Goal: Task Accomplishment & Management: Use online tool/utility

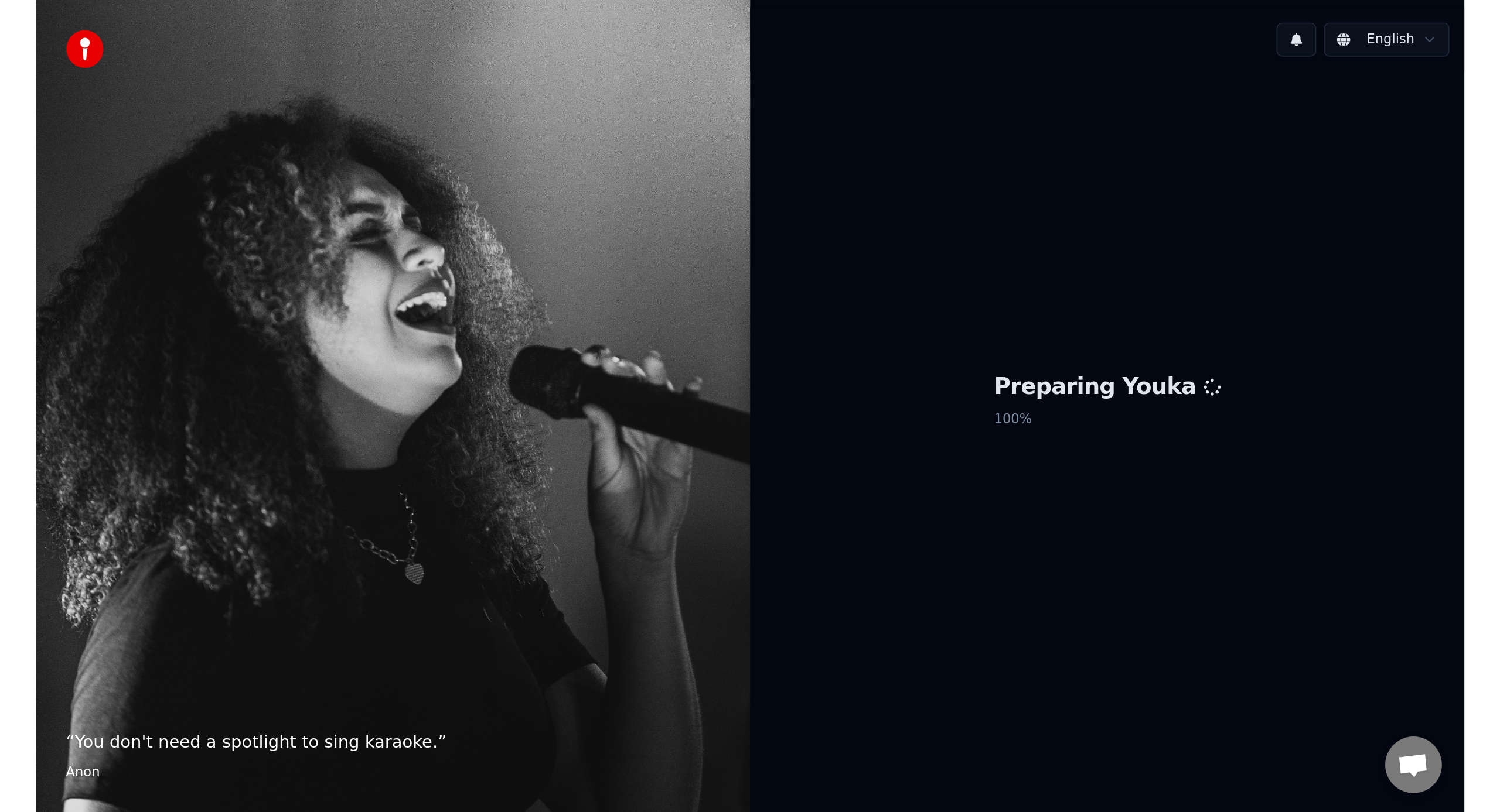
scroll to position [231, 0]
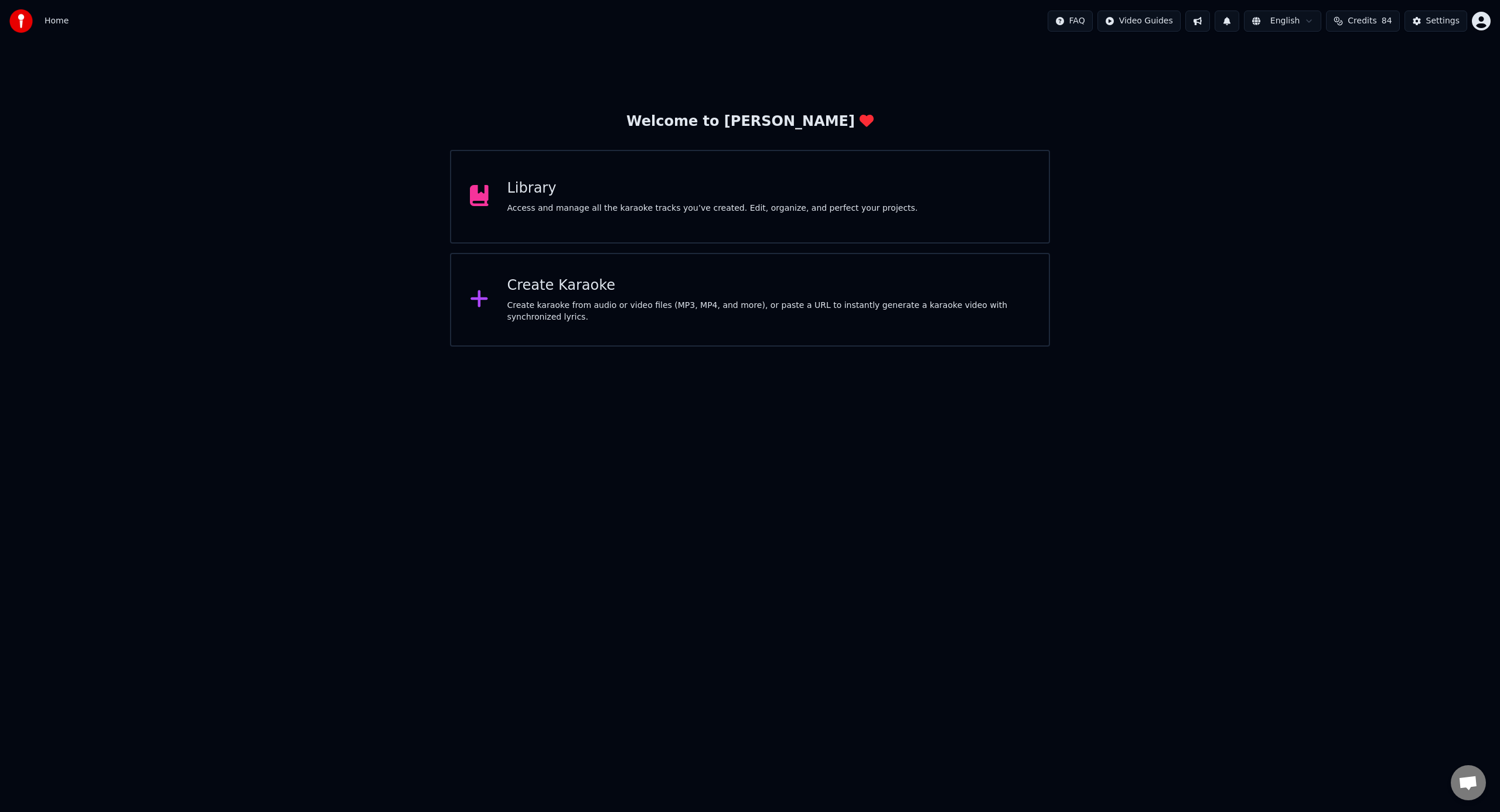
click at [617, 197] on div "Library" at bounding box center [713, 188] width 411 height 19
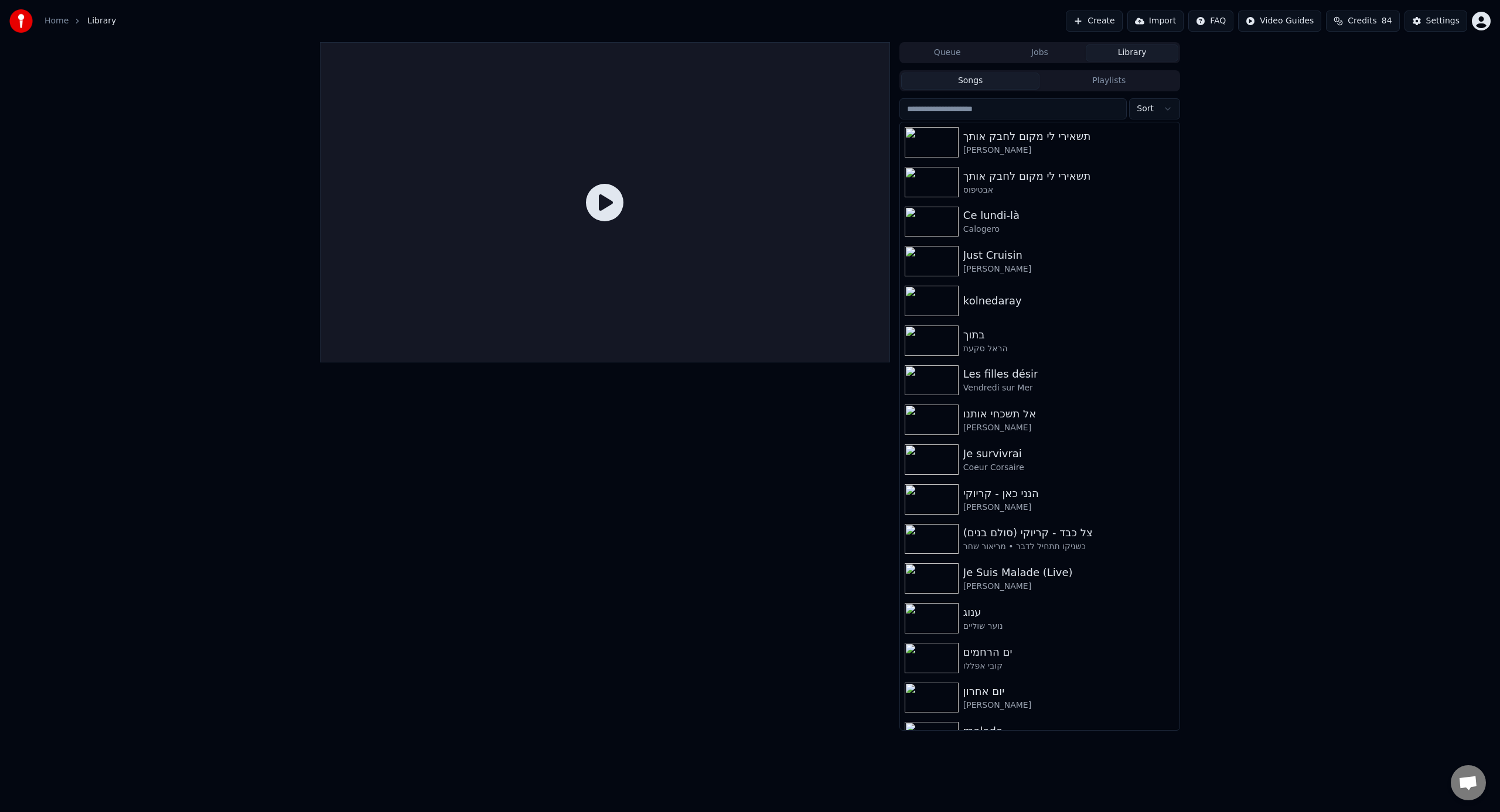
click at [885, 25] on button "Create" at bounding box center [1094, 20] width 57 height 21
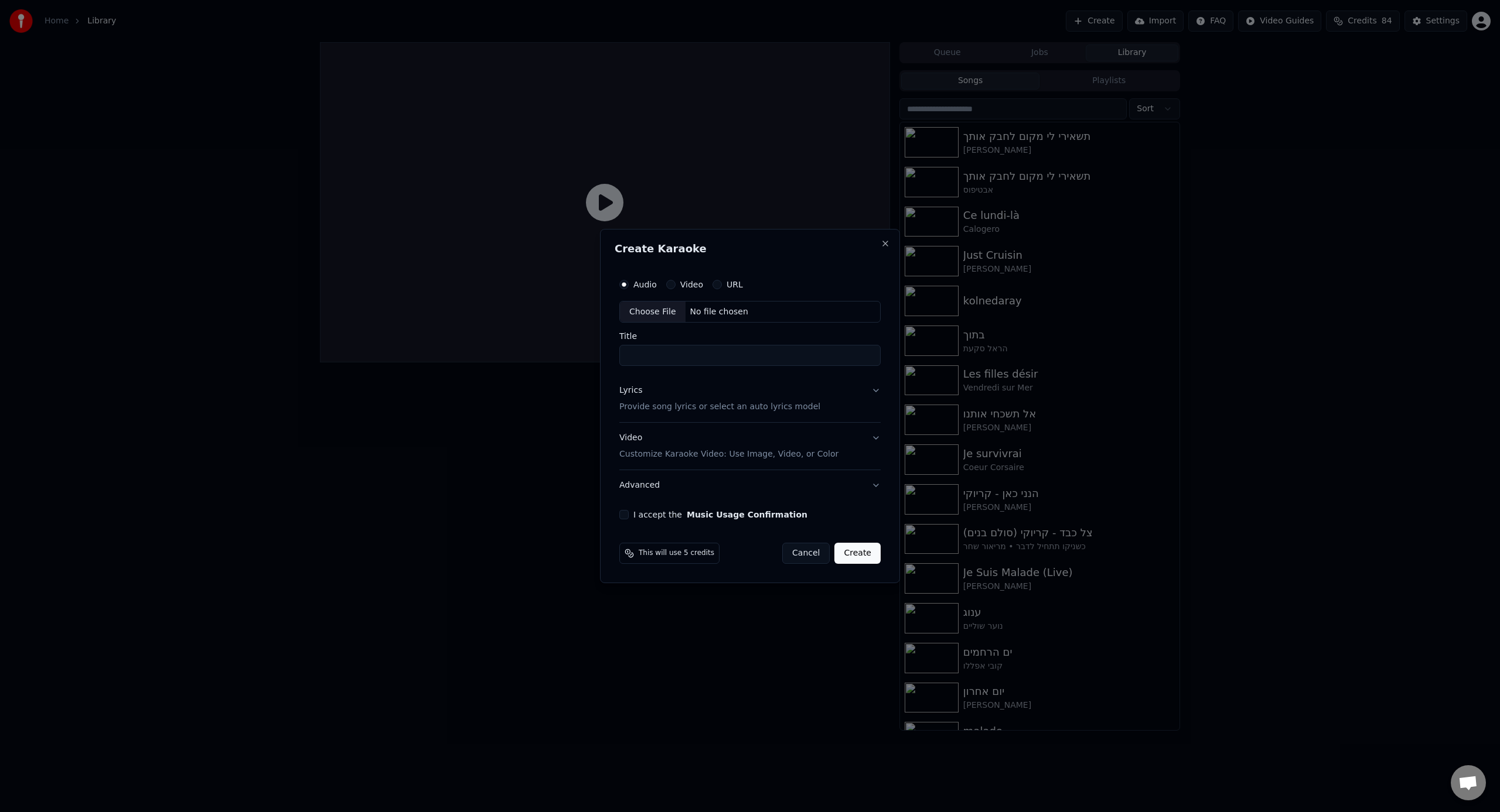
click at [648, 310] on div "Choose File" at bounding box center [652, 312] width 65 height 21
click at [718, 356] on input "Title" at bounding box center [750, 356] width 261 height 21
click at [798, 351] on input "**********" at bounding box center [750, 356] width 266 height 21
type input "*"
type input "****"
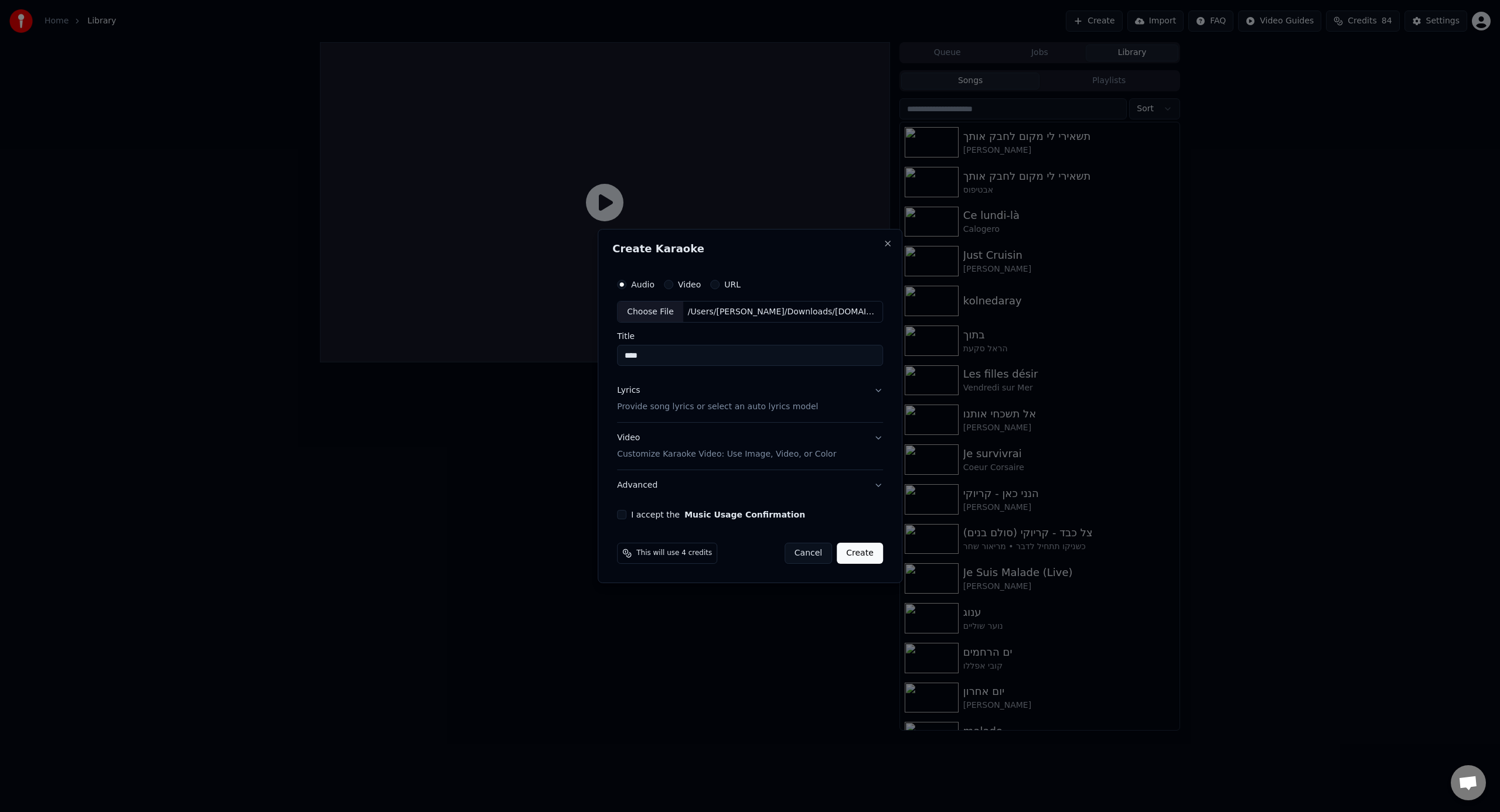
click at [759, 351] on input "****" at bounding box center [750, 356] width 266 height 21
click at [720, 399] on div "Lyrics Provide song lyrics or select an auto lyrics model" at bounding box center [718, 399] width 201 height 28
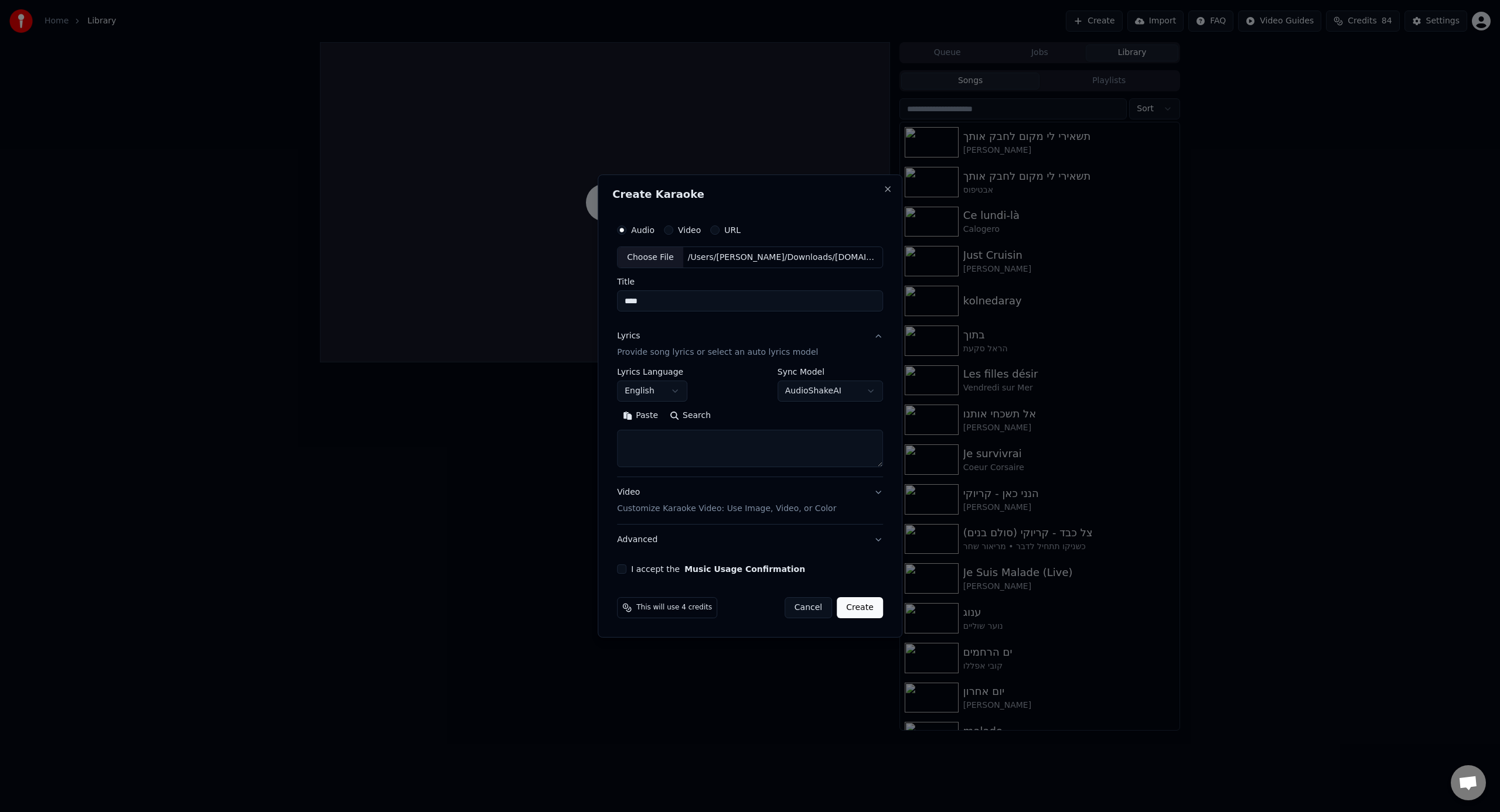
click at [706, 452] on textarea at bounding box center [750, 449] width 266 height 38
click at [645, 383] on body "Home Library Create Import FAQ Video Guides Credits 84 Settings Queue Jobs Libr…" at bounding box center [750, 406] width 1500 height 812
select select "**"
click at [704, 456] on textarea at bounding box center [750, 449] width 266 height 38
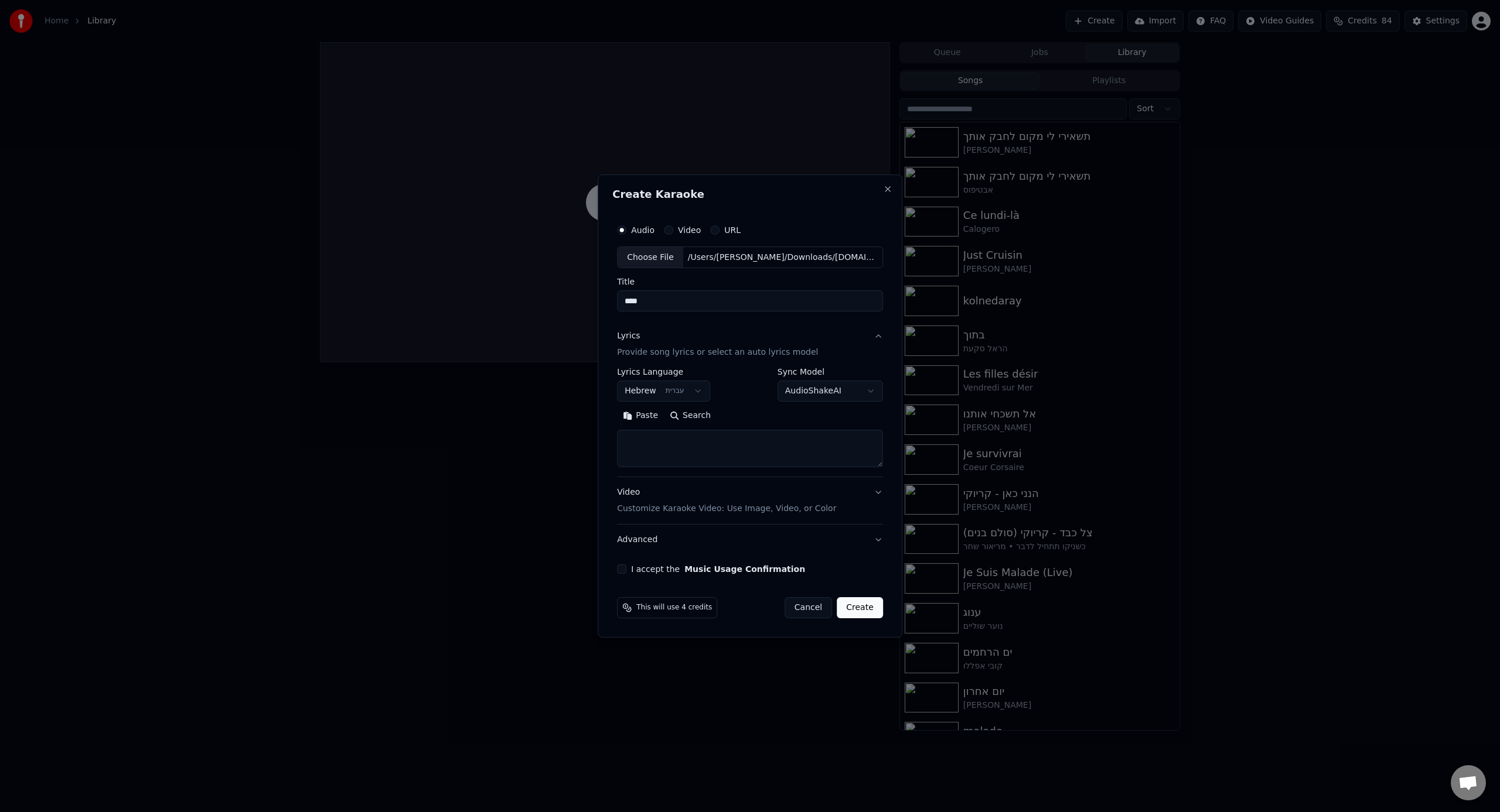
paste textarea "**********"
click at [749, 457] on textarea "**********" at bounding box center [748, 449] width 263 height 38
click at [726, 417] on button "Expand" at bounding box center [743, 416] width 55 height 19
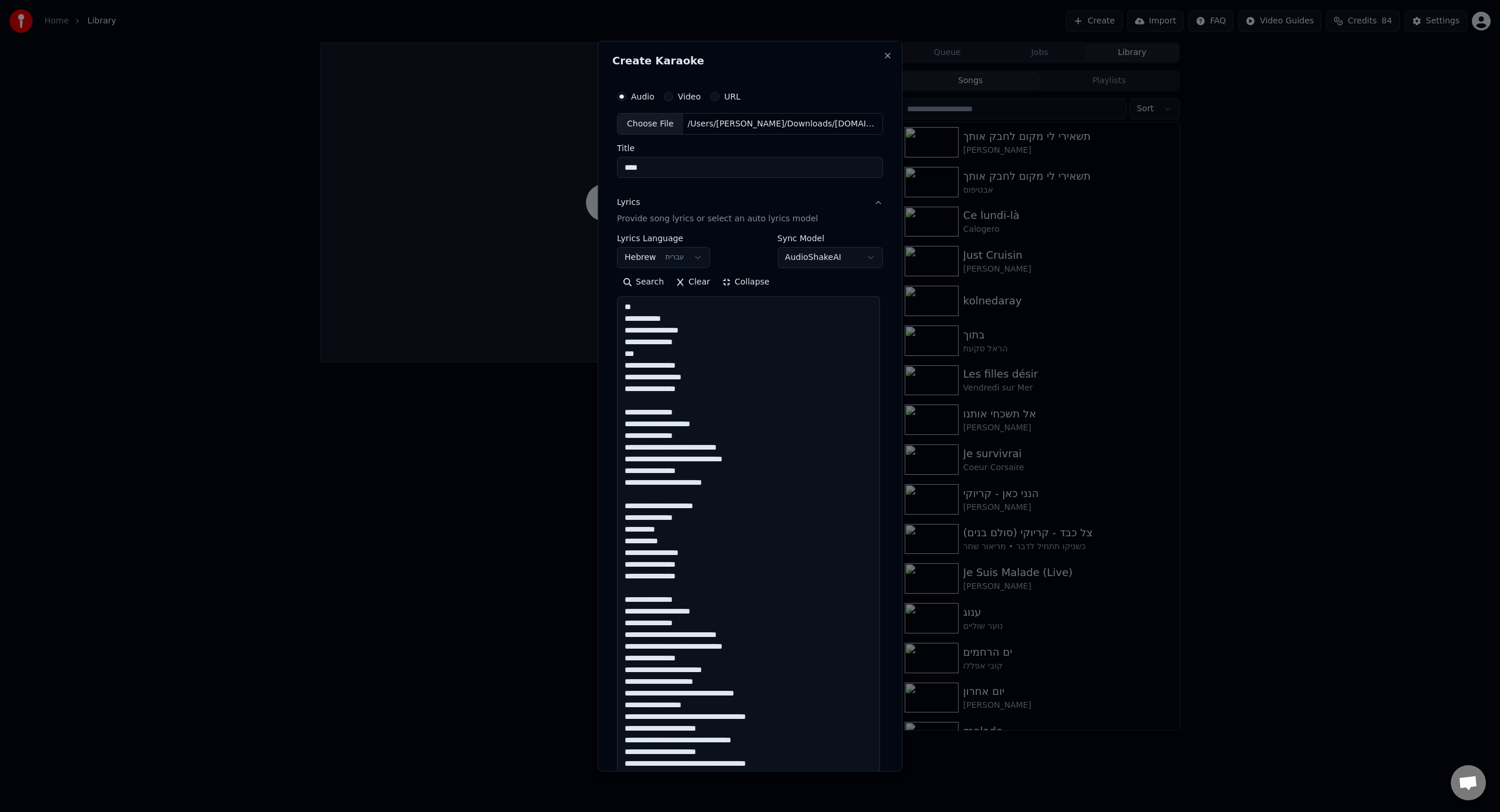
scroll to position [1, 0]
click at [697, 503] on textarea "**********" at bounding box center [748, 605] width 263 height 617
click at [765, 503] on textarea "**********" at bounding box center [748, 605] width 263 height 617
click at [736, 503] on textarea "**********" at bounding box center [748, 605] width 263 height 617
click at [826, 503] on textarea "**********" at bounding box center [748, 605] width 263 height 617
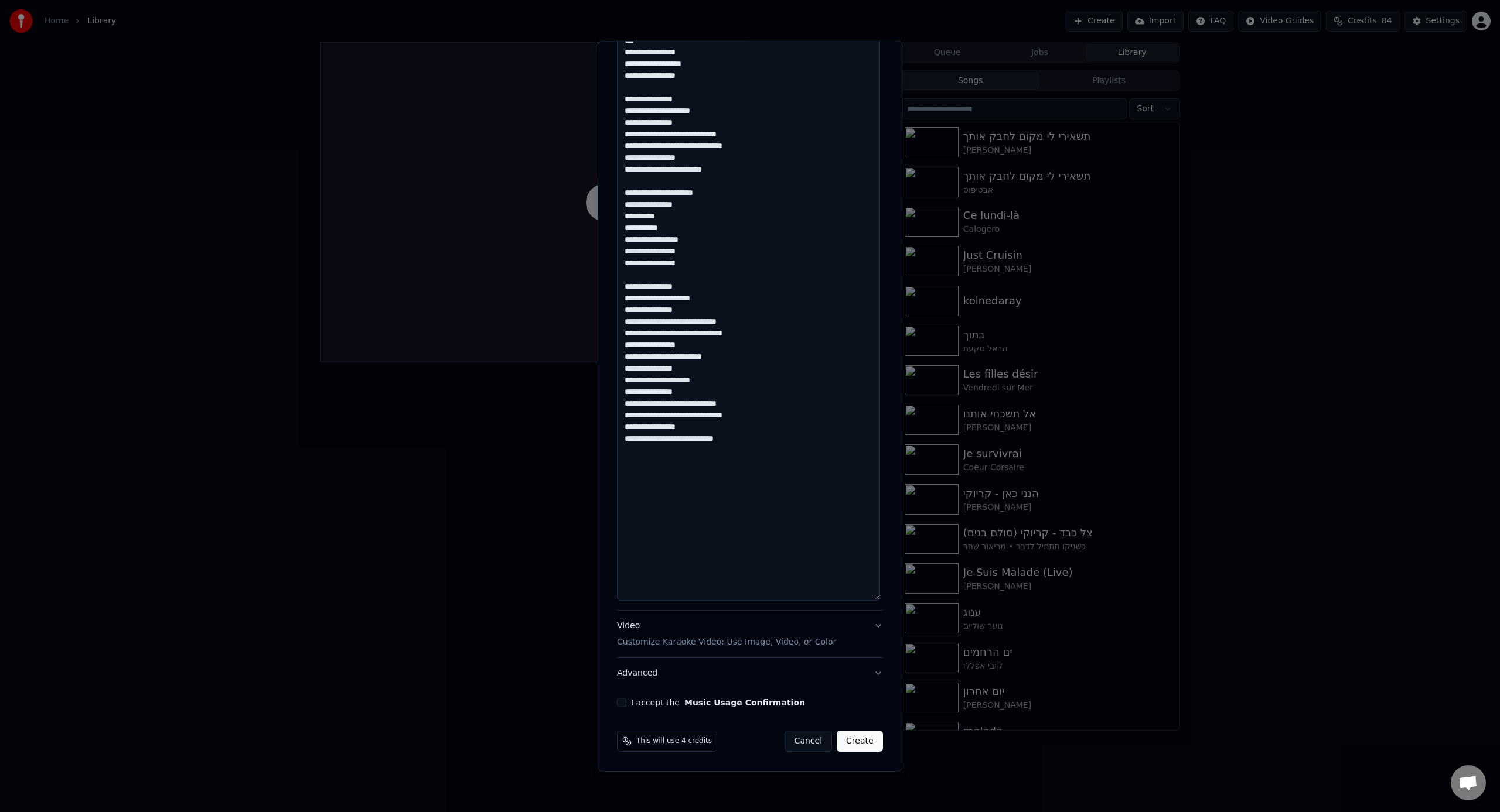
scroll to position [0, 0]
drag, startPoint x: 666, startPoint y: 320, endPoint x: 579, endPoint y: 321, distance: 87.0
click at [579, 321] on body "Home Library Create Import FAQ Video Guides Credits 84 Settings Queue Jobs Libr…" at bounding box center [750, 406] width 1500 height 812
click at [730, 338] on textarea "**********" at bounding box center [748, 291] width 263 height 617
click at [756, 333] on textarea "**********" at bounding box center [748, 291] width 263 height 617
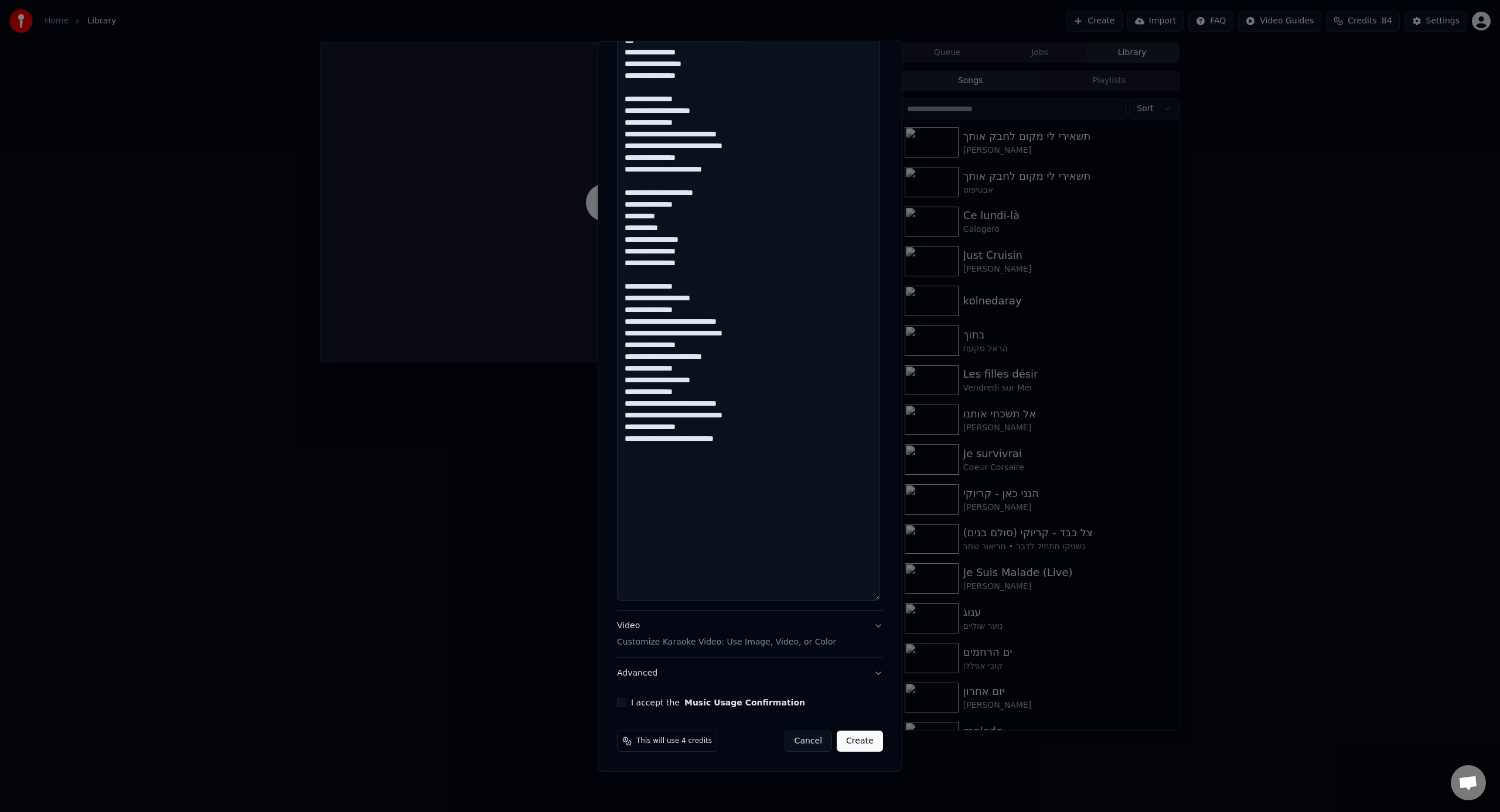
click at [756, 333] on textarea "**********" at bounding box center [748, 291] width 263 height 617
click at [727, 337] on textarea "**********" at bounding box center [748, 292] width 263 height 617
drag, startPoint x: 687, startPoint y: 287, endPoint x: 701, endPoint y: 291, distance: 14.6
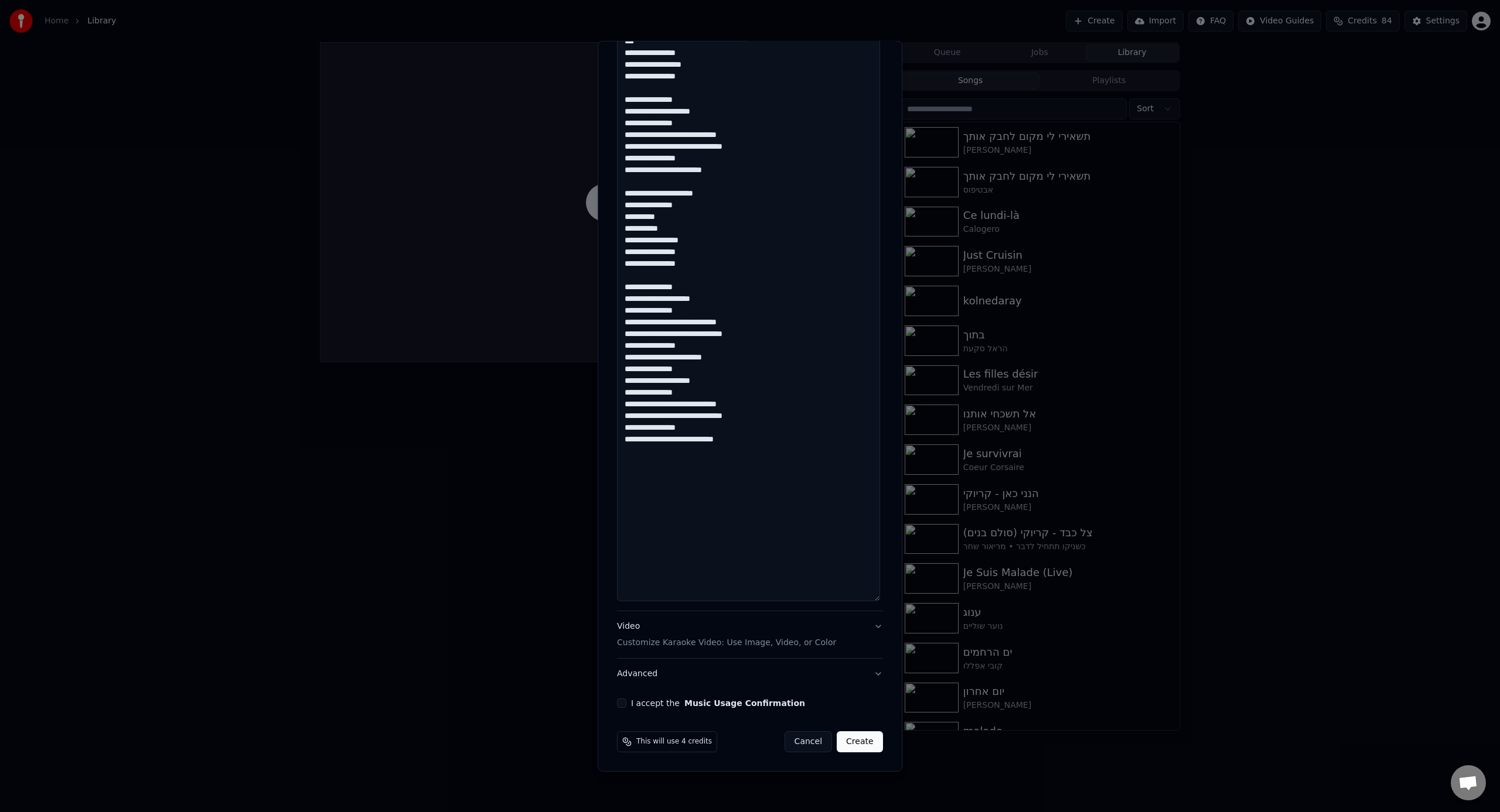
click at [687, 287] on textarea "**********" at bounding box center [748, 292] width 263 height 617
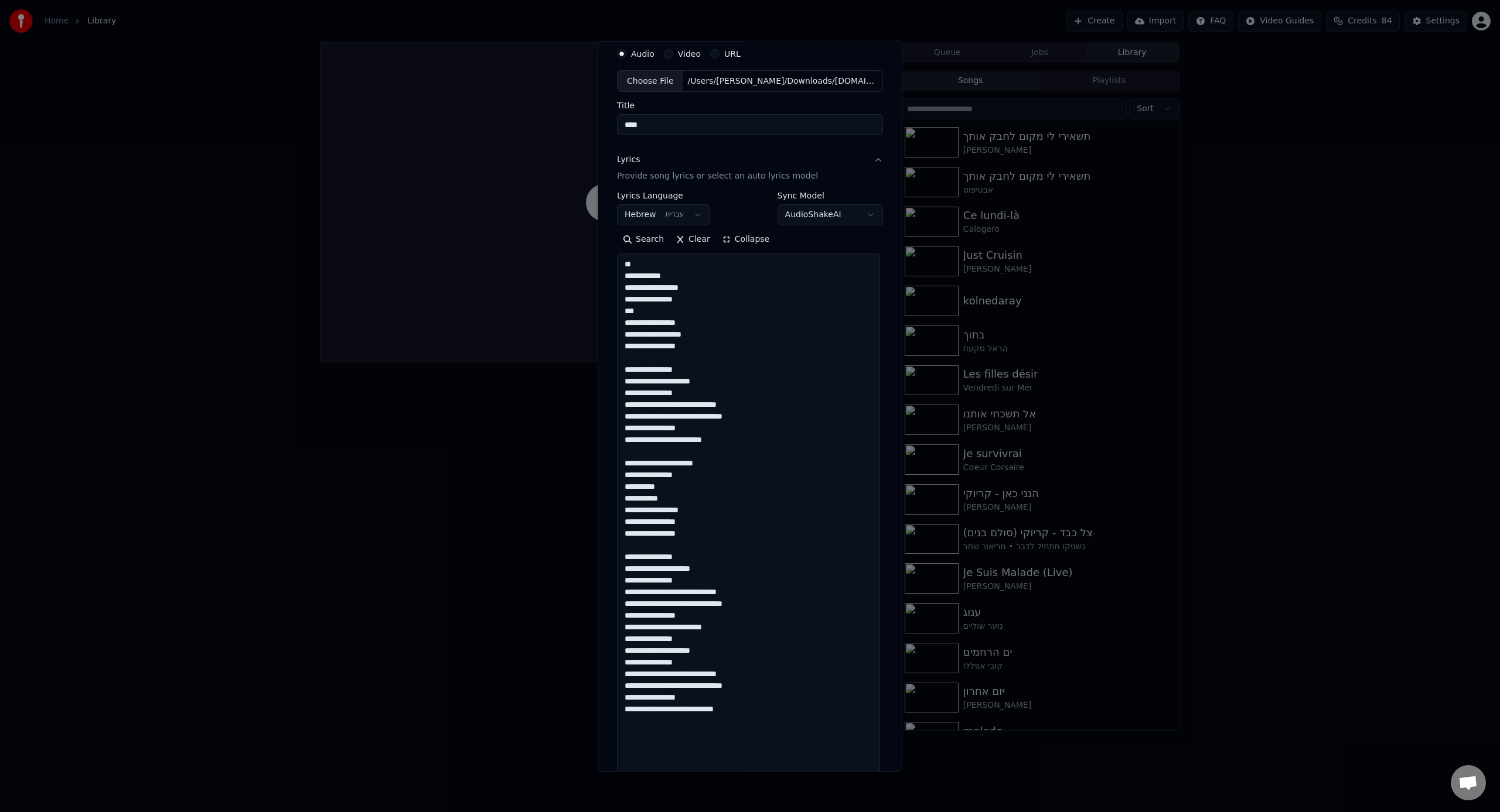
scroll to position [100, 0]
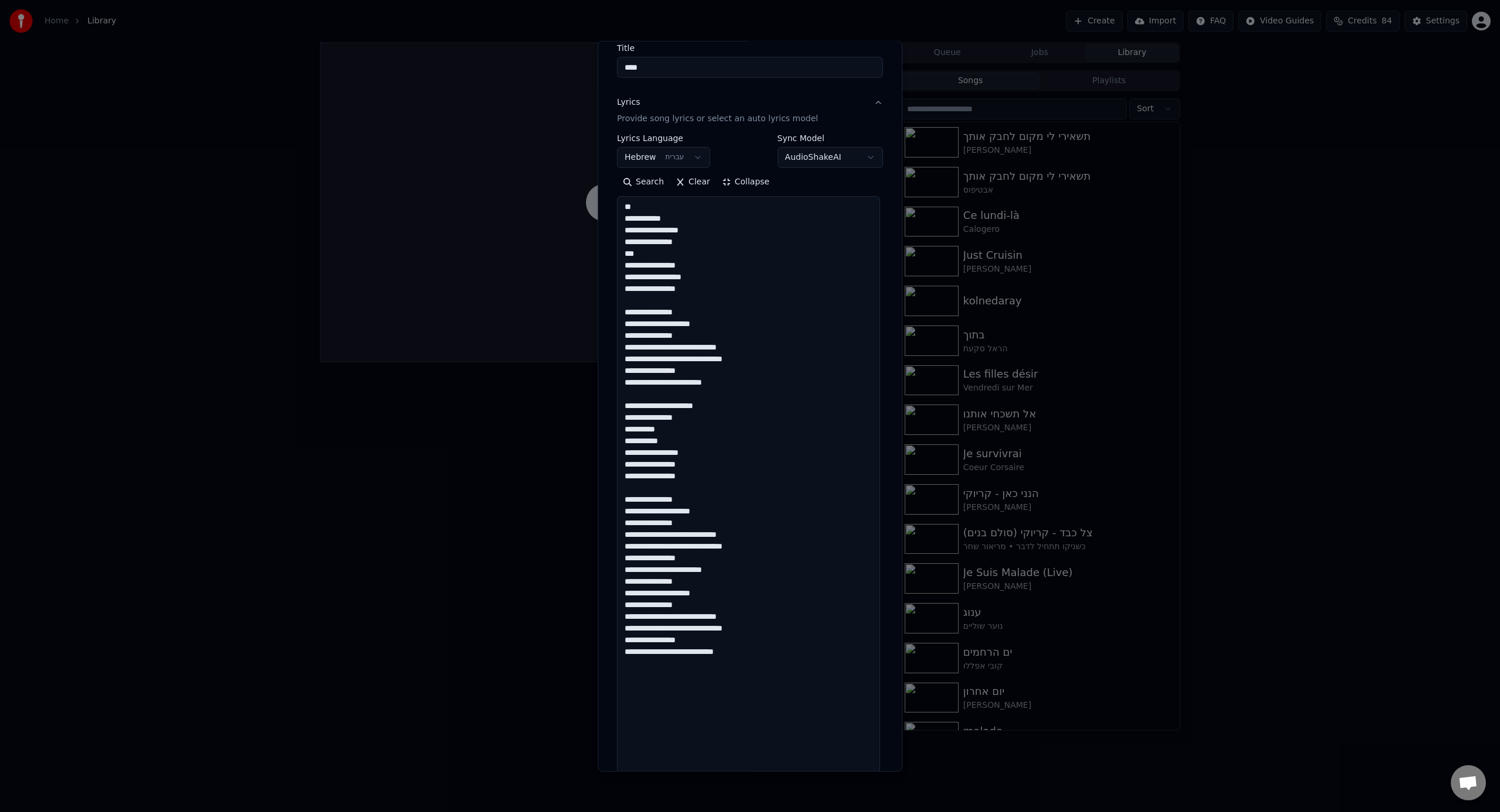
click at [721, 361] on textarea "**********" at bounding box center [748, 505] width 263 height 617
click at [685, 503] on textarea "**********" at bounding box center [748, 505] width 263 height 617
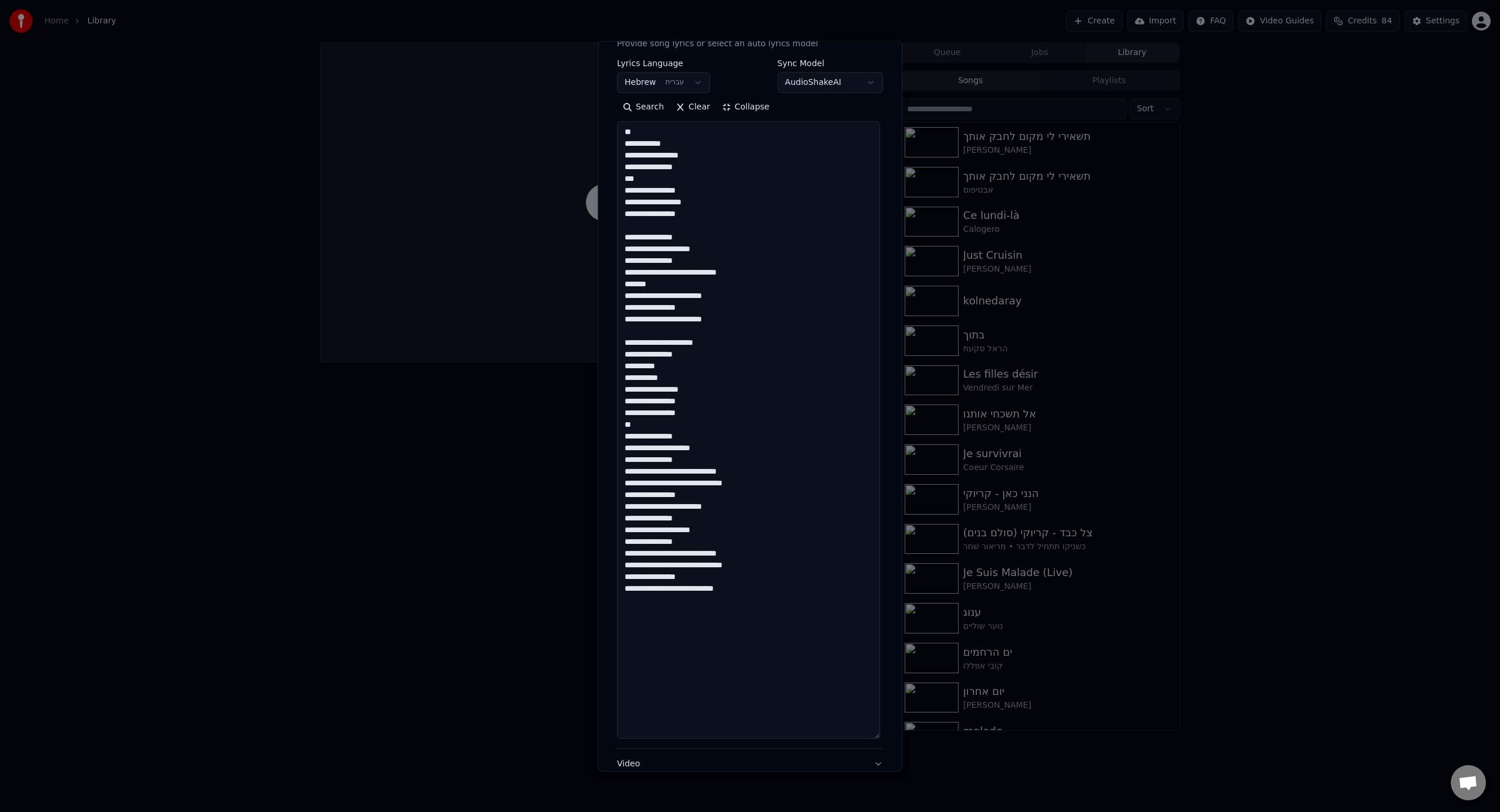
scroll to position [313, 0]
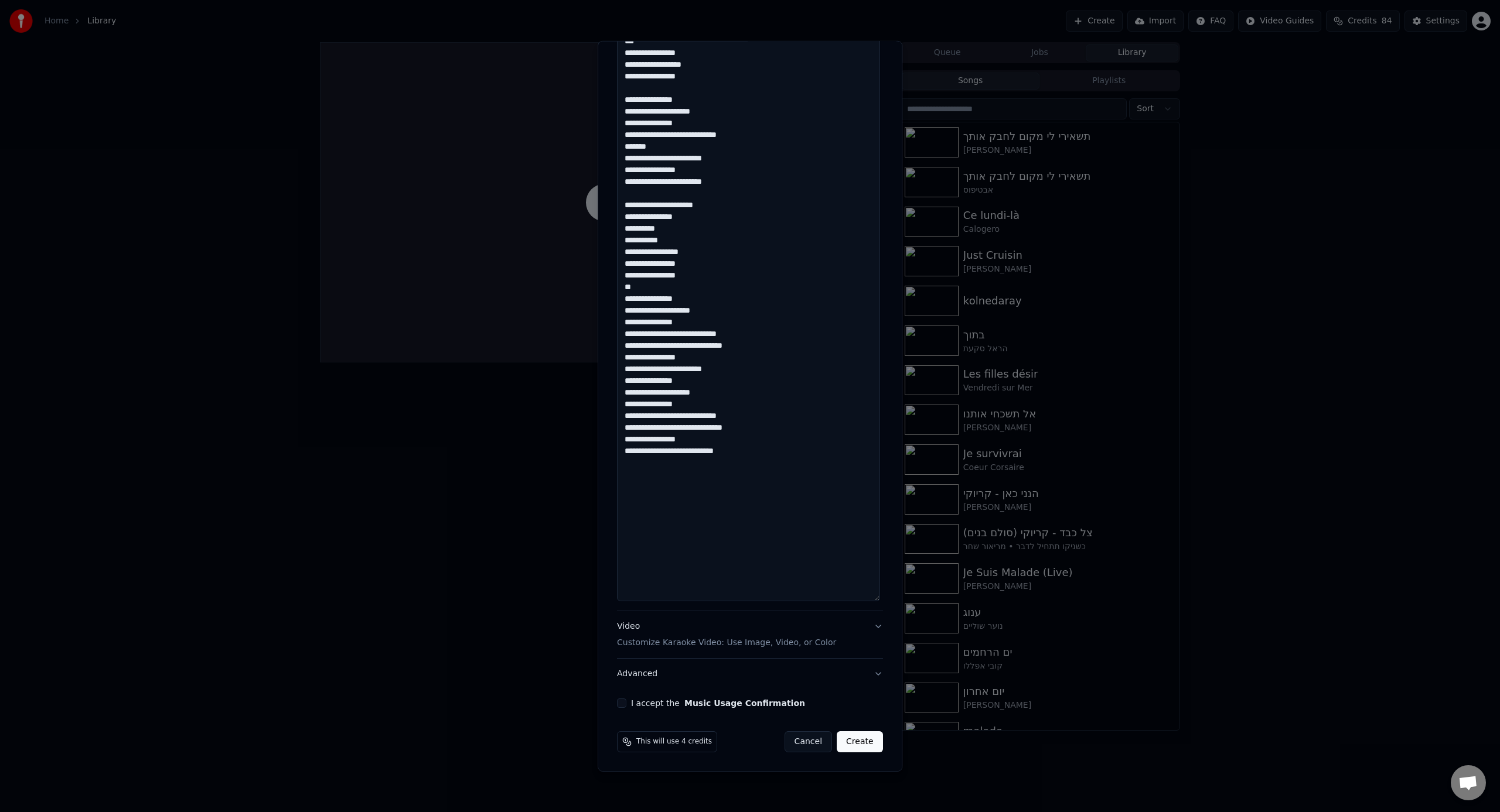
click at [733, 503] on textarea "**********" at bounding box center [748, 292] width 263 height 617
drag, startPoint x: 738, startPoint y: 552, endPoint x: 738, endPoint y: 561, distance: 9.0
click at [738, 503] on textarea "**********" at bounding box center [748, 292] width 263 height 617
click at [729, 346] on textarea "**********" at bounding box center [748, 292] width 263 height 617
click at [771, 363] on textarea "**********" at bounding box center [748, 292] width 263 height 617
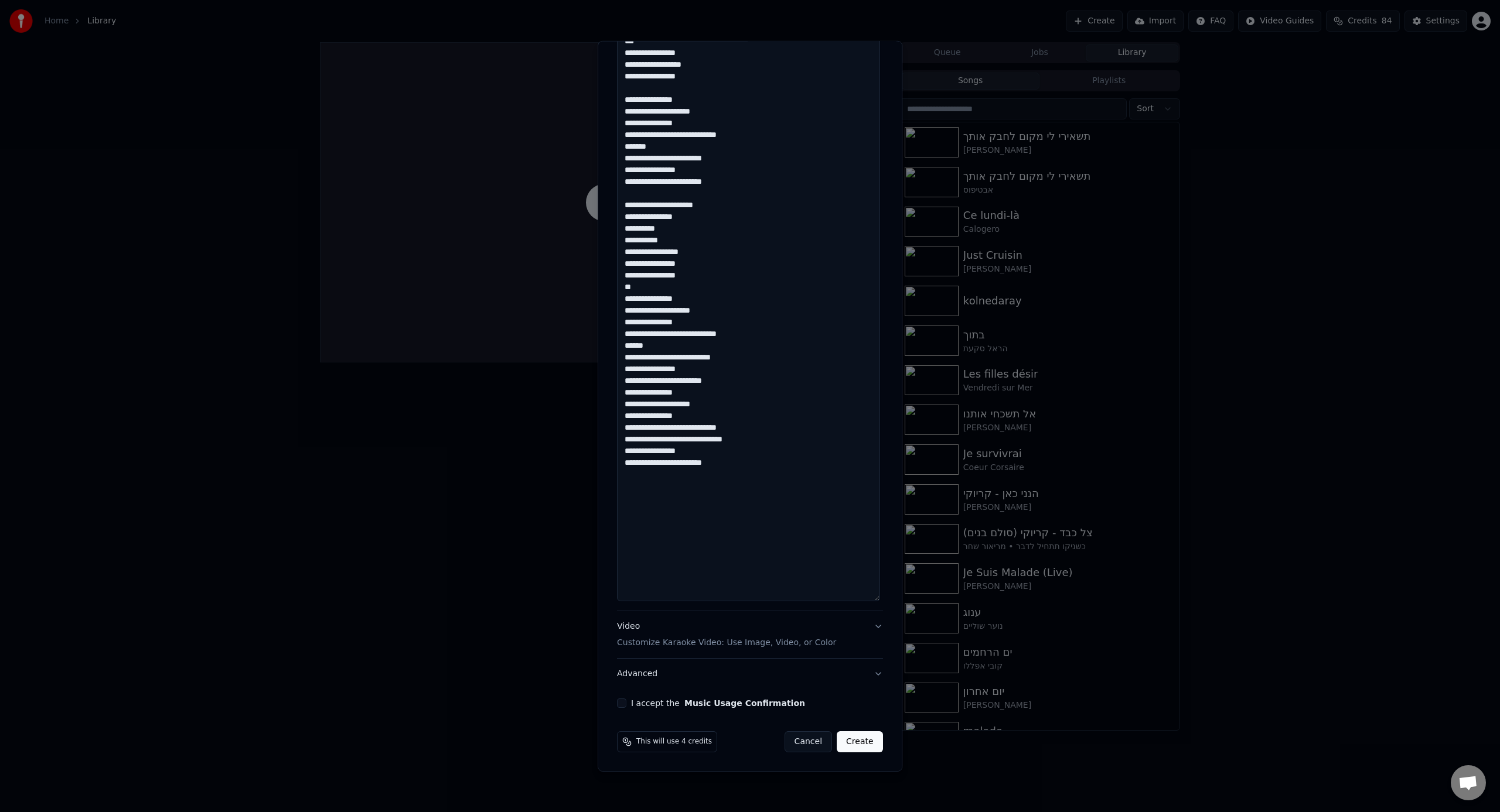
click at [721, 371] on textarea "**********" at bounding box center [748, 292] width 263 height 617
click at [778, 381] on textarea "**********" at bounding box center [748, 292] width 263 height 617
click at [790, 401] on textarea "**********" at bounding box center [748, 292] width 263 height 617
click at [770, 394] on textarea "**********" at bounding box center [748, 292] width 263 height 617
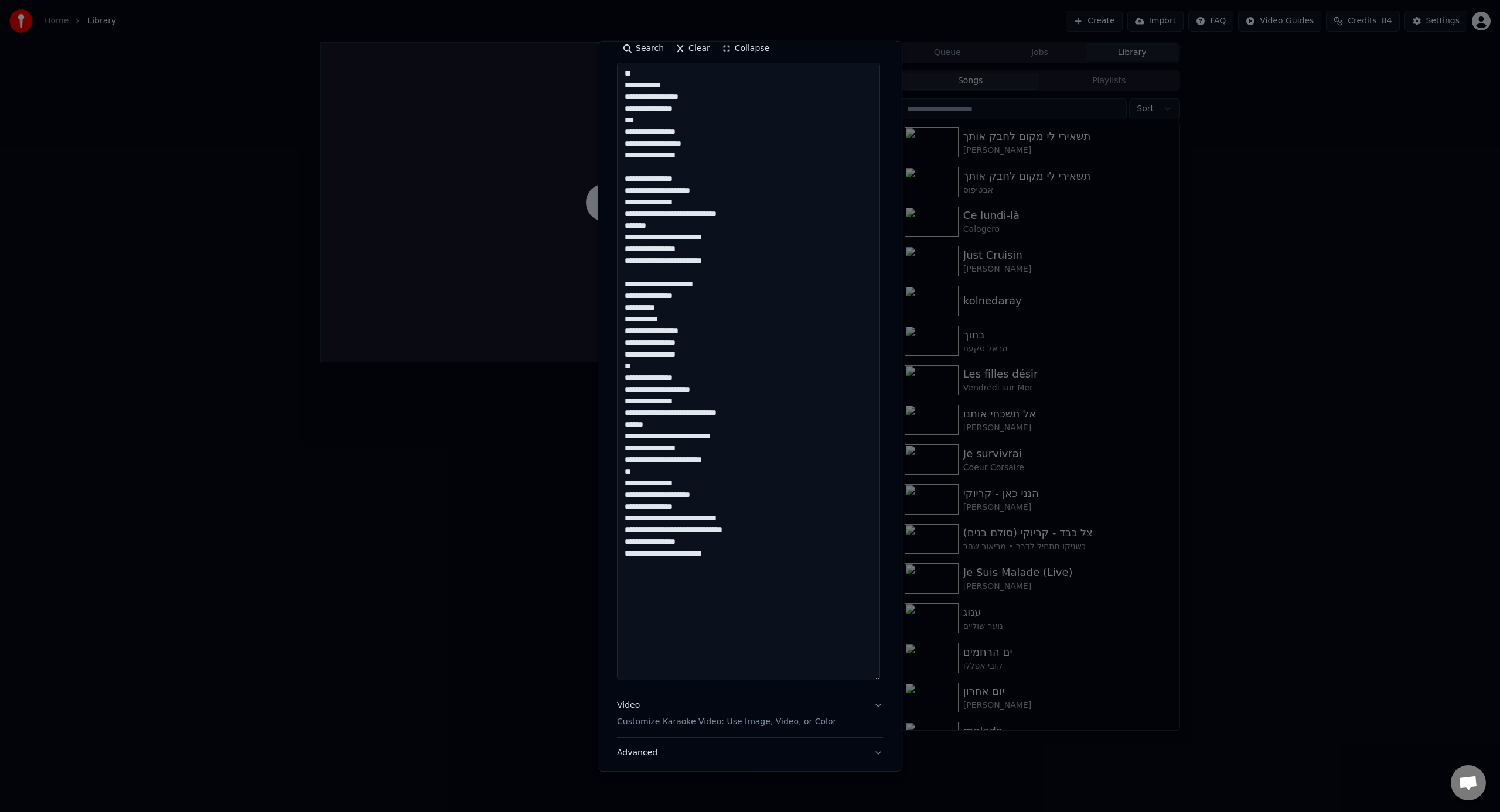
scroll to position [229, 0]
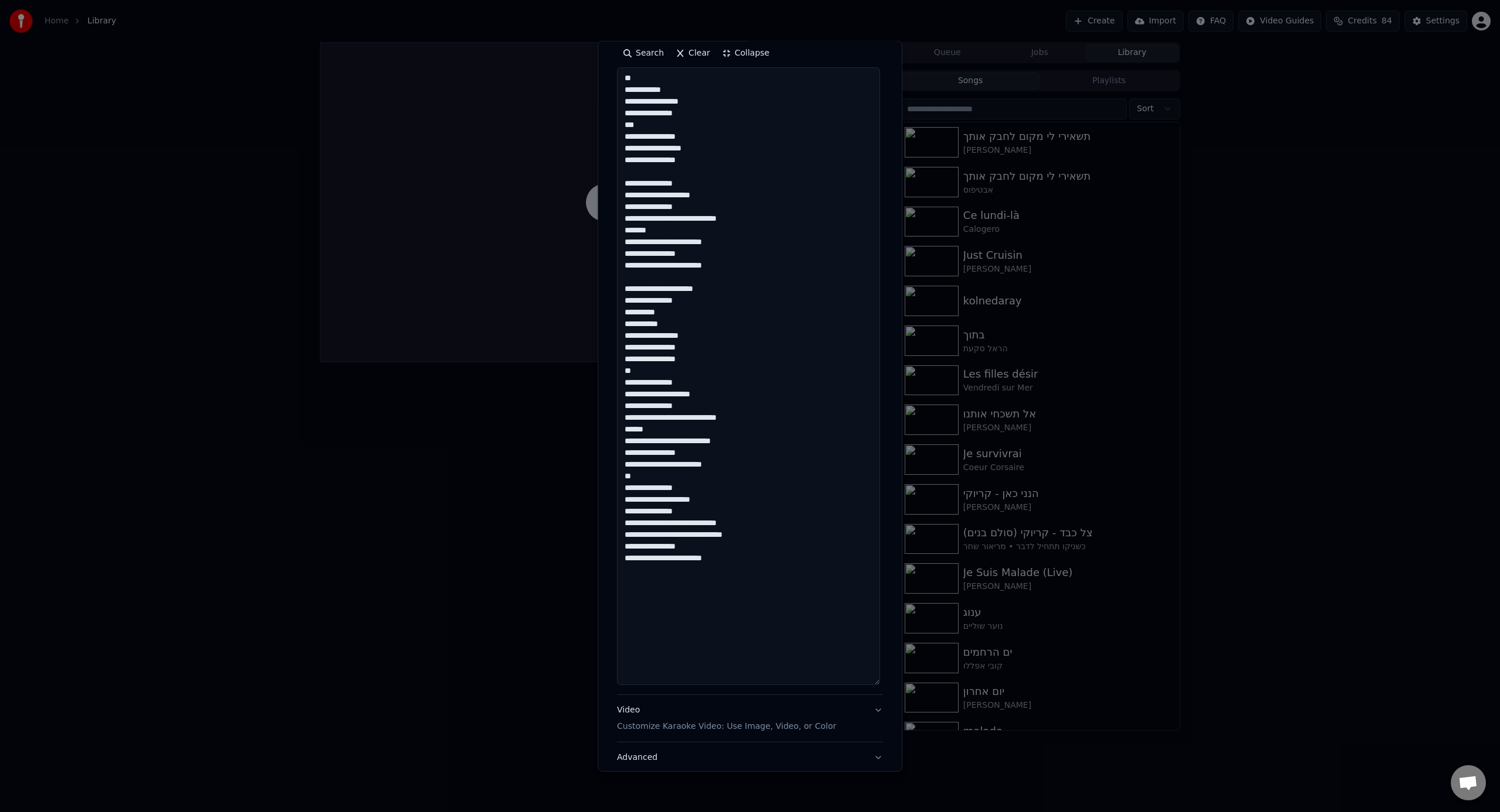
drag, startPoint x: 699, startPoint y: 532, endPoint x: 718, endPoint y: 545, distance: 23.0
click at [699, 503] on textarea "**********" at bounding box center [748, 376] width 263 height 617
drag, startPoint x: 724, startPoint y: 537, endPoint x: 880, endPoint y: 559, distance: 157.5
click at [725, 503] on textarea "**********" at bounding box center [748, 376] width 263 height 617
click at [780, 503] on textarea "**********" at bounding box center [748, 376] width 263 height 617
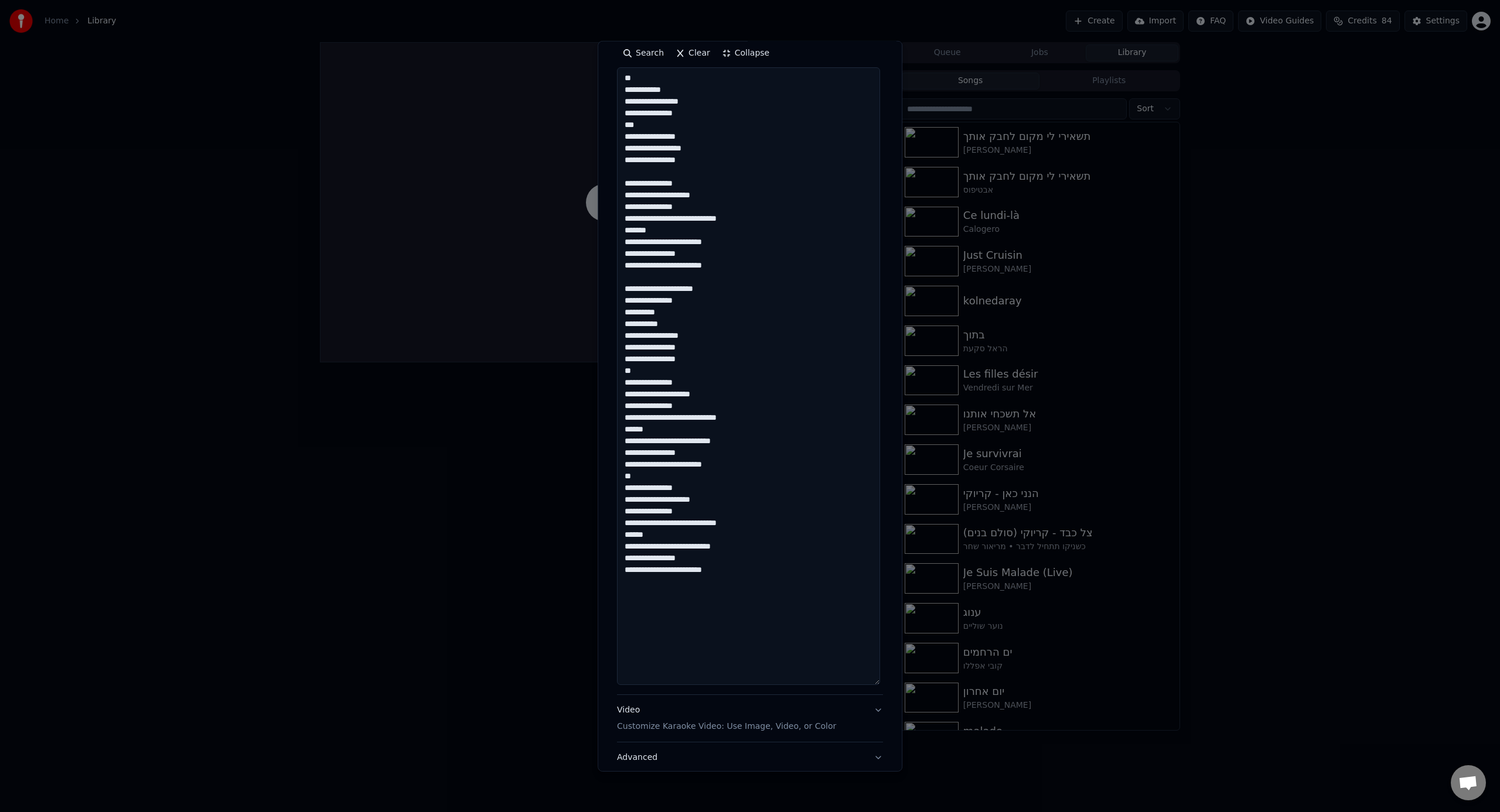
click at [750, 503] on textarea "**********" at bounding box center [748, 376] width 263 height 617
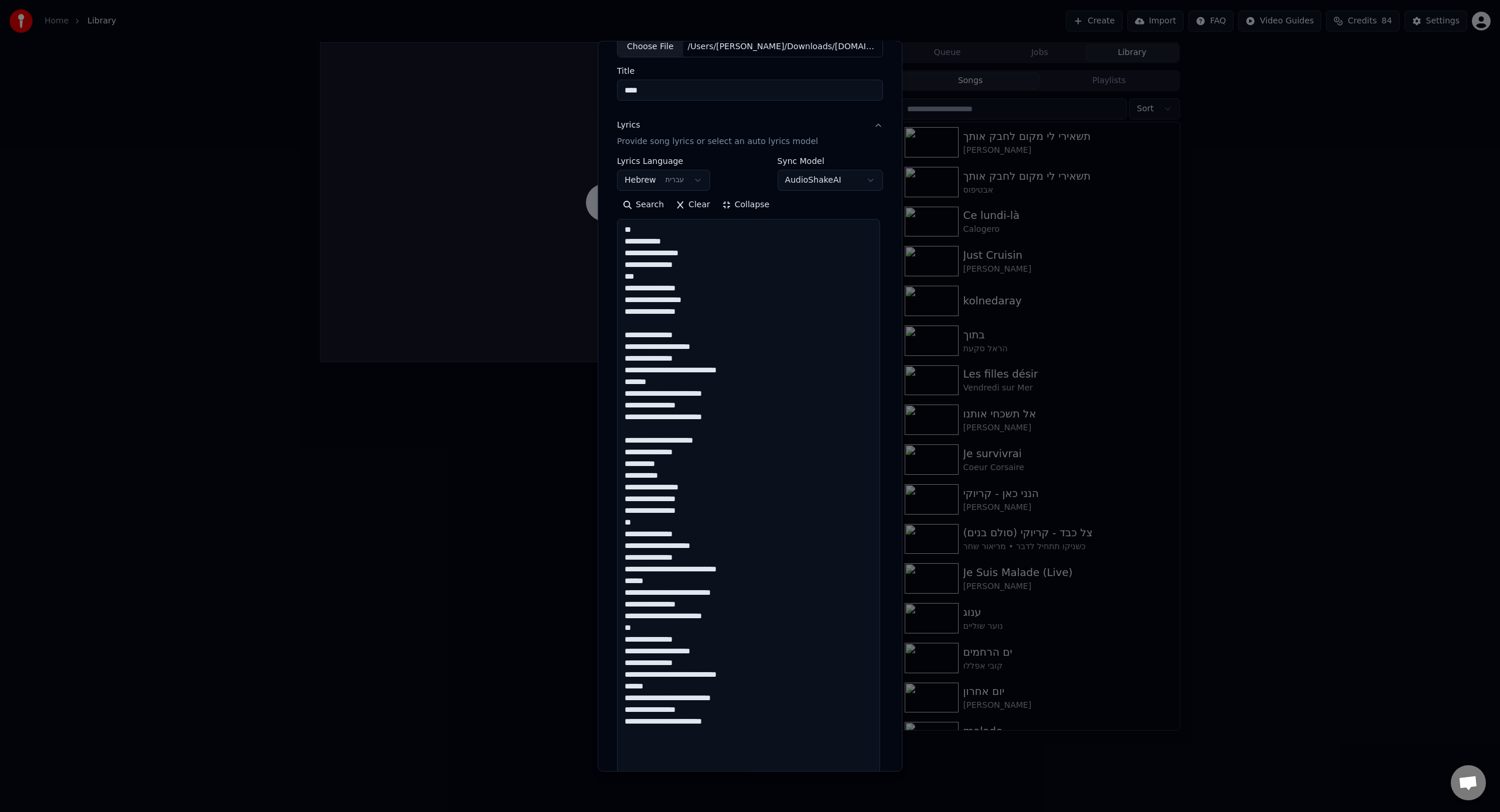
scroll to position [78, 0]
click at [738, 317] on textarea "**********" at bounding box center [748, 527] width 263 height 617
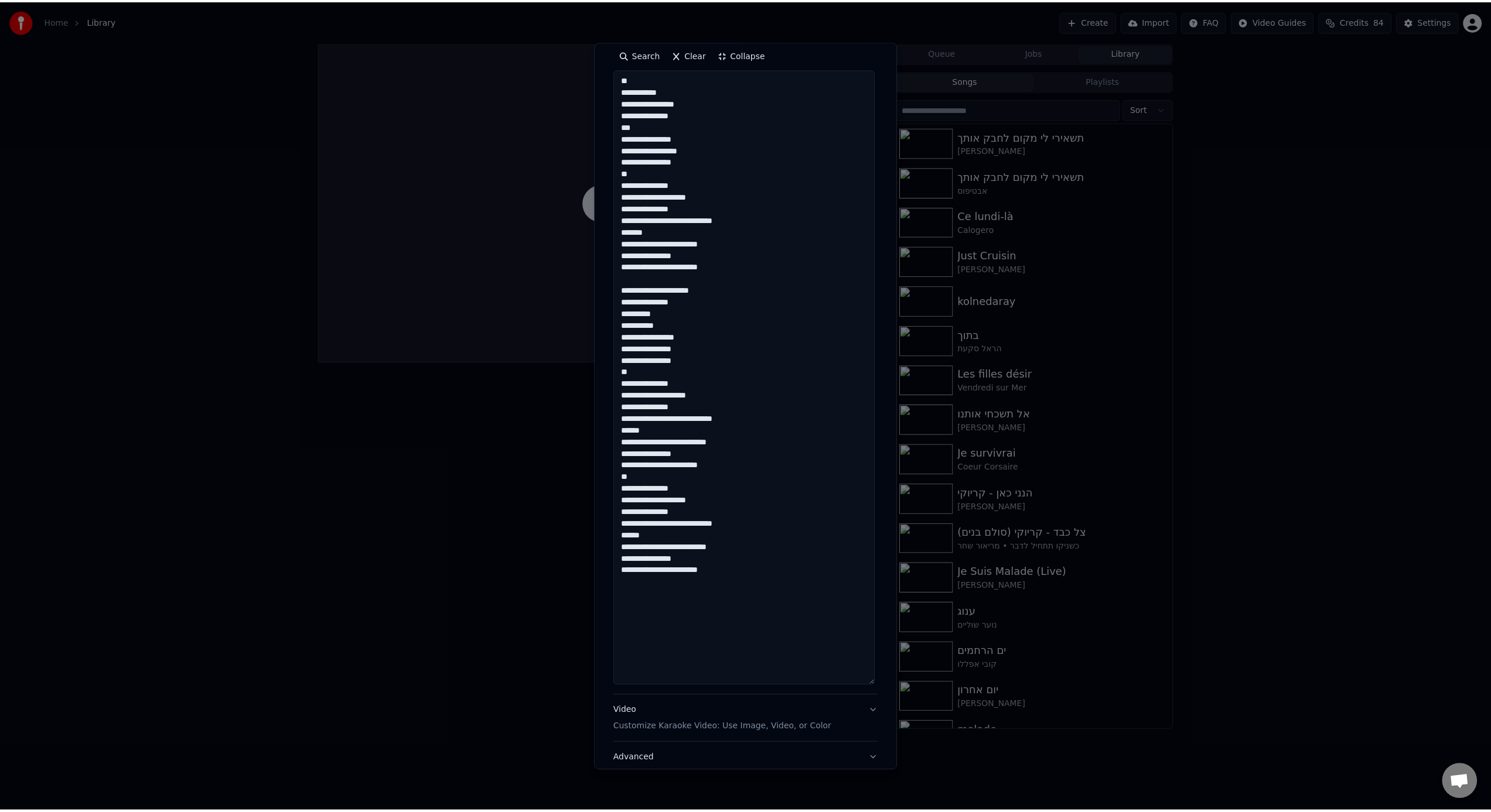
scroll to position [313, 0]
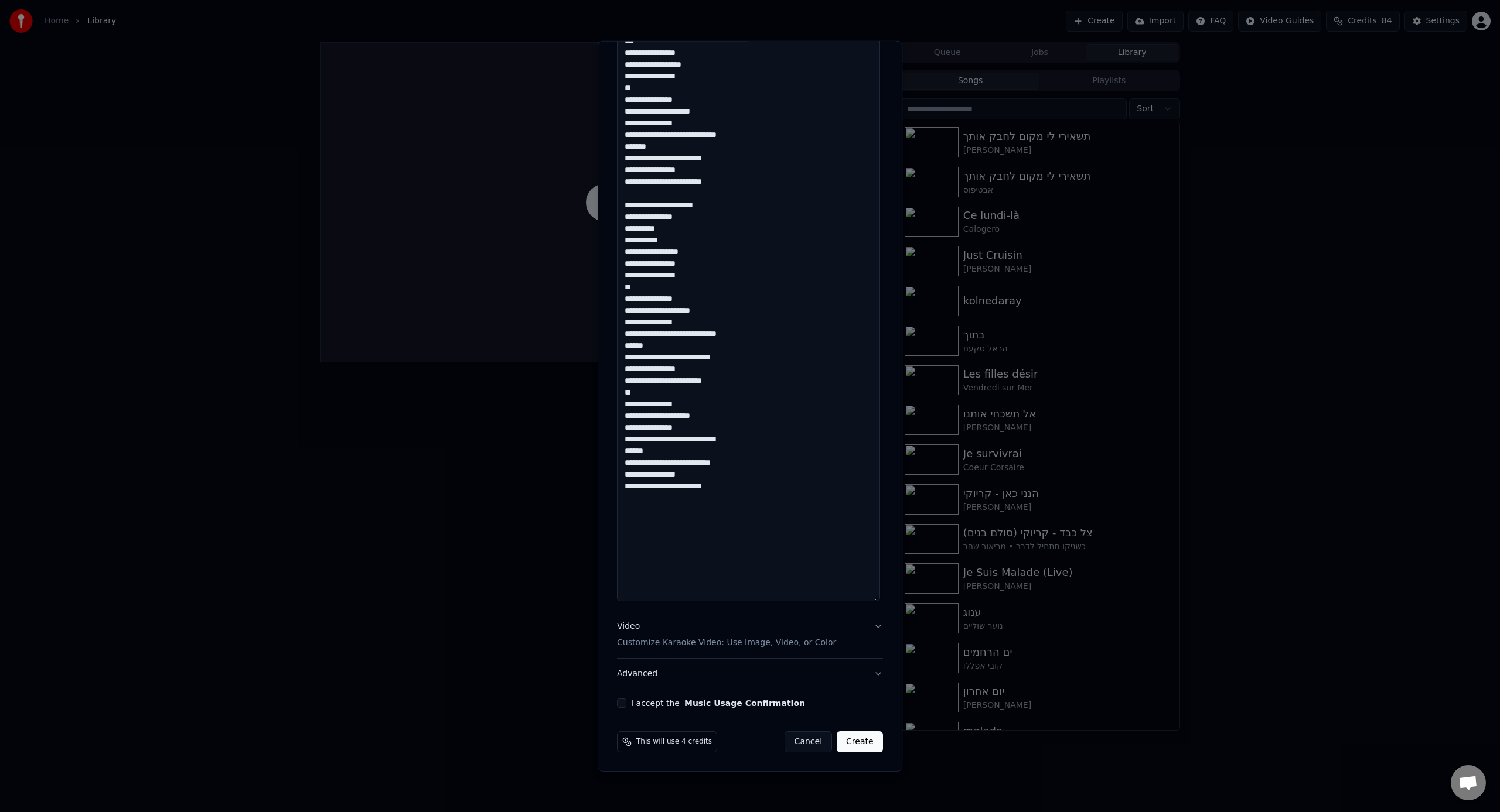
type textarea "**********"
click at [618, 503] on button "I accept the Music Usage Confirmation" at bounding box center [622, 703] width 10 height 10
drag, startPoint x: 862, startPoint y: 740, endPoint x: 853, endPoint y: 747, distance: 11.4
click at [862, 503] on button "Create" at bounding box center [860, 742] width 46 height 21
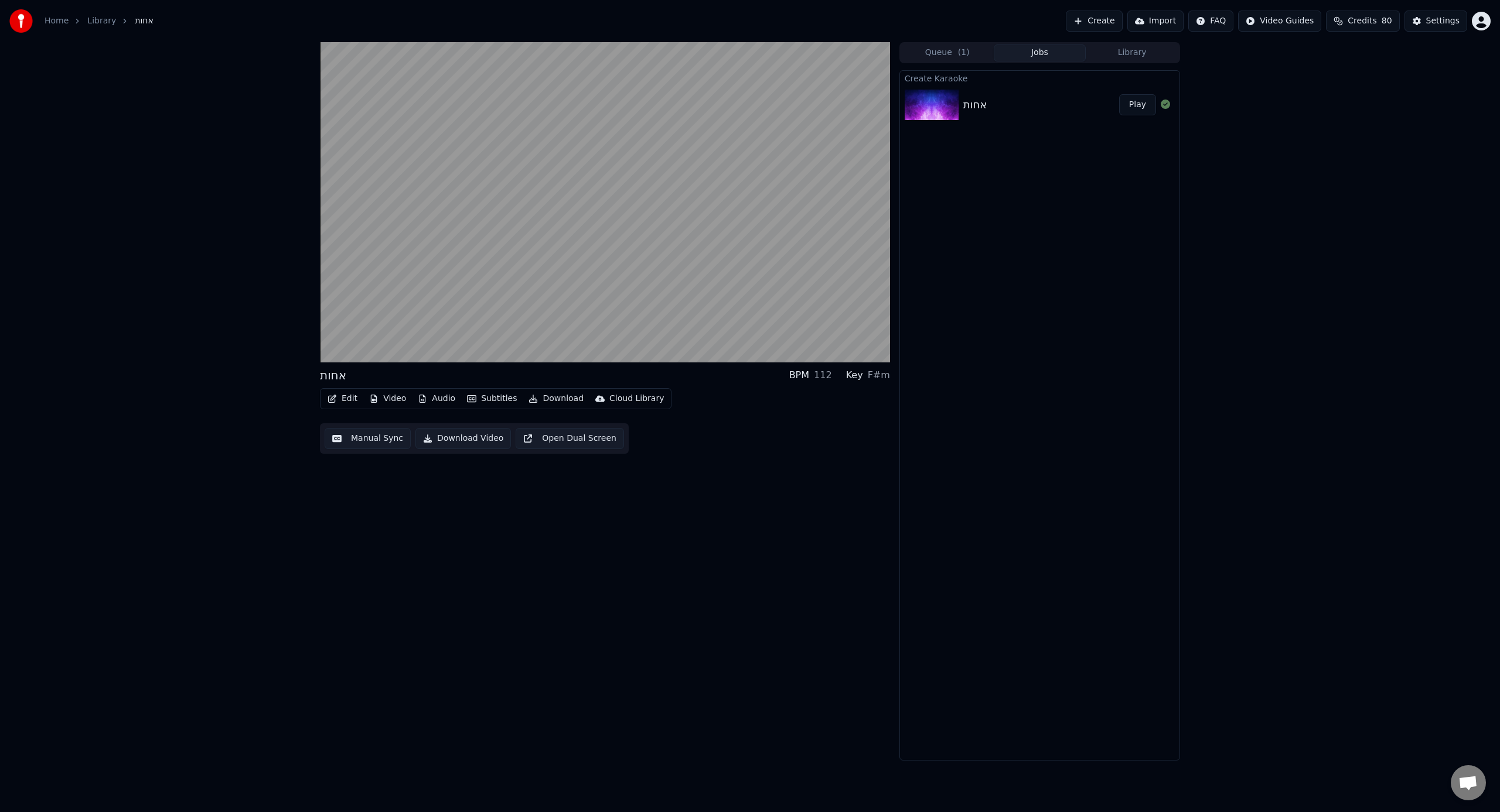
click at [539, 204] on video at bounding box center [605, 202] width 570 height 321
click at [334, 346] on icon at bounding box center [343, 351] width 28 height 10
click at [355, 335] on video at bounding box center [605, 202] width 570 height 321
click at [352, 338] on span at bounding box center [605, 338] width 570 height 3
click at [390, 319] on video at bounding box center [605, 202] width 570 height 321
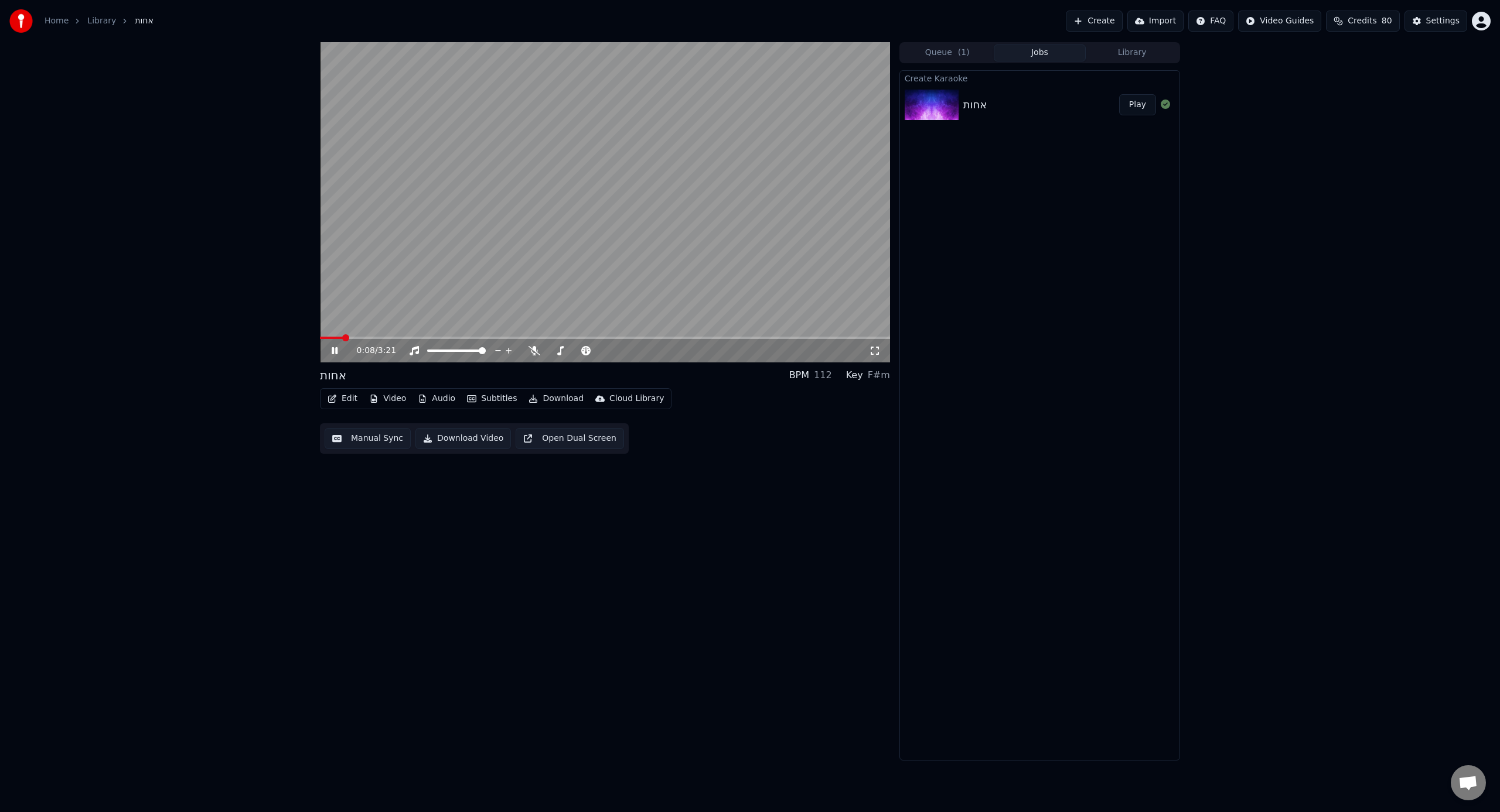
click at [342, 339] on span at bounding box center [332, 338] width 23 height 3
click at [602, 350] on span at bounding box center [588, 351] width 29 height 3
click at [591, 351] on span at bounding box center [577, 351] width 59 height 3
click at [606, 350] on span at bounding box center [577, 351] width 59 height 3
click at [550, 276] on video at bounding box center [605, 202] width 570 height 321
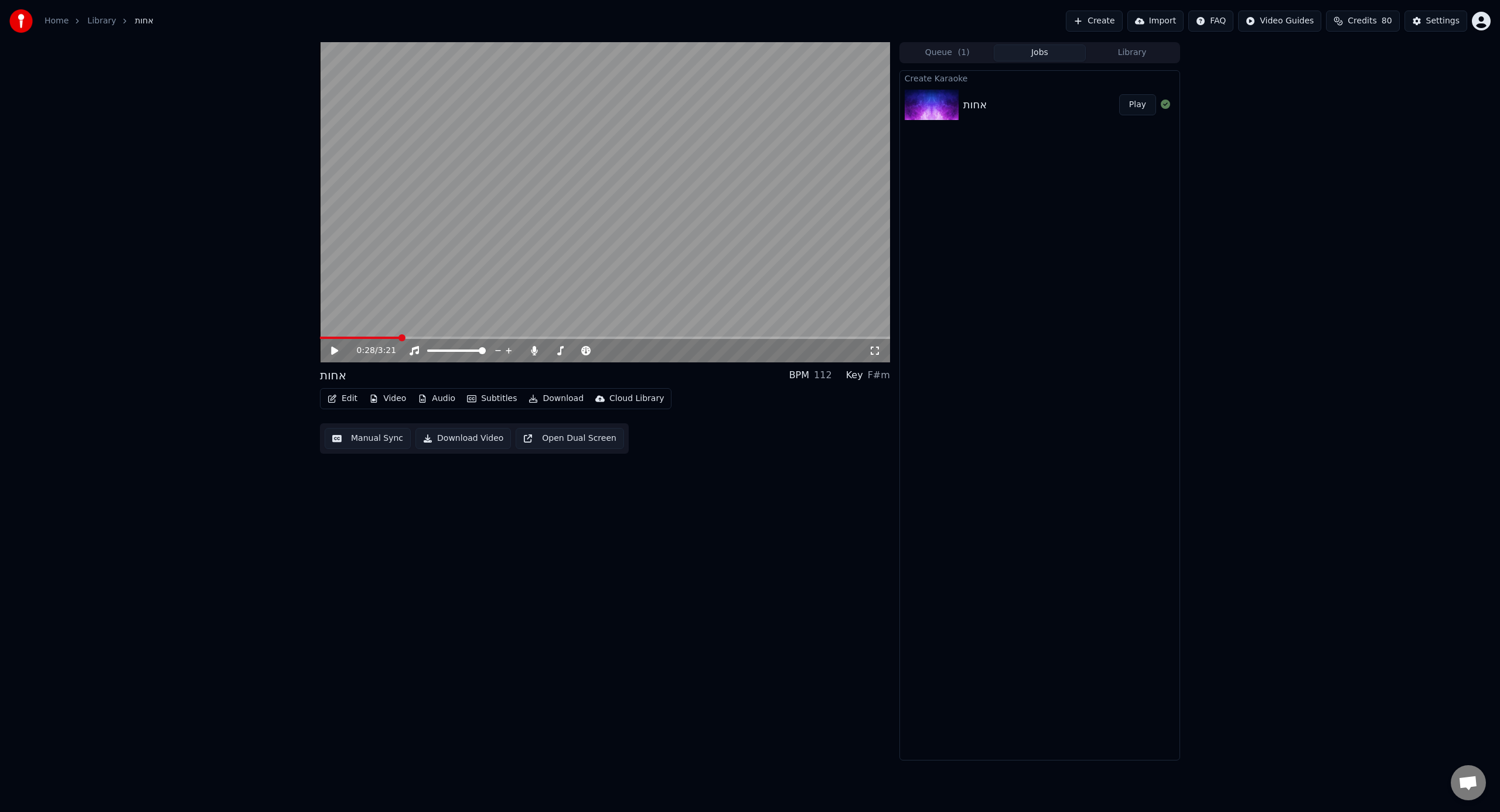
click at [551, 276] on video at bounding box center [605, 202] width 570 height 321
click at [499, 503] on div "0:43 / 3:21 אחות BPM 112 Key F#m Edit Video Audio Subtitles Download Cloud Libr…" at bounding box center [605, 401] width 570 height 719
click at [342, 406] on button "Edit" at bounding box center [342, 399] width 39 height 17
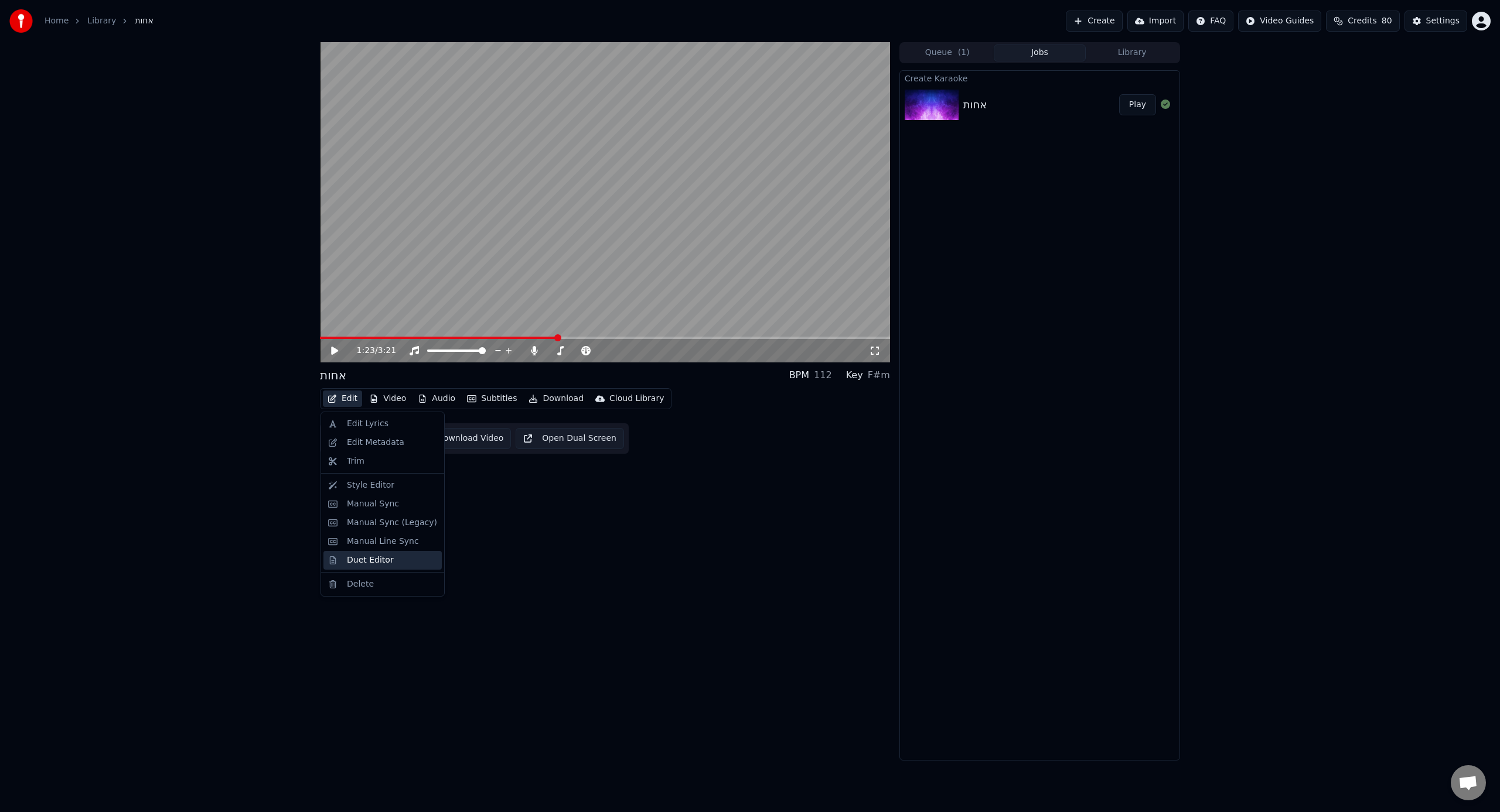
click at [373, 503] on div "Duet Editor" at bounding box center [370, 561] width 47 height 12
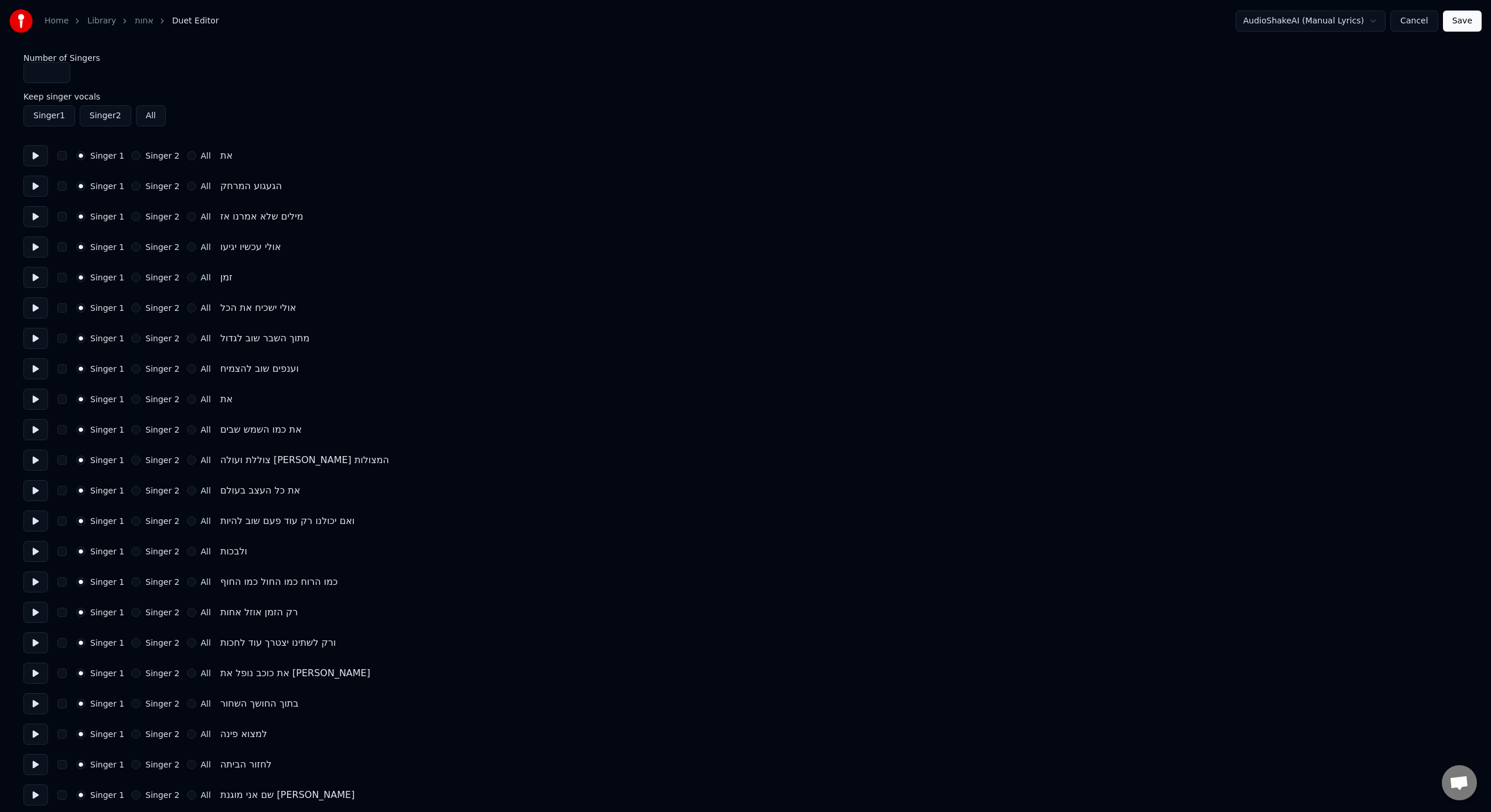
click at [187, 400] on button "All" at bounding box center [191, 399] width 10 height 10
click at [136, 408] on div "Singer 1 Singer 2 All את" at bounding box center [746, 399] width 1444 height 21
click at [138, 402] on div "Singer 2" at bounding box center [155, 399] width 48 height 10
click at [135, 400] on button "Singer 2" at bounding box center [136, 399] width 10 height 10
click at [136, 432] on button "Singer 2" at bounding box center [136, 429] width 10 height 10
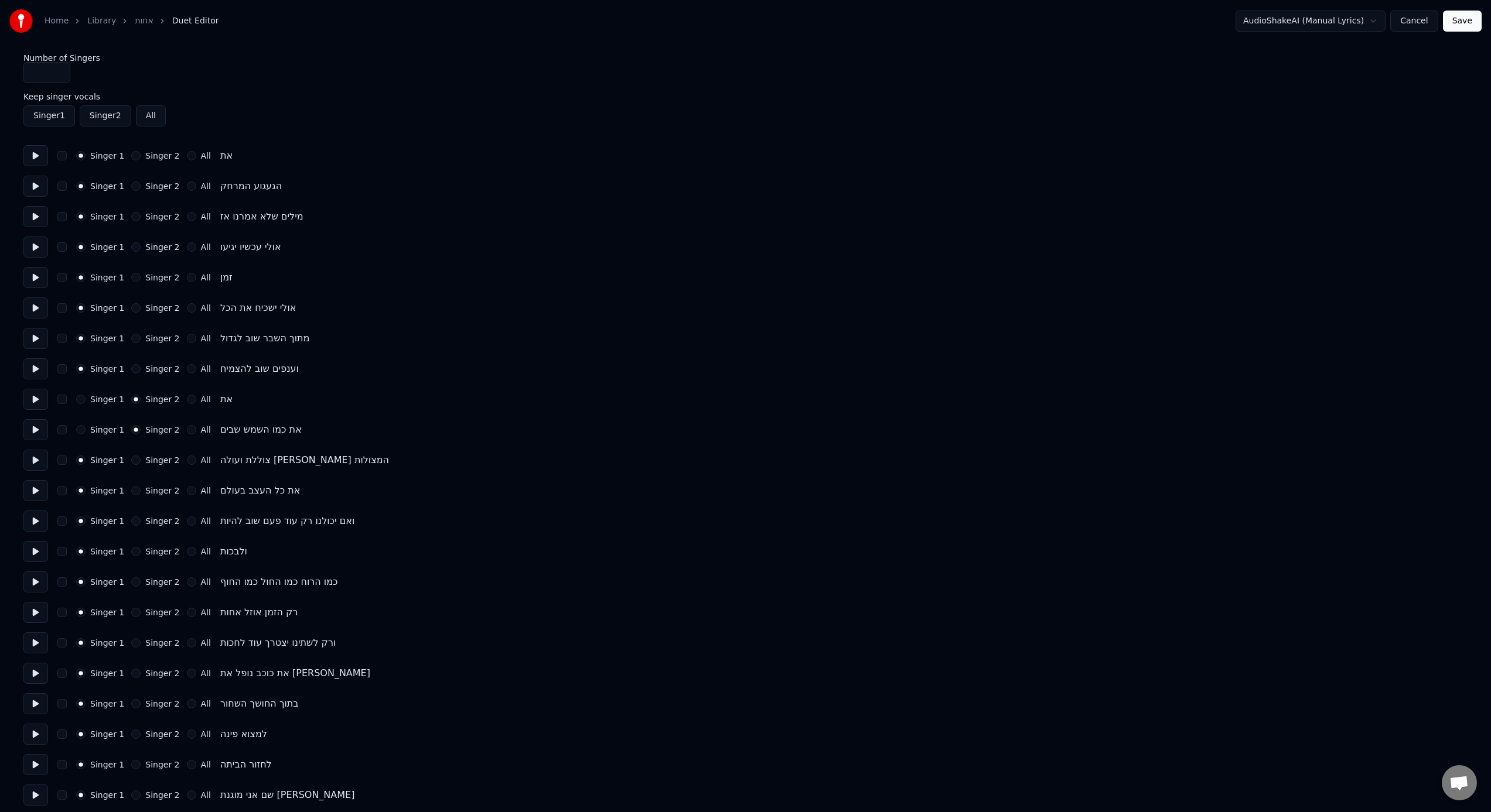
click at [131, 465] on div "Singer 1 Singer 2 All צוללת ועולה [PERSON_NAME] המצולות" at bounding box center [746, 460] width 1444 height 21
click at [138, 462] on div "Singer 2" at bounding box center [155, 460] width 48 height 10
click at [134, 464] on button "Singer 2" at bounding box center [136, 460] width 10 height 10
click at [131, 493] on button "Singer 2" at bounding box center [136, 491] width 10 height 10
click at [134, 492] on icon "button" at bounding box center [136, 490] width 4 height 4
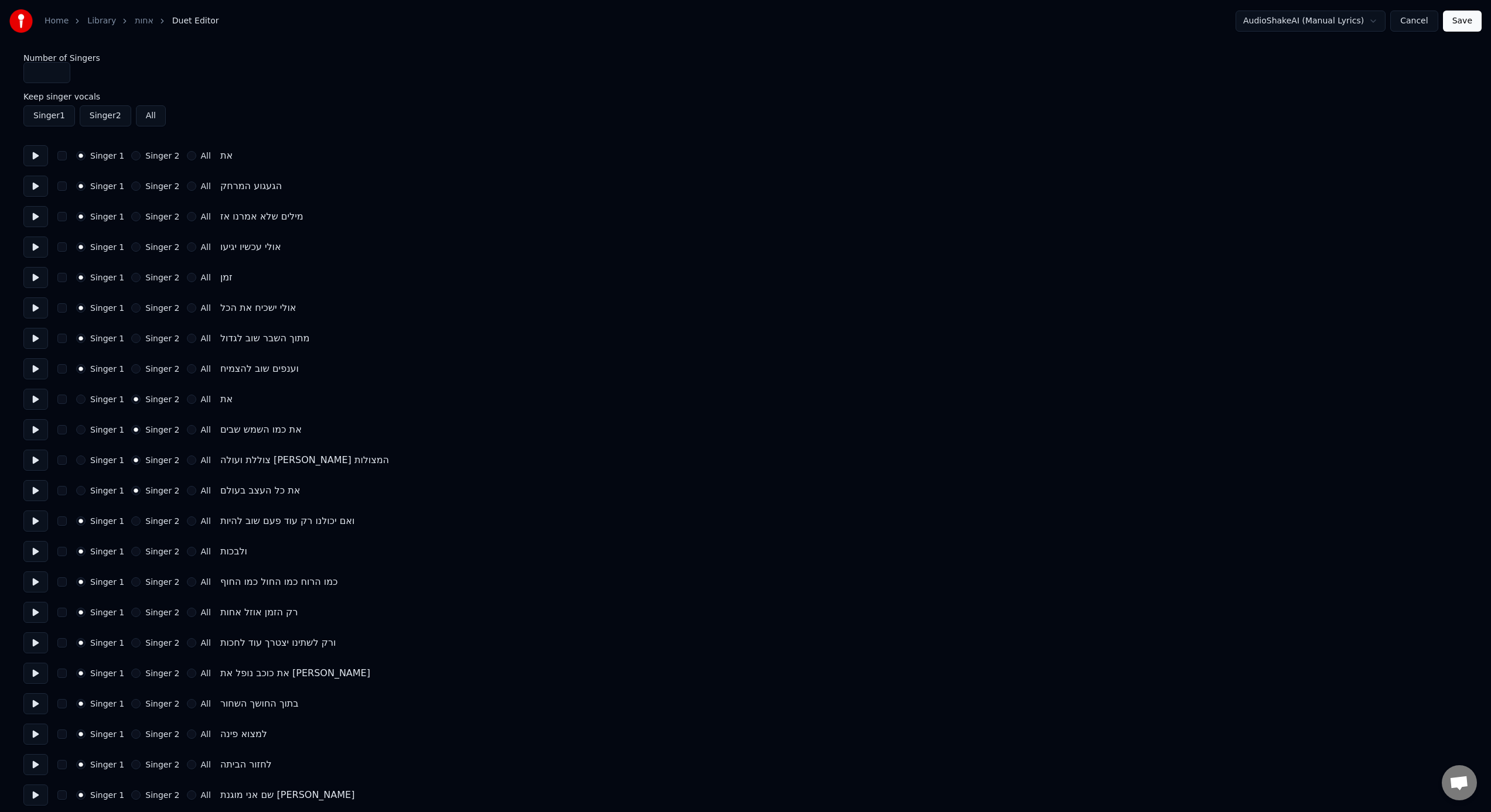
click at [131, 503] on div "Singer 1 Singer 2 All ואם יכולנו רק עוד פעם שוב להיות" at bounding box center [746, 521] width 1444 height 21
click at [132, 503] on button "Singer 2" at bounding box center [136, 521] width 10 height 10
click at [135, 503] on button "Singer 2" at bounding box center [136, 552] width 10 height 10
click at [132, 503] on button "Singer 2" at bounding box center [136, 582] width 10 height 10
click at [133, 503] on button "Singer 2" at bounding box center [136, 612] width 10 height 10
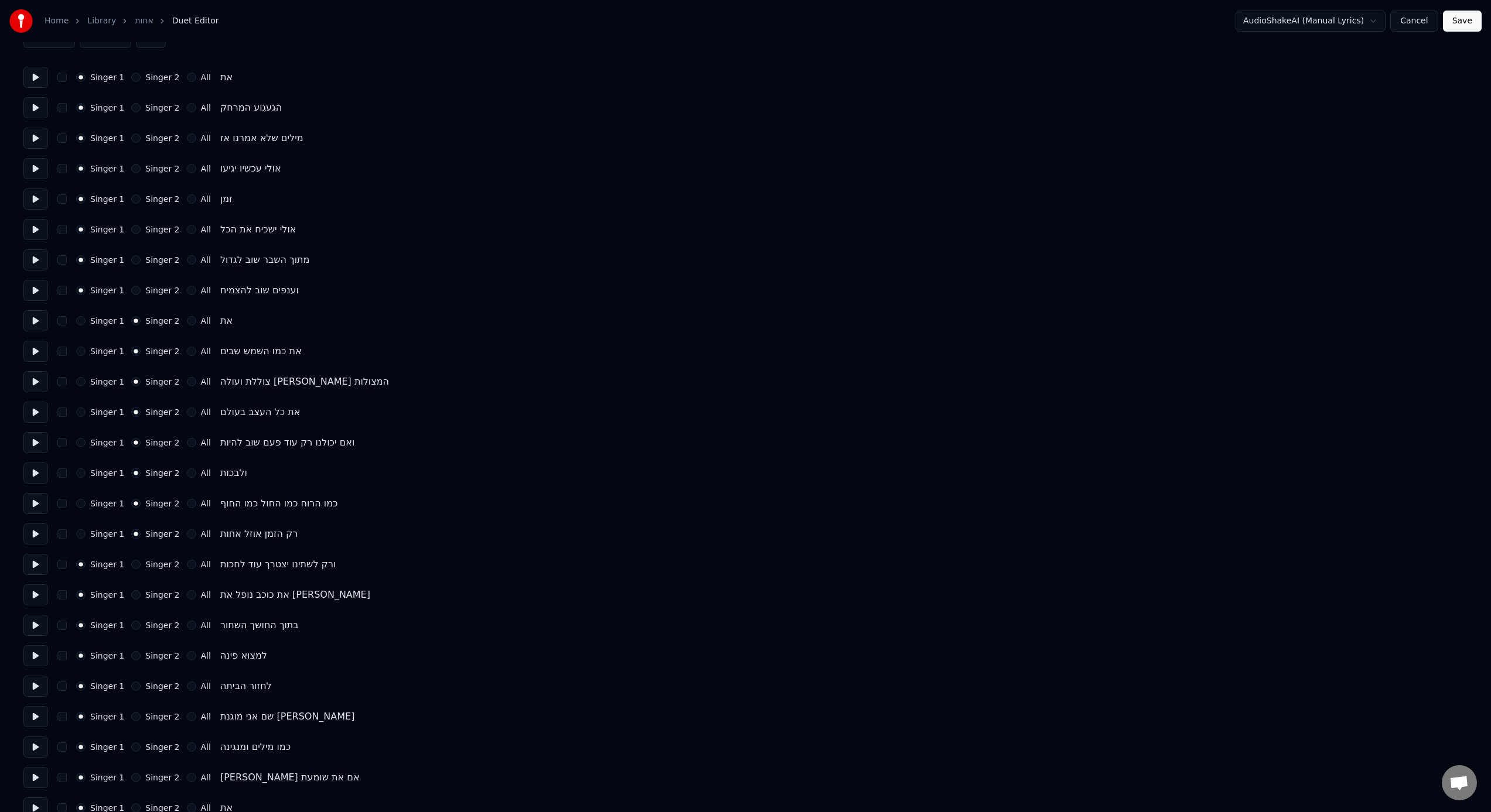
scroll to position [85, 0]
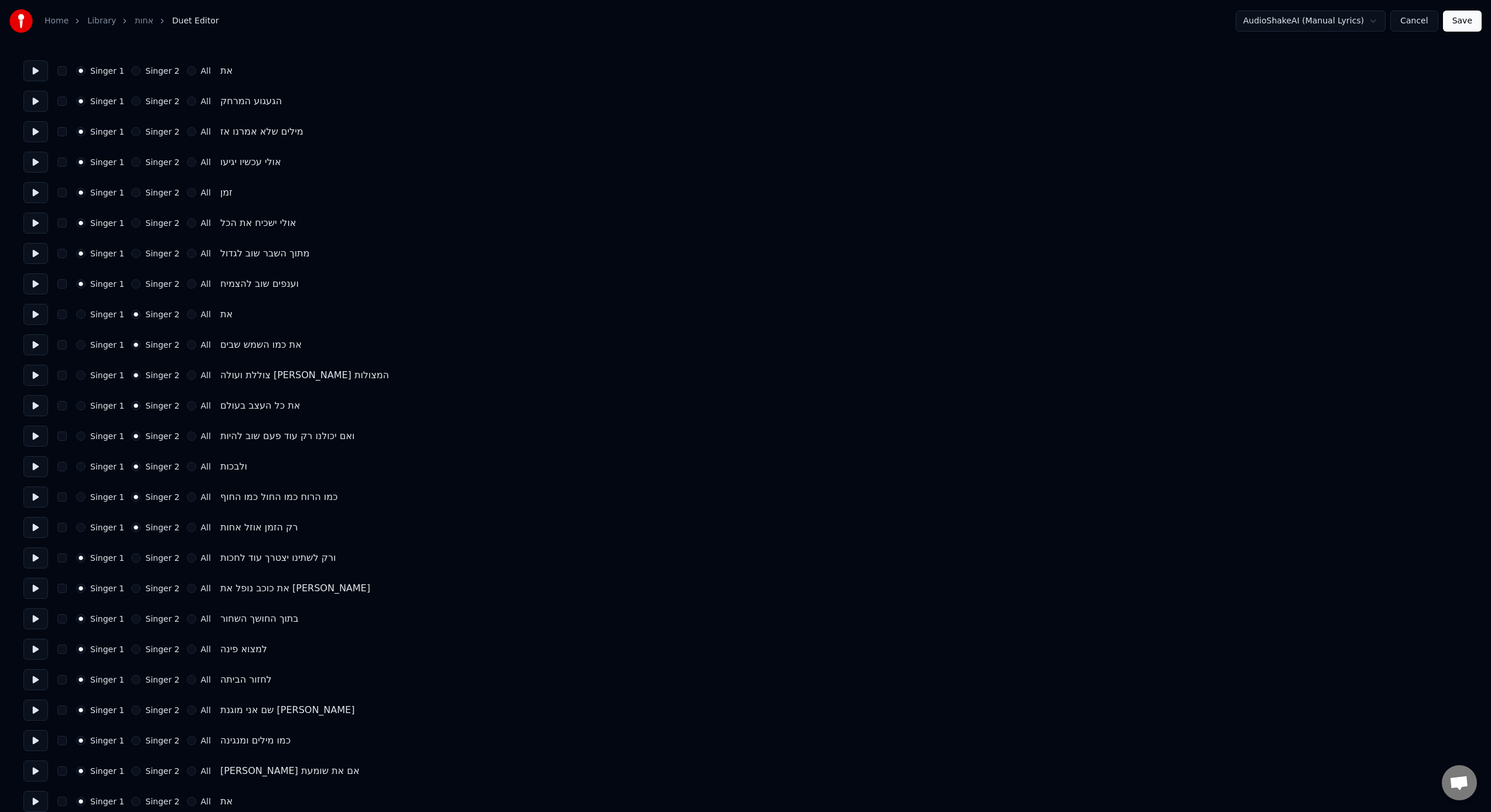
click at [132, 503] on button "Singer 2" at bounding box center [136, 558] width 10 height 10
click at [81, 347] on button "Singer 1" at bounding box center [81, 346] width 10 height 10
click at [86, 312] on div "Singer 1" at bounding box center [100, 316] width 48 height 10
click at [85, 316] on button "Singer 1" at bounding box center [81, 316] width 10 height 10
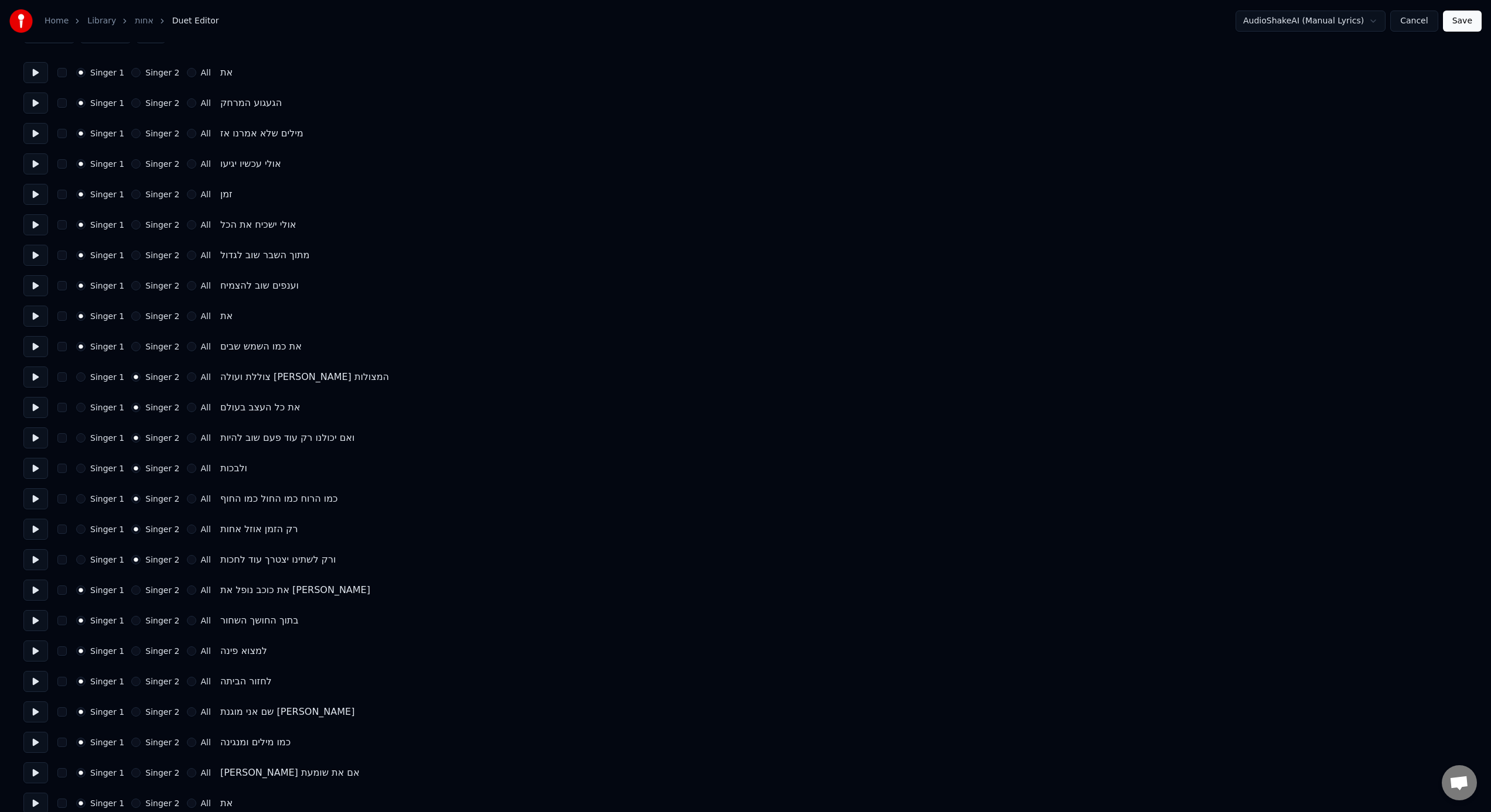
click at [85, 378] on div "Singer 1" at bounding box center [100, 377] width 48 height 10
click at [80, 422] on div "Number of Singers * Keep singer vocals Singer 1 Singer 2 All Singer 1 Singer 2 …" at bounding box center [746, 651] width 1444 height 1361
click at [81, 411] on button "Singer 1" at bounding box center [81, 408] width 10 height 10
click at [86, 369] on div "Singer 1 Singer 2 All צוללת ועולה [PERSON_NAME] המצולות" at bounding box center [746, 377] width 1444 height 21
click at [85, 372] on div "Singer 1" at bounding box center [100, 377] width 48 height 10
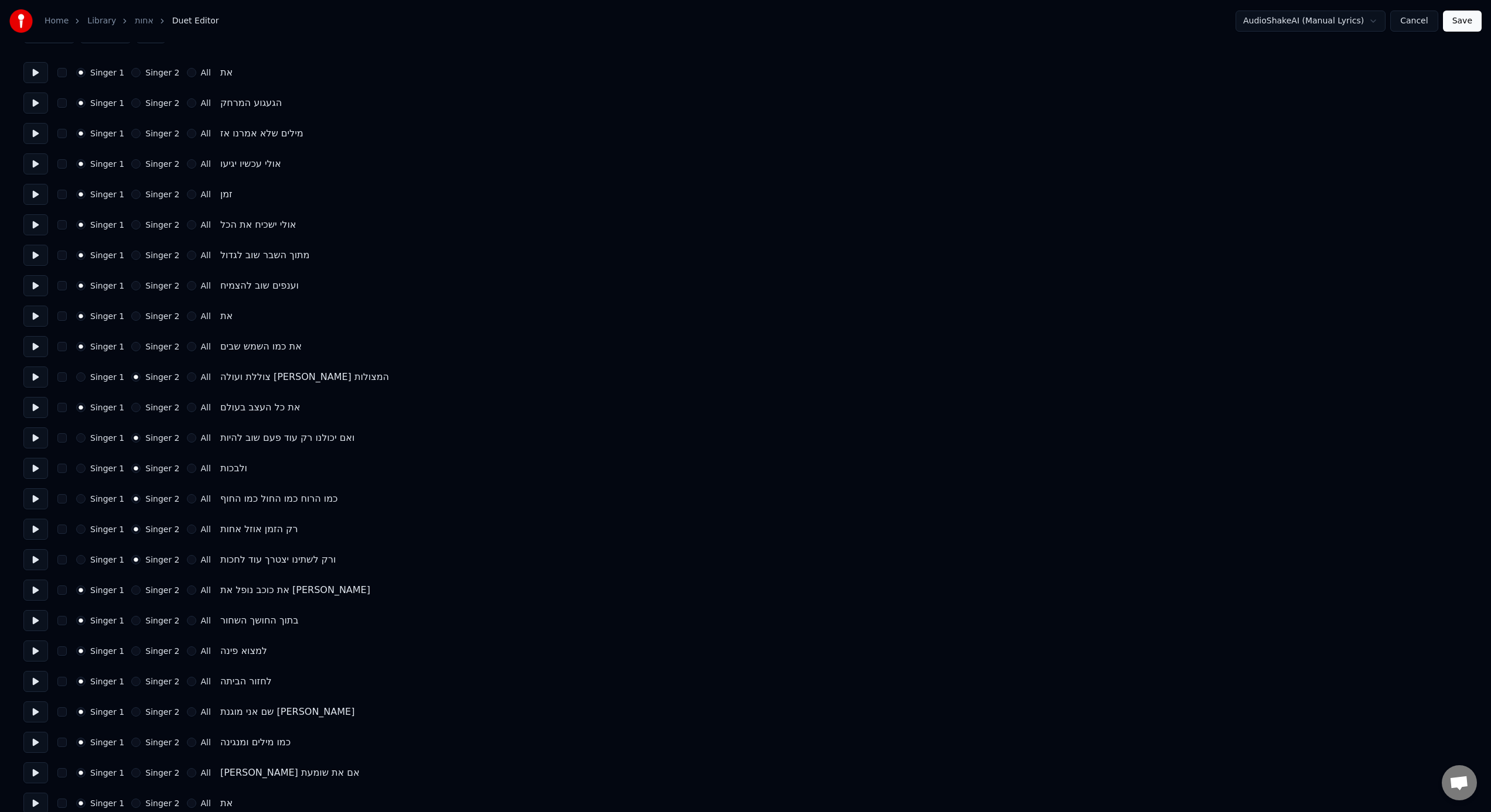
click at [81, 376] on button "Singer 1" at bounding box center [81, 377] width 10 height 10
click at [24, 381] on button at bounding box center [36, 377] width 24 height 21
click at [29, 379] on button at bounding box center [36, 377] width 24 height 21
click at [30, 383] on button at bounding box center [36, 377] width 24 height 21
click at [82, 438] on button "Singer 1" at bounding box center [81, 438] width 10 height 10
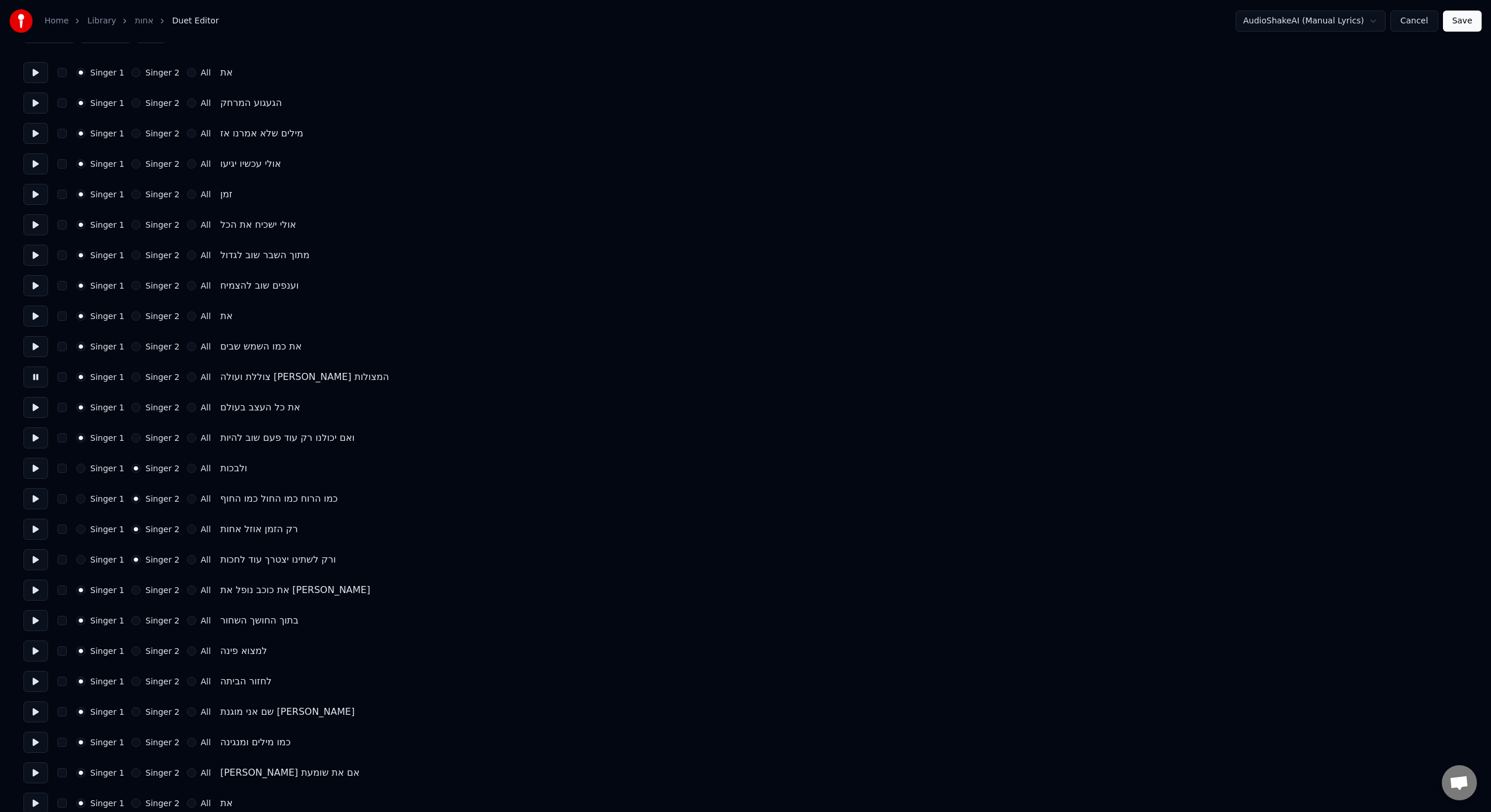
click at [81, 468] on button "Singer 1" at bounding box center [81, 468] width 10 height 10
click at [33, 471] on button at bounding box center [36, 468] width 24 height 21
click at [81, 500] on button "Singer 1" at bounding box center [81, 498] width 10 height 10
click at [37, 501] on button at bounding box center [36, 498] width 24 height 21
click at [79, 503] on button "Singer 1" at bounding box center [81, 529] width 10 height 10
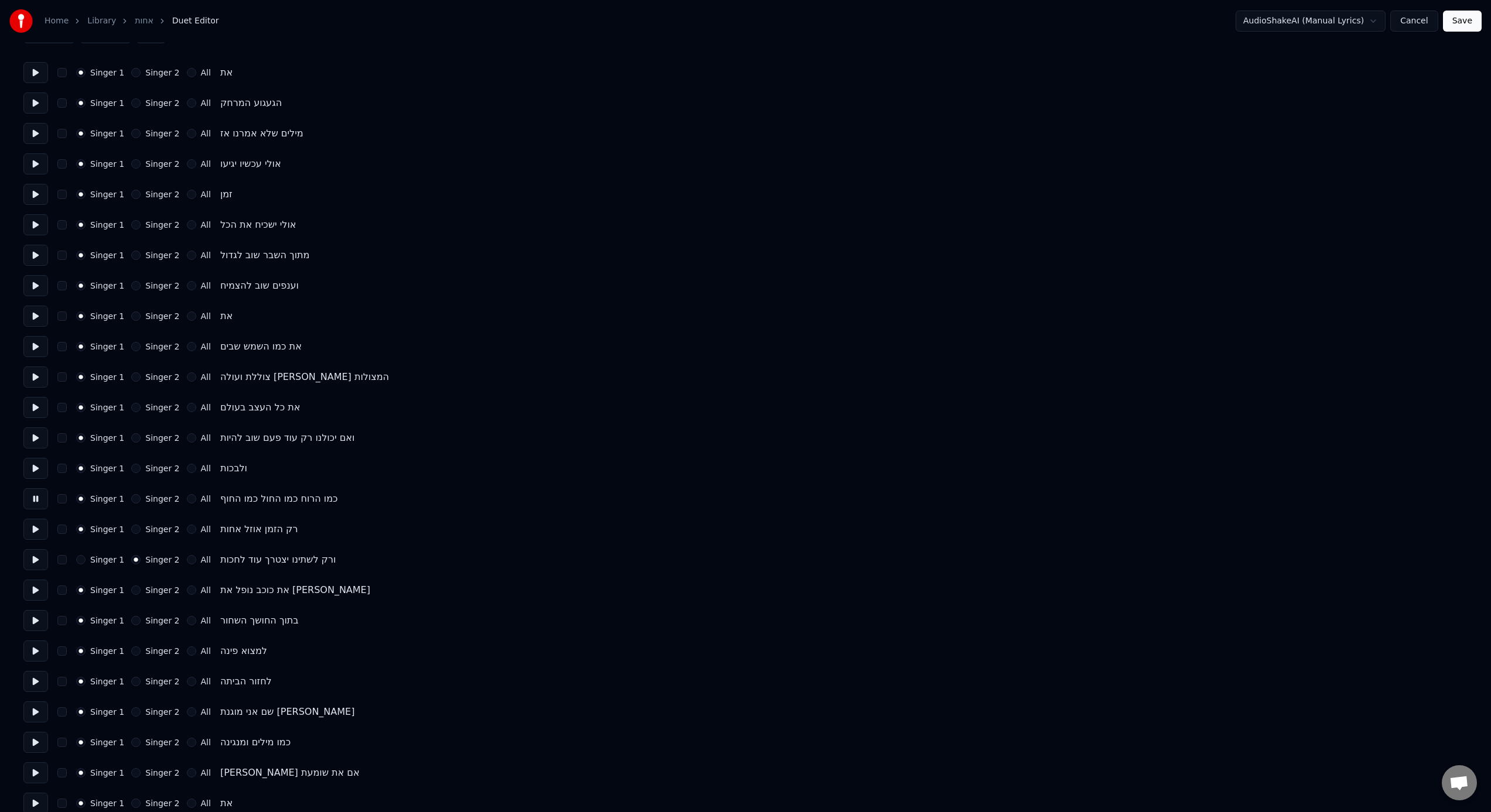
click at [31, 503] on button at bounding box center [36, 529] width 24 height 21
click at [78, 503] on button "Singer 1" at bounding box center [81, 560] width 10 height 10
click at [21, 503] on div "Home Library אחות Duet Editor AudioShakeAI (Manual Lyrics) Cancel Save Number o…" at bounding box center [745, 624] width 1491 height 1415
click at [31, 503] on button at bounding box center [36, 559] width 24 height 21
click at [40, 503] on button at bounding box center [36, 590] width 24 height 21
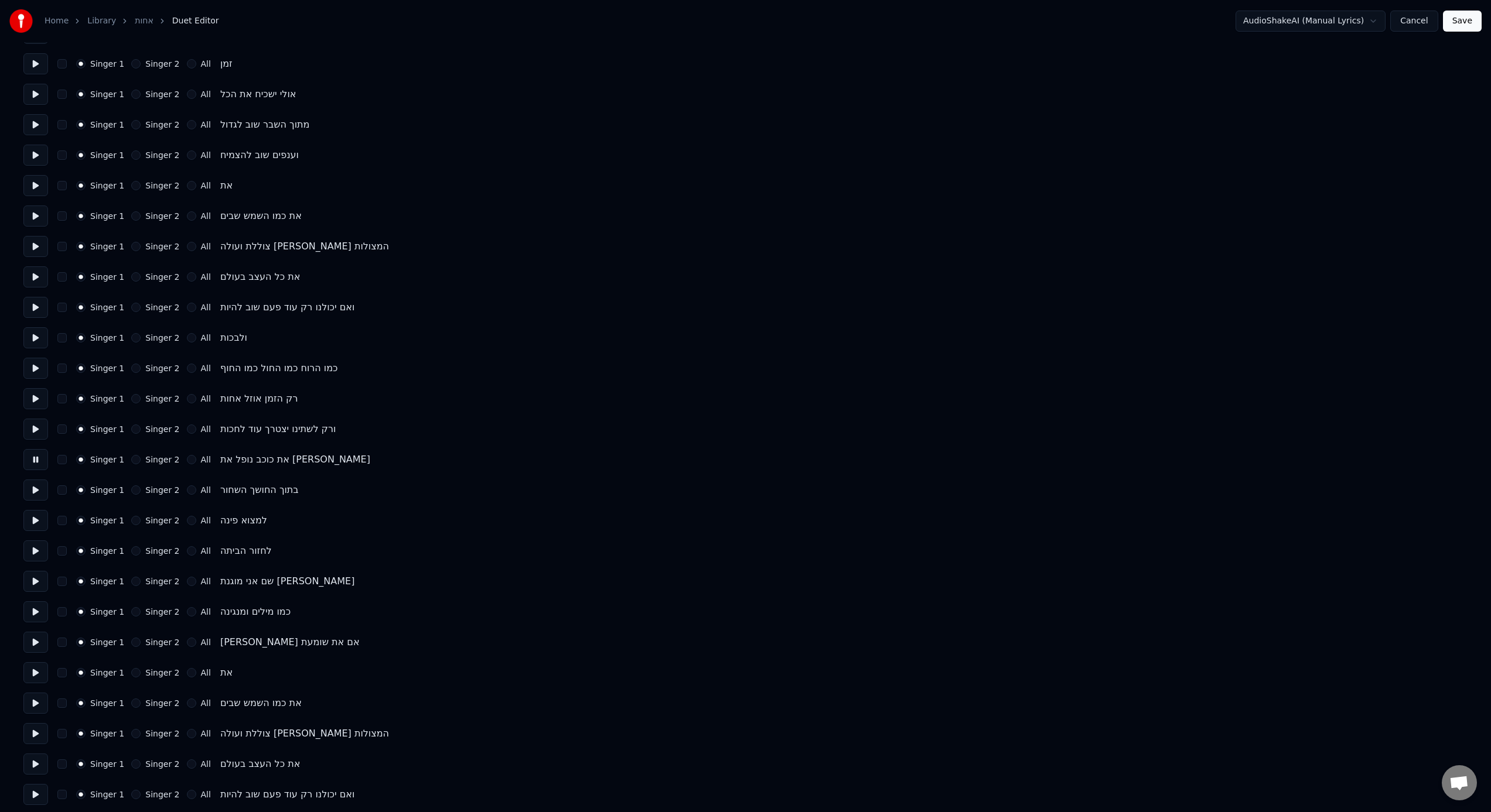
scroll to position [216, 0]
click at [145, 458] on label "Singer 2" at bounding box center [162, 458] width 34 height 8
click at [141, 458] on button "Singer 2" at bounding box center [136, 458] width 10 height 10
click at [147, 486] on label "Singer 2" at bounding box center [162, 488] width 34 height 8
click at [141, 486] on button "Singer 2" at bounding box center [136, 488] width 10 height 10
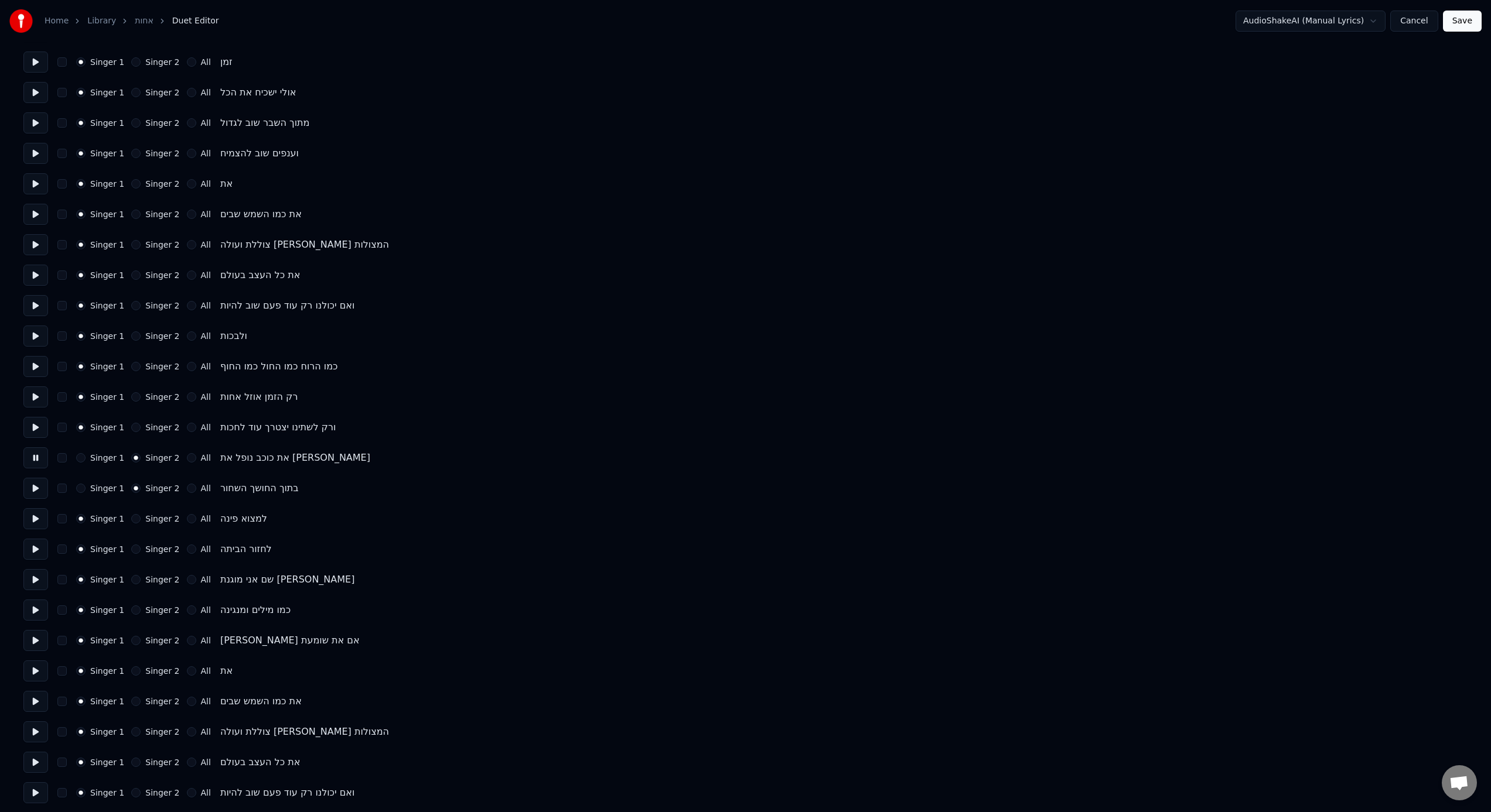
click at [40, 490] on button at bounding box center [36, 488] width 24 height 21
click at [40, 503] on button at bounding box center [36, 518] width 24 height 21
click at [153, 503] on label "Singer 2" at bounding box center [162, 518] width 34 height 8
click at [141, 503] on button "Singer 2" at bounding box center [136, 518] width 10 height 10
click at [140, 503] on div "Singer 2" at bounding box center [155, 549] width 48 height 10
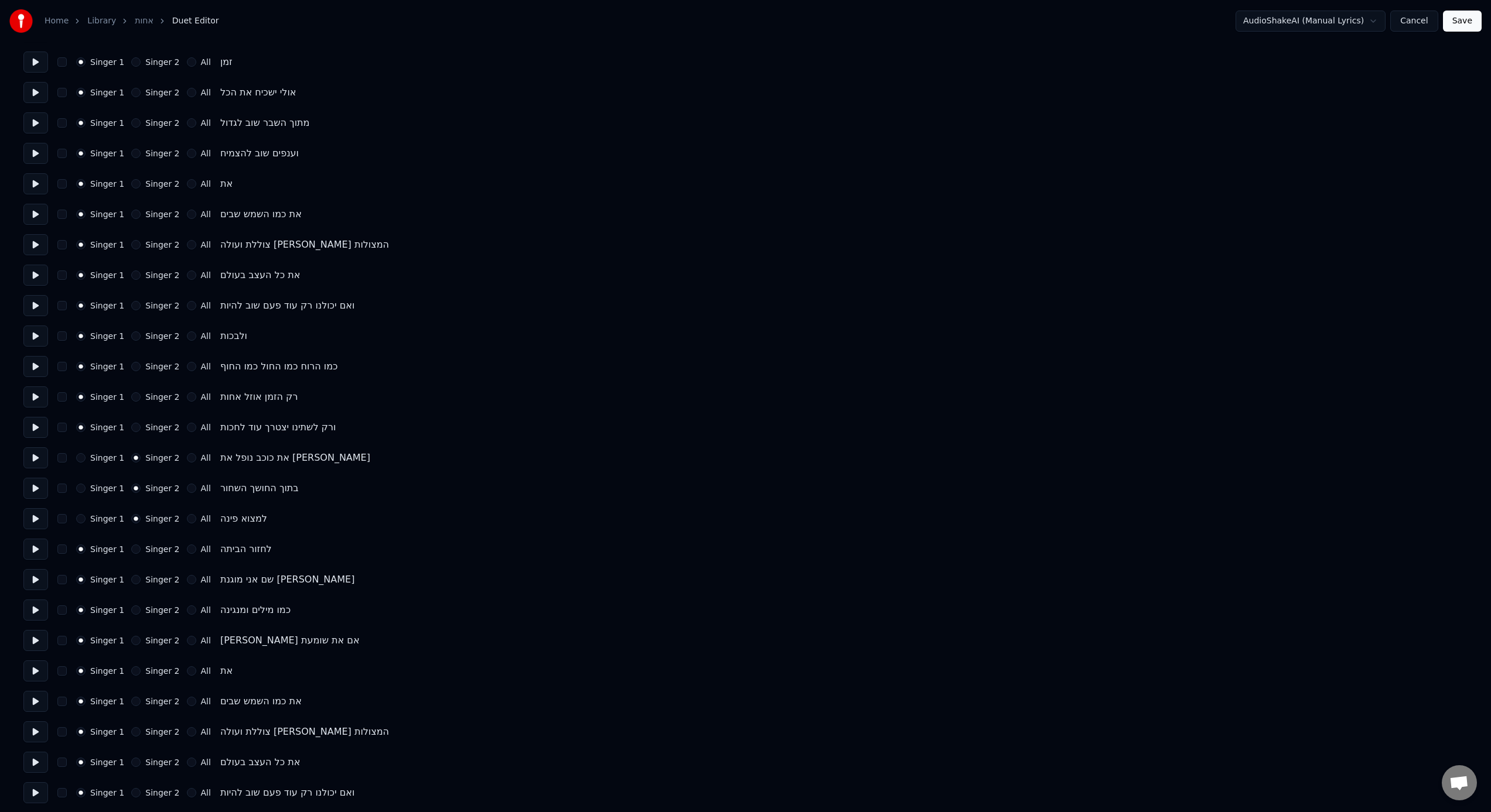
click at [156, 503] on label "Singer 2" at bounding box center [162, 549] width 34 height 8
click at [141, 503] on button "Singer 2" at bounding box center [136, 549] width 10 height 10
click at [41, 503] on button at bounding box center [36, 549] width 24 height 21
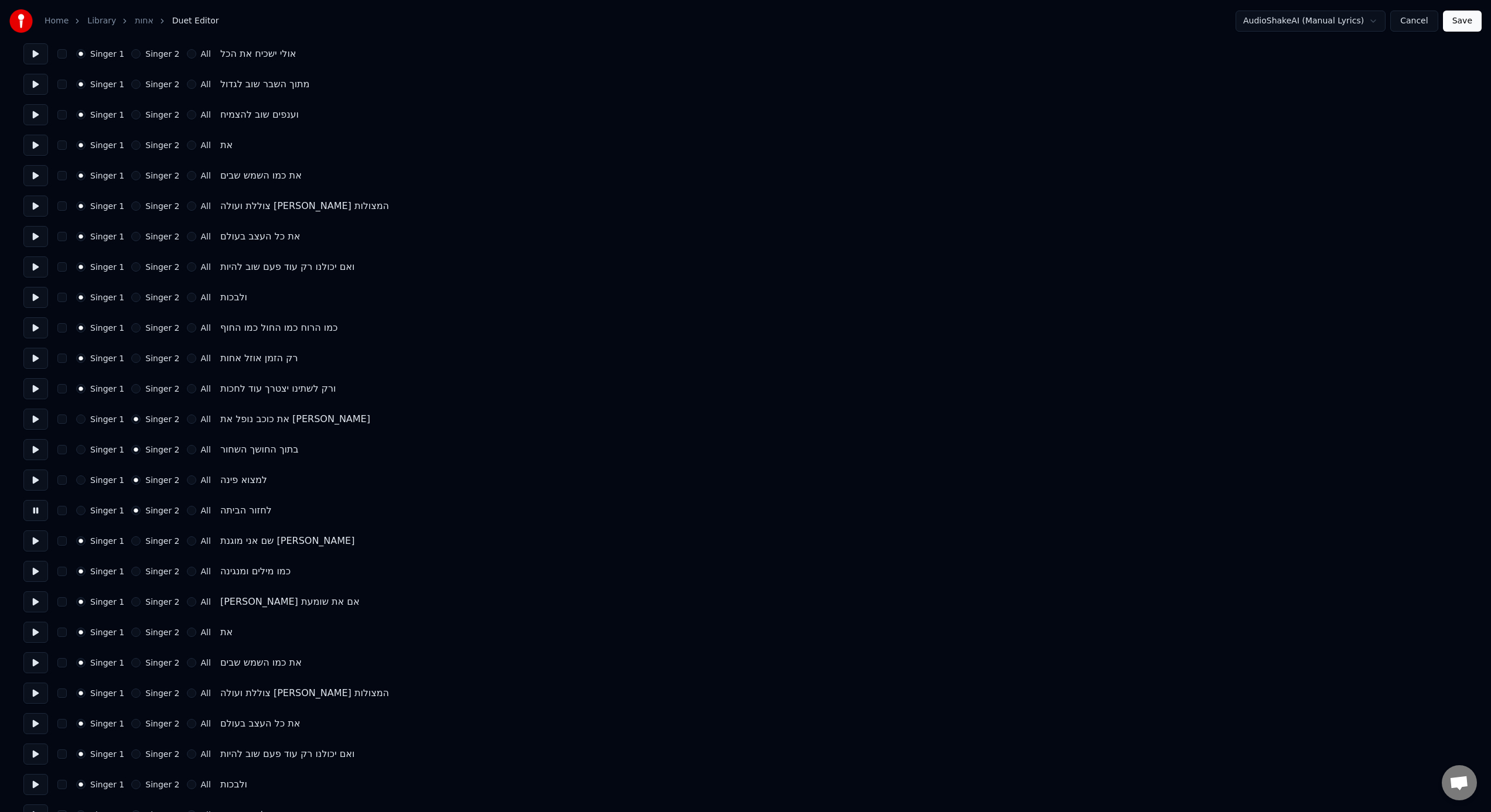
scroll to position [290, 0]
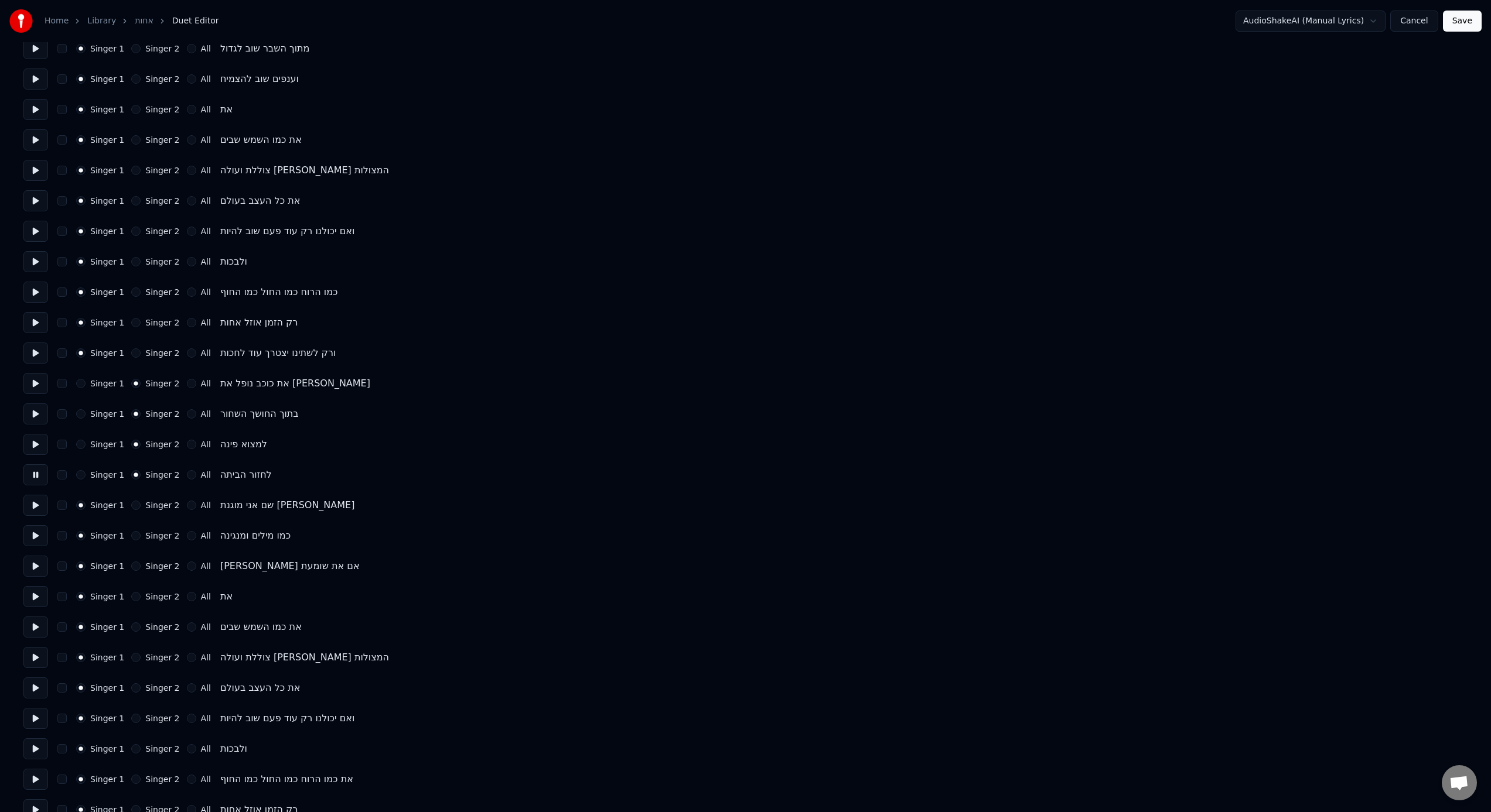
click at [145, 503] on label "Singer 2" at bounding box center [162, 505] width 34 height 8
click at [141, 503] on button "Singer 2" at bounding box center [136, 505] width 10 height 10
click at [38, 503] on button at bounding box center [36, 505] width 24 height 21
click at [158, 503] on div "Singer 1 Singer 2 All כמו מילים ומנגינה" at bounding box center [746, 536] width 1444 height 21
click at [38, 503] on button at bounding box center [36, 536] width 24 height 21
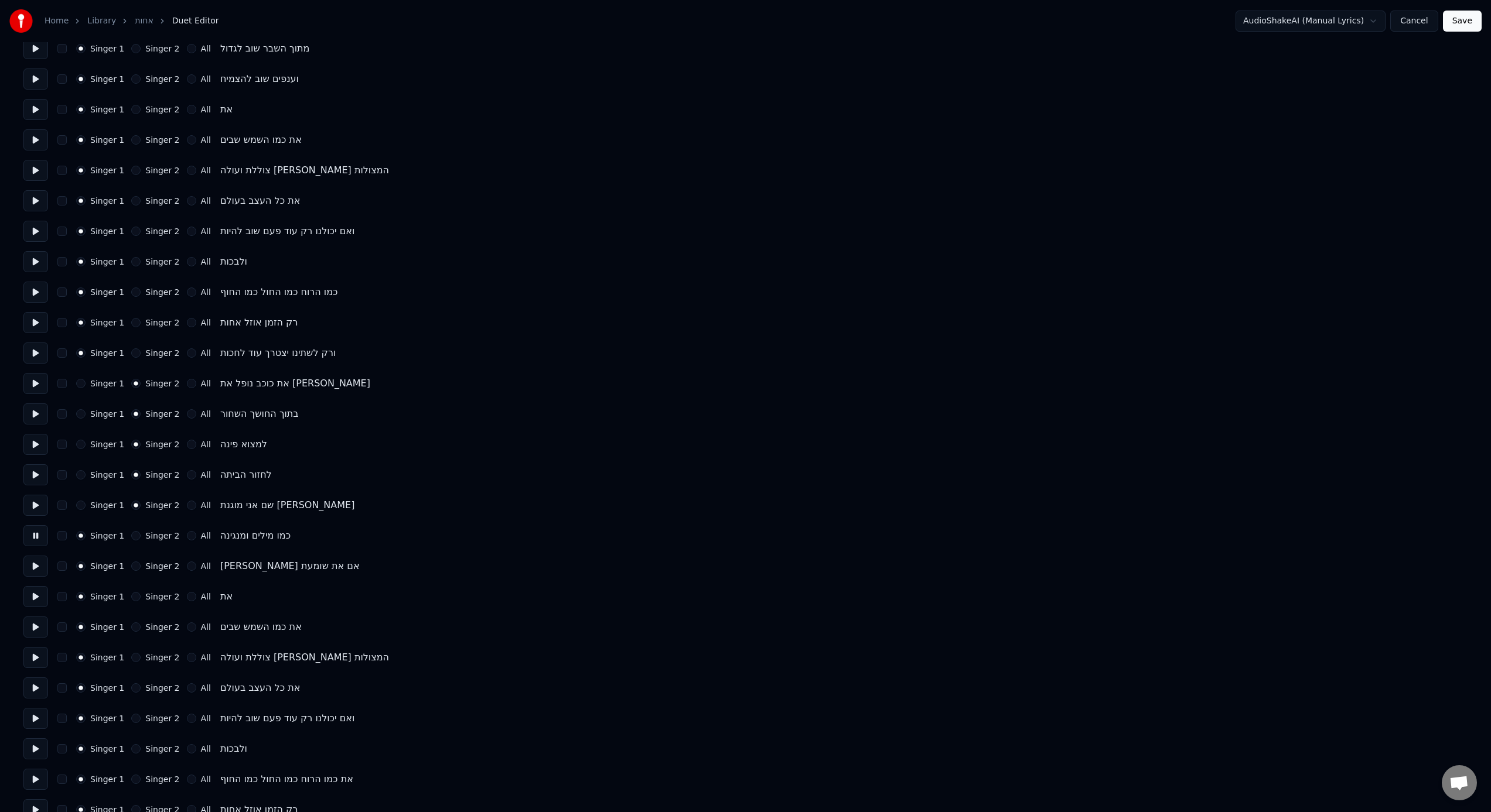
click at [167, 503] on div "Singer 1 Singer 2 All כמו מילים ומנגינה" at bounding box center [746, 536] width 1444 height 21
click at [145, 503] on label "Singer 2" at bounding box center [162, 536] width 34 height 8
click at [141, 503] on button "Singer 2" at bounding box center [136, 536] width 10 height 10
click at [134, 503] on button "Singer 2" at bounding box center [136, 566] width 10 height 10
click at [35, 503] on button at bounding box center [36, 566] width 24 height 21
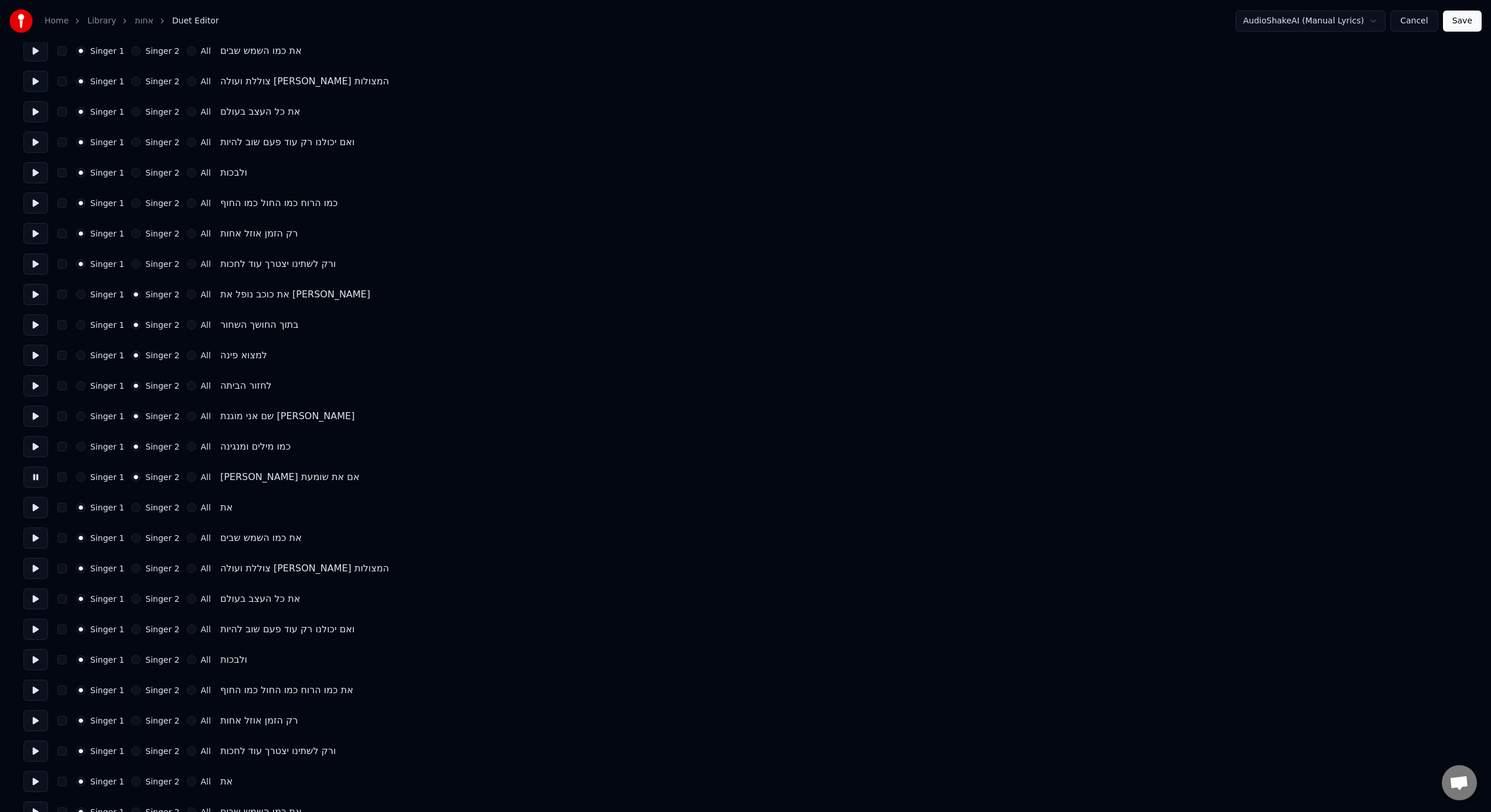
scroll to position [379, 0]
click at [43, 503] on button at bounding box center [36, 507] width 24 height 21
click at [40, 483] on button at bounding box center [36, 476] width 24 height 21
click at [181, 503] on div "Singer 1 Singer 2 All" at bounding box center [143, 507] width 134 height 10
click at [187, 503] on button "All" at bounding box center [191, 507] width 10 height 10
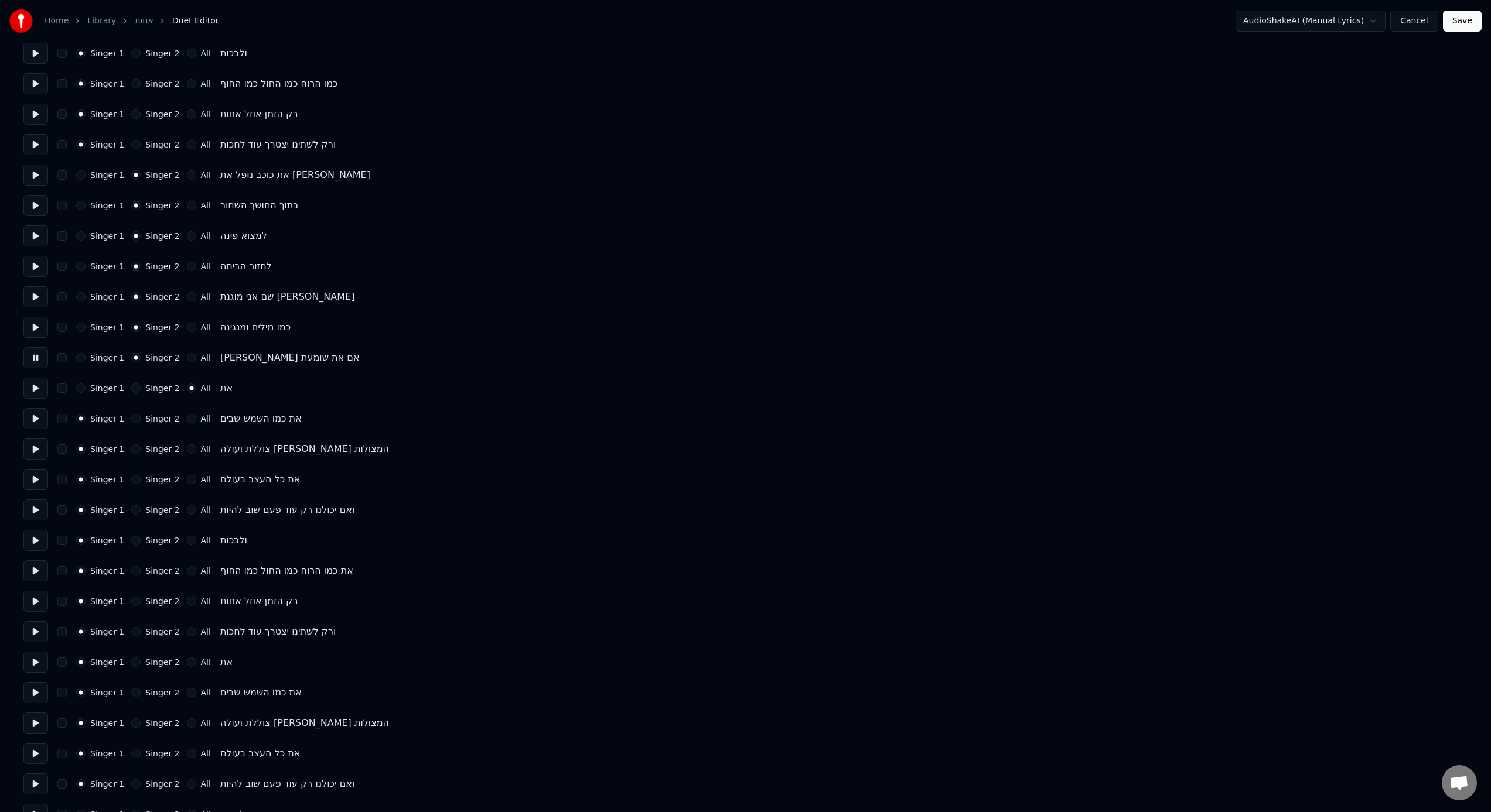
scroll to position [565, 0]
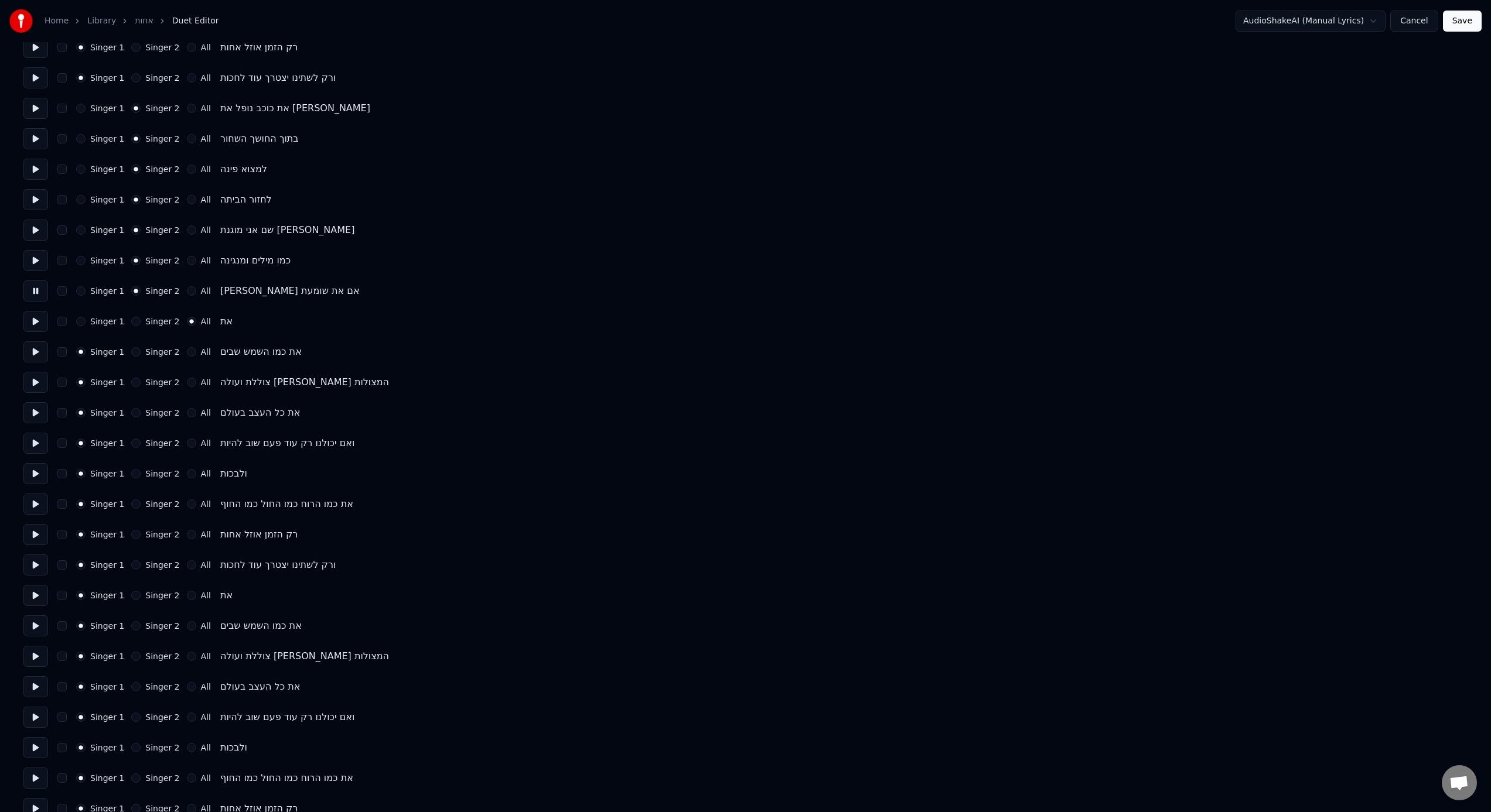
click at [28, 355] on button at bounding box center [36, 352] width 24 height 21
click at [187, 353] on button "All" at bounding box center [191, 352] width 10 height 10
click at [40, 381] on button at bounding box center [36, 382] width 24 height 21
click at [191, 381] on div "All" at bounding box center [199, 382] width 24 height 10
click at [190, 384] on button "All" at bounding box center [191, 382] width 10 height 10
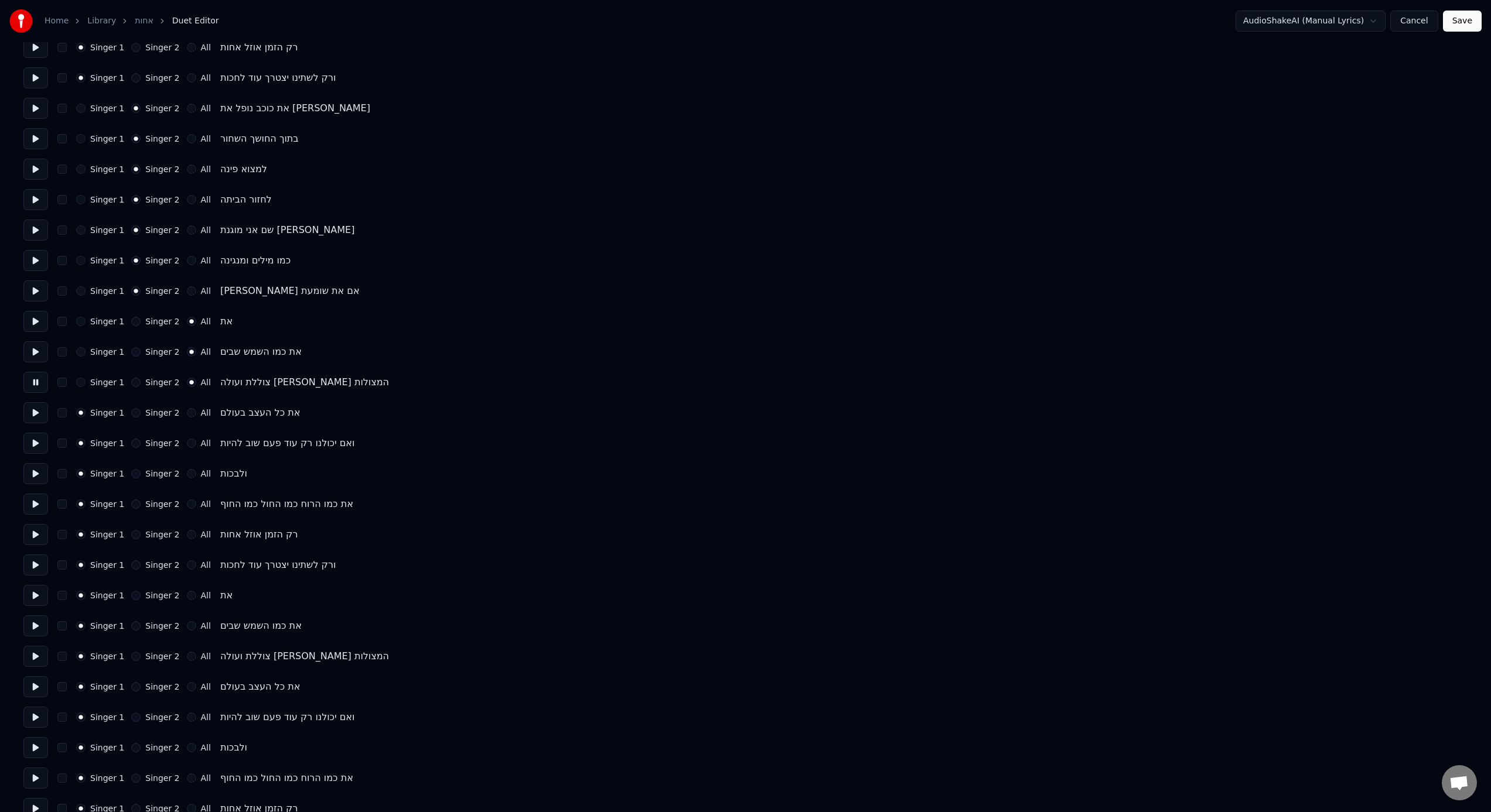
click at [42, 413] on button at bounding box center [36, 413] width 24 height 21
click at [189, 411] on button "All" at bounding box center [191, 413] width 10 height 10
click at [33, 444] on button at bounding box center [36, 443] width 24 height 21
click at [201, 446] on label "All" at bounding box center [206, 443] width 10 height 8
click at [197, 446] on button "All" at bounding box center [191, 443] width 10 height 10
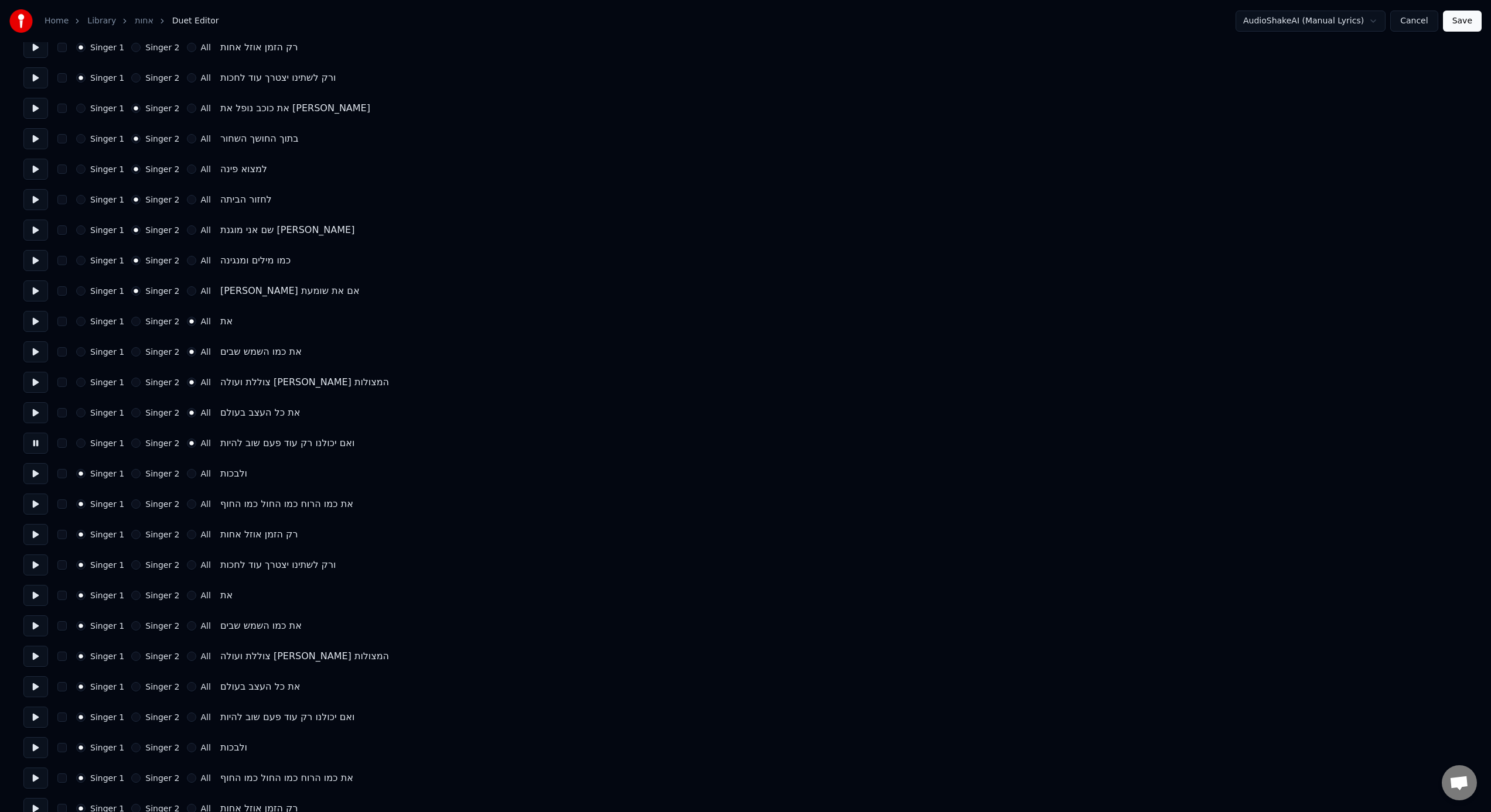
click at [201, 472] on label "All" at bounding box center [206, 474] width 10 height 8
click at [196, 472] on button "All" at bounding box center [191, 474] width 10 height 10
click at [38, 474] on button at bounding box center [36, 474] width 24 height 21
click at [201, 503] on label "All" at bounding box center [206, 504] width 10 height 8
click at [197, 503] on button "All" at bounding box center [191, 504] width 10 height 10
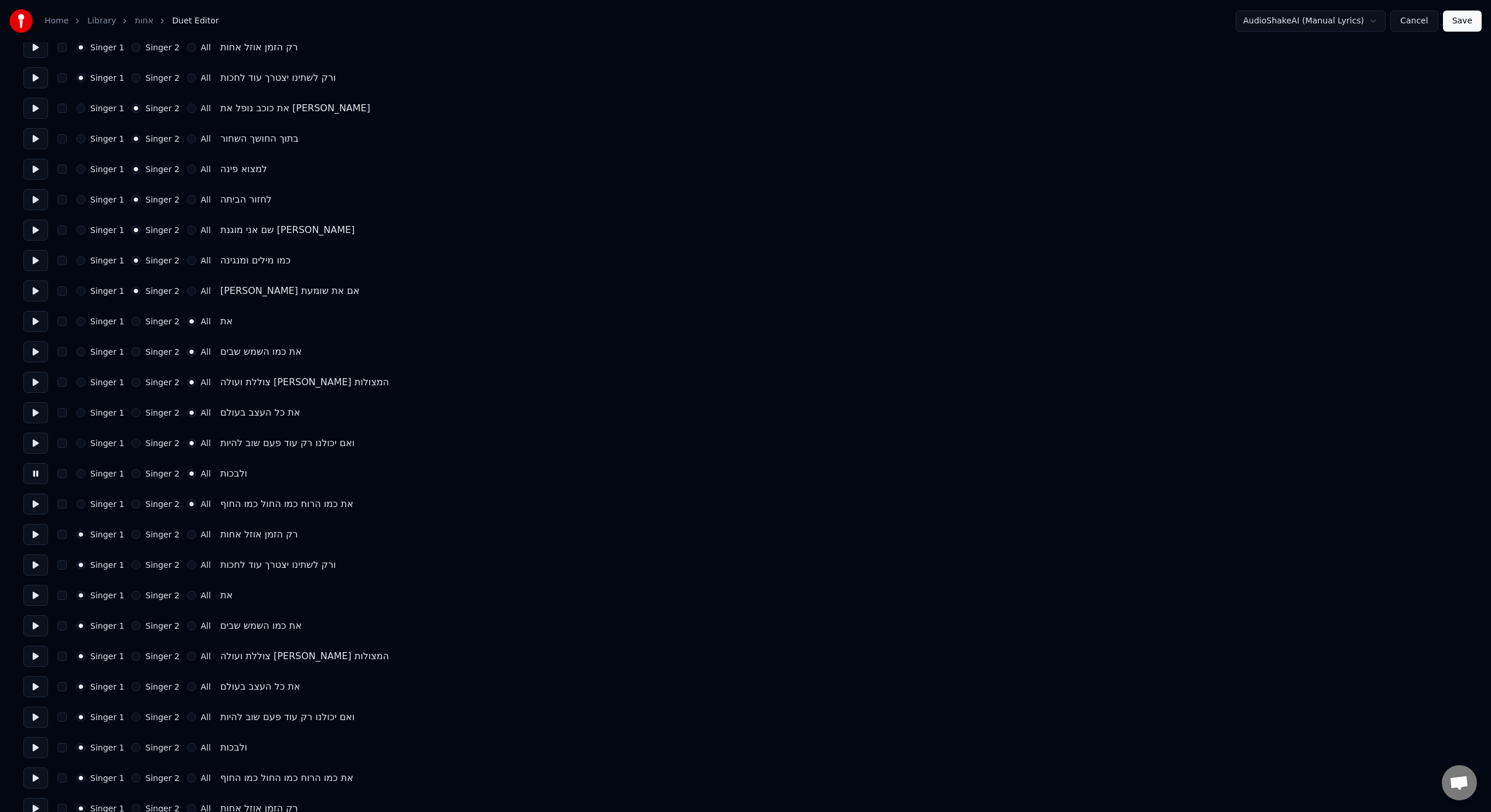
click at [42, 503] on button at bounding box center [36, 504] width 24 height 21
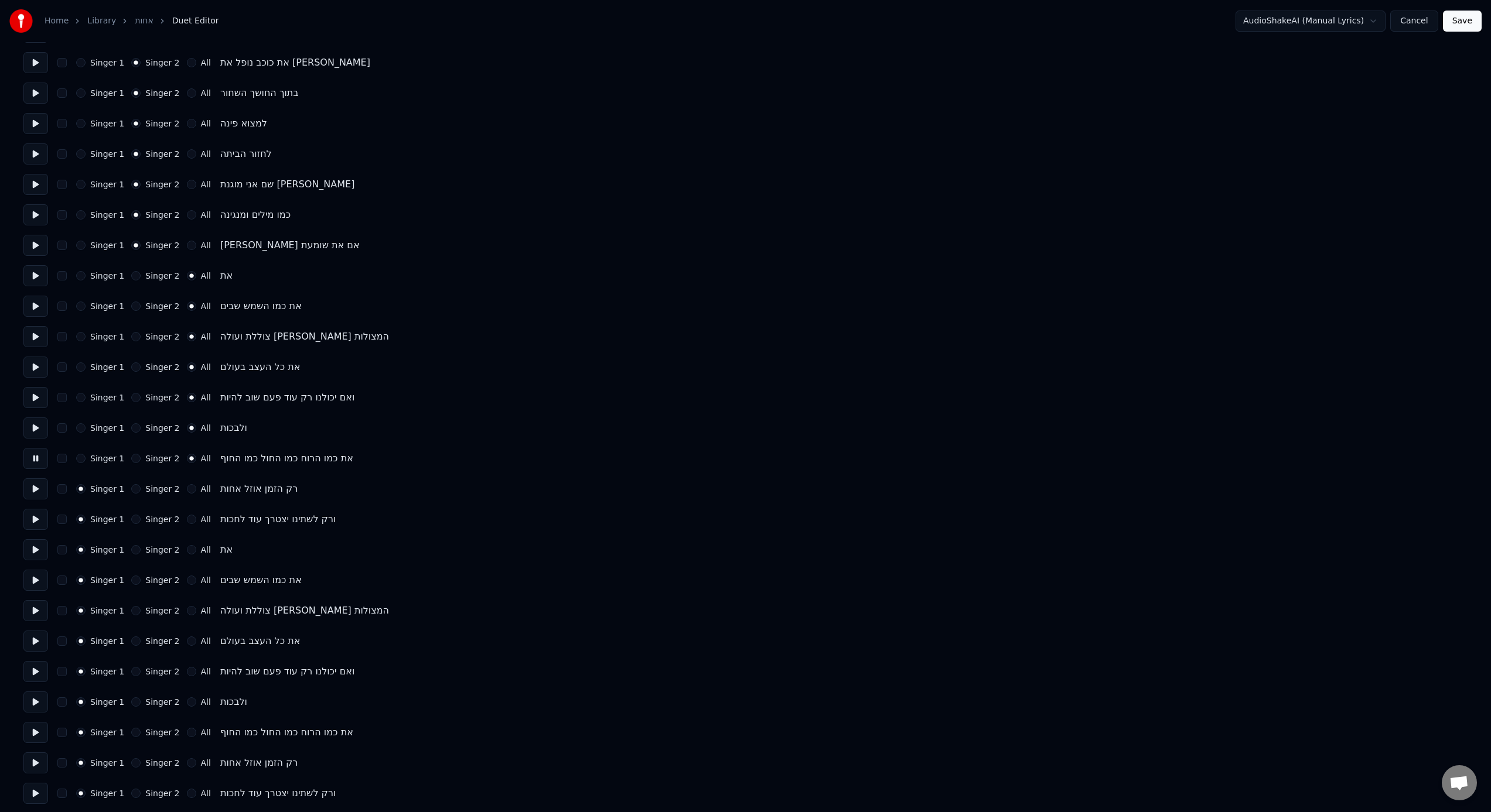
scroll to position [614, 0]
click at [198, 490] on div "Singer 1 Singer 2 All רק הזמן אוזל אחות" at bounding box center [746, 485] width 1444 height 21
click at [201, 484] on label "All" at bounding box center [206, 485] width 10 height 8
click at [197, 484] on button "All" at bounding box center [191, 485] width 10 height 10
click at [40, 487] on button at bounding box center [36, 485] width 24 height 21
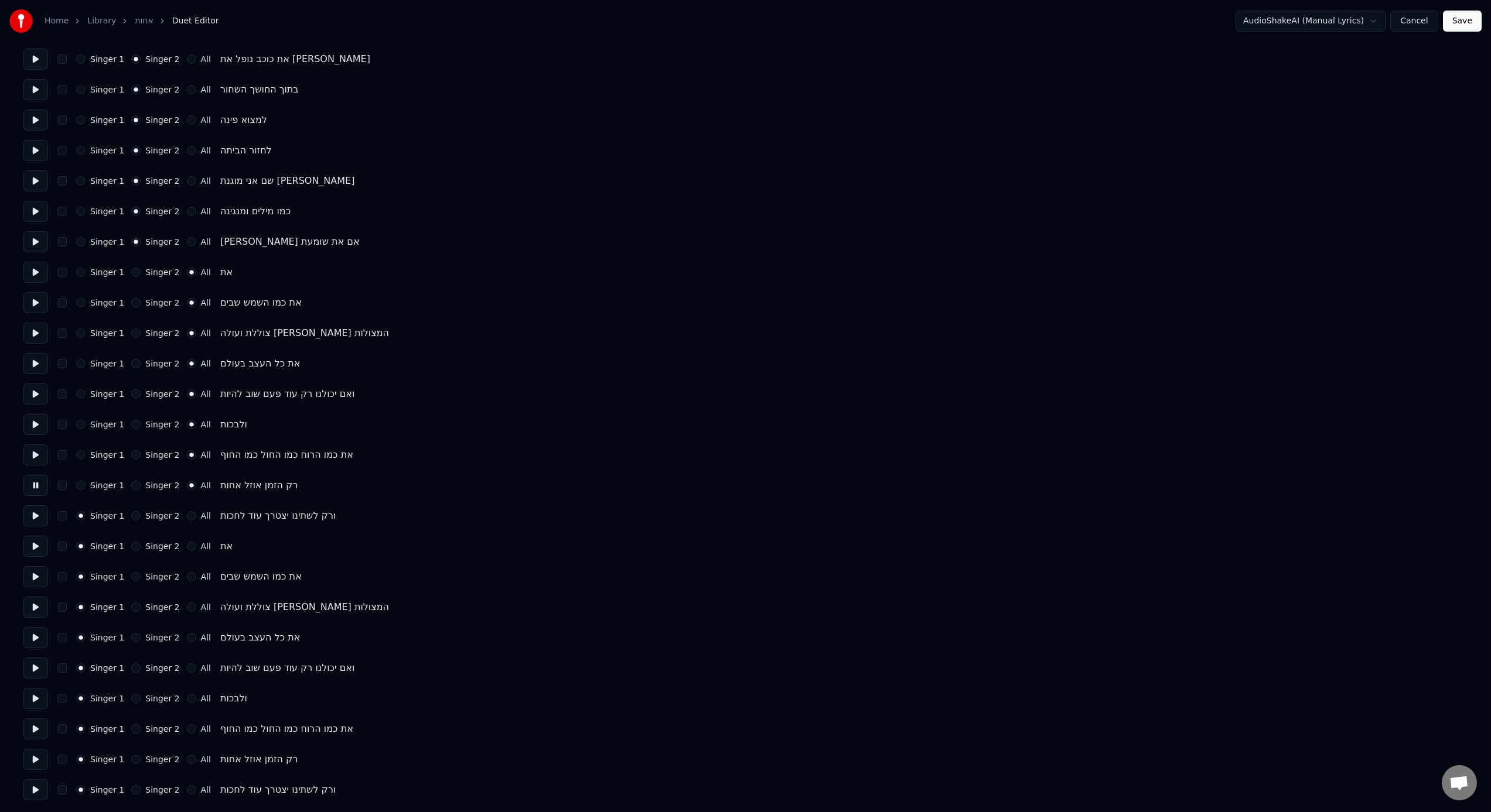
click at [189, 503] on button "All" at bounding box center [191, 516] width 10 height 10
click at [44, 503] on button at bounding box center [36, 516] width 24 height 21
click at [190, 503] on button "All" at bounding box center [191, 546] width 10 height 10
click at [30, 503] on button at bounding box center [36, 546] width 24 height 21
click at [190, 503] on div "All" at bounding box center [199, 577] width 24 height 10
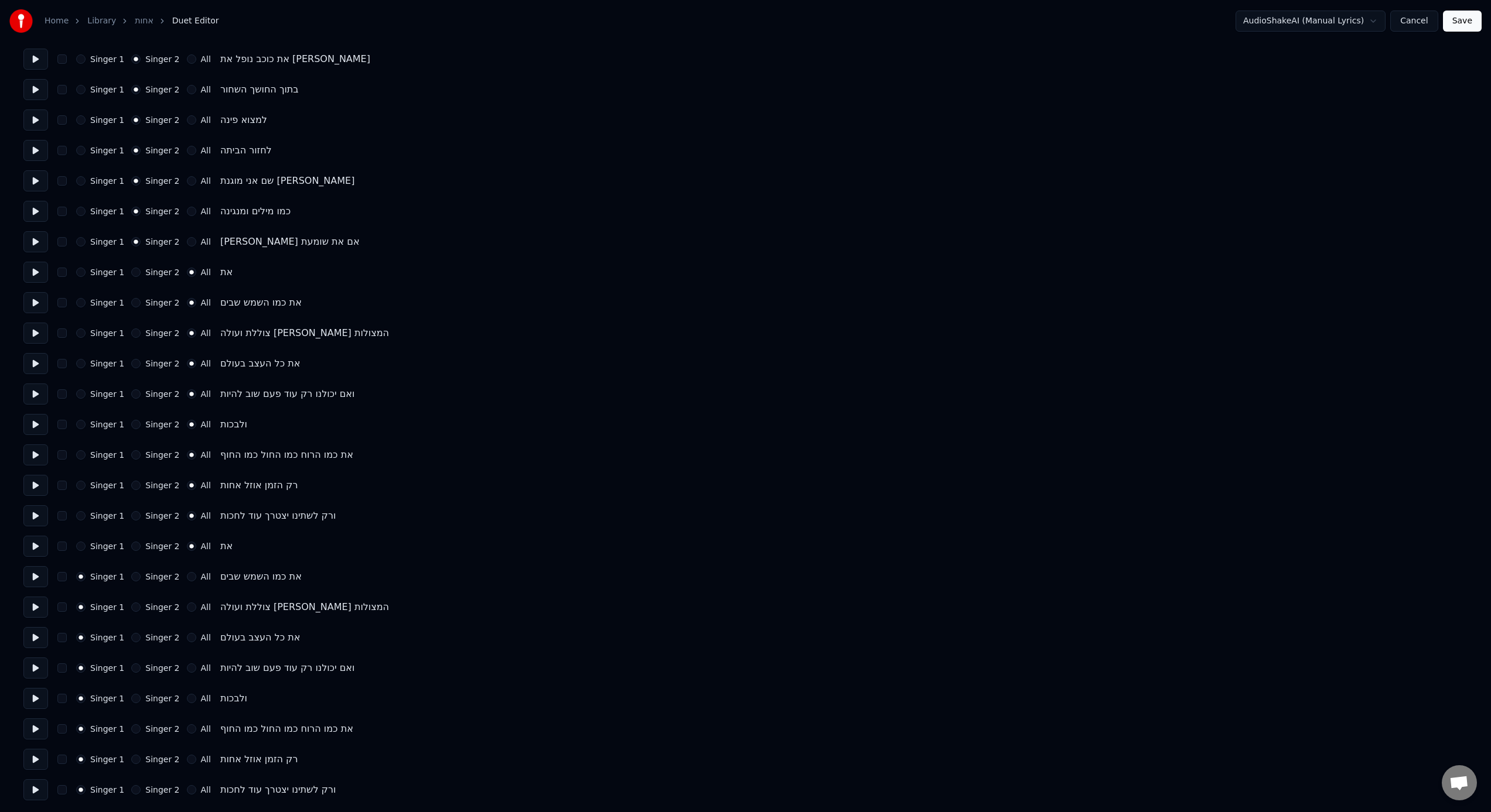
click at [190, 503] on div "All" at bounding box center [199, 577] width 24 height 10
click at [187, 503] on button "All" at bounding box center [191, 577] width 10 height 10
click at [37, 503] on button at bounding box center [36, 577] width 24 height 21
click at [66, 503] on button "button" at bounding box center [62, 577] width 10 height 10
click at [65, 503] on button "button" at bounding box center [62, 577] width 10 height 10
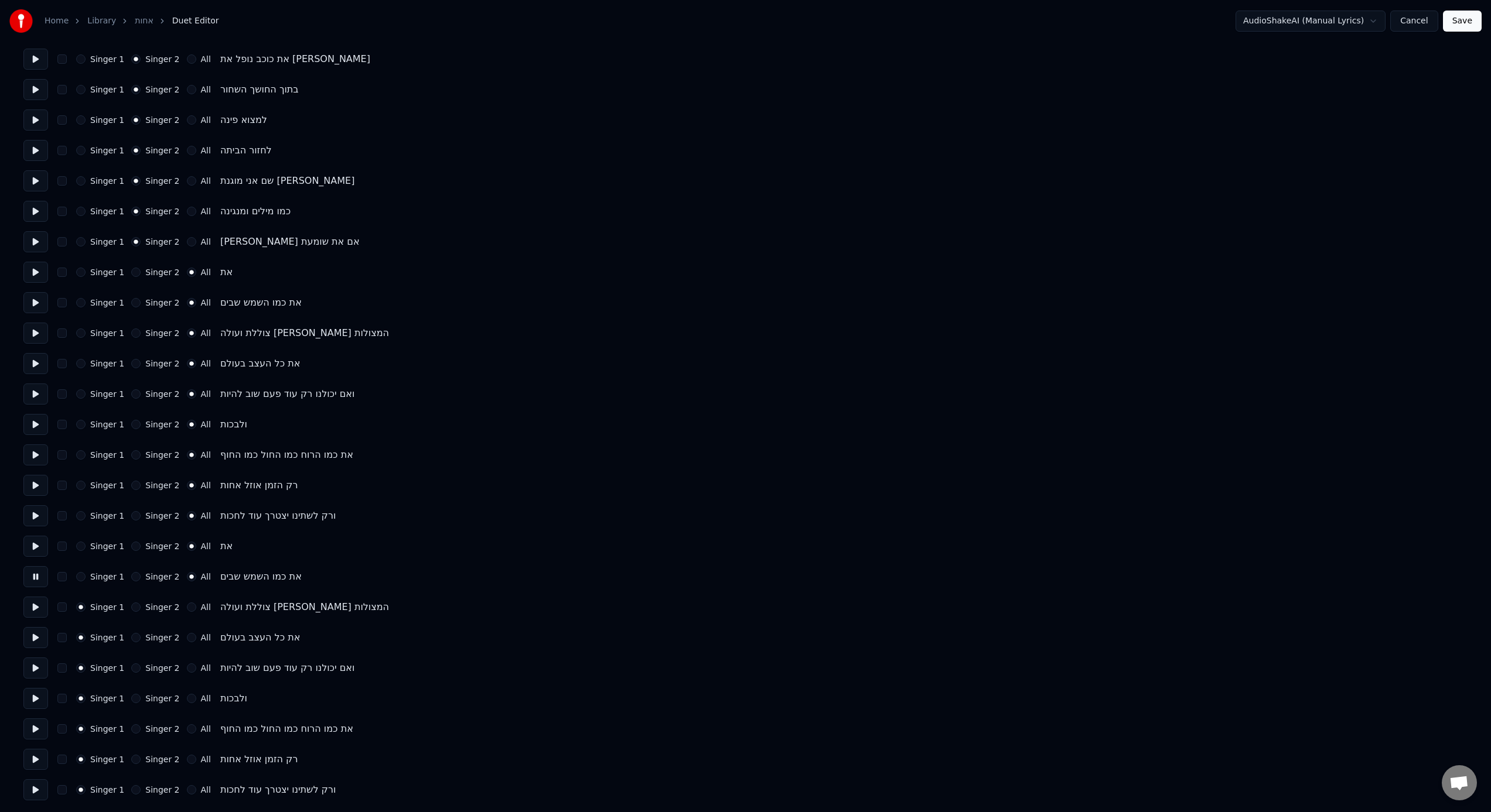
click at [69, 503] on div "Singer 1 Singer 2 All צוללת ועולה [PERSON_NAME] המצולות" at bounding box center [746, 607] width 1444 height 21
click at [65, 503] on div "Singer 1 Singer 2 All צוללת ועולה [PERSON_NAME] המצולות" at bounding box center [746, 607] width 1444 height 21
click at [67, 503] on div "Singer 1 Singer 2 All צוללת ועולה [PERSON_NAME] המצולות" at bounding box center [746, 607] width 1444 height 21
click at [66, 503] on button "button" at bounding box center [62, 607] width 10 height 10
click at [64, 503] on button "button" at bounding box center [62, 607] width 10 height 10
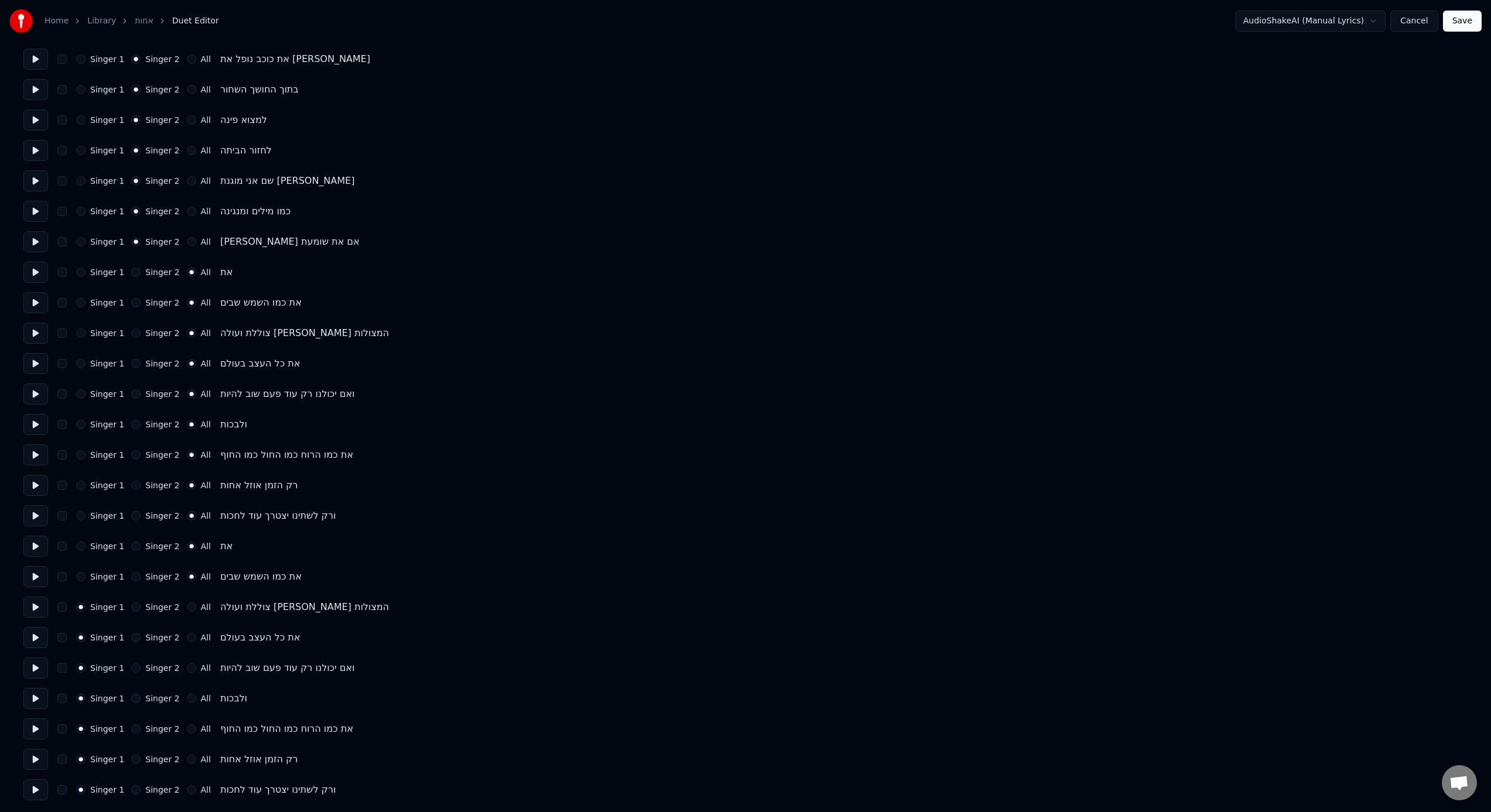
click at [65, 503] on button "button" at bounding box center [62, 607] width 10 height 10
click at [63, 503] on div "Singer 1 Singer 2 All את כל העצב בעולם" at bounding box center [746, 637] width 1444 height 21
click at [61, 503] on button "button" at bounding box center [62, 637] width 10 height 10
click at [195, 503] on div "Singer 1 Singer 2 All את כל העצב בעולם" at bounding box center [746, 637] width 1444 height 21
click at [192, 503] on div "All" at bounding box center [199, 637] width 24 height 10
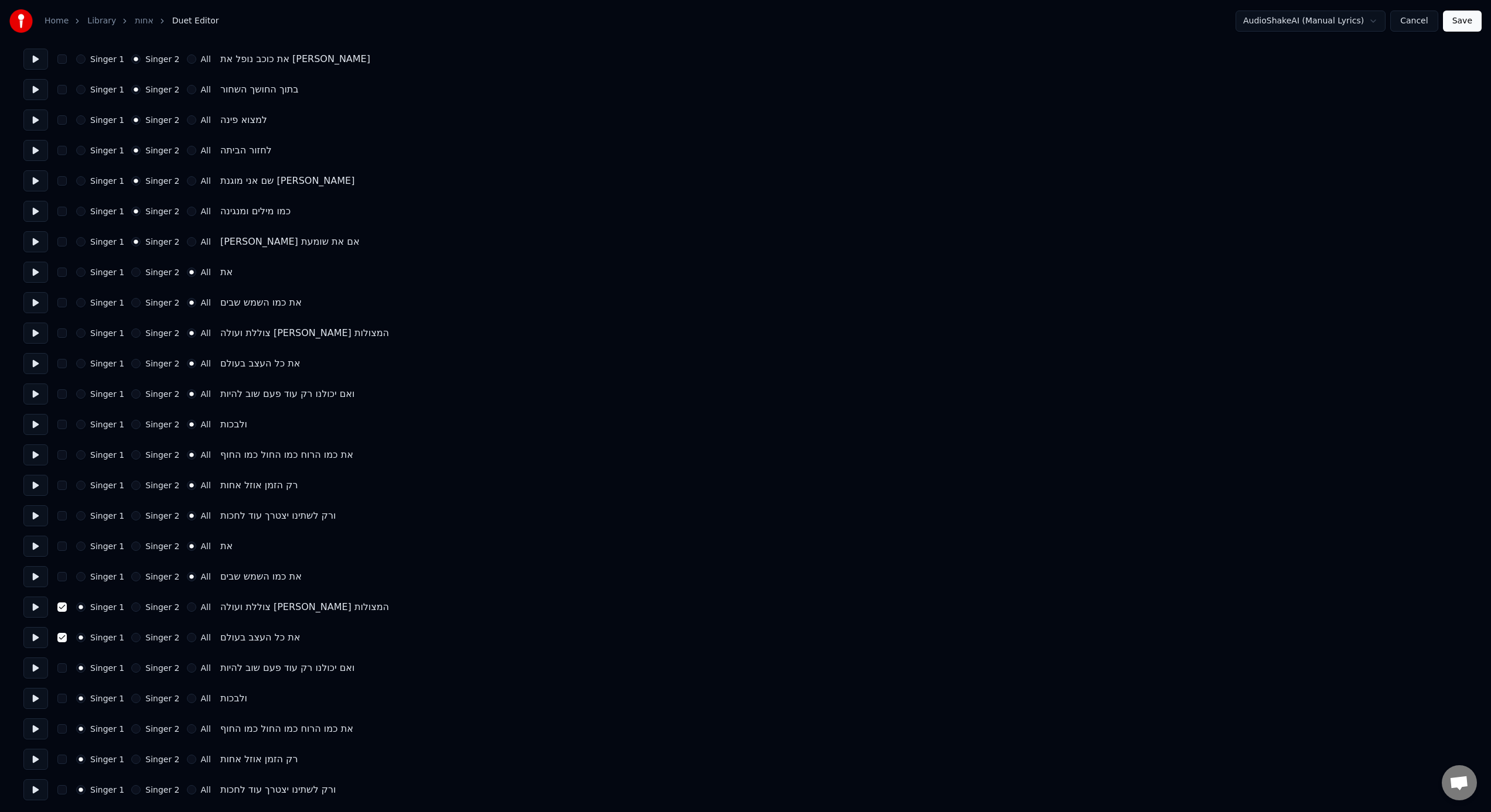
click at [190, 503] on div "All" at bounding box center [199, 637] width 24 height 10
click at [189, 503] on button "All" at bounding box center [191, 637] width 10 height 10
click at [187, 503] on button "All" at bounding box center [191, 607] width 10 height 10
click at [64, 503] on button "button" at bounding box center [62, 607] width 10 height 10
click at [63, 503] on button "button" at bounding box center [62, 637] width 10 height 10
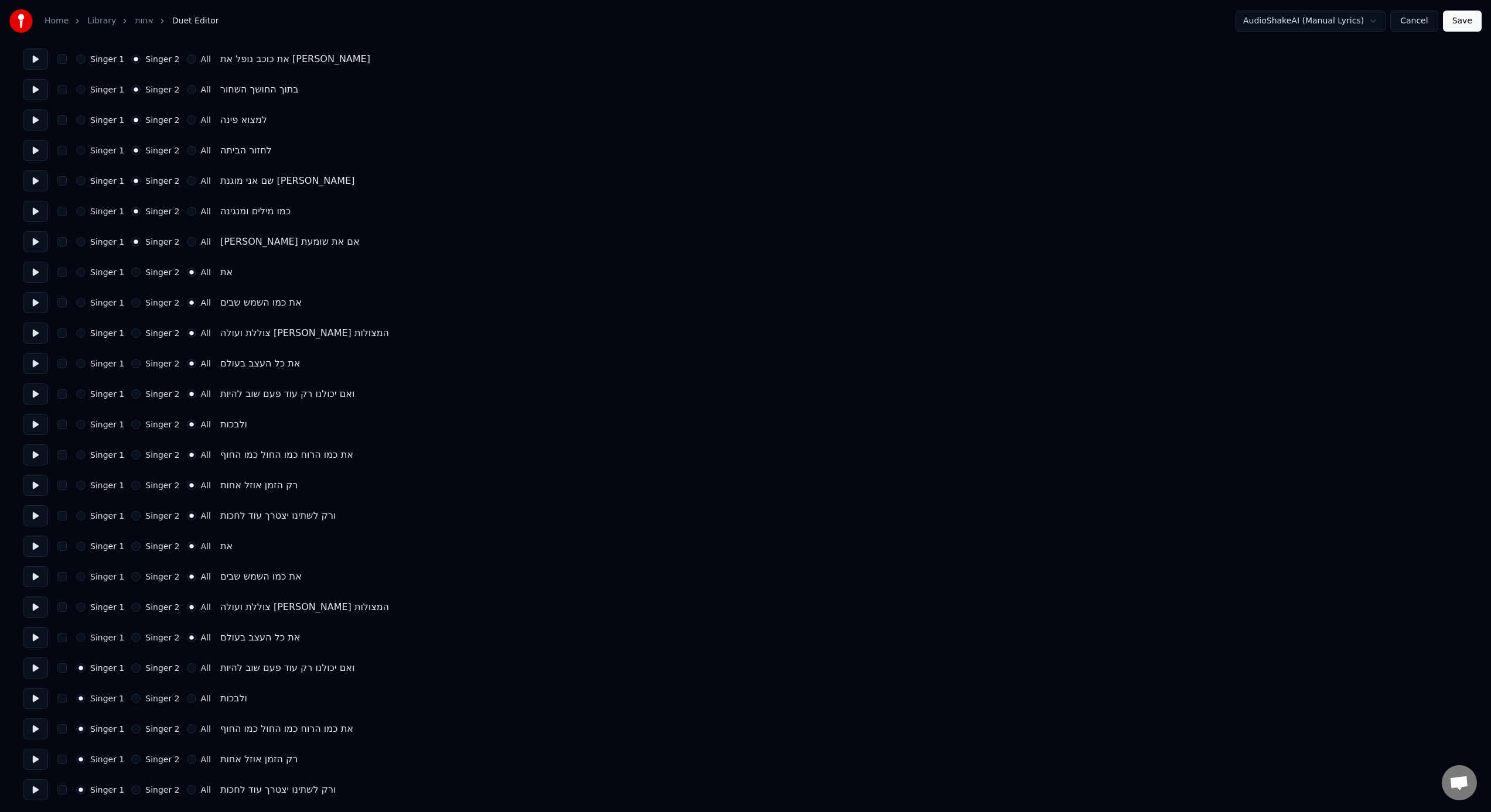
click at [40, 503] on button at bounding box center [36, 668] width 24 height 21
click at [136, 503] on button "Singer 2" at bounding box center [136, 668] width 10 height 10
click at [133, 503] on button "Singer 2" at bounding box center [136, 698] width 10 height 10
click at [187, 503] on button "All" at bounding box center [191, 668] width 10 height 10
click at [187, 503] on button "All" at bounding box center [191, 698] width 10 height 10
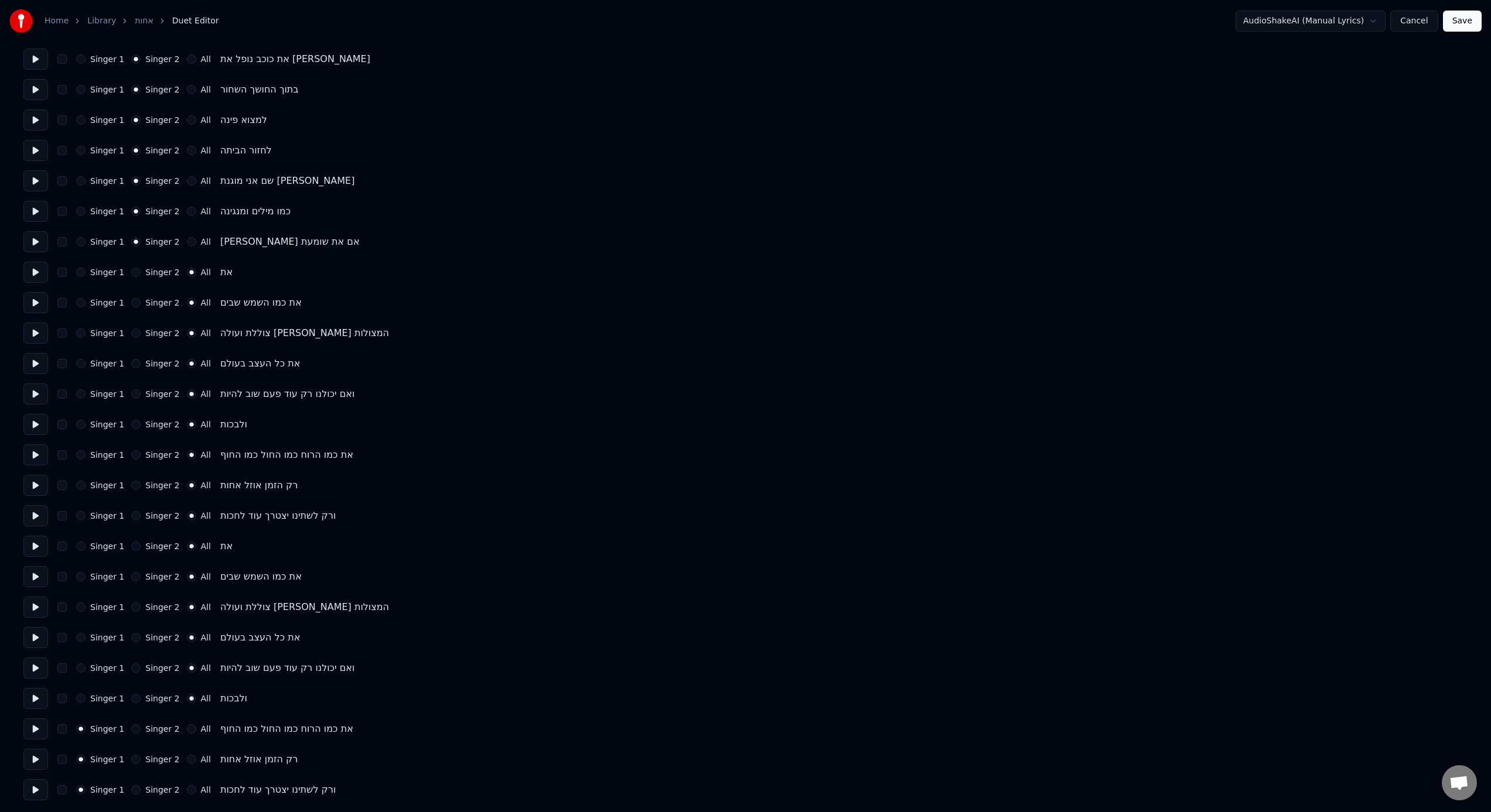
click at [188, 503] on div "Singer 1 Singer 2 All את כמו הרוח כמו החול כמו החוף" at bounding box center [746, 729] width 1444 height 21
click at [187, 503] on button "All" at bounding box center [191, 729] width 10 height 10
click at [38, 503] on button at bounding box center [36, 729] width 24 height 21
click at [187, 503] on button "All" at bounding box center [191, 760] width 10 height 10
click at [33, 503] on button at bounding box center [36, 759] width 24 height 21
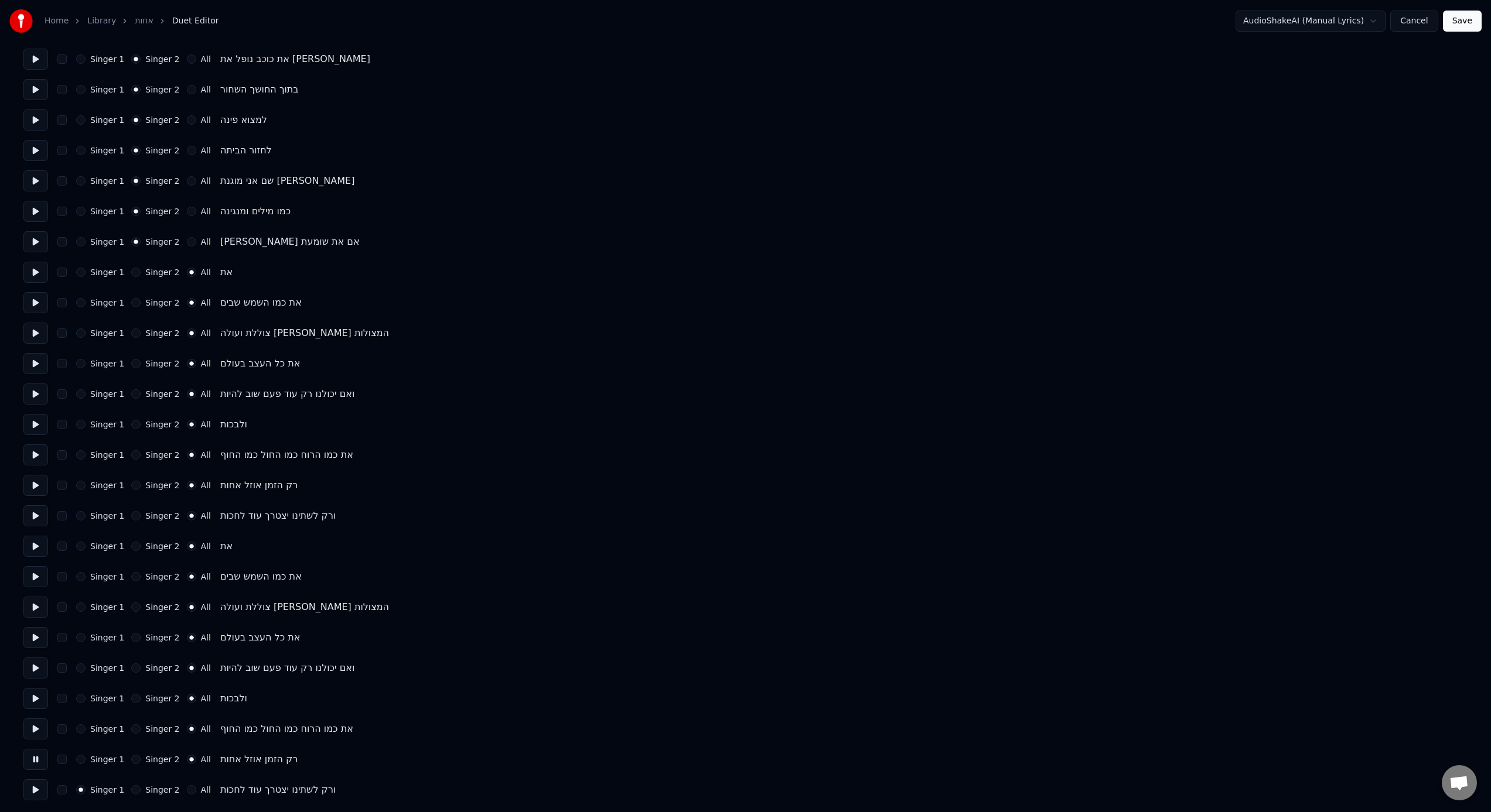
click at [187, 503] on button "All" at bounding box center [191, 790] width 10 height 10
click at [38, 503] on button at bounding box center [36, 790] width 24 height 21
click at [885, 25] on button "Save" at bounding box center [1462, 20] width 38 height 21
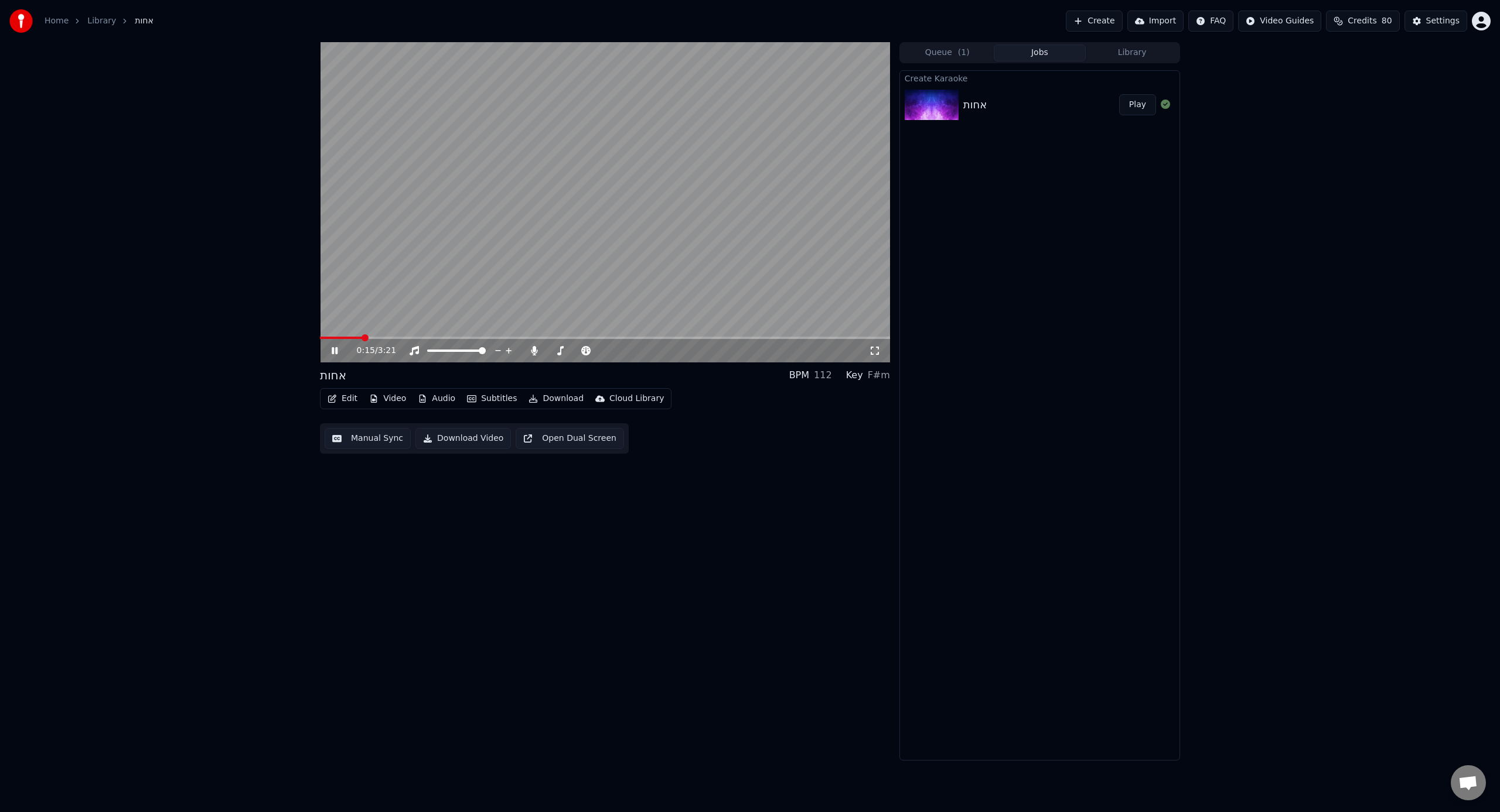
click at [362, 337] on span at bounding box center [605, 338] width 570 height 3
click at [481, 245] on video at bounding box center [605, 202] width 570 height 321
drag, startPoint x: 544, startPoint y: 542, endPoint x: 495, endPoint y: 502, distance: 63.3
click at [544, 503] on div "0:15 / 3:21 אחות BPM 112 Key F#m Edit Video Audio Subtitles Download Cloud Libr…" at bounding box center [605, 401] width 570 height 719
click at [359, 394] on button "Edit" at bounding box center [342, 399] width 39 height 17
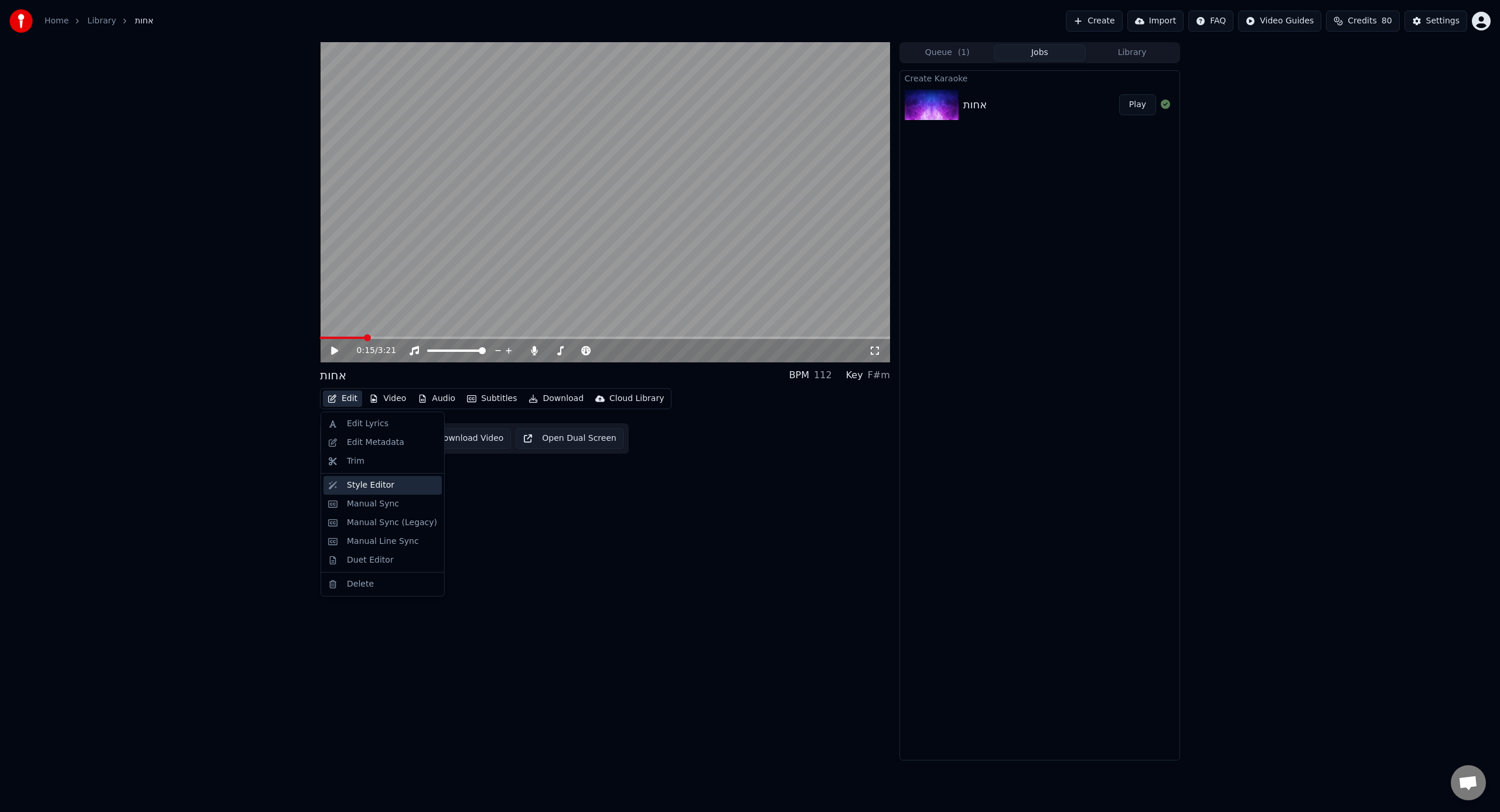
click at [383, 491] on div "Style Editor" at bounding box center [371, 486] width 47 height 12
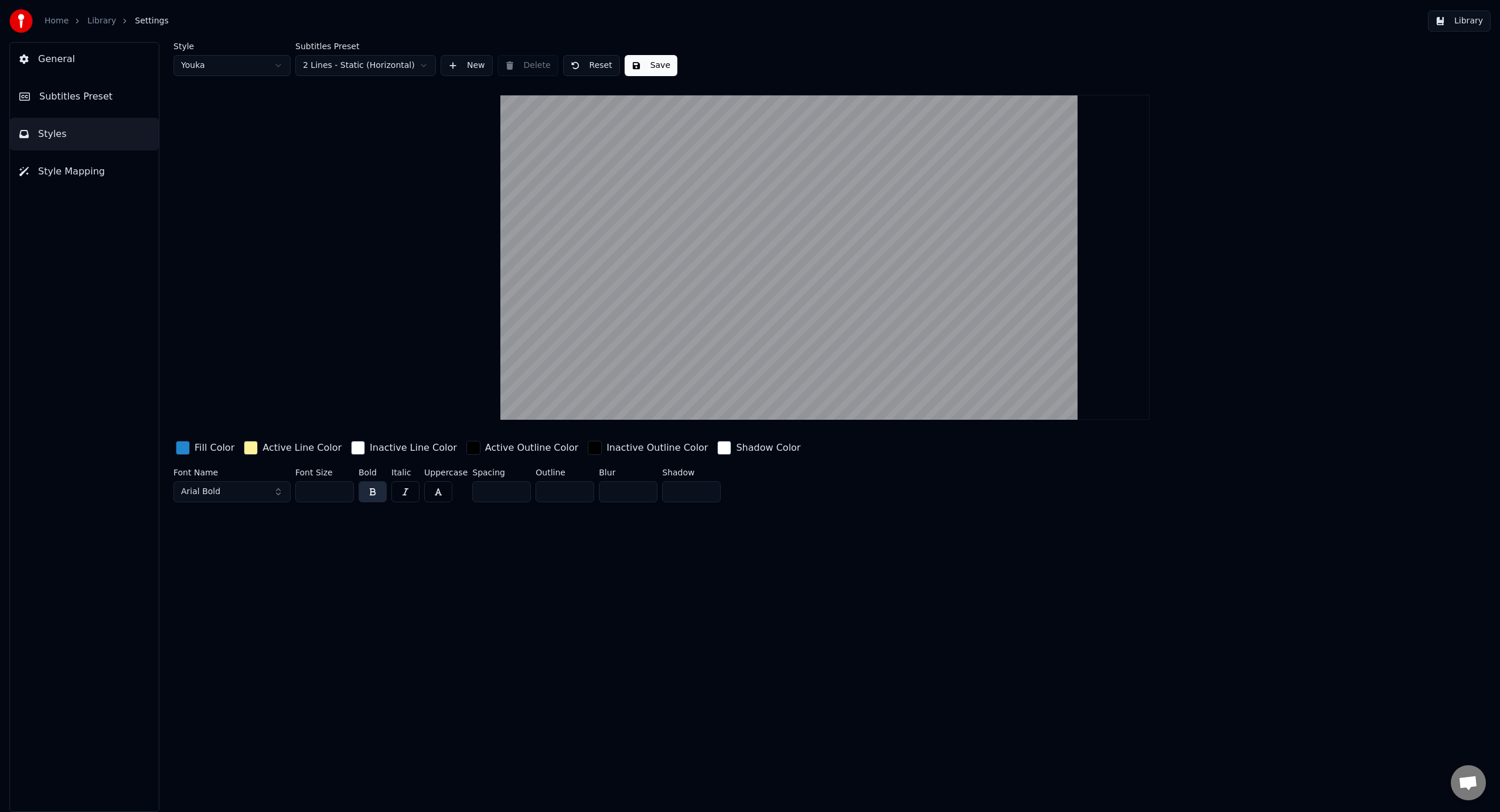
click at [107, 17] on link "Library" at bounding box center [101, 21] width 29 height 12
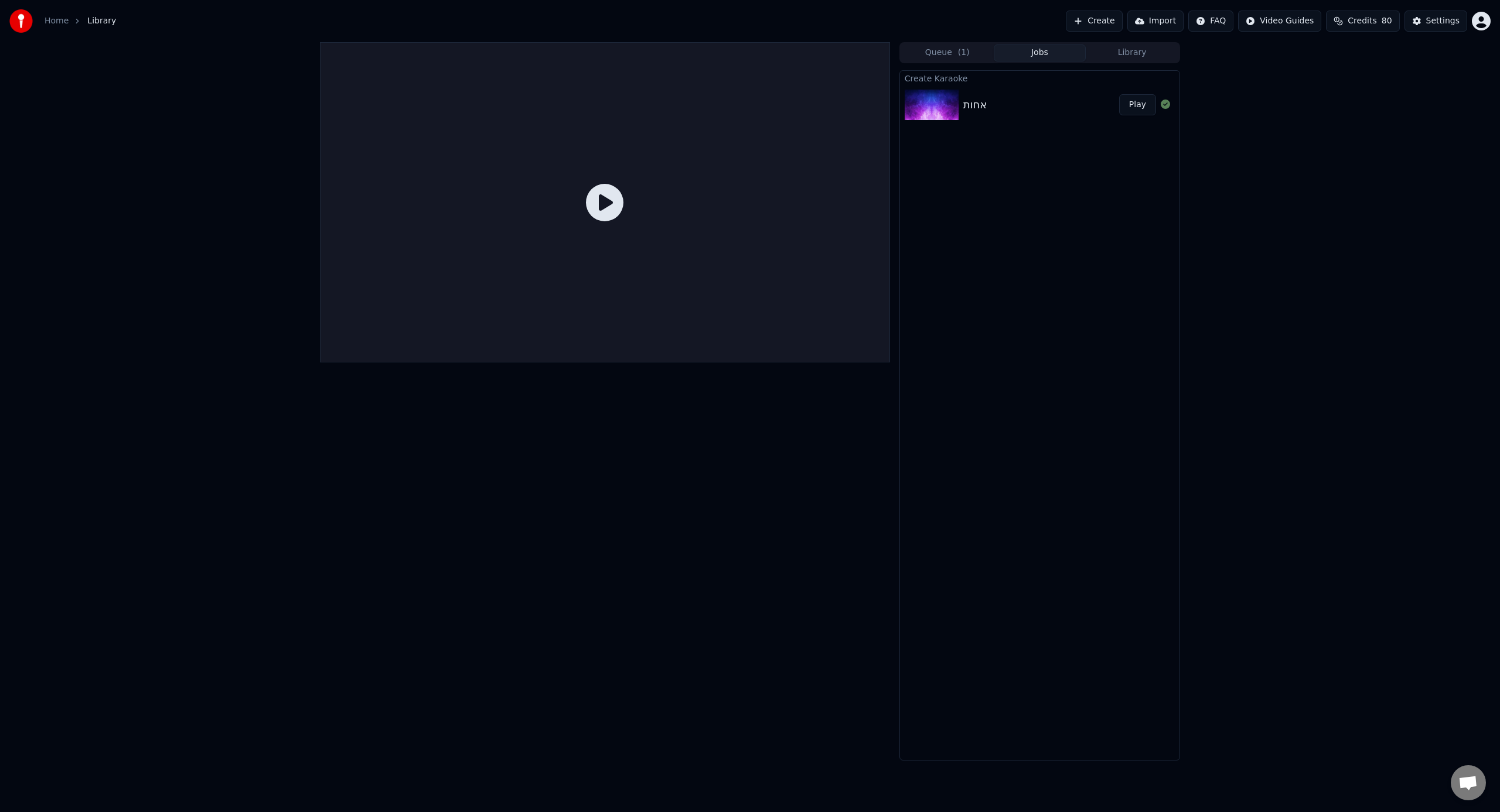
click at [885, 103] on button "Play" at bounding box center [1138, 104] width 37 height 21
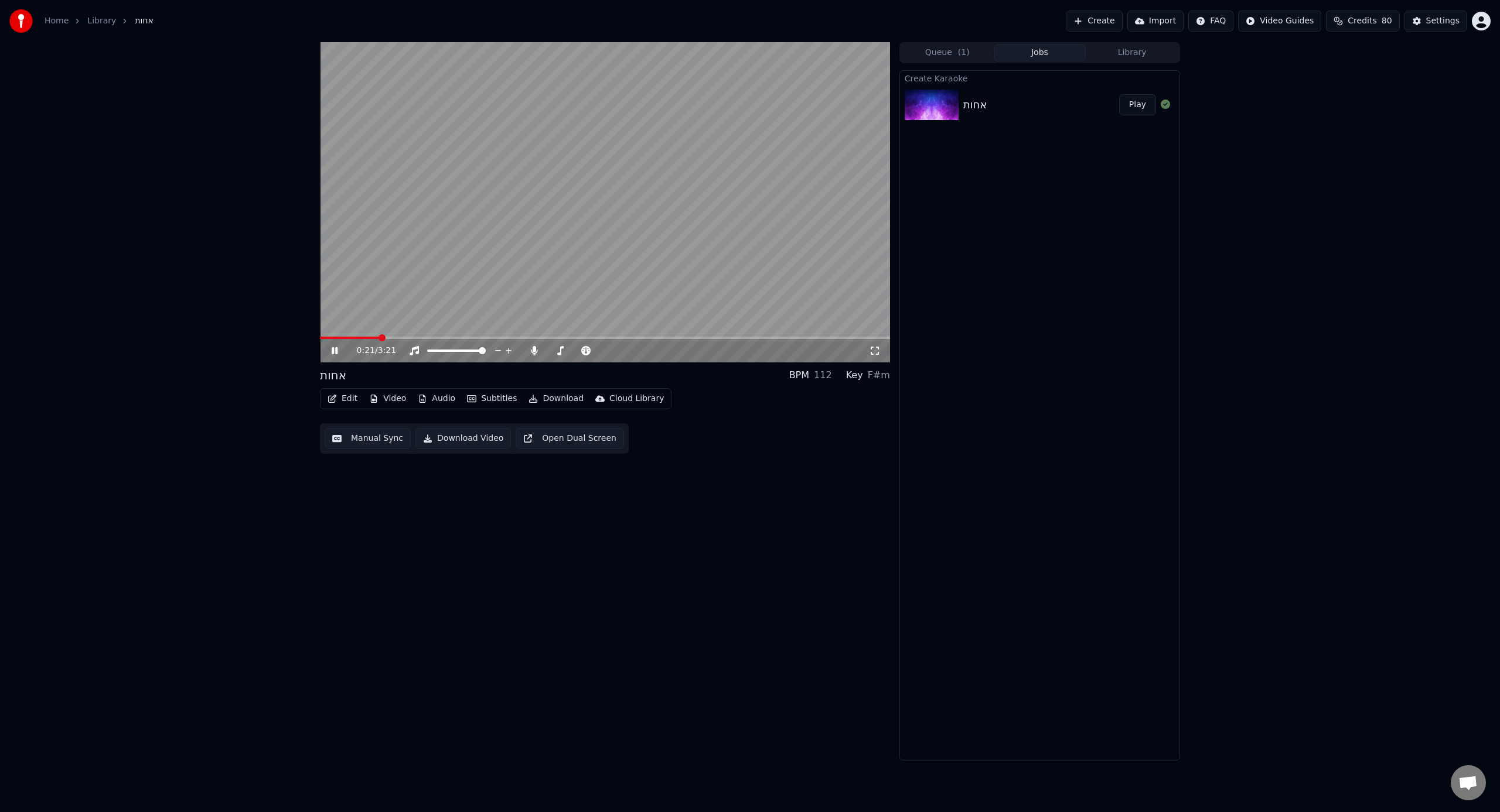
click at [380, 338] on span at bounding box center [605, 338] width 570 height 3
click at [443, 339] on div "0:21 / 3:21" at bounding box center [605, 351] width 570 height 24
click at [450, 335] on video at bounding box center [605, 202] width 570 height 321
click at [627, 337] on span at bounding box center [605, 338] width 570 height 3
click at [569, 335] on video at bounding box center [605, 202] width 570 height 321
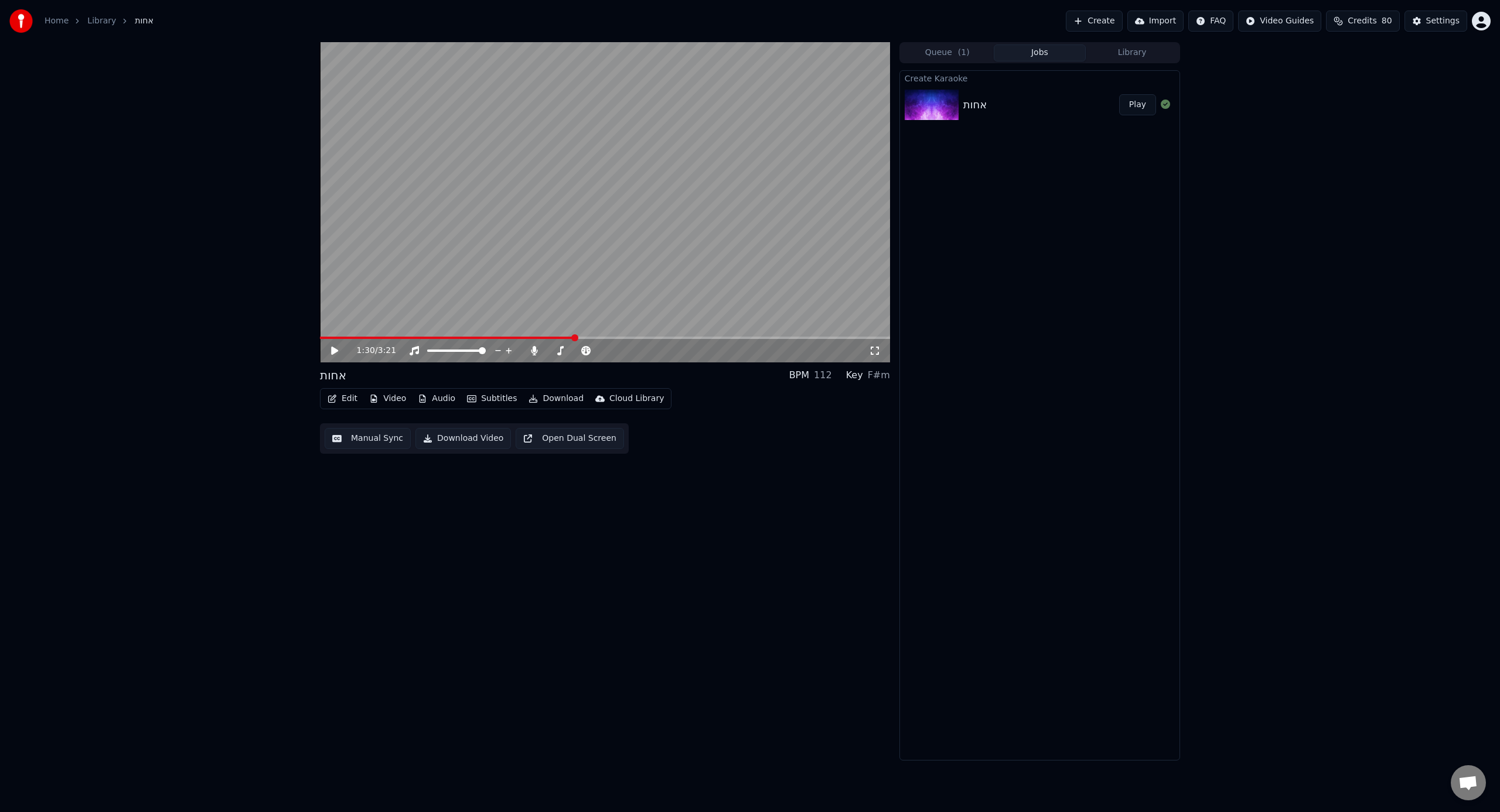
click at [573, 337] on span at bounding box center [447, 338] width 254 height 3
click at [599, 335] on video at bounding box center [605, 202] width 570 height 321
click at [601, 337] on span at bounding box center [605, 338] width 570 height 3
click at [619, 337] on span at bounding box center [605, 338] width 570 height 3
click at [632, 337] on span at bounding box center [605, 338] width 570 height 3
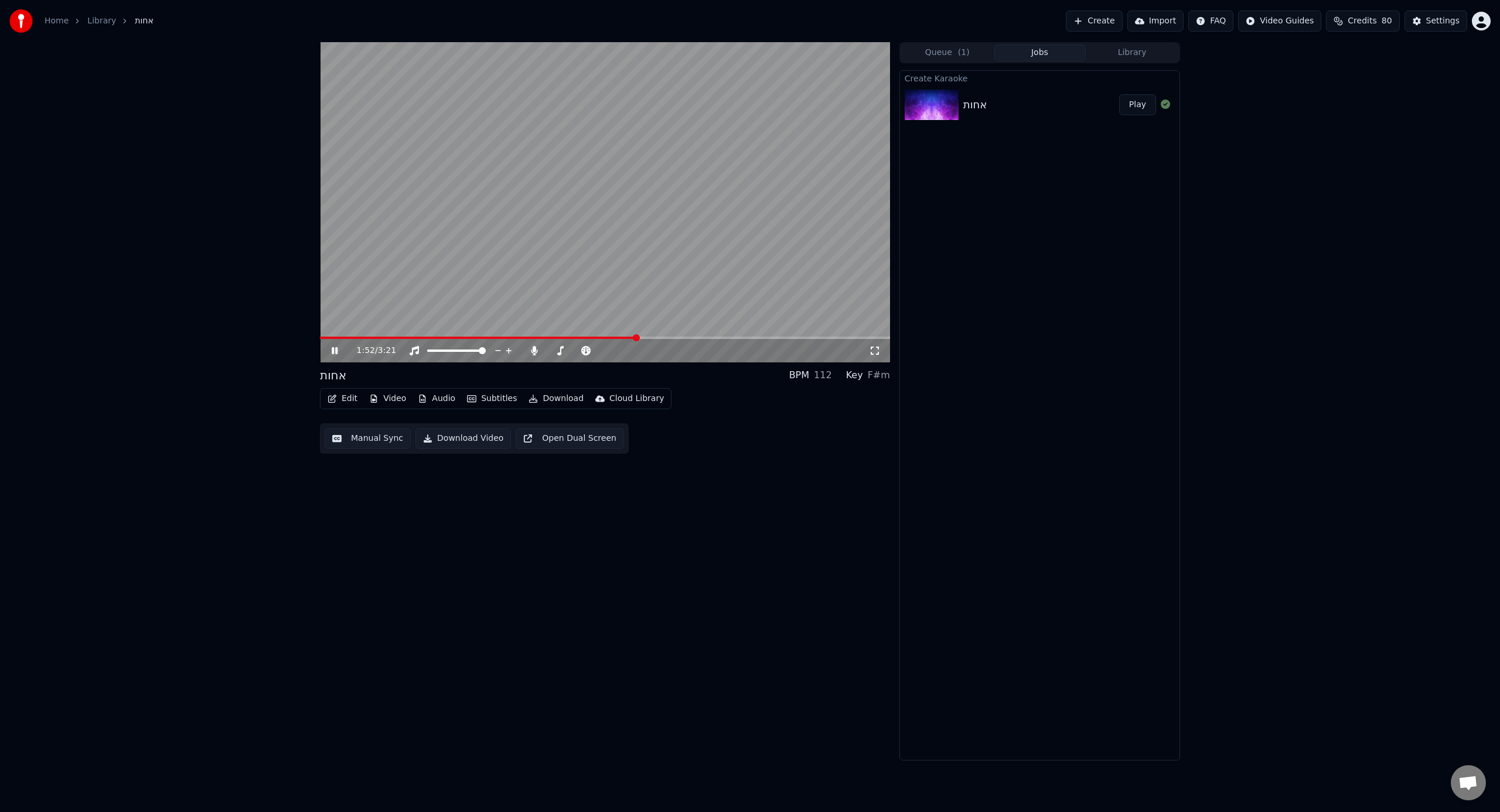
click at [618, 337] on span at bounding box center [478, 338] width 316 height 3
click at [657, 266] on video at bounding box center [605, 202] width 570 height 321
click at [346, 397] on button "Edit" at bounding box center [342, 399] width 39 height 17
click at [382, 421] on div "Edit Lyrics" at bounding box center [367, 424] width 42 height 12
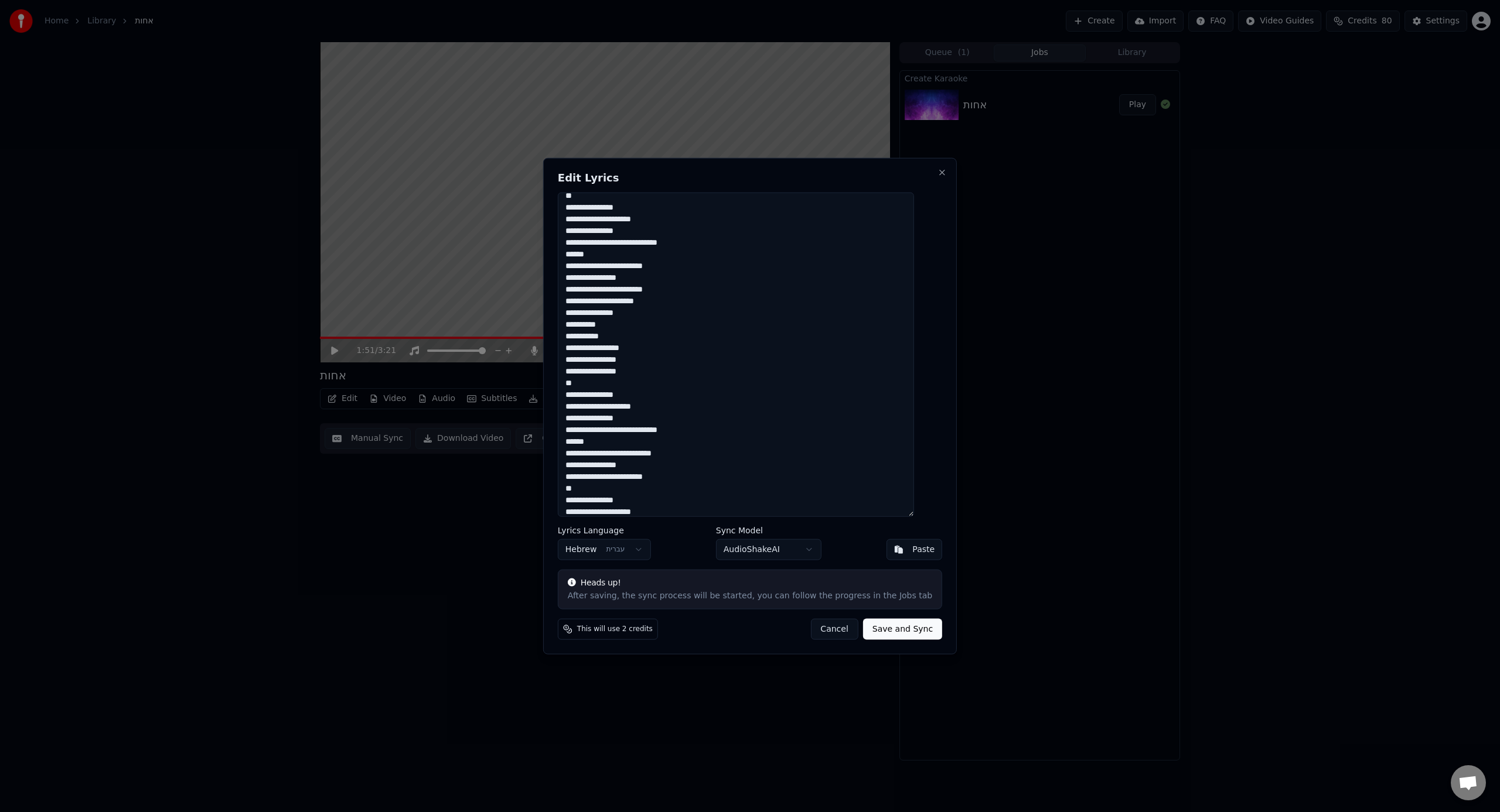
scroll to position [177, 0]
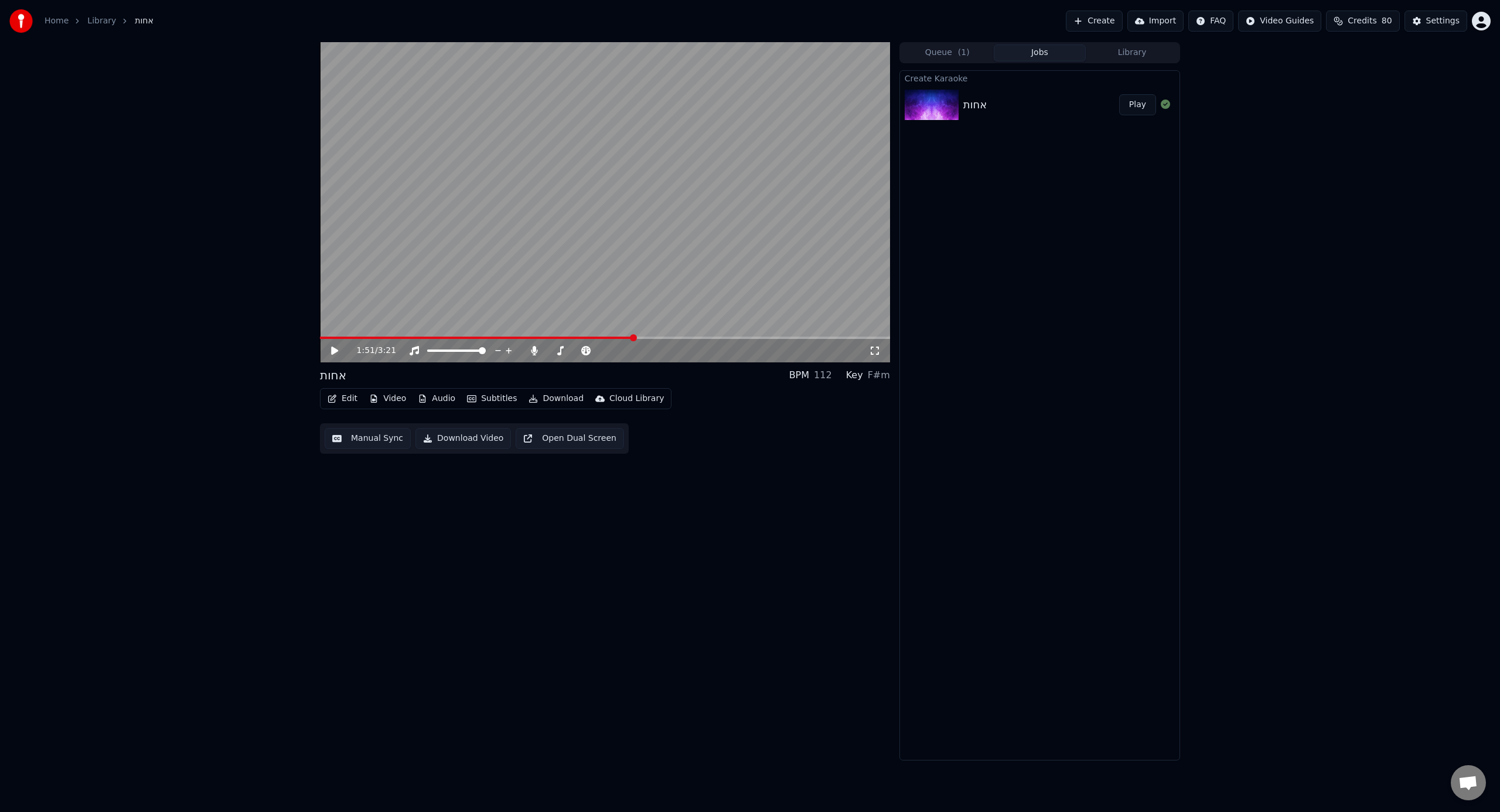
click at [332, 397] on icon "button" at bounding box center [332, 399] width 10 height 8
click at [365, 503] on div "Manual Sync" at bounding box center [373, 504] width 52 height 12
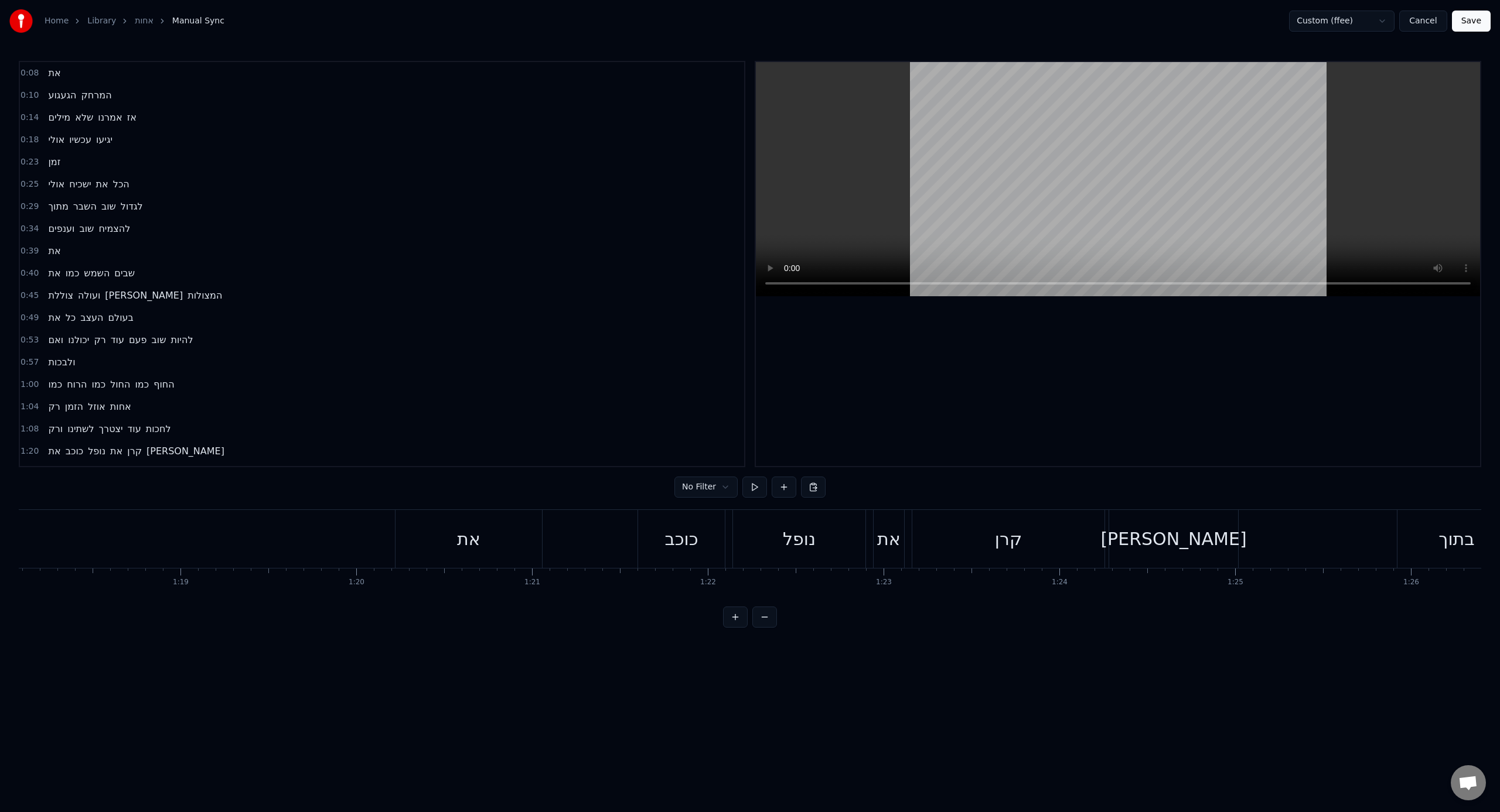
scroll to position [0, 13794]
click at [453, 503] on div "את" at bounding box center [398, 539] width 147 height 58
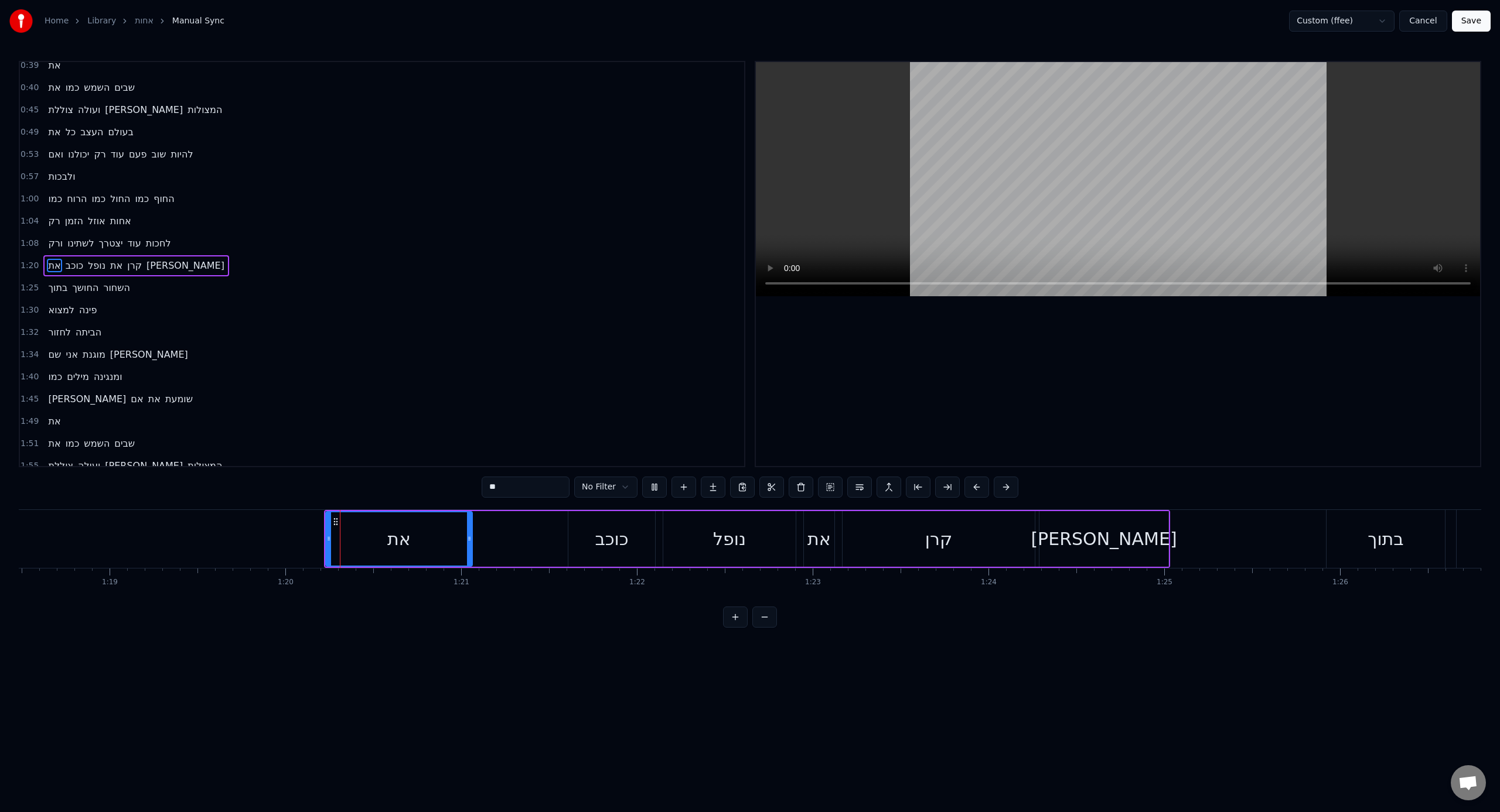
scroll to position [187, 0]
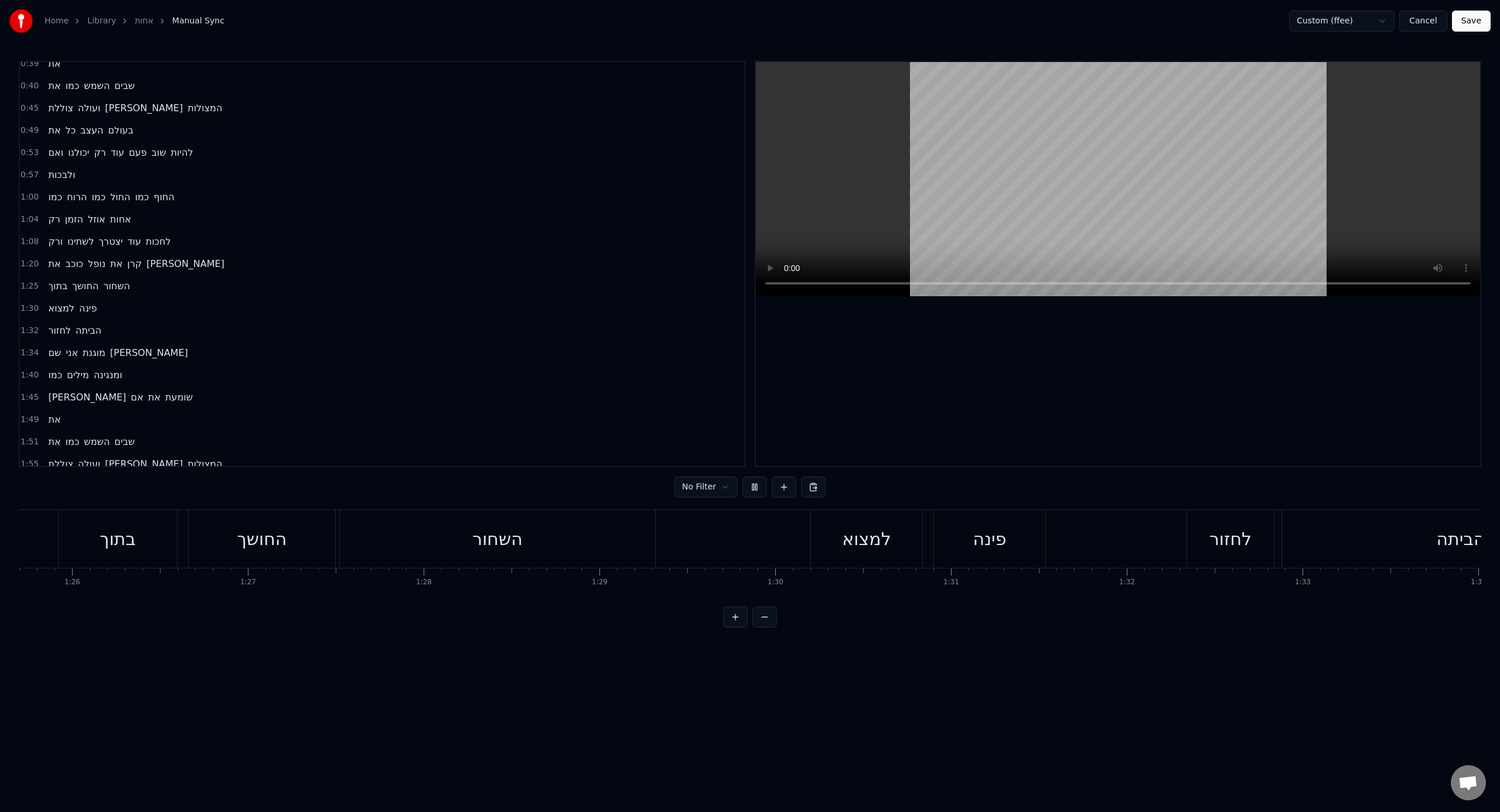
click at [588, 503] on div "שם" at bounding box center [617, 539] width 122 height 58
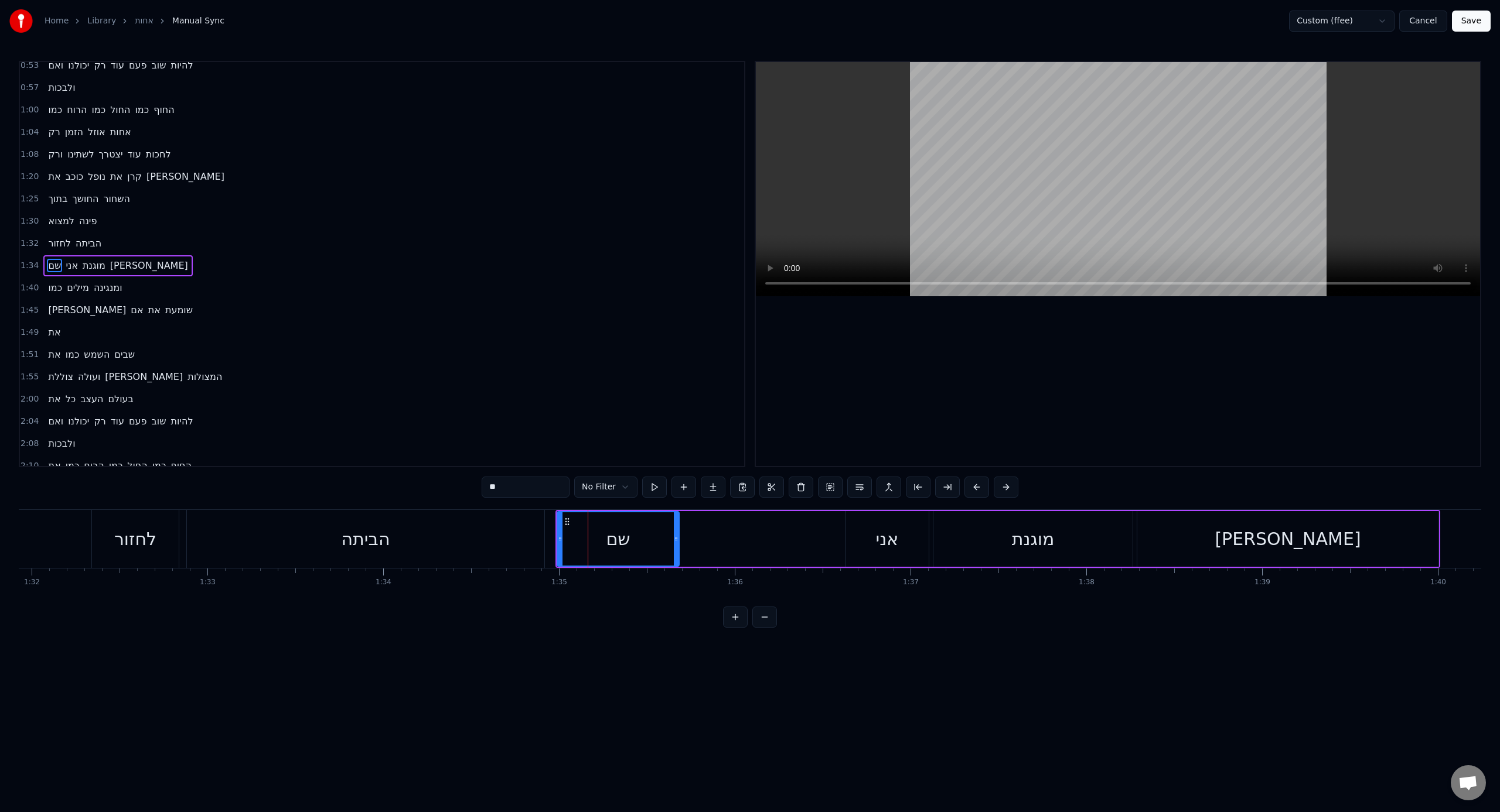
scroll to position [276, 0]
click at [807, 503] on div "שם אני מוגנת [PERSON_NAME]" at bounding box center [998, 539] width 885 height 58
click at [885, 503] on div "[PERSON_NAME]" at bounding box center [1287, 539] width 301 height 56
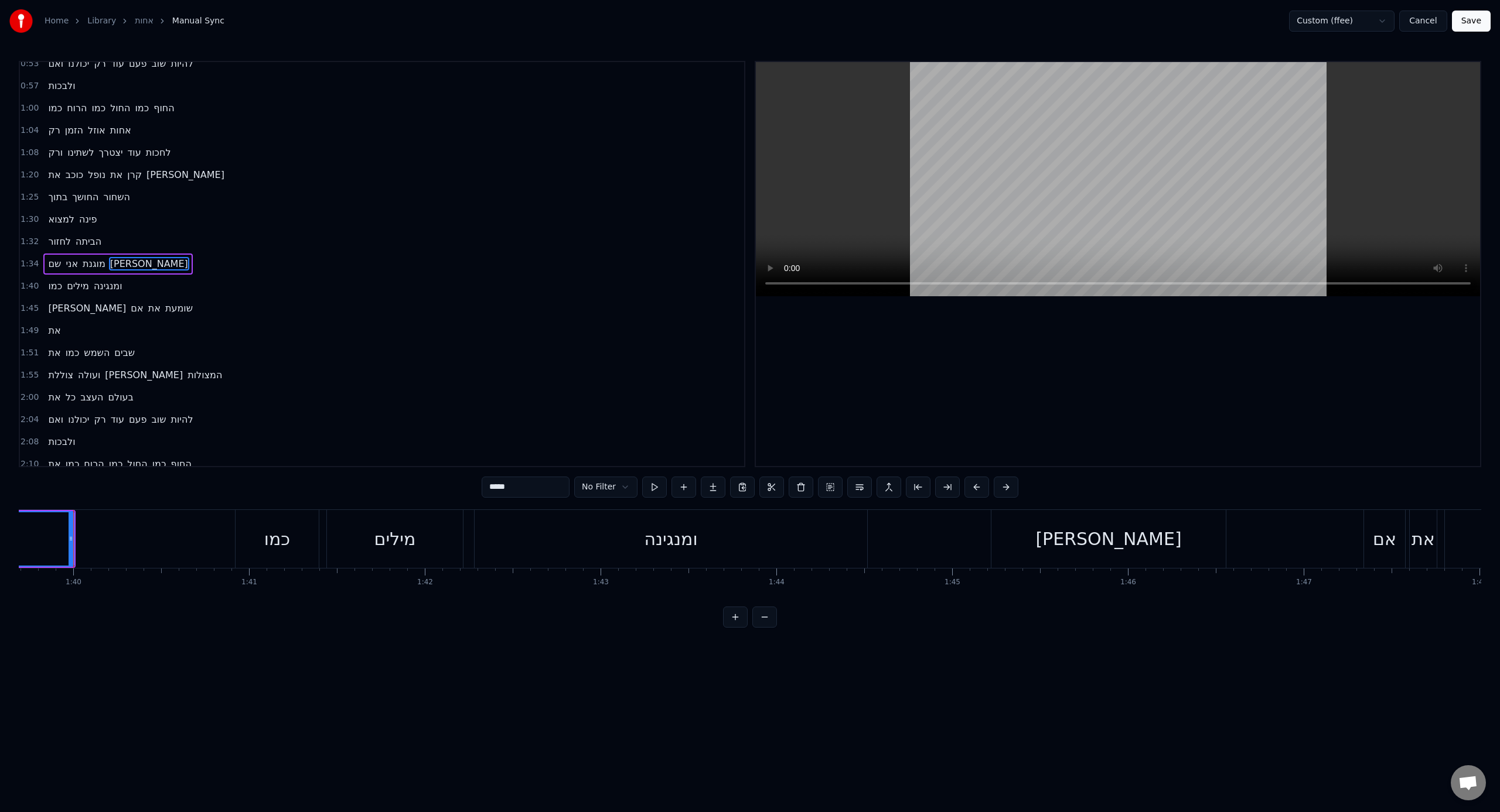
scroll to position [0, 17518]
click at [885, 503] on div "[PERSON_NAME]" at bounding box center [1113, 539] width 234 height 58
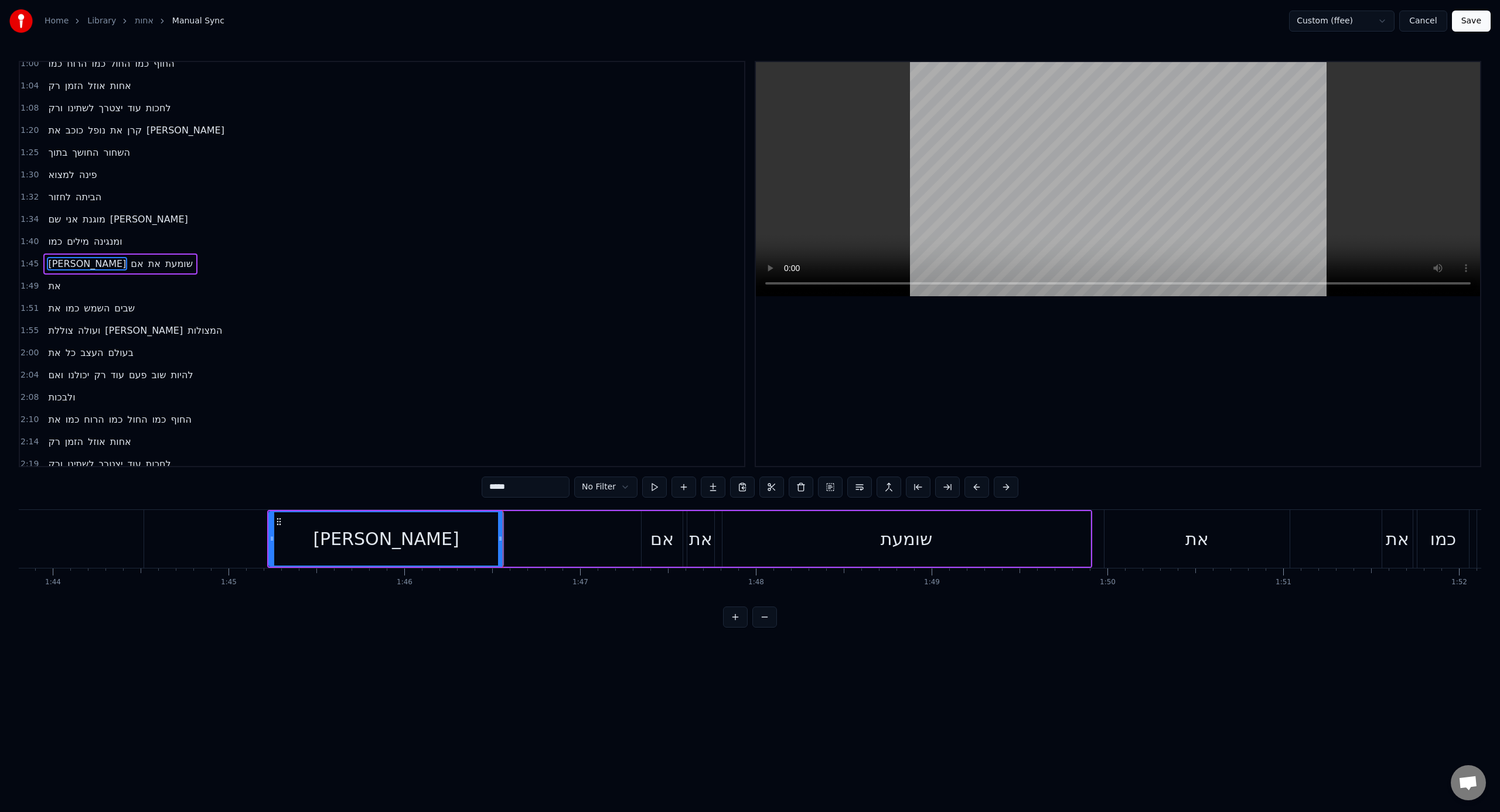
scroll to position [0, 18444]
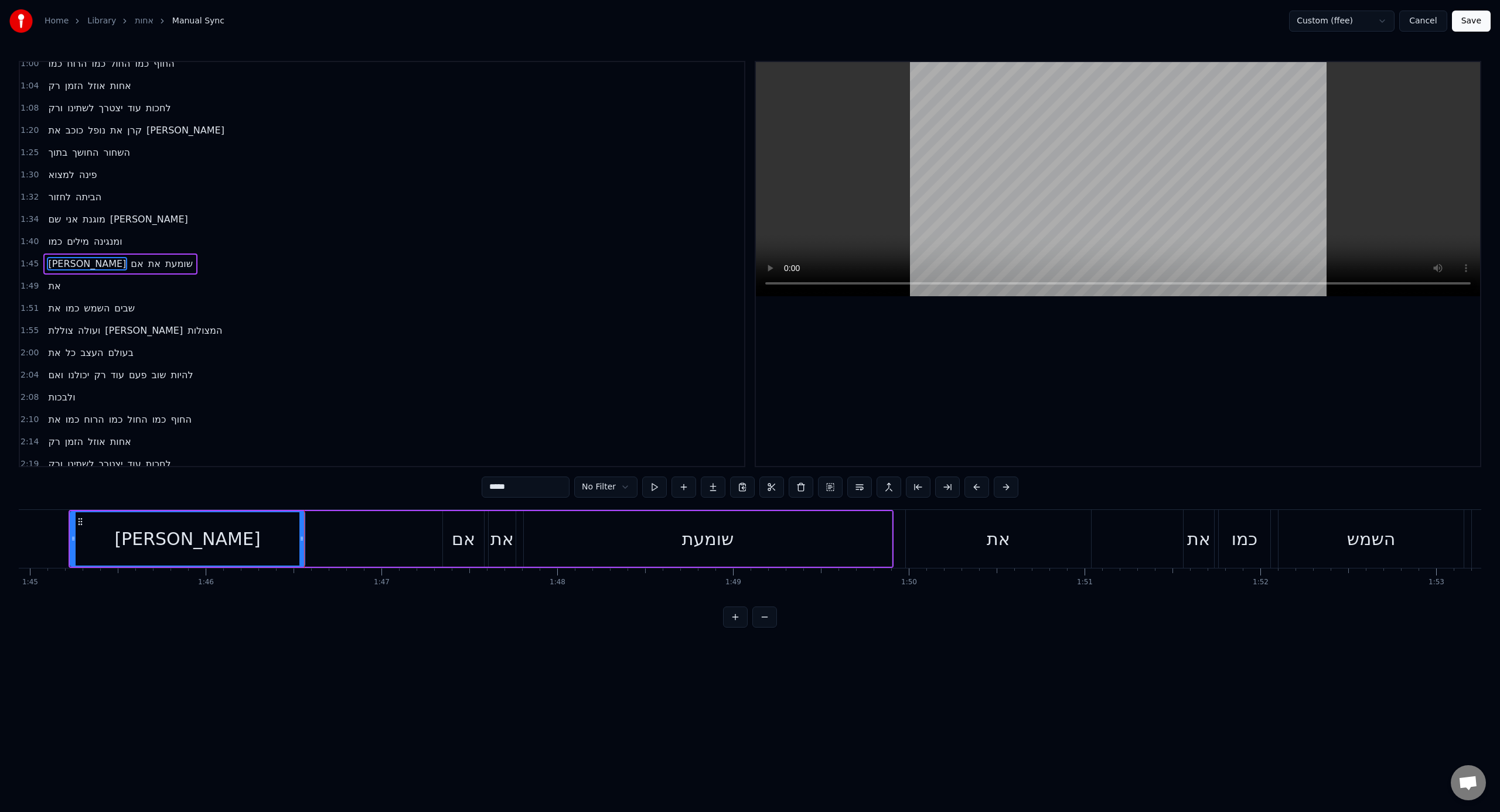
click at [453, 503] on div "אם" at bounding box center [464, 539] width 24 height 26
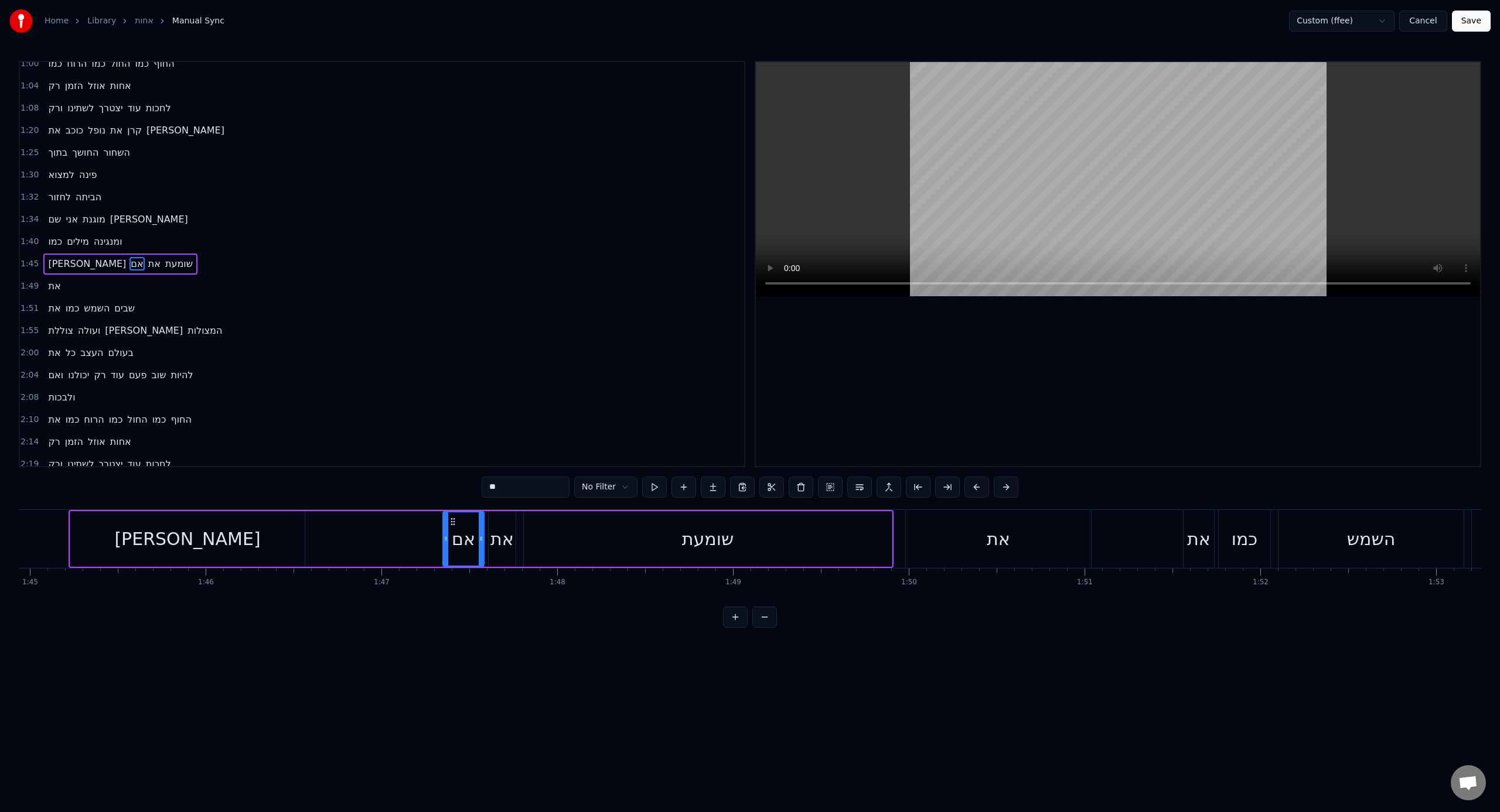
click at [629, 503] on div "שומעת" at bounding box center [707, 539] width 368 height 56
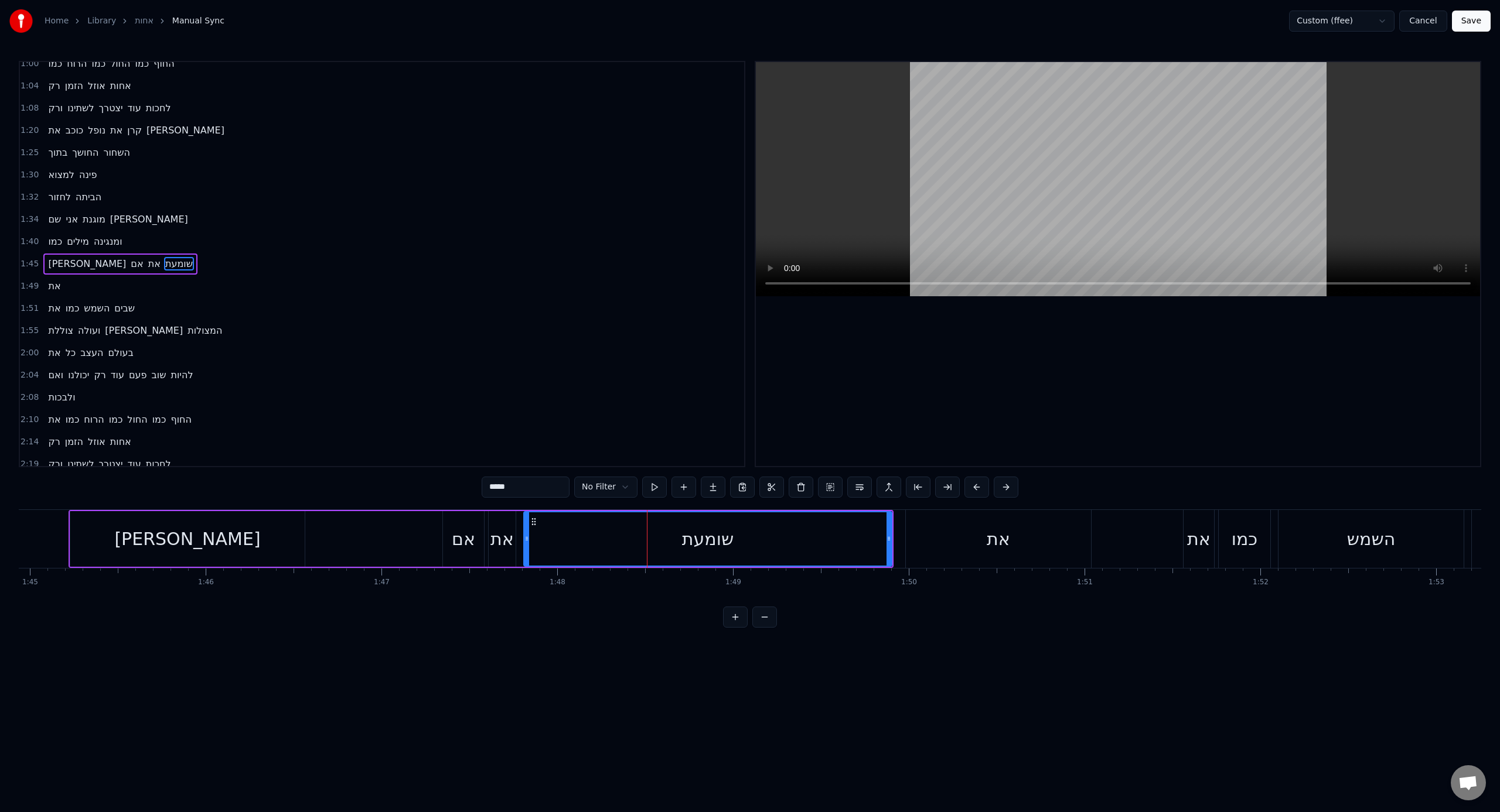
click at [885, 503] on div "את" at bounding box center [998, 539] width 185 height 58
type input "**"
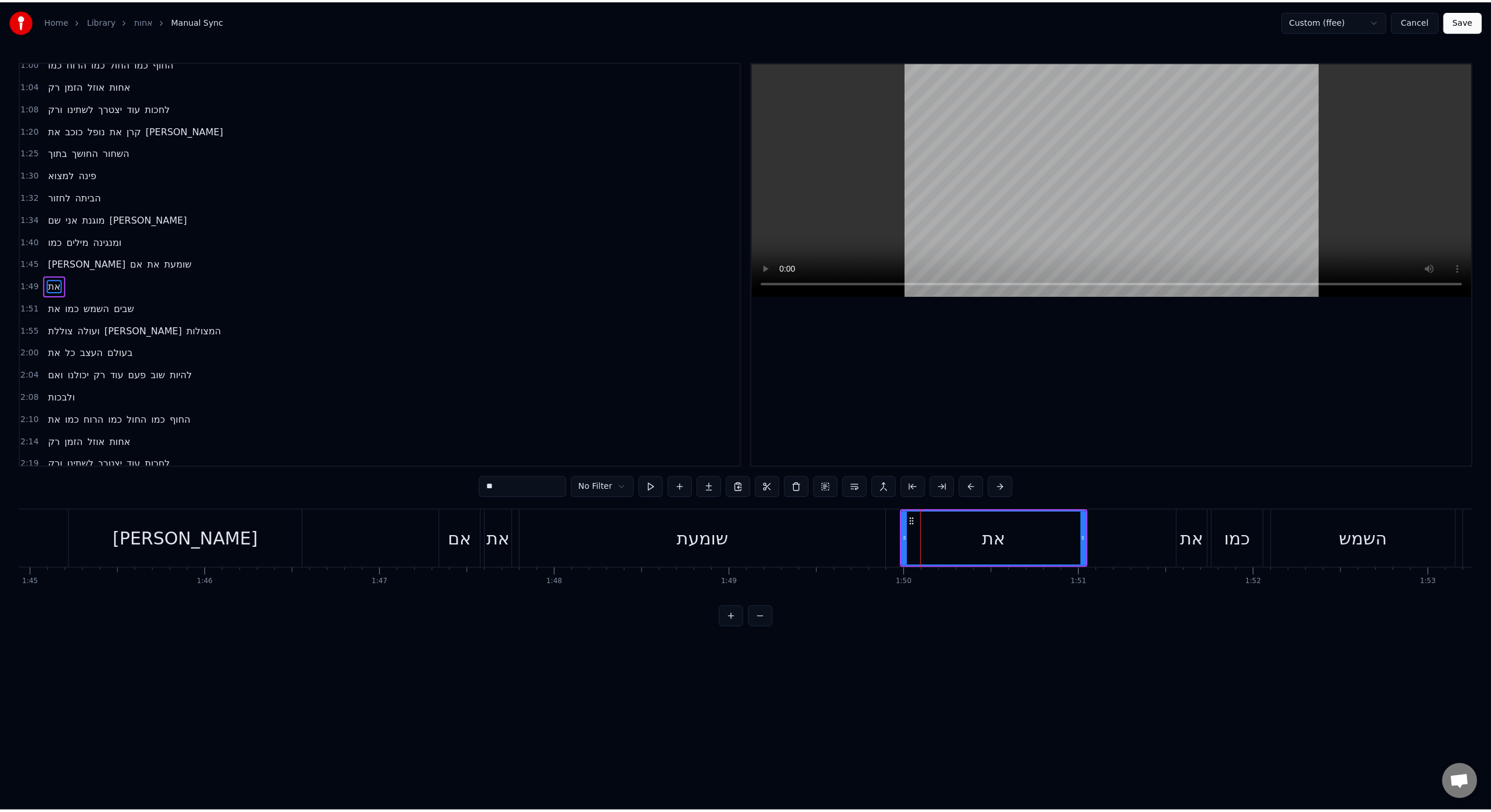
scroll to position [343, 0]
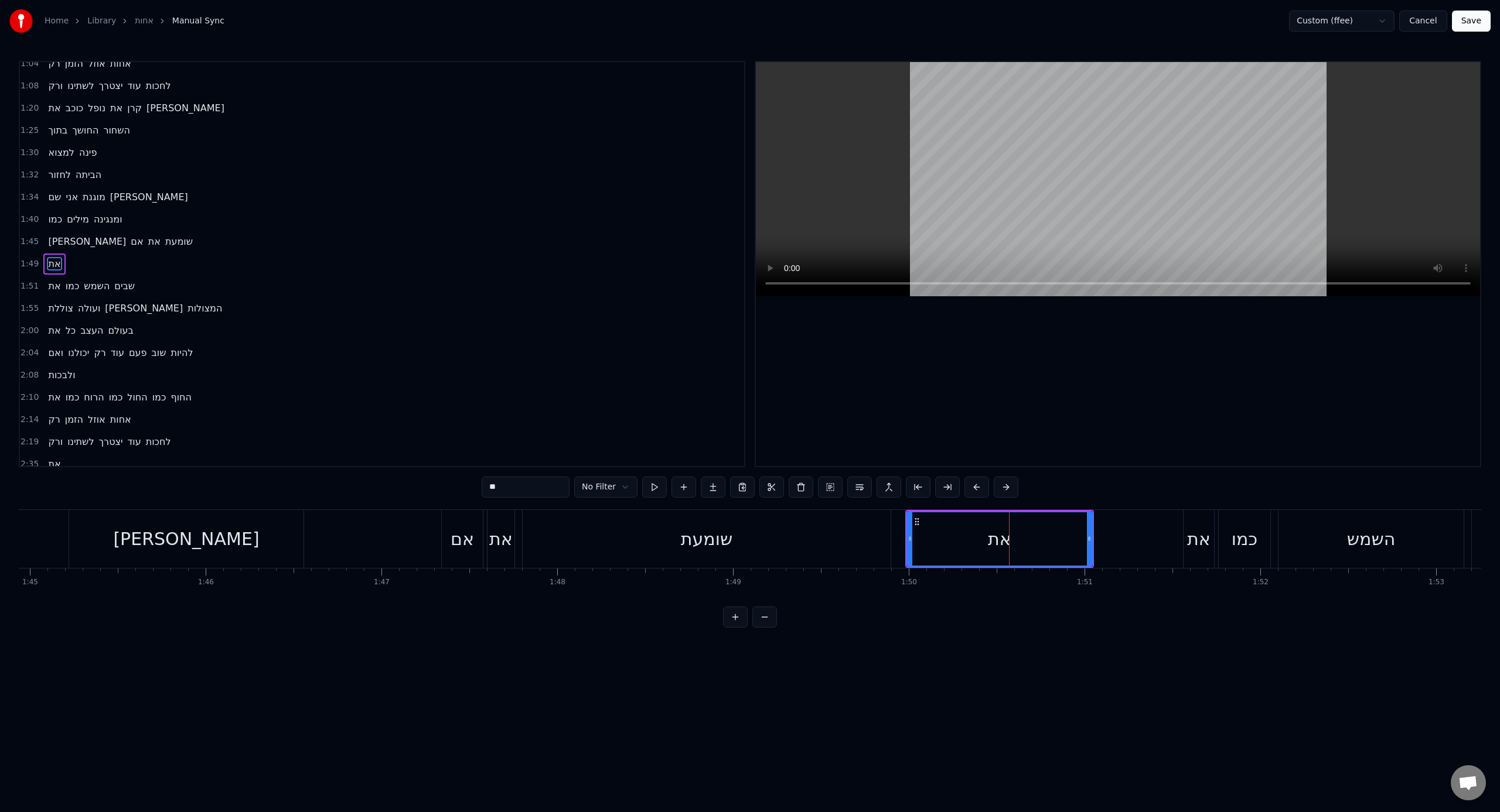
click at [885, 503] on div "את" at bounding box center [999, 539] width 184 height 53
click at [885, 503] on div "את" at bounding box center [999, 539] width 189 height 58
click at [885, 503] on div "את" at bounding box center [999, 539] width 185 height 56
click at [885, 26] on button "Save" at bounding box center [1471, 20] width 38 height 21
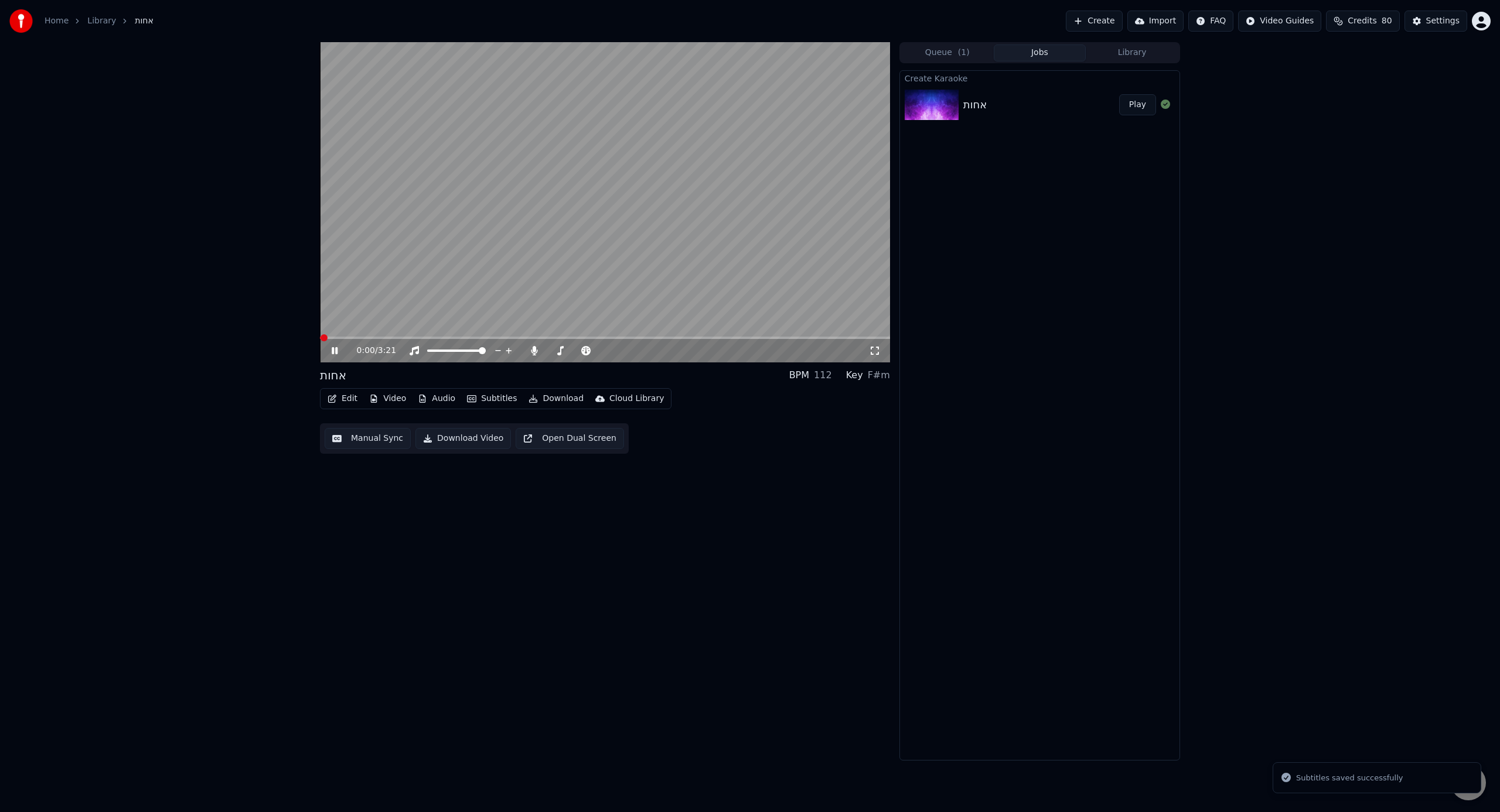
click at [348, 403] on button "Edit" at bounding box center [342, 399] width 39 height 17
click at [375, 503] on div "Duet Editor" at bounding box center [370, 561] width 47 height 12
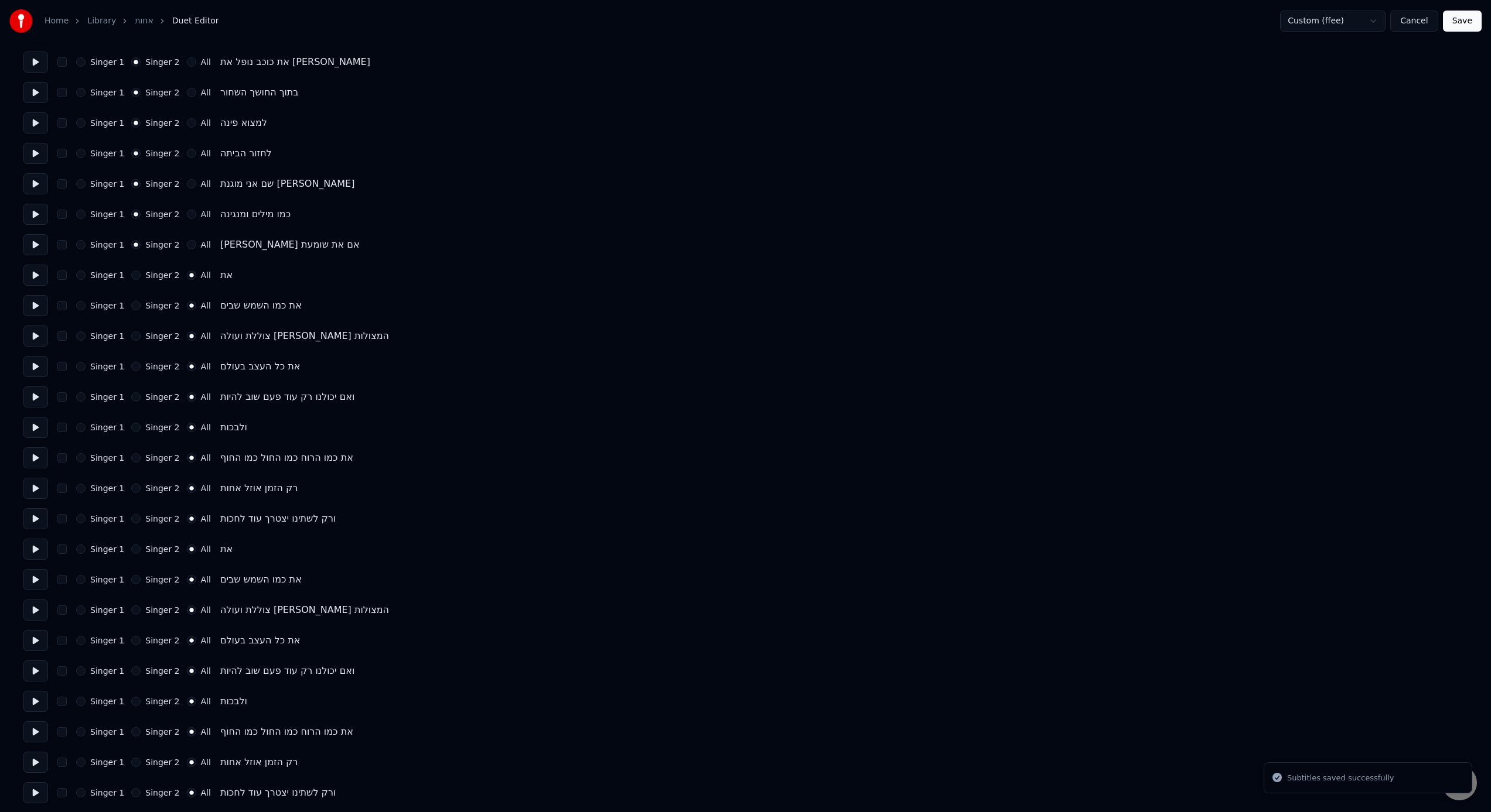
scroll to position [614, 0]
drag, startPoint x: 206, startPoint y: 270, endPoint x: 176, endPoint y: 275, distance: 30.4
click at [205, 271] on div "Singer 1 Singer 2 All את" at bounding box center [746, 272] width 1444 height 21
click at [136, 273] on button "Singer 2" at bounding box center [136, 272] width 10 height 10
click at [26, 266] on button at bounding box center [36, 272] width 24 height 21
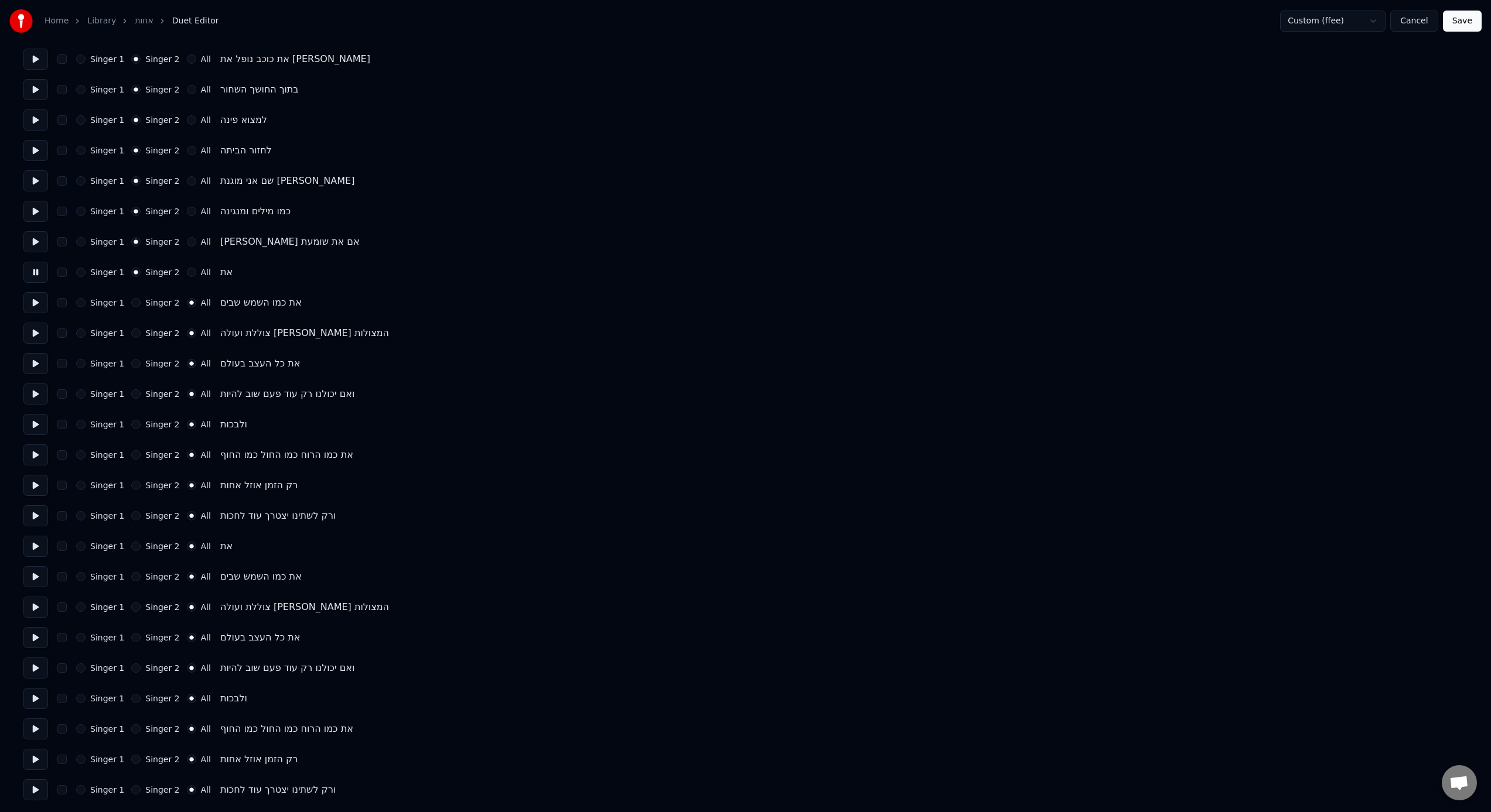
click at [885, 31] on button "Save" at bounding box center [1462, 20] width 38 height 21
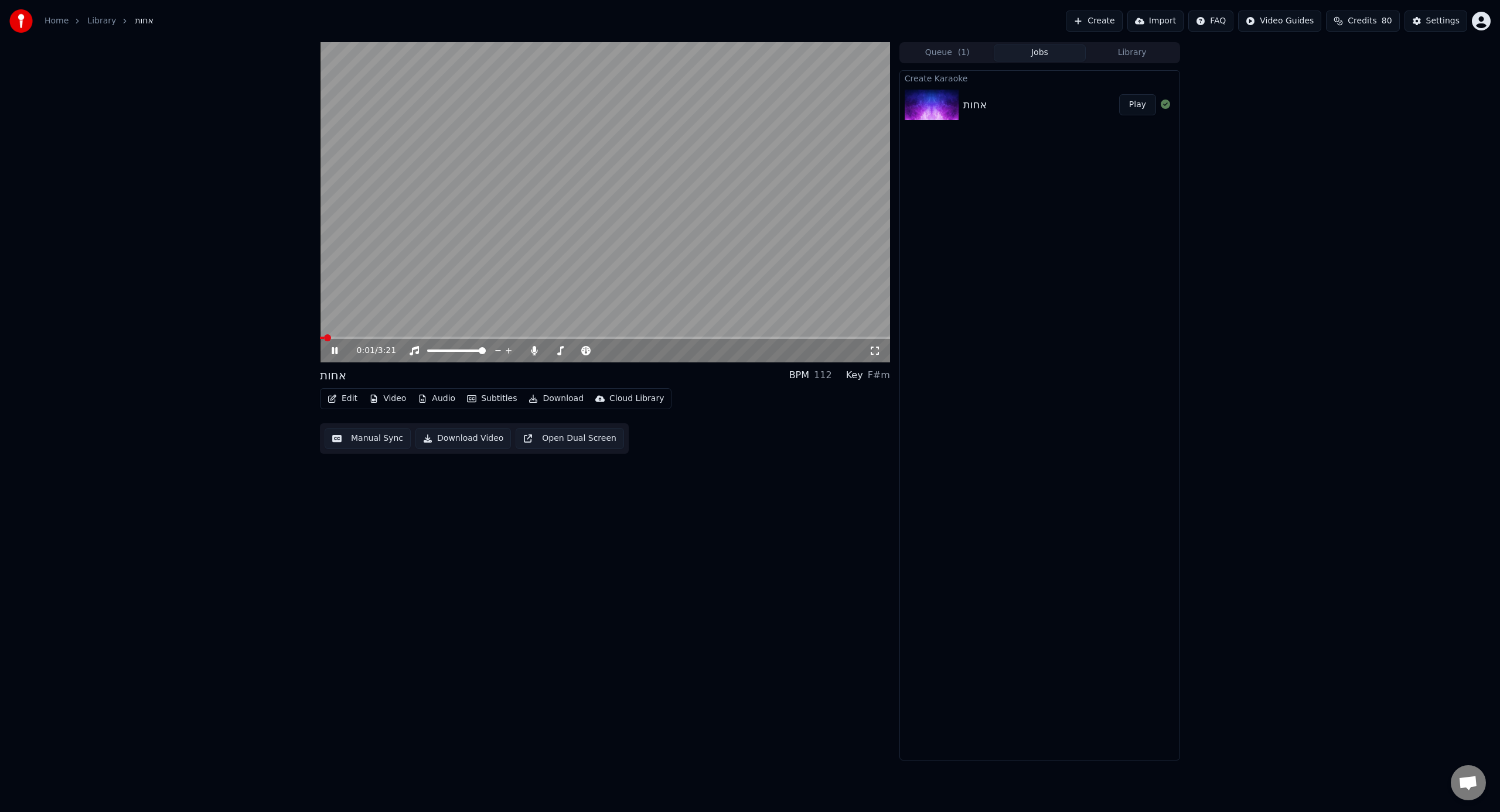
click at [357, 402] on button "Edit" at bounding box center [342, 399] width 39 height 17
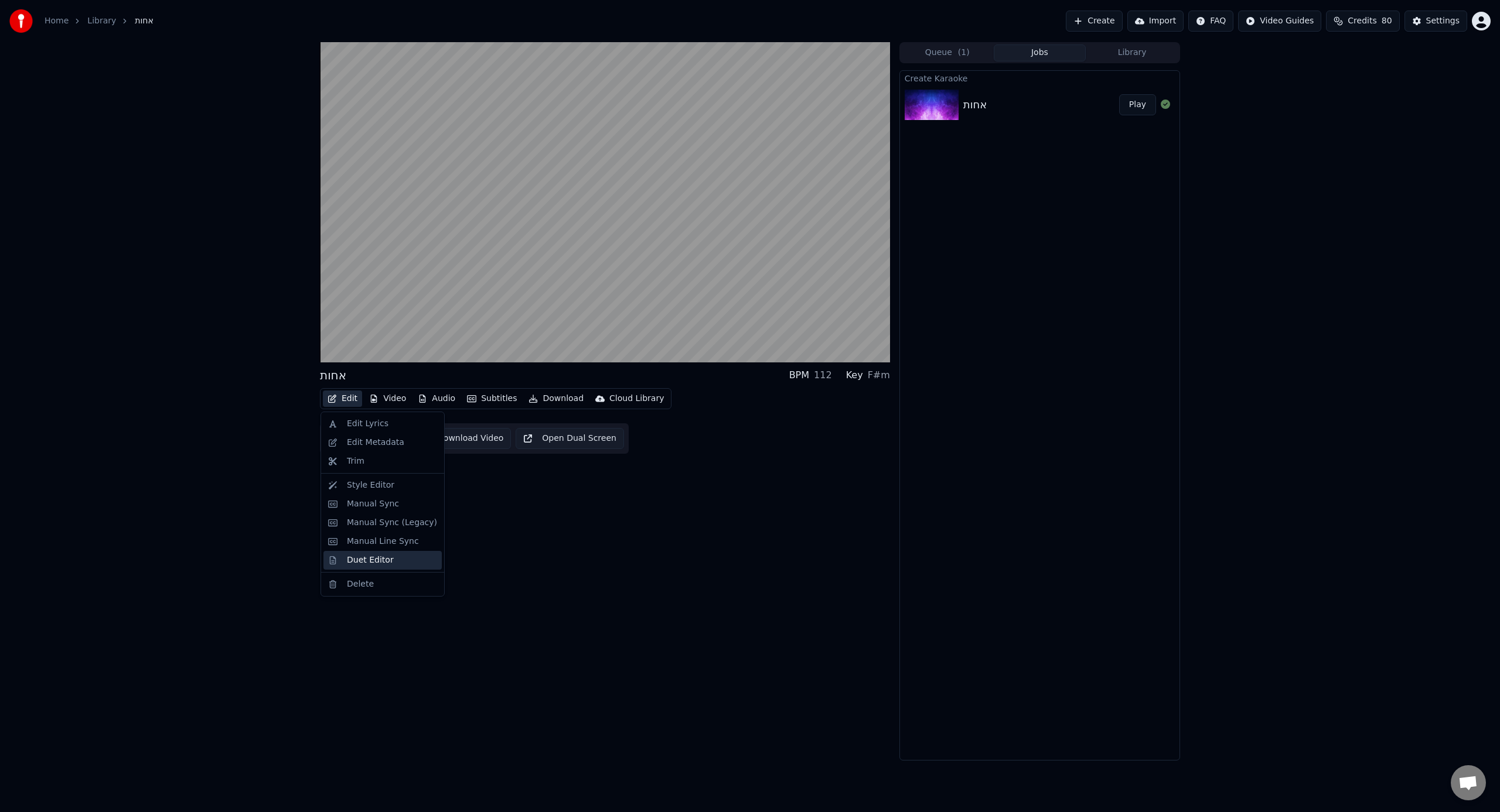
click at [375, 503] on div "Duet Editor" at bounding box center [370, 561] width 47 height 12
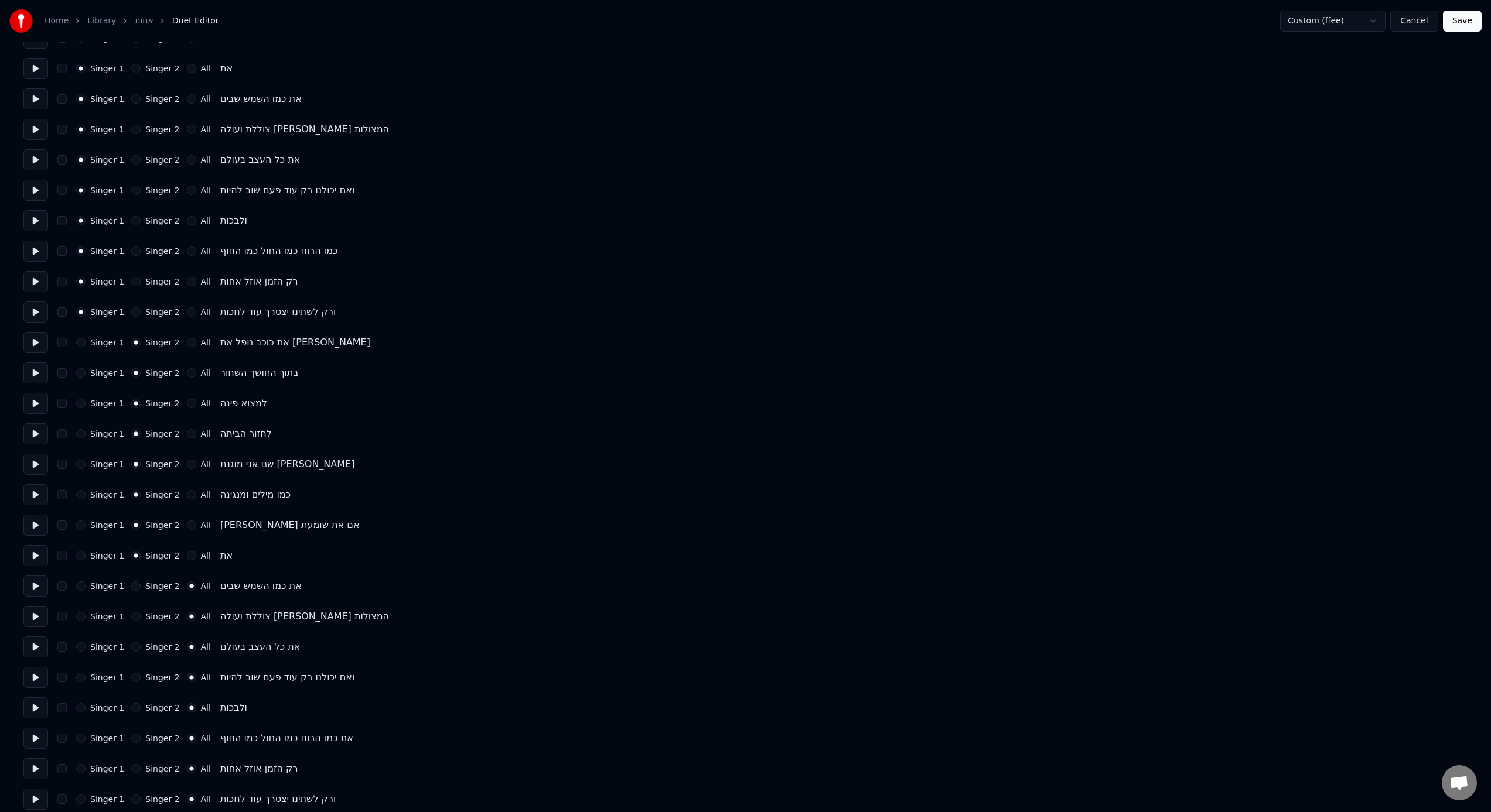
scroll to position [614, 0]
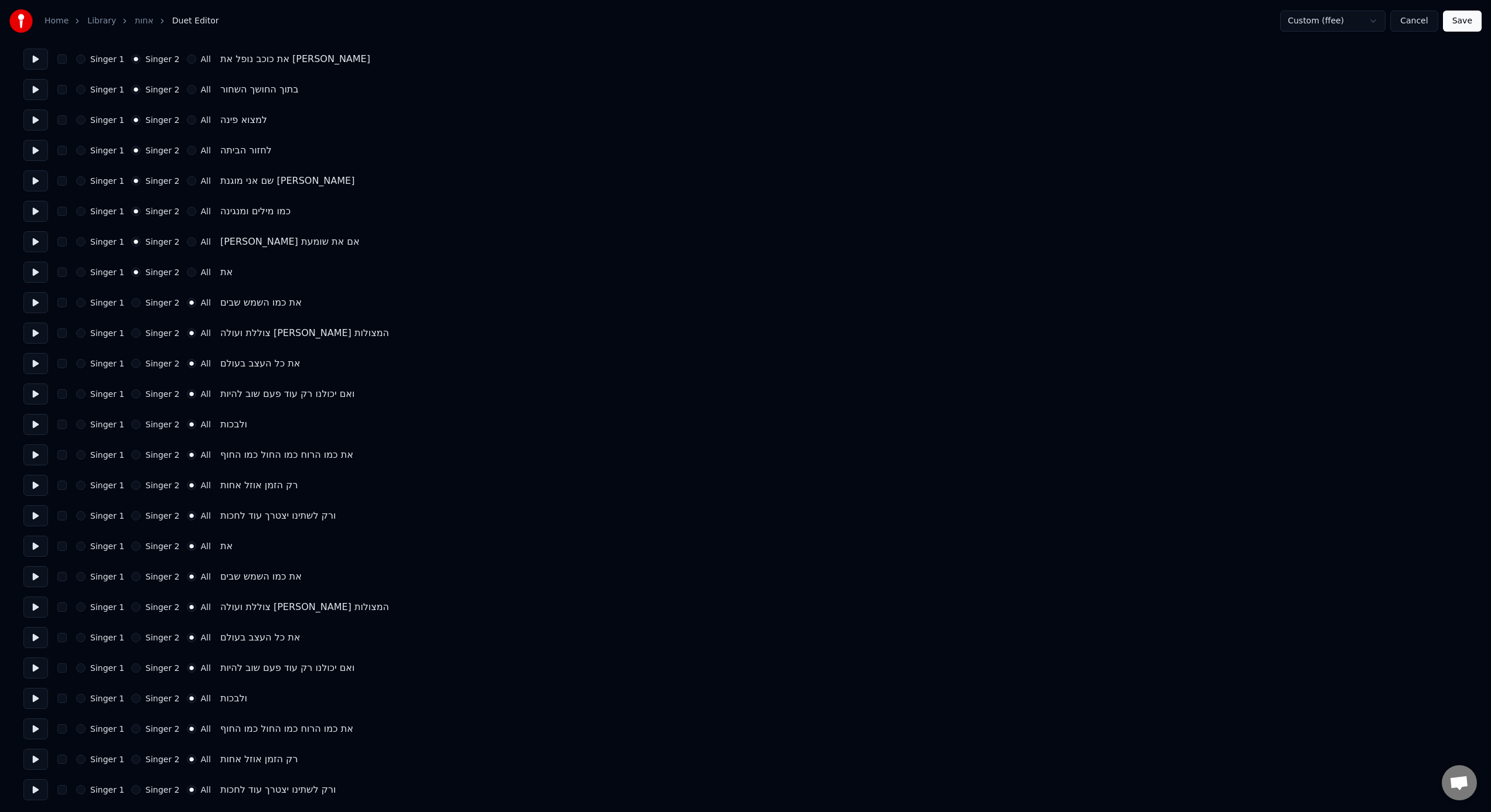
click at [83, 275] on button "Singer 1" at bounding box center [81, 272] width 10 height 10
click at [885, 45] on div "Number of Singers * Keep singer vocals Singer 1 Singer 2 All Singer 1 Singer 2 …" at bounding box center [746, 120] width 1444 height 1361
click at [885, 25] on button "Save" at bounding box center [1462, 20] width 38 height 21
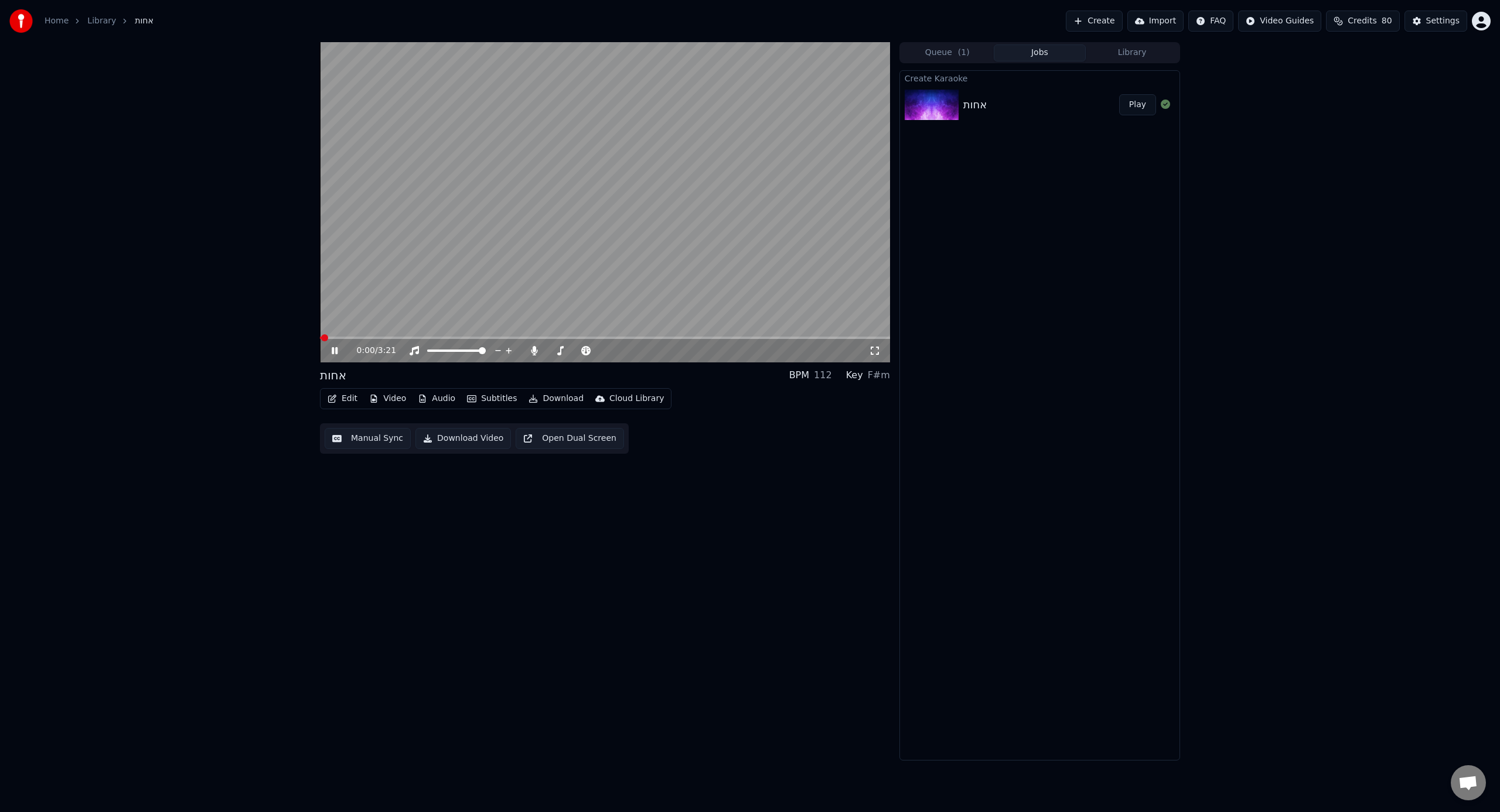
click at [453, 335] on video at bounding box center [605, 202] width 570 height 321
click at [451, 335] on video at bounding box center [605, 202] width 570 height 321
click at [450, 337] on span at bounding box center [605, 338] width 570 height 3
click at [519, 337] on span at bounding box center [605, 338] width 570 height 3
click at [549, 337] on span at bounding box center [605, 338] width 570 height 3
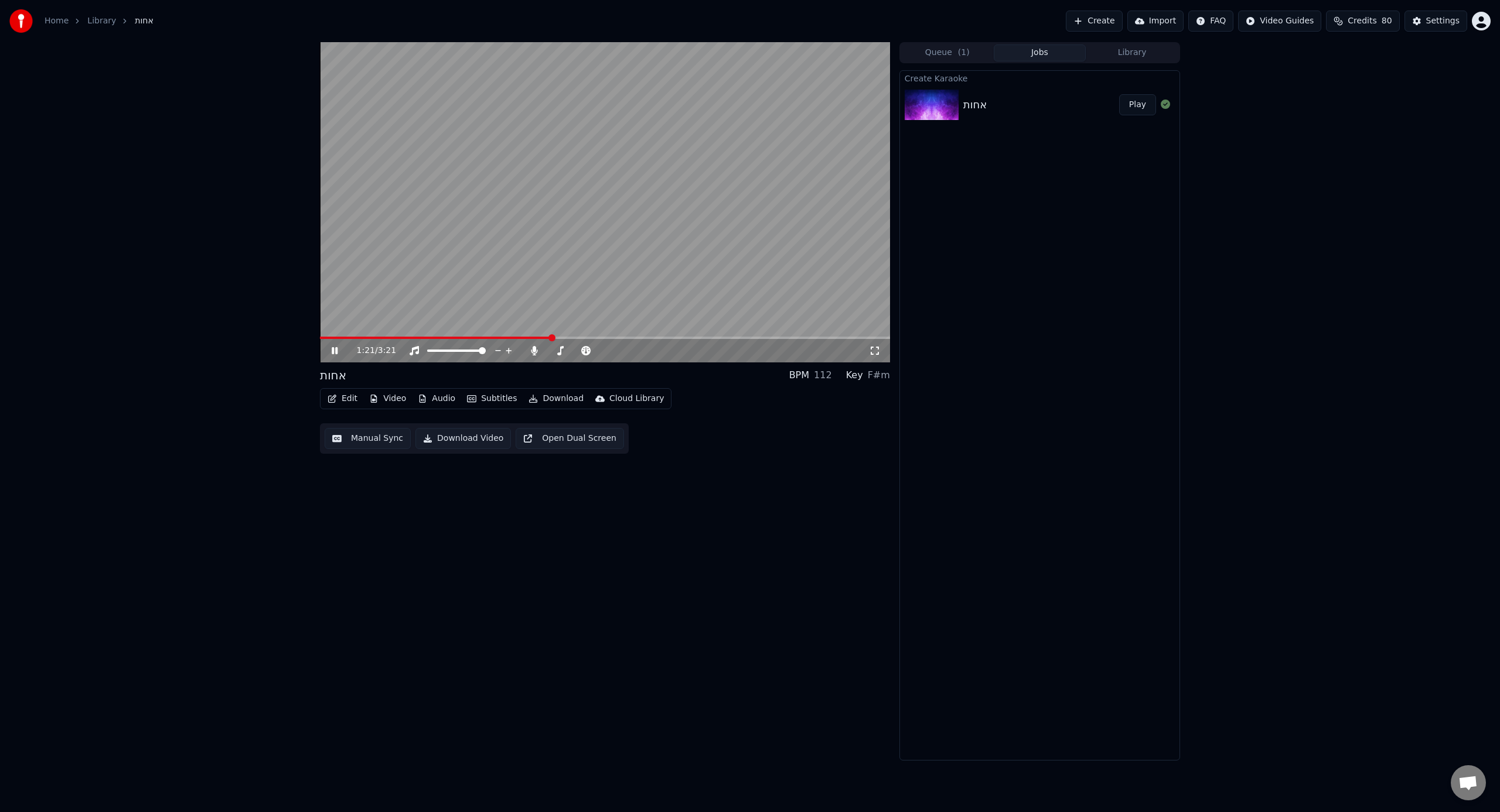
click at [570, 338] on span at bounding box center [605, 338] width 570 height 3
click at [594, 337] on span at bounding box center [605, 338] width 570 height 3
click at [606, 337] on span at bounding box center [605, 338] width 570 height 3
click at [625, 335] on video at bounding box center [605, 202] width 570 height 321
click at [629, 336] on div "1:41 / 3:21" at bounding box center [605, 202] width 570 height 321
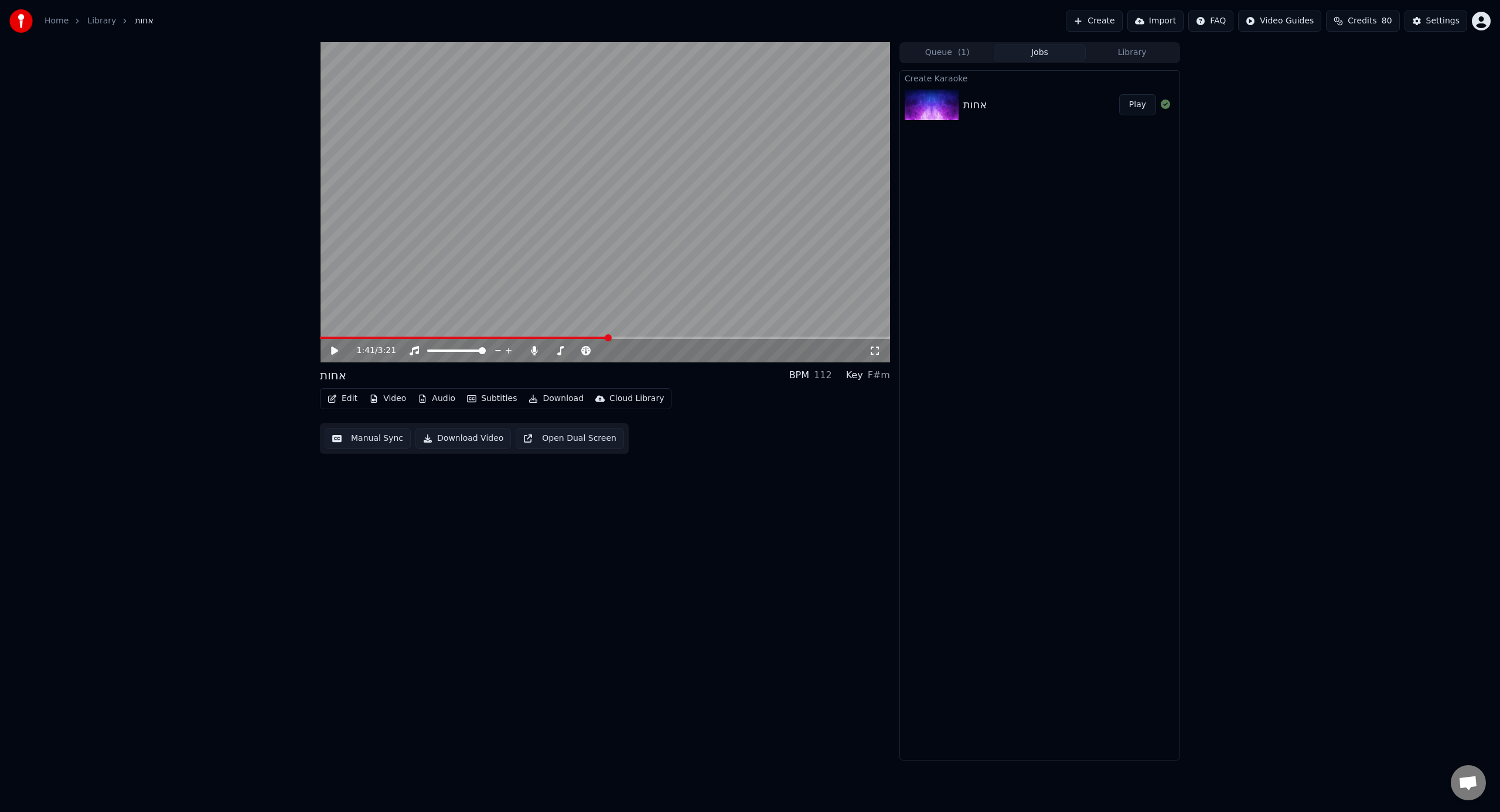
click at [631, 335] on video at bounding box center [605, 202] width 570 height 321
click at [628, 339] on span at bounding box center [605, 338] width 570 height 3
click at [350, 401] on button "Edit" at bounding box center [342, 399] width 39 height 17
click at [624, 269] on video at bounding box center [605, 202] width 570 height 321
click at [677, 337] on span at bounding box center [605, 338] width 570 height 3
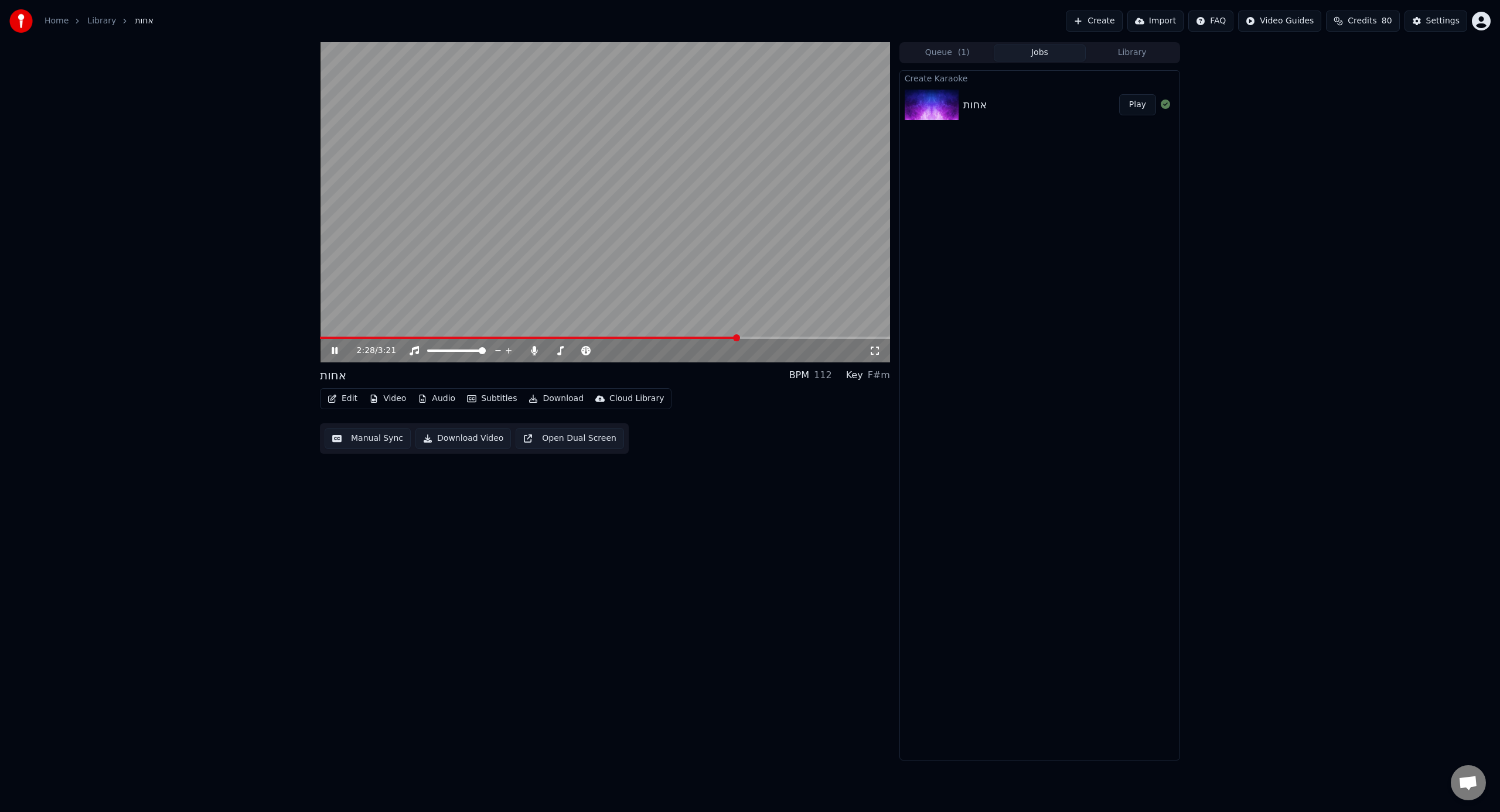
click at [737, 338] on span at bounding box center [605, 338] width 570 height 3
click at [753, 338] on span at bounding box center [605, 338] width 570 height 3
click at [791, 337] on span at bounding box center [605, 338] width 570 height 3
click at [816, 337] on span at bounding box center [605, 338] width 570 height 3
click at [843, 337] on span at bounding box center [605, 338] width 570 height 3
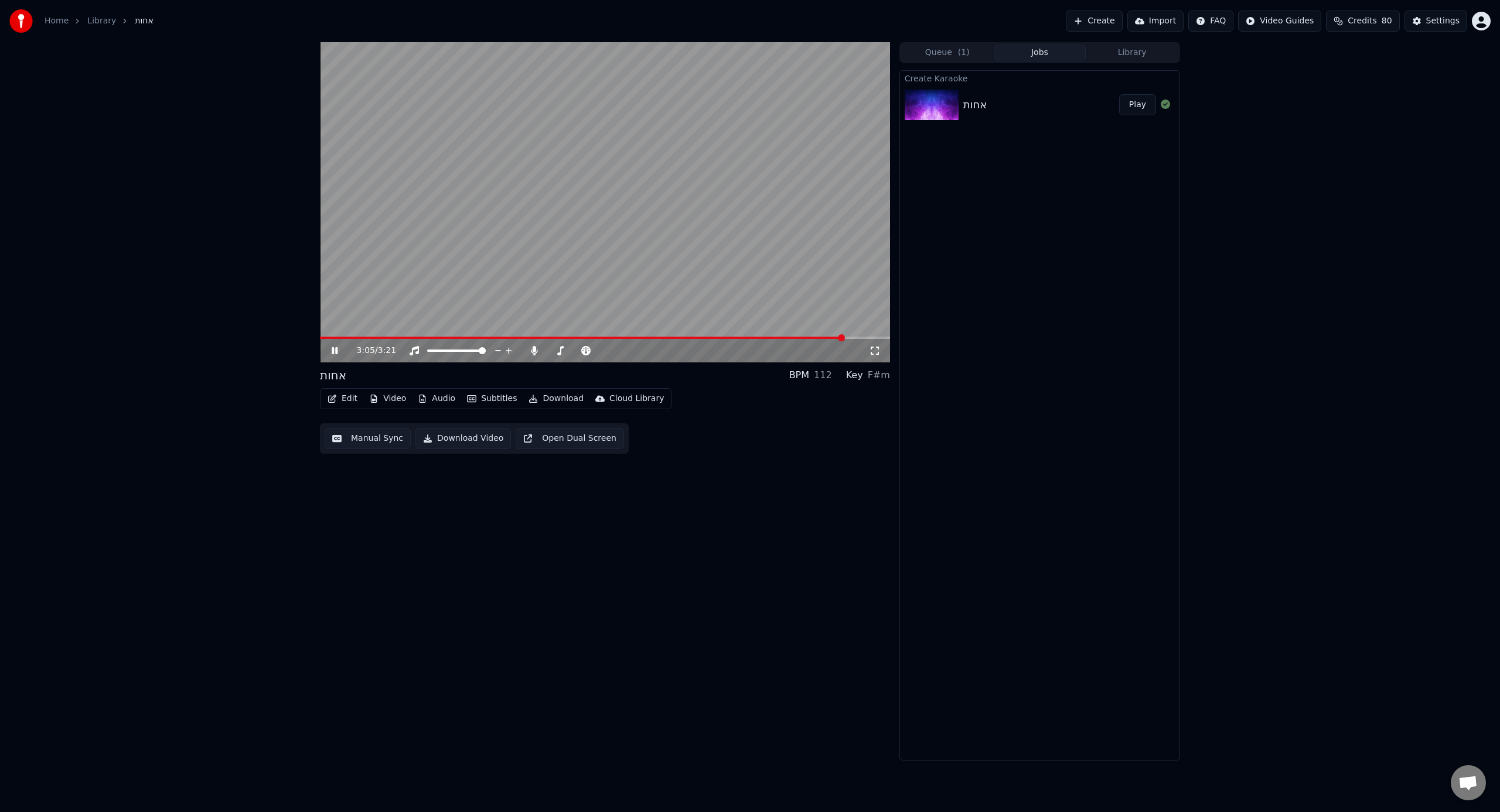
click at [813, 338] on span at bounding box center [582, 338] width 524 height 3
click at [786, 337] on span at bounding box center [571, 338] width 502 height 3
click at [805, 338] on span at bounding box center [605, 338] width 570 height 3
click at [789, 337] on span at bounding box center [563, 338] width 487 height 3
click at [760, 342] on div "2:46 / 3:21" at bounding box center [605, 351] width 570 height 24
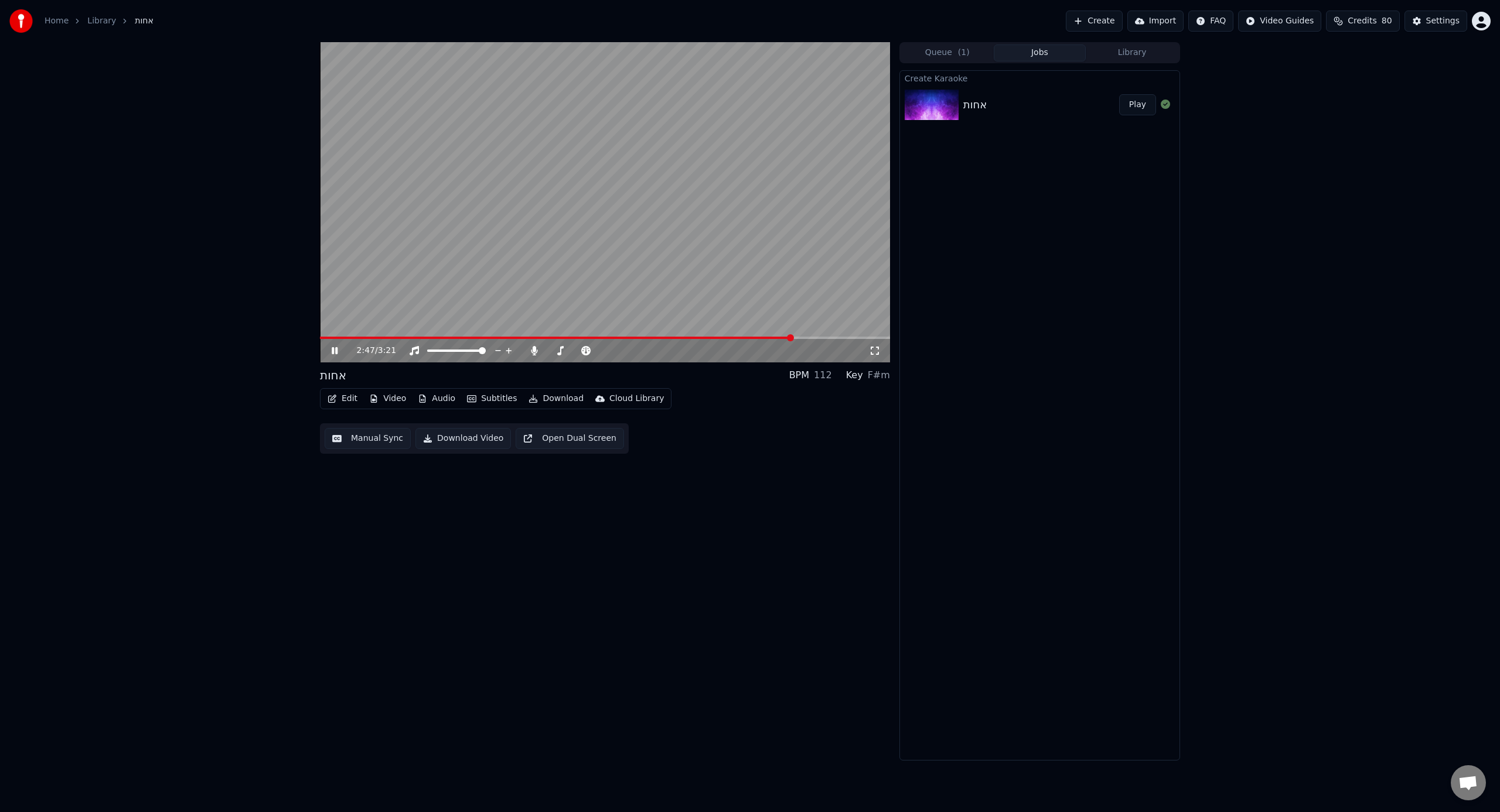
click at [763, 341] on div "2:47 / 3:21" at bounding box center [605, 351] width 570 height 24
click at [763, 338] on span at bounding box center [542, 338] width 444 height 3
click at [401, 400] on button "Video" at bounding box center [387, 399] width 46 height 17
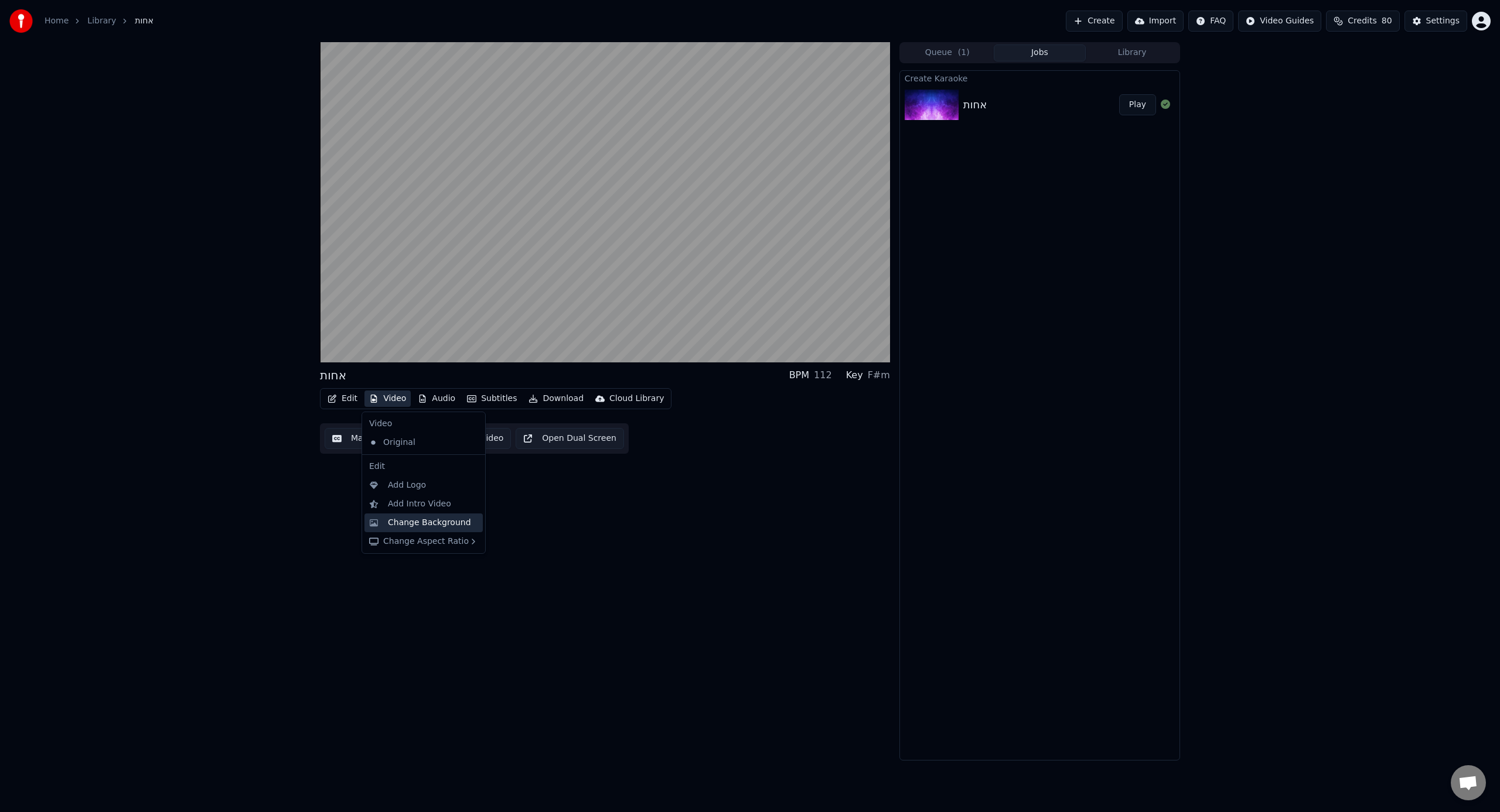
click at [425, 503] on div "Change Background" at bounding box center [430, 523] width 83 height 12
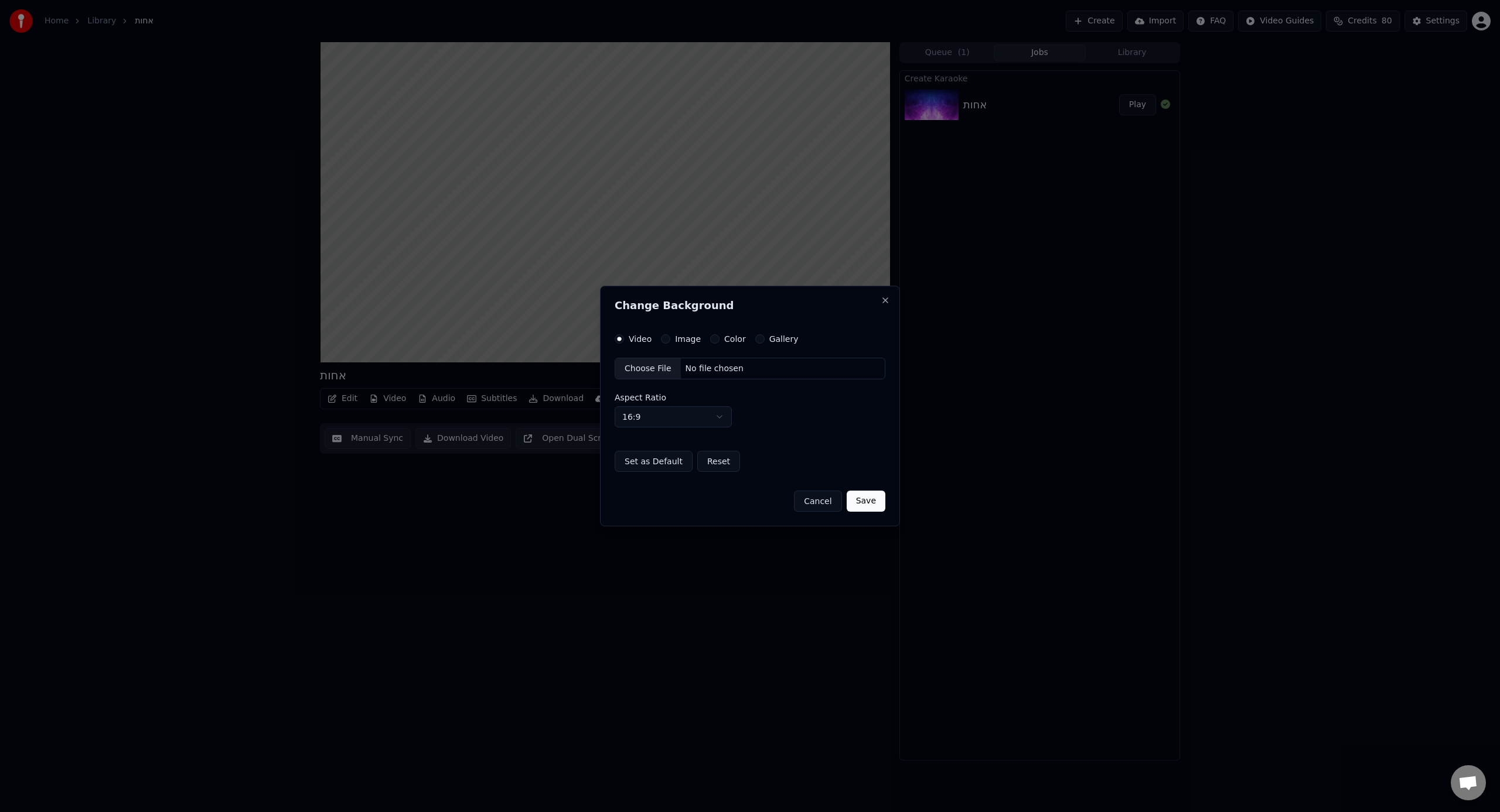
click at [625, 362] on div "Choose File" at bounding box center [648, 369] width 65 height 21
click at [871, 500] on button "Save" at bounding box center [866, 501] width 38 height 21
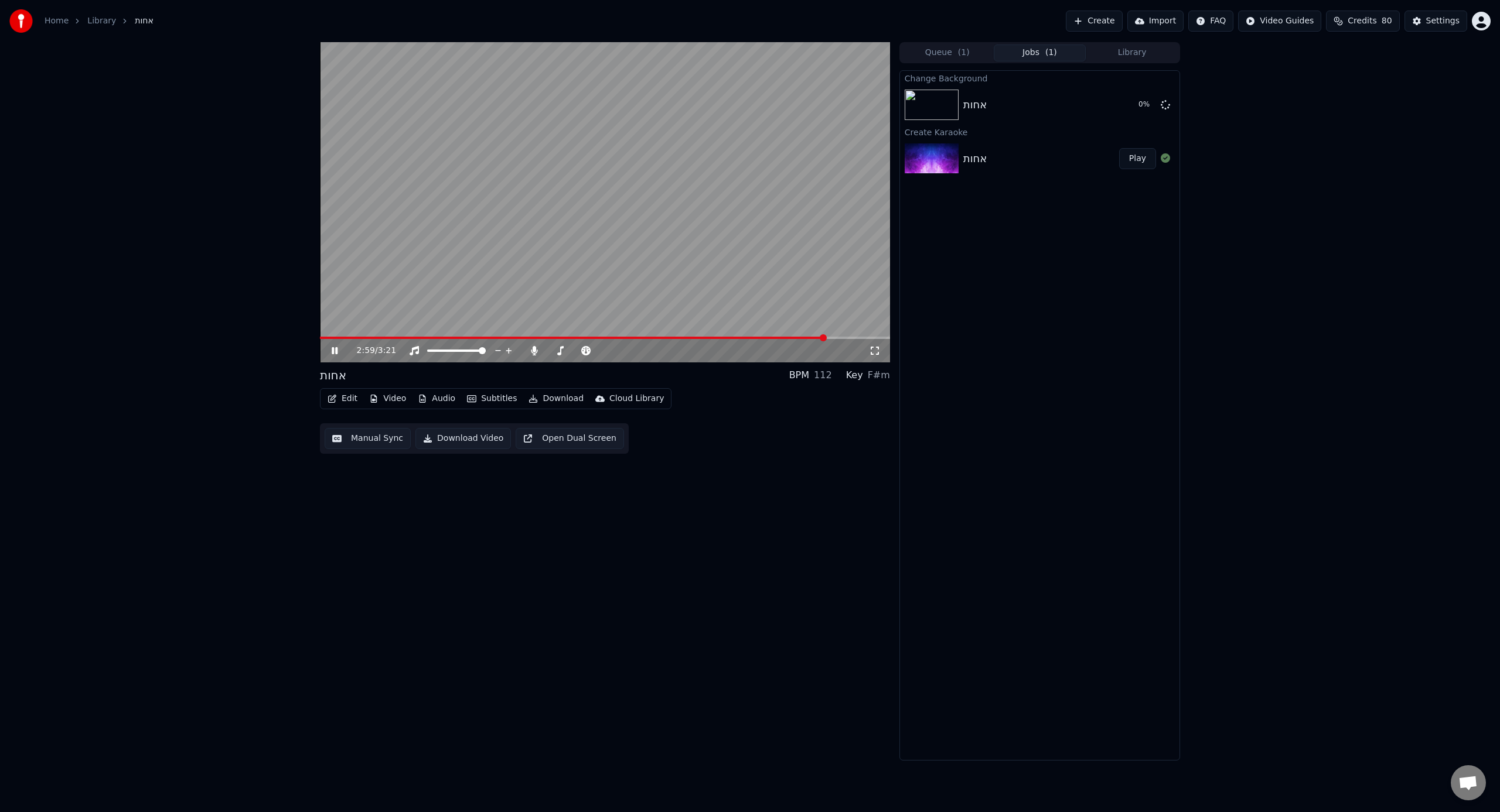
click at [645, 252] on video at bounding box center [605, 202] width 570 height 321
click at [335, 399] on icon "button" at bounding box center [332, 399] width 10 height 8
click at [383, 503] on div "Duet Editor" at bounding box center [370, 561] width 47 height 12
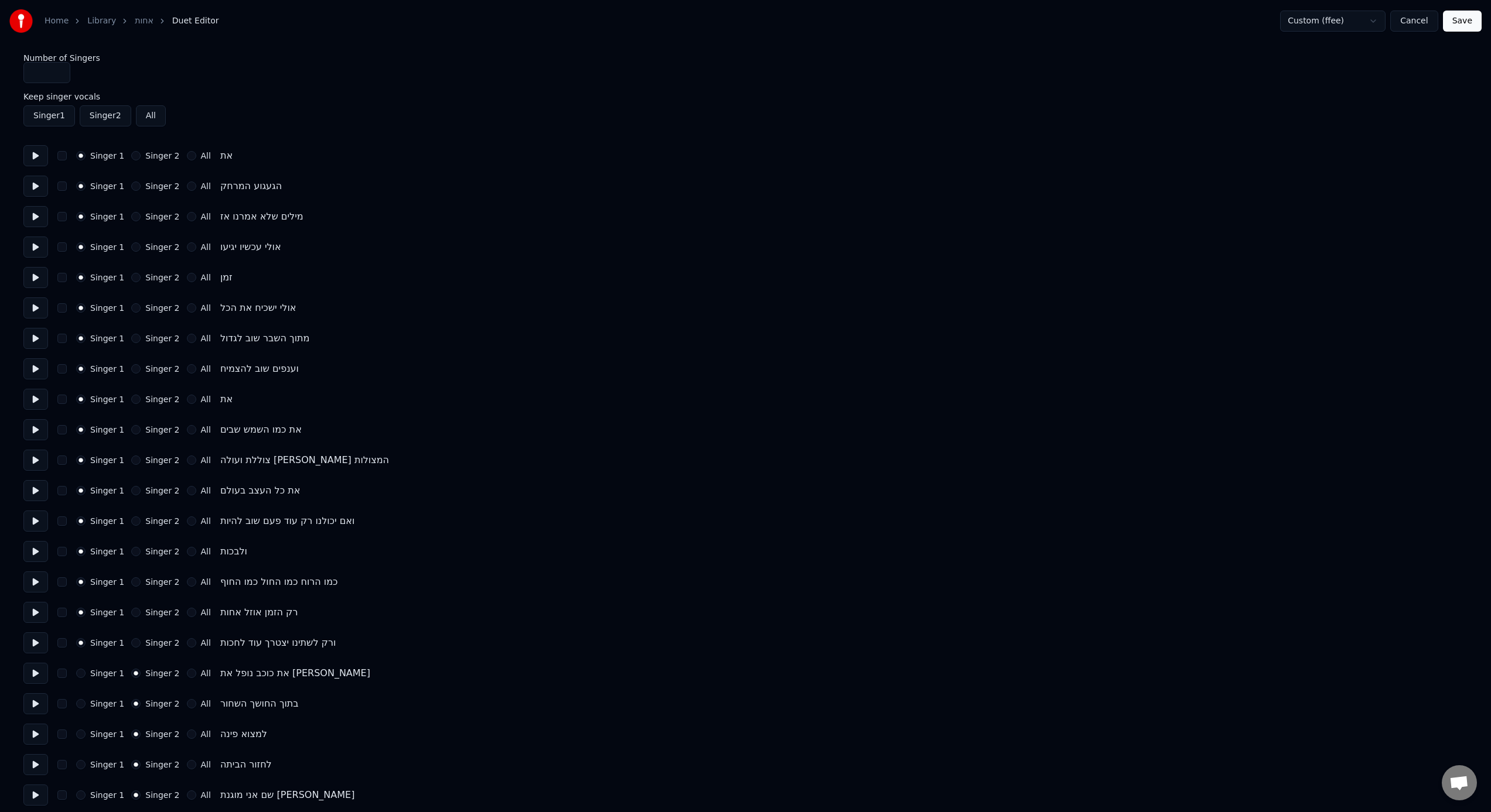
scroll to position [614, 0]
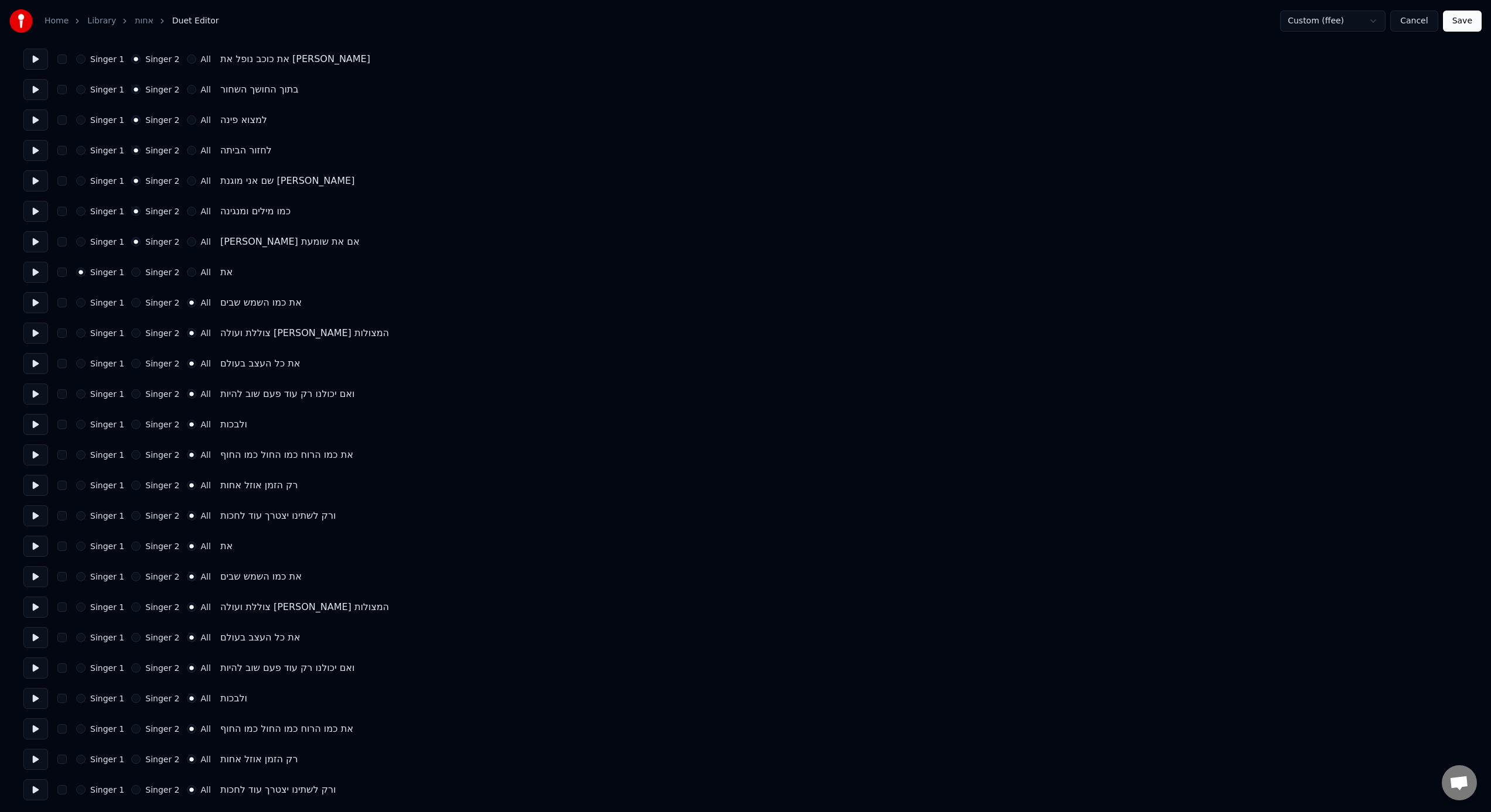
click at [201, 503] on label "All" at bounding box center [206, 546] width 10 height 8
click at [197, 503] on button "All" at bounding box center [191, 546] width 10 height 10
click at [40, 503] on button at bounding box center [36, 516] width 24 height 21
click at [37, 503] on button at bounding box center [36, 546] width 24 height 21
click at [36, 274] on button at bounding box center [36, 272] width 24 height 21
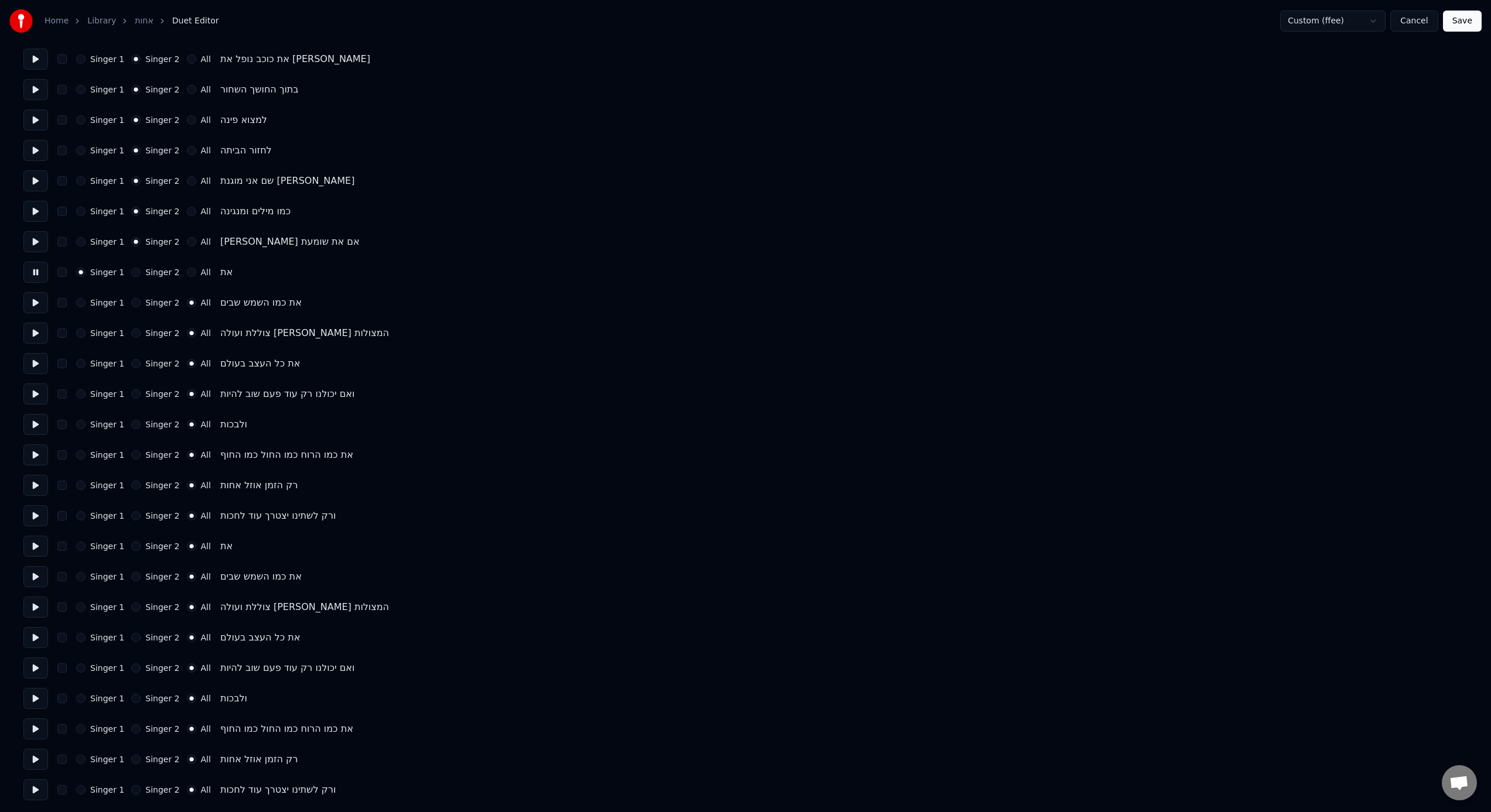
click at [190, 271] on button "All" at bounding box center [191, 272] width 10 height 10
click at [885, 29] on button "Save" at bounding box center [1462, 20] width 38 height 21
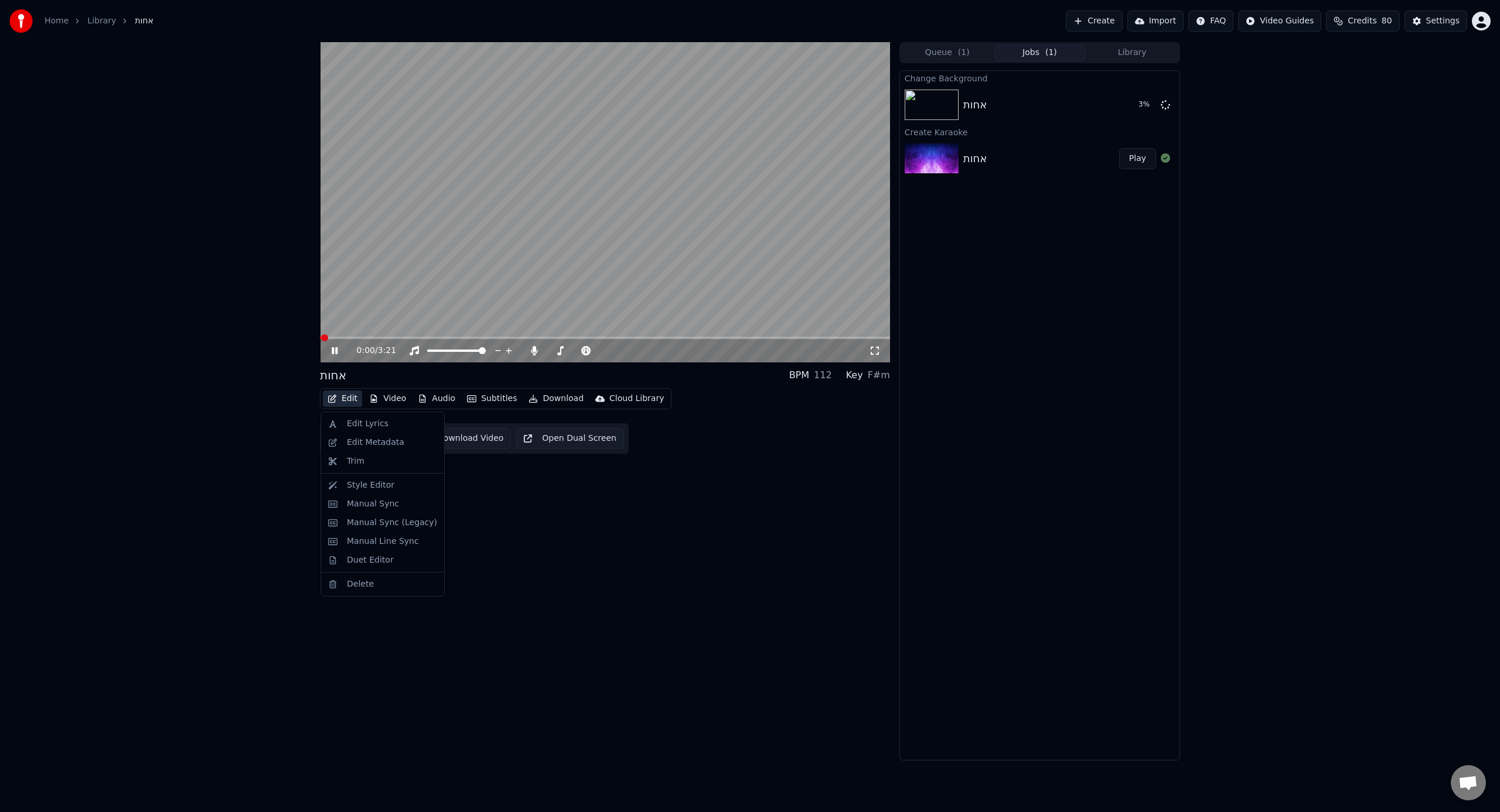
click at [343, 400] on button "Edit" at bounding box center [342, 399] width 39 height 17
click at [376, 500] on div "Manual Sync" at bounding box center [373, 504] width 52 height 12
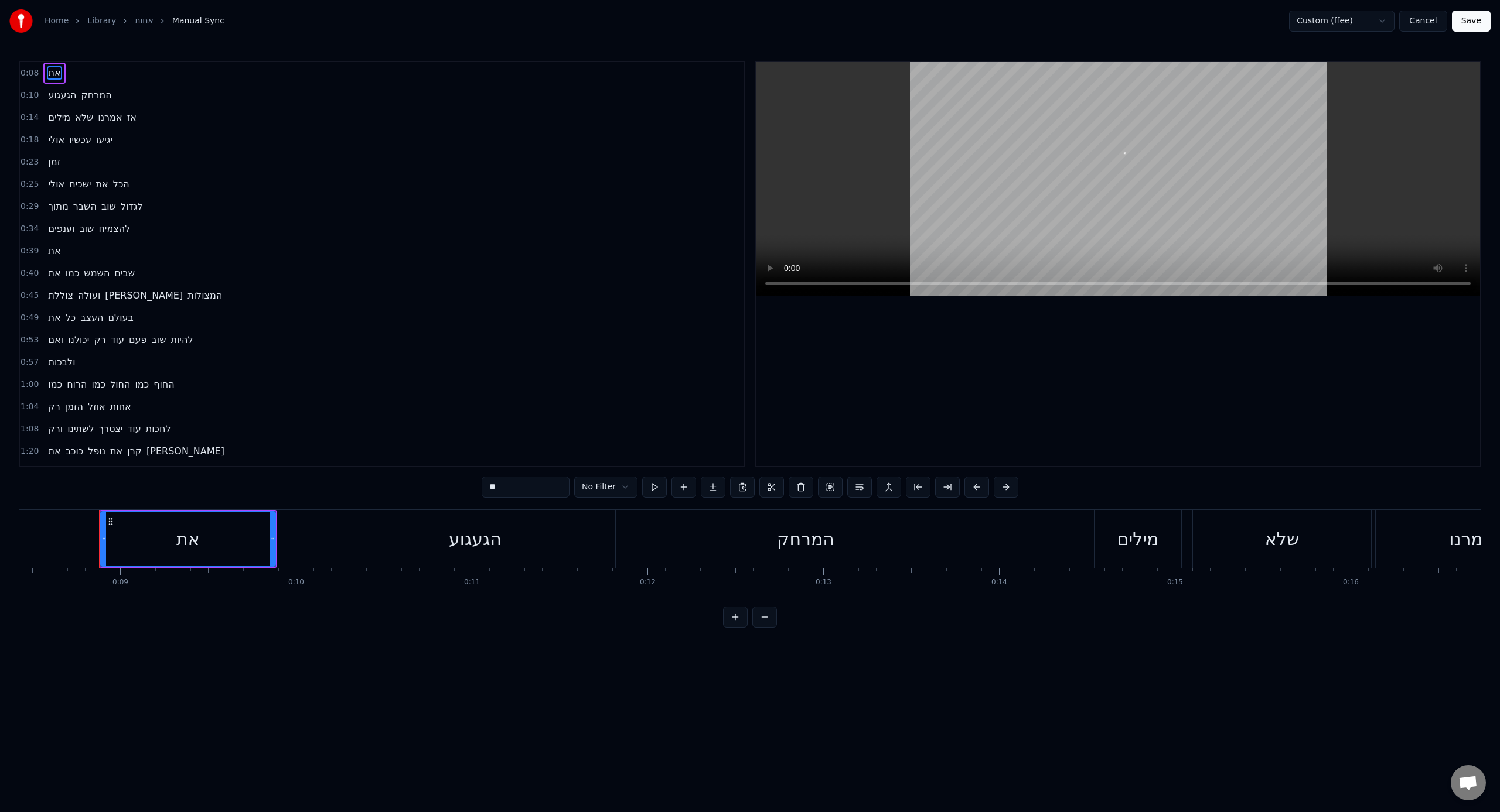
scroll to position [0, 1502]
click at [885, 503] on div "שלא" at bounding box center [1260, 539] width 178 height 58
type input "***"
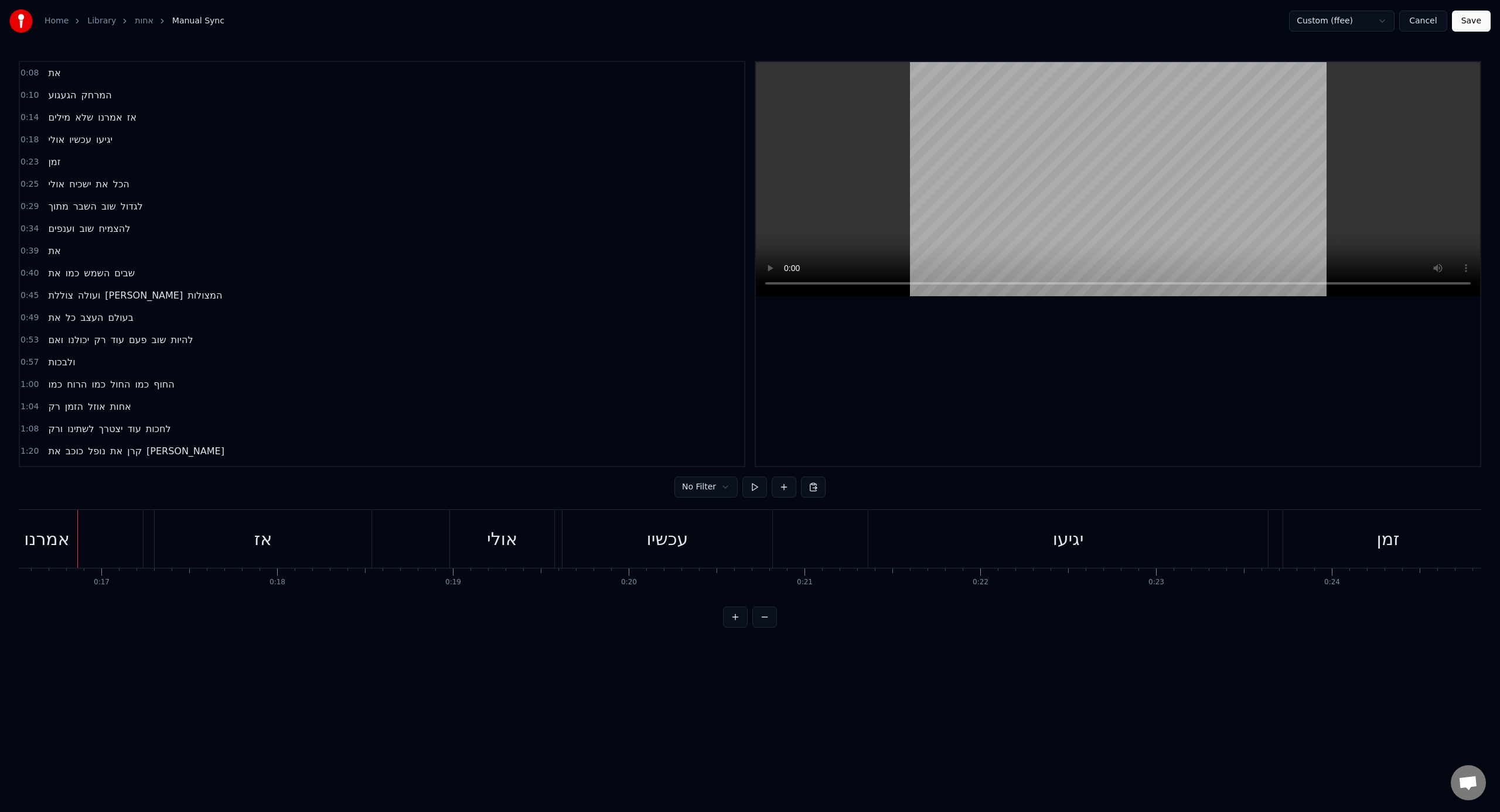
click at [659, 503] on div "את הגעגוע המרחק מילים שלא אמרנו אז אולי עכשיו יגיעו זמן אולי ישכיח את הכל מתוך …" at bounding box center [750, 553] width 1462 height 88
click at [618, 503] on div "לחזור" at bounding box center [592, 539] width 86 height 58
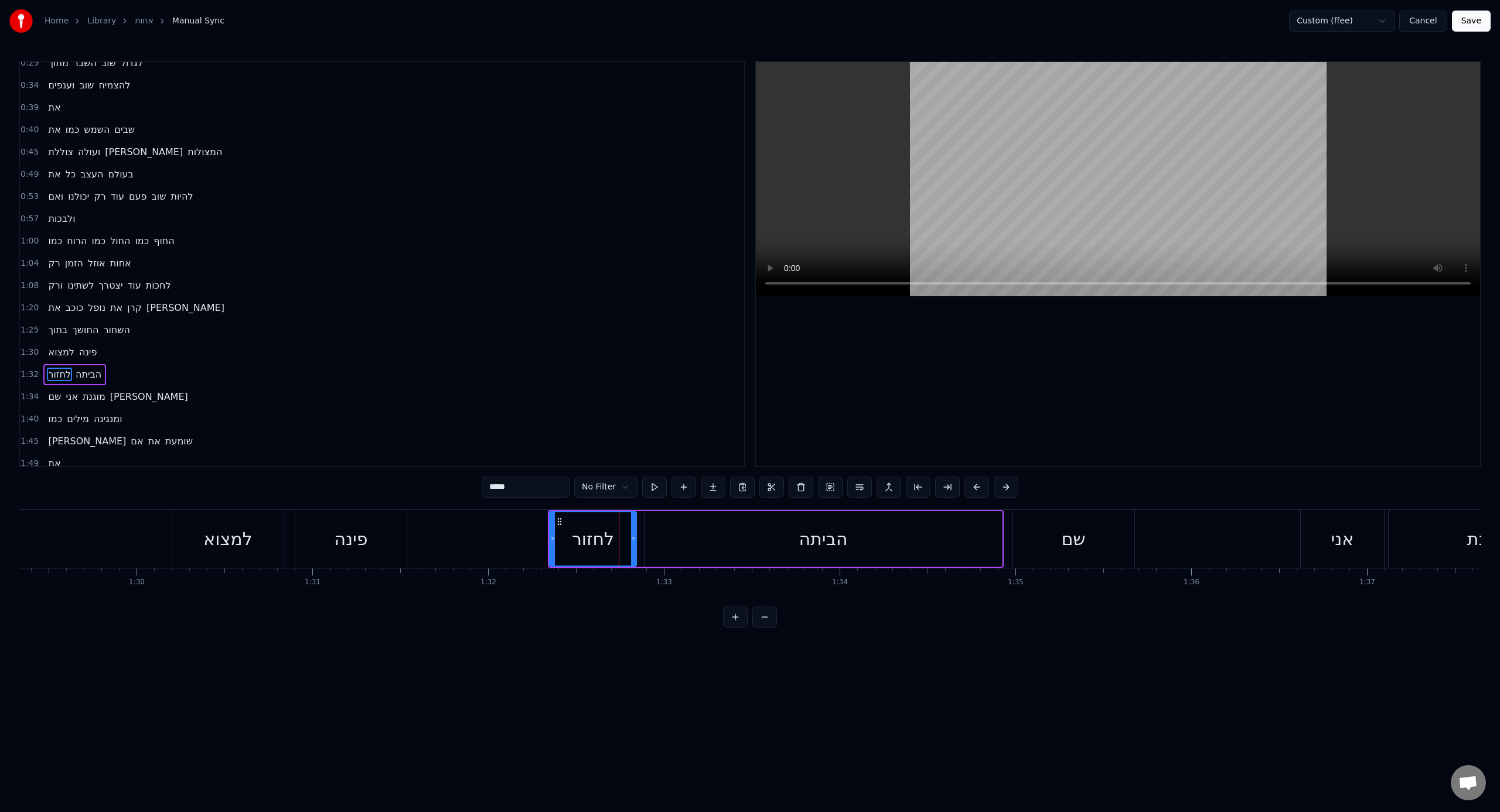
scroll to position [254, 0]
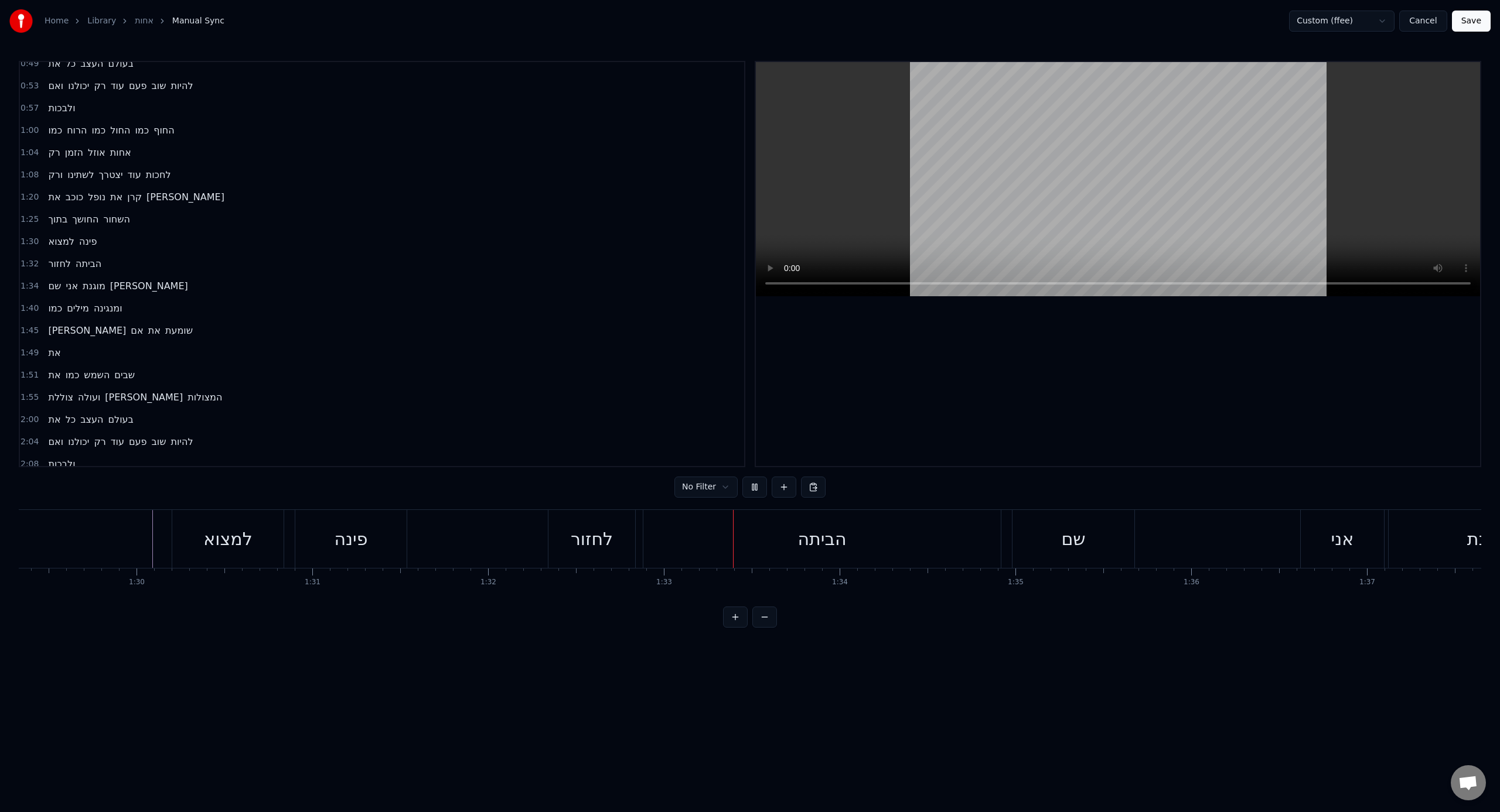
click at [885, 503] on div "שם אני מוגנת [PERSON_NAME]" at bounding box center [1454, 539] width 885 height 58
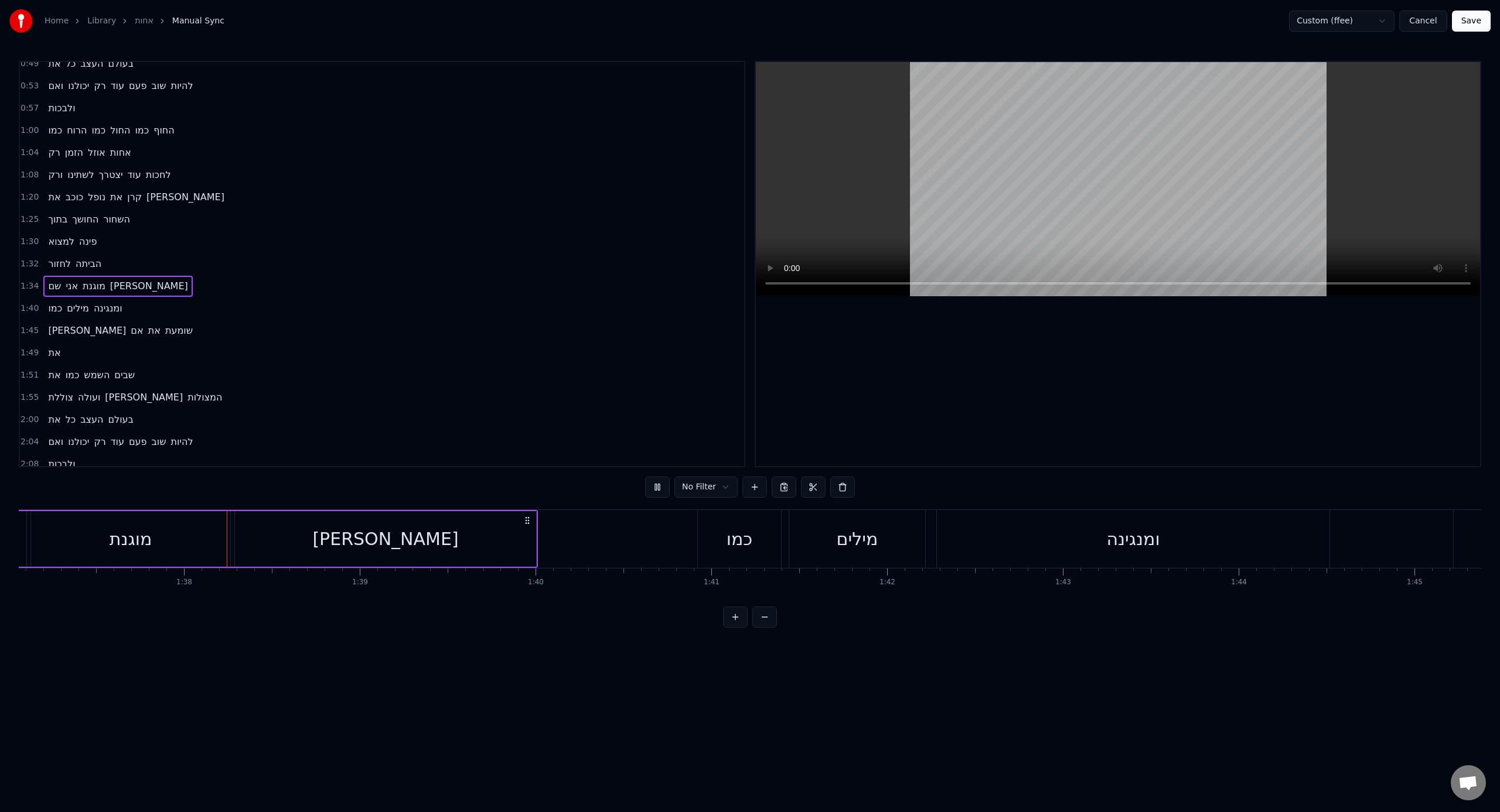
scroll to position [0, 17090]
click at [700, 503] on div "כמו" at bounding box center [709, 539] width 26 height 26
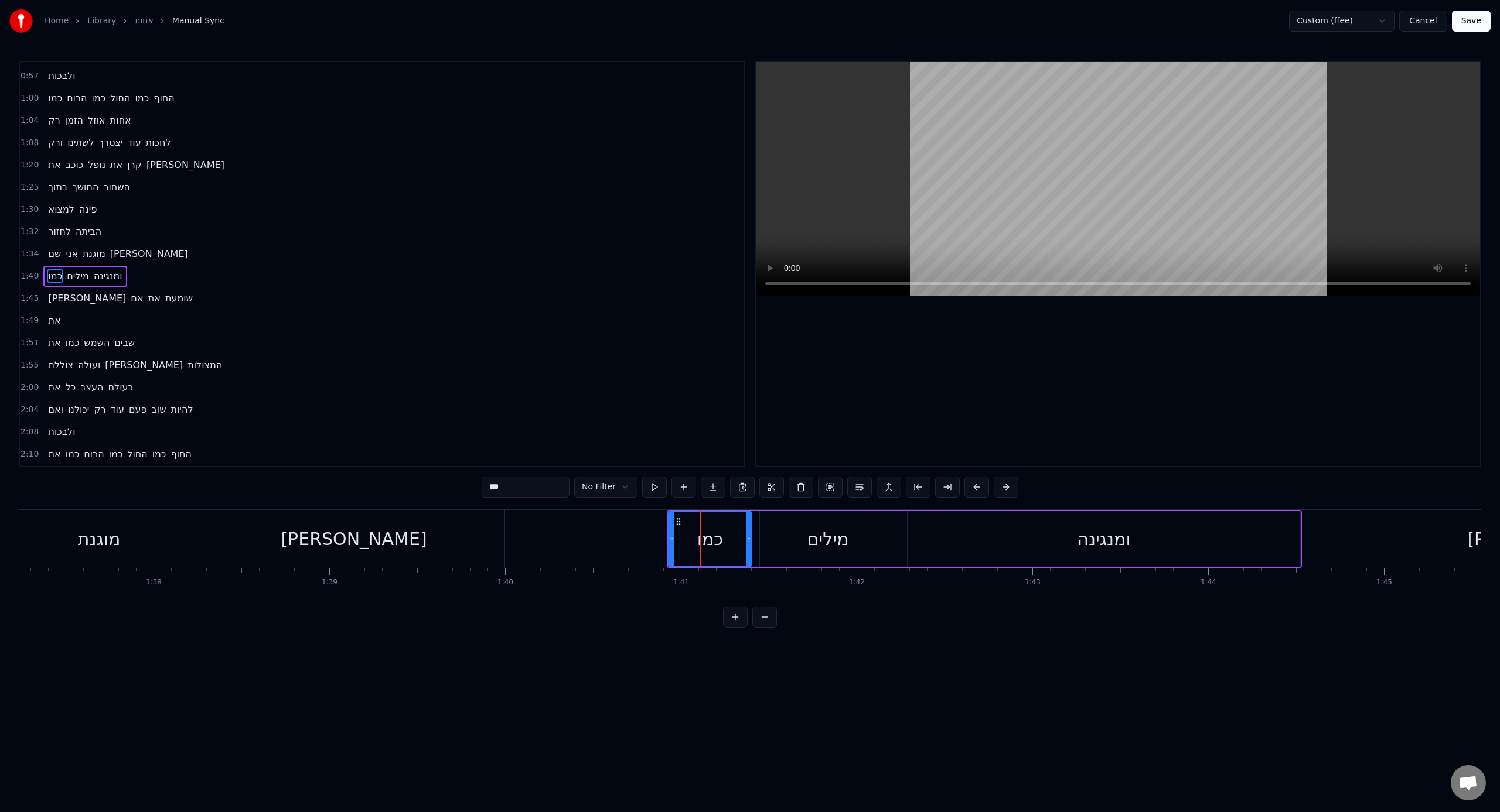
scroll to position [299, 0]
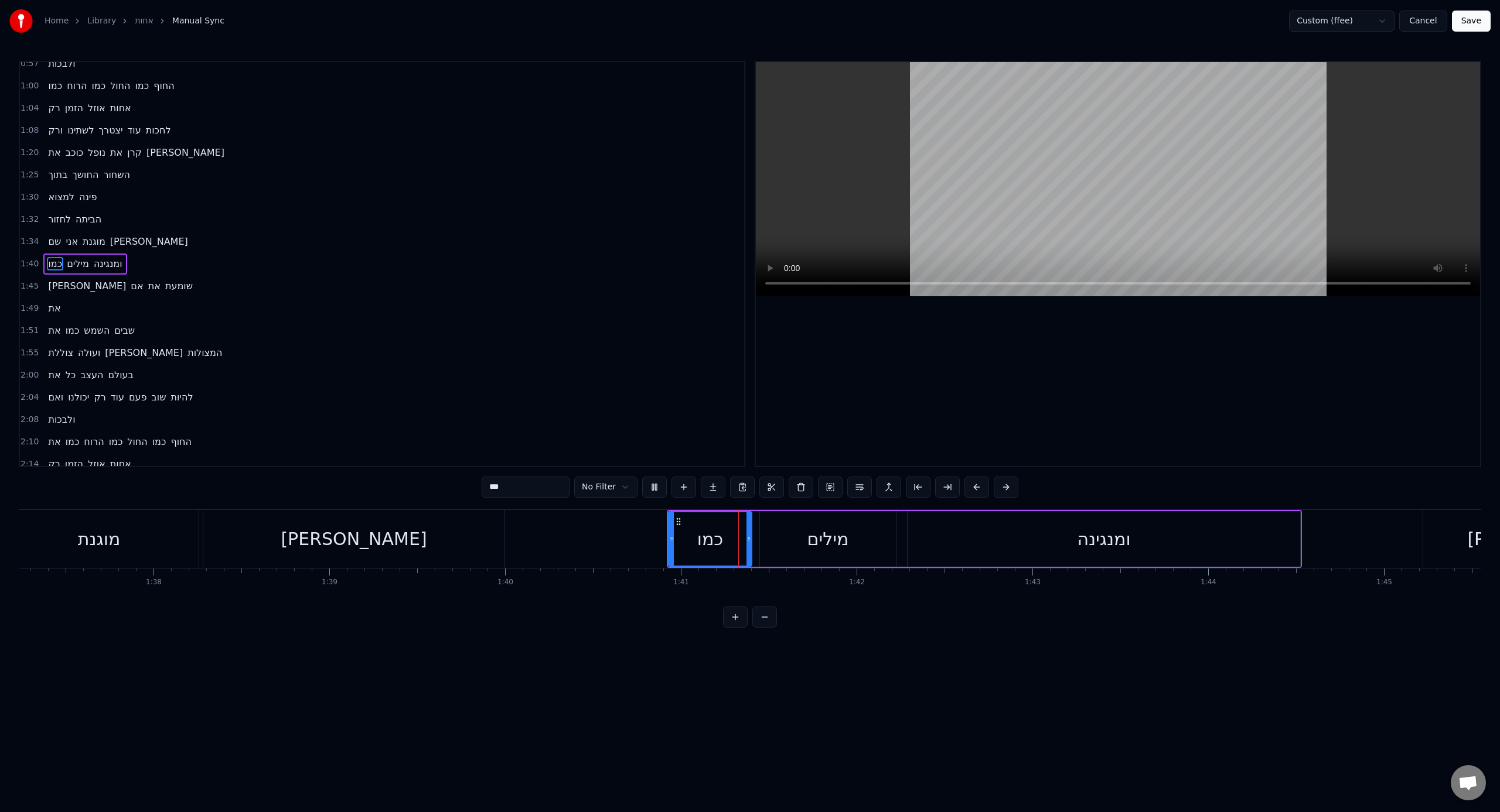
click at [885, 503] on div "ומנגינה" at bounding box center [1104, 539] width 392 height 56
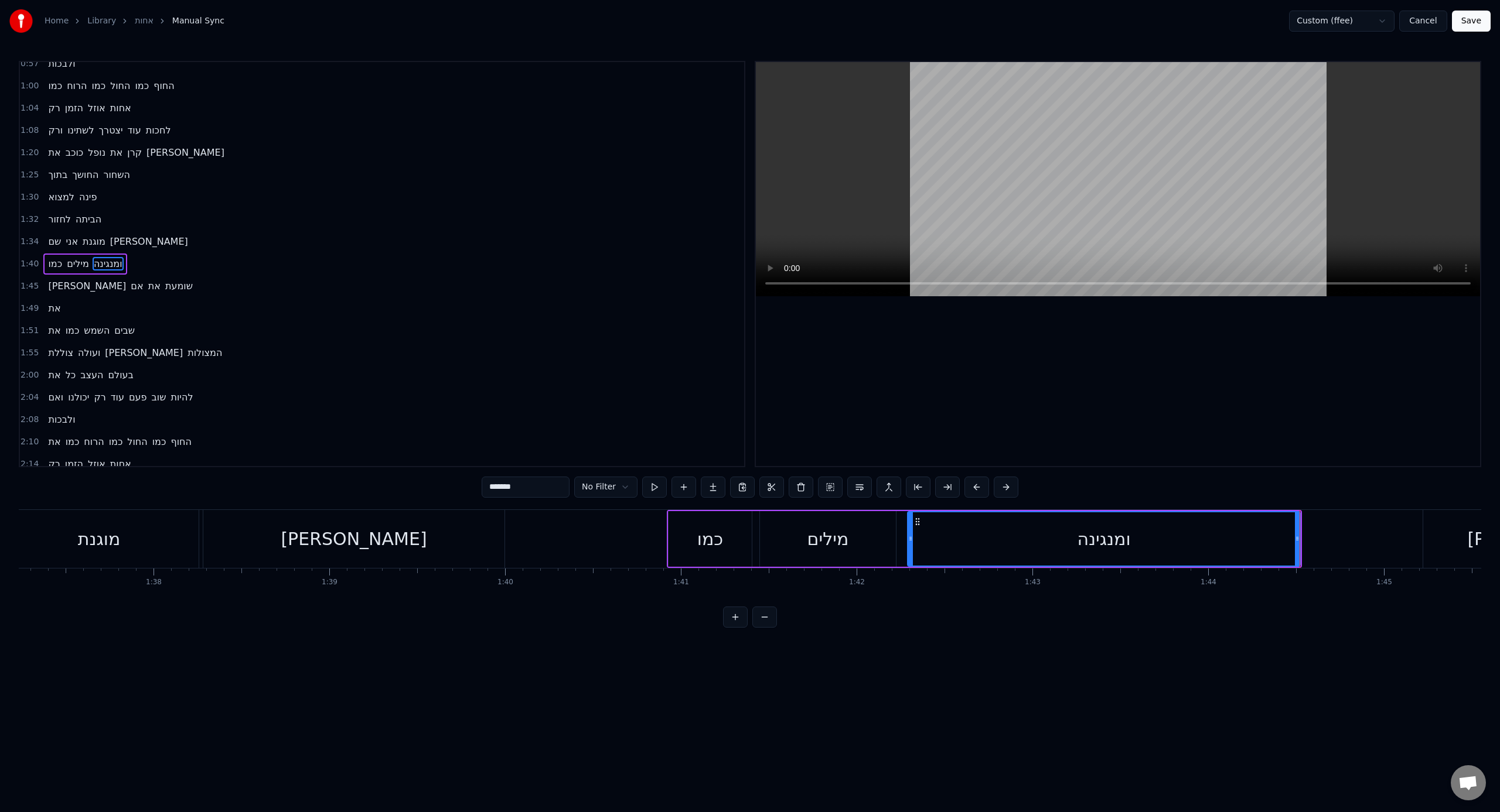
drag, startPoint x: 738, startPoint y: 607, endPoint x: 751, endPoint y: 604, distance: 13.3
click at [751, 503] on div "0:08 את 0:10 הגעגוע המרחק 0:14 מילים שלא אמרנו אז 0:18 אולי עכשיו יגיעו 0:23 זמ…" at bounding box center [750, 344] width 1462 height 567
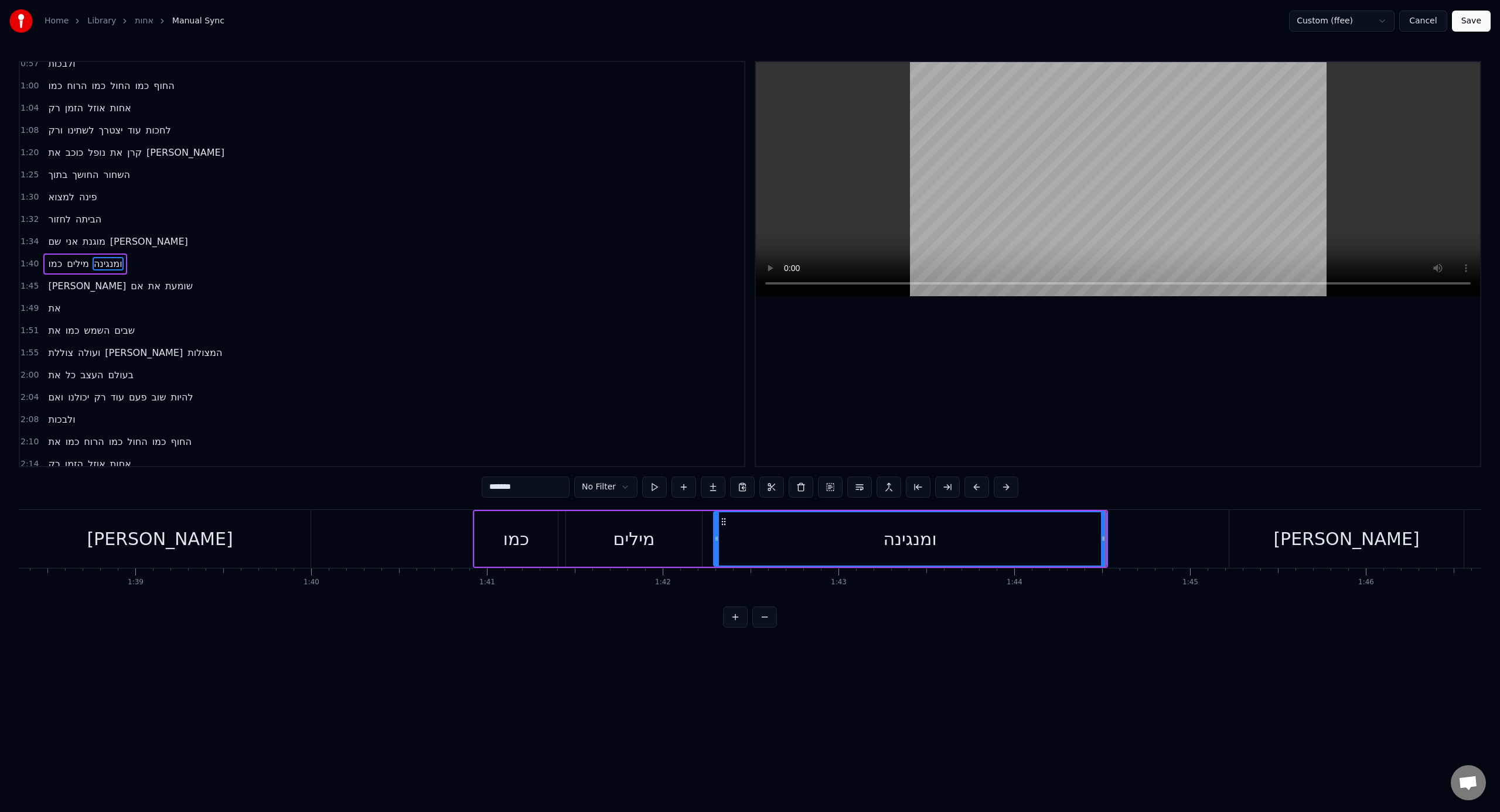
scroll to position [0, 17767]
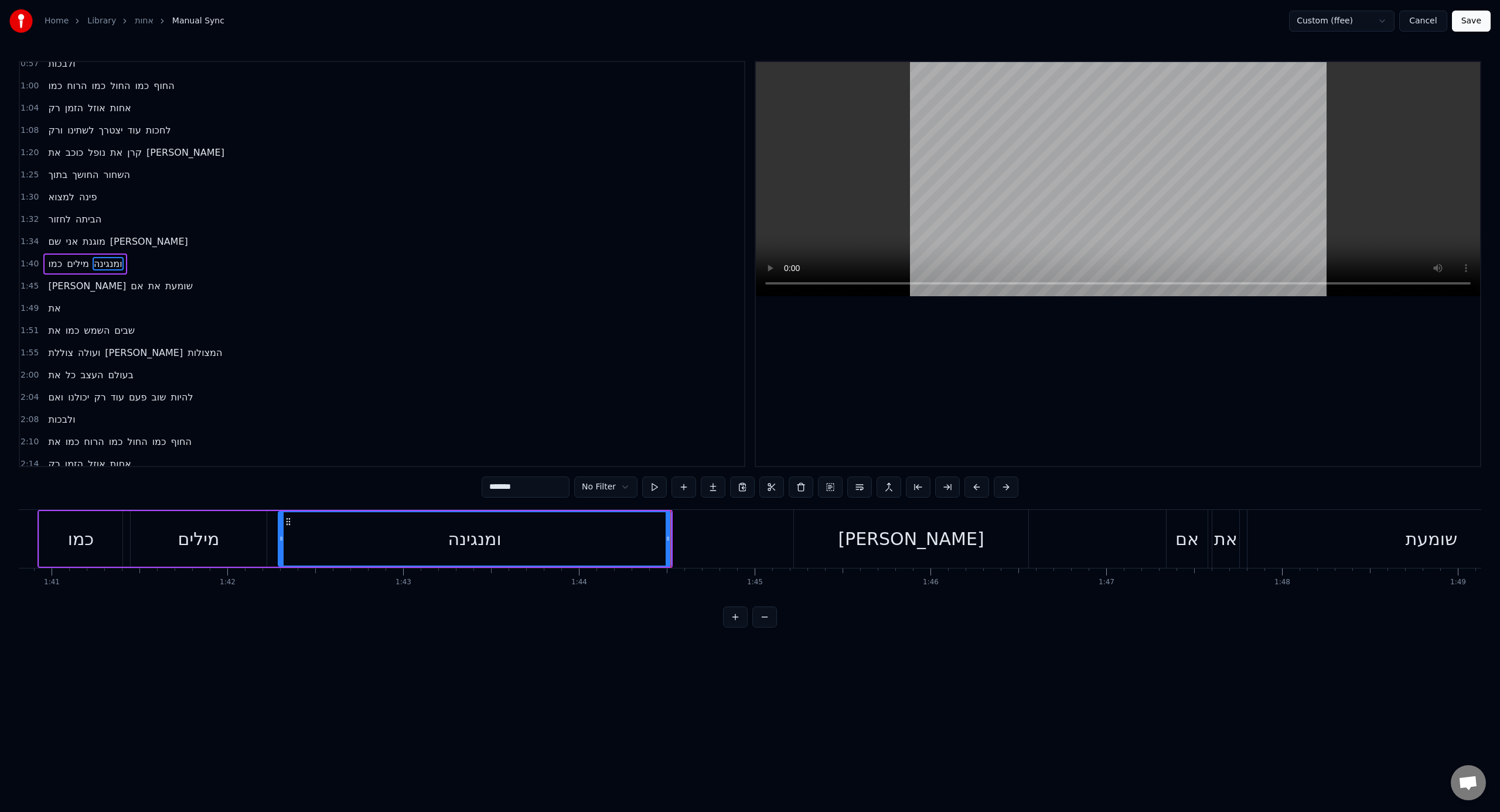
drag, startPoint x: 745, startPoint y: 605, endPoint x: 772, endPoint y: 605, distance: 27.0
click at [773, 503] on div "את הגעגוע המרחק מילים שלא אמרנו אז אולי עכשיו יגיעו זמן אולי ישכיח את הכל מתוך …" at bounding box center [750, 553] width 1462 height 88
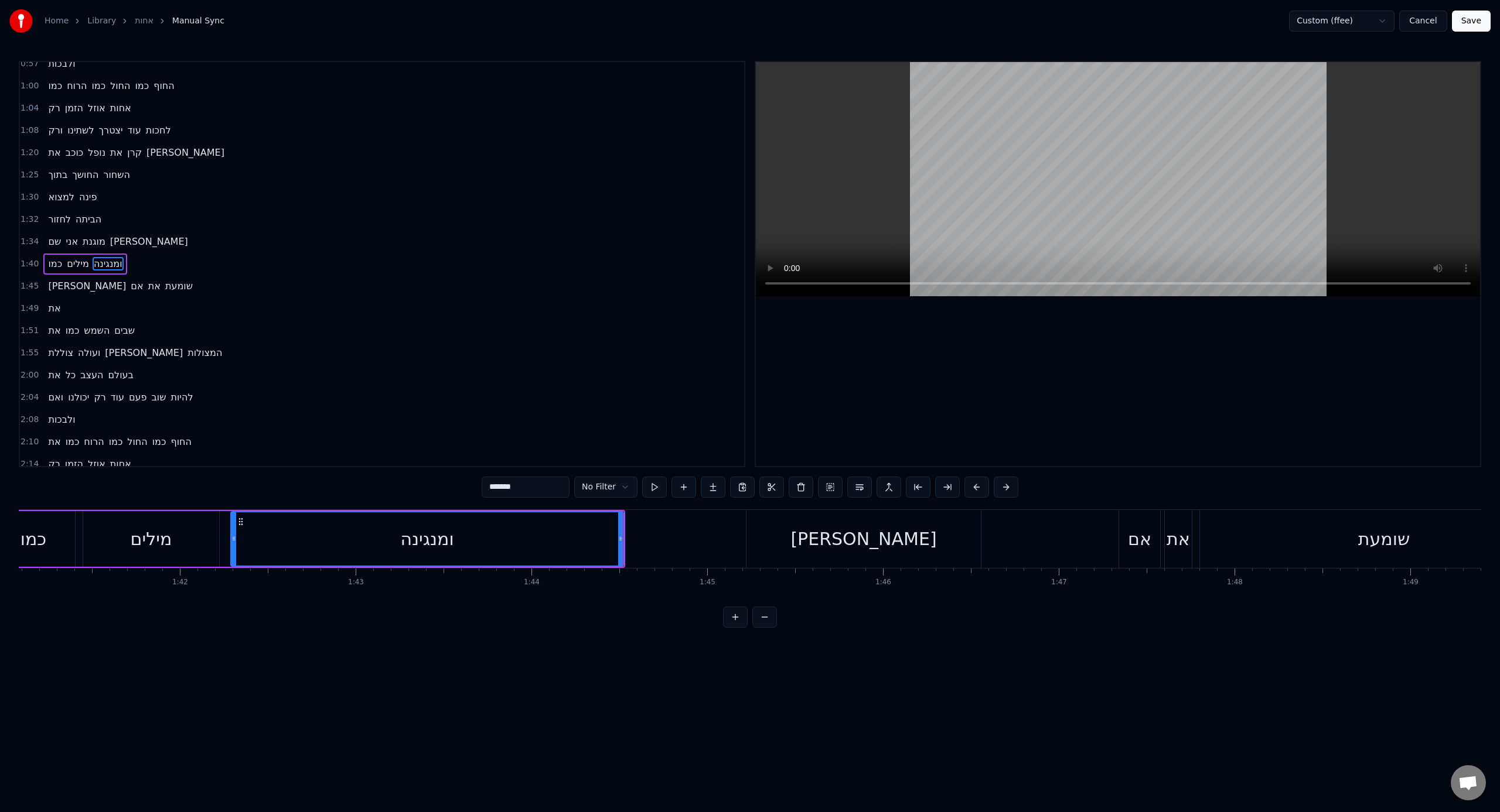
click at [772, 503] on div "את הגעגוע המרחק מילים שלא אמרנו אז אולי עכשיו יגיעו זמן אולי ישכיח את הכל מתוך …" at bounding box center [750, 553] width 1462 height 88
click at [858, 503] on div "[PERSON_NAME]" at bounding box center [864, 539] width 234 height 58
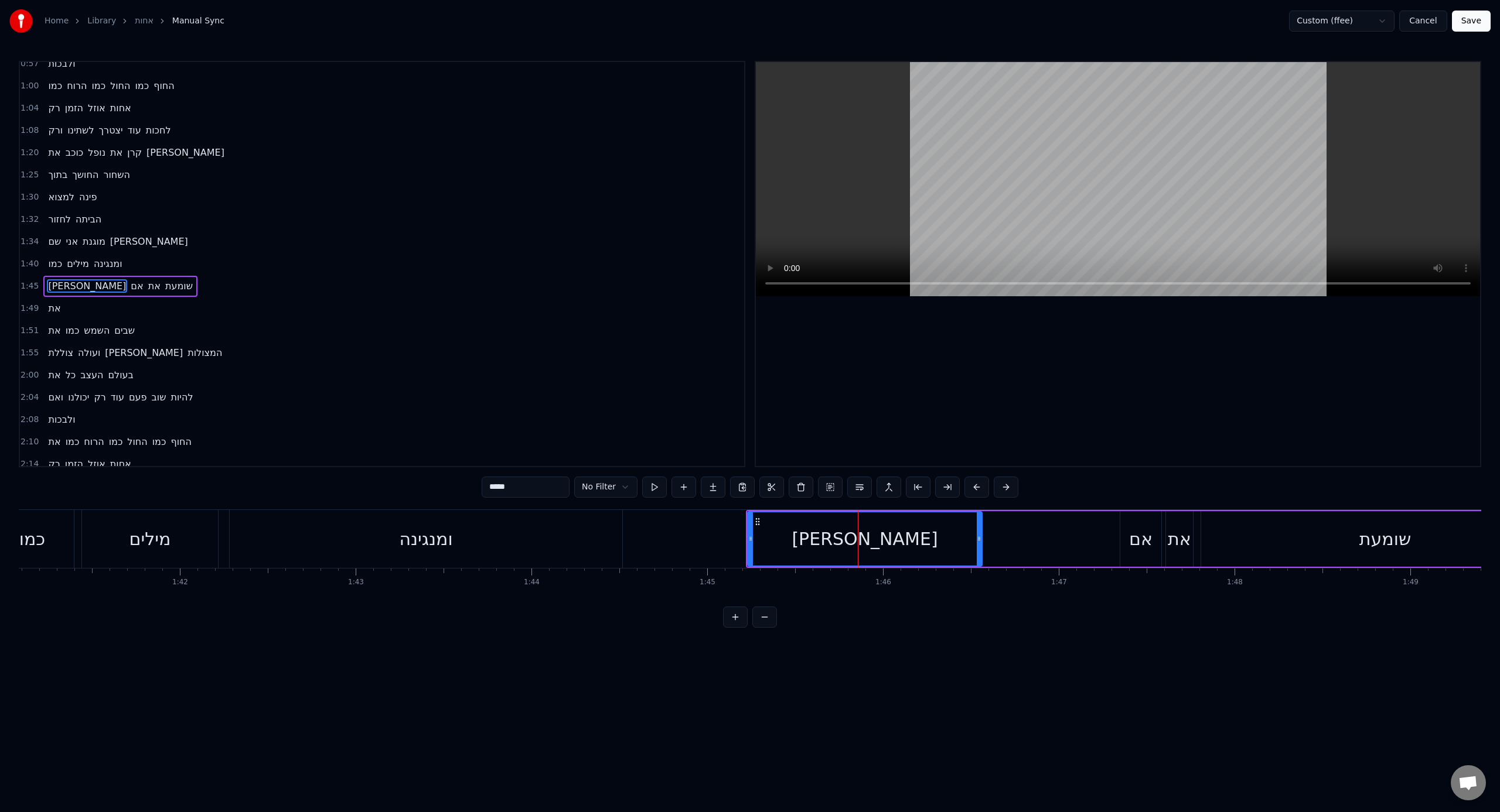
scroll to position [321, 0]
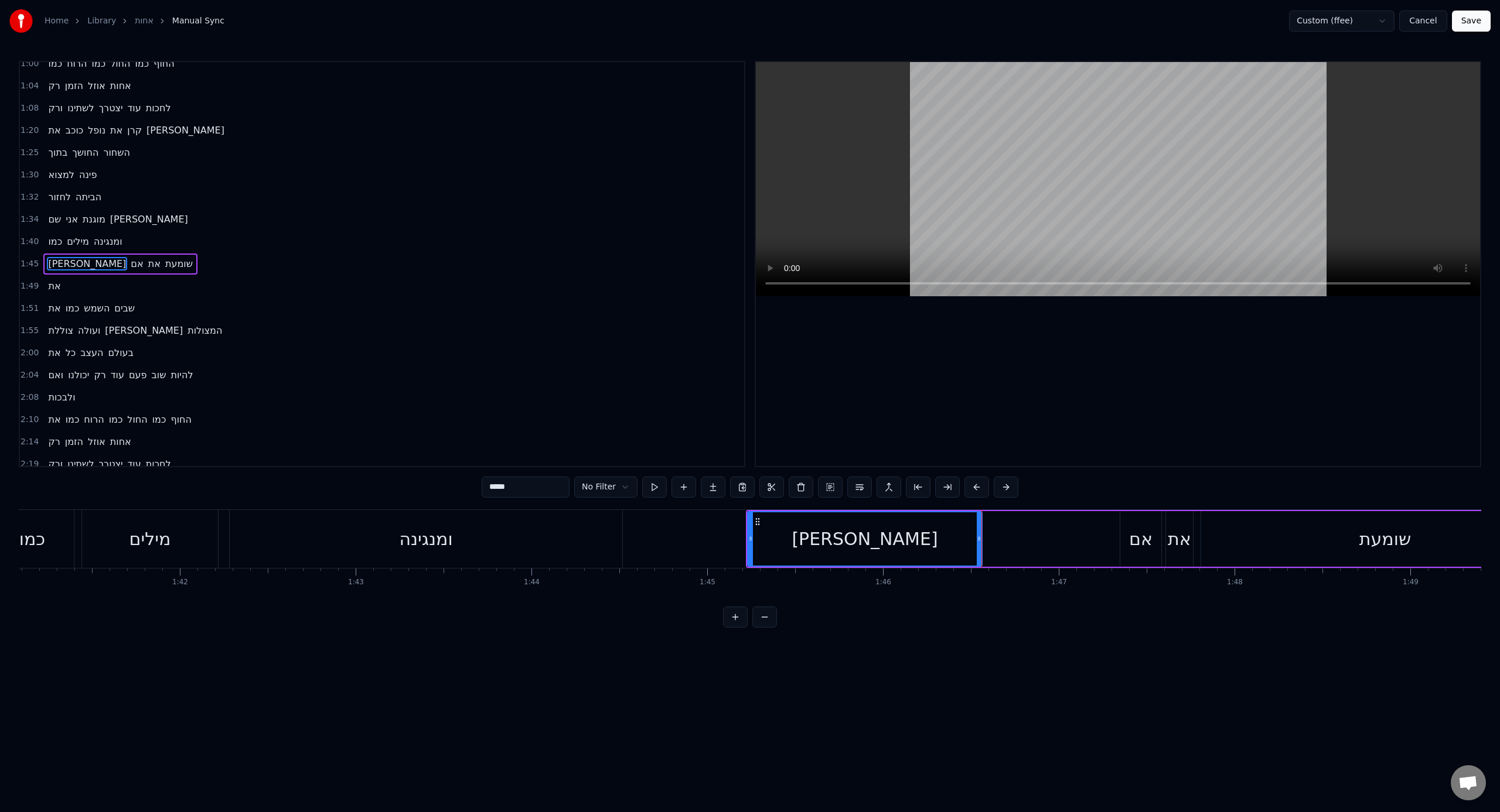
click at [885, 503] on div "אם" at bounding box center [1141, 539] width 41 height 56
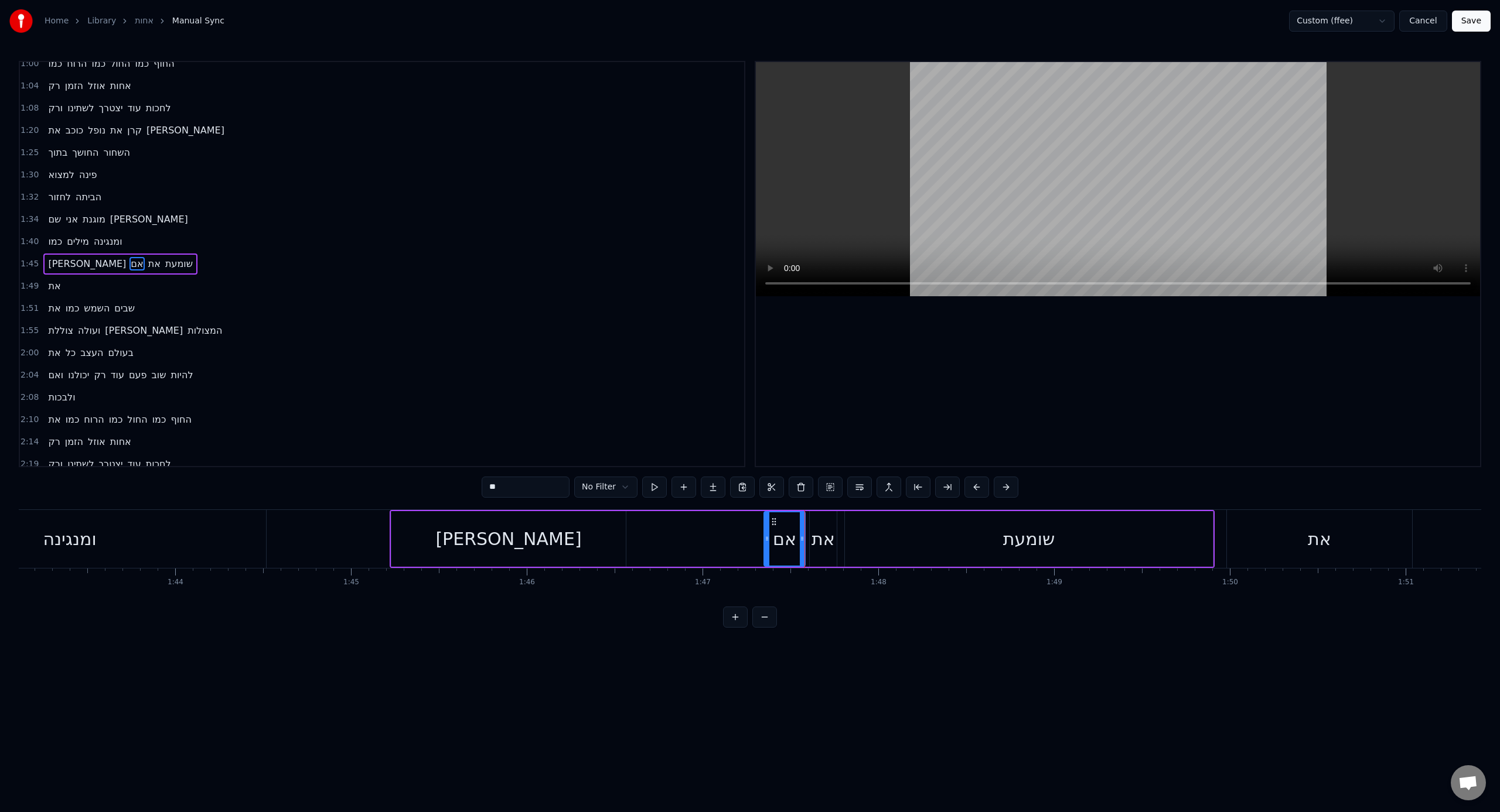
scroll to position [0, 18194]
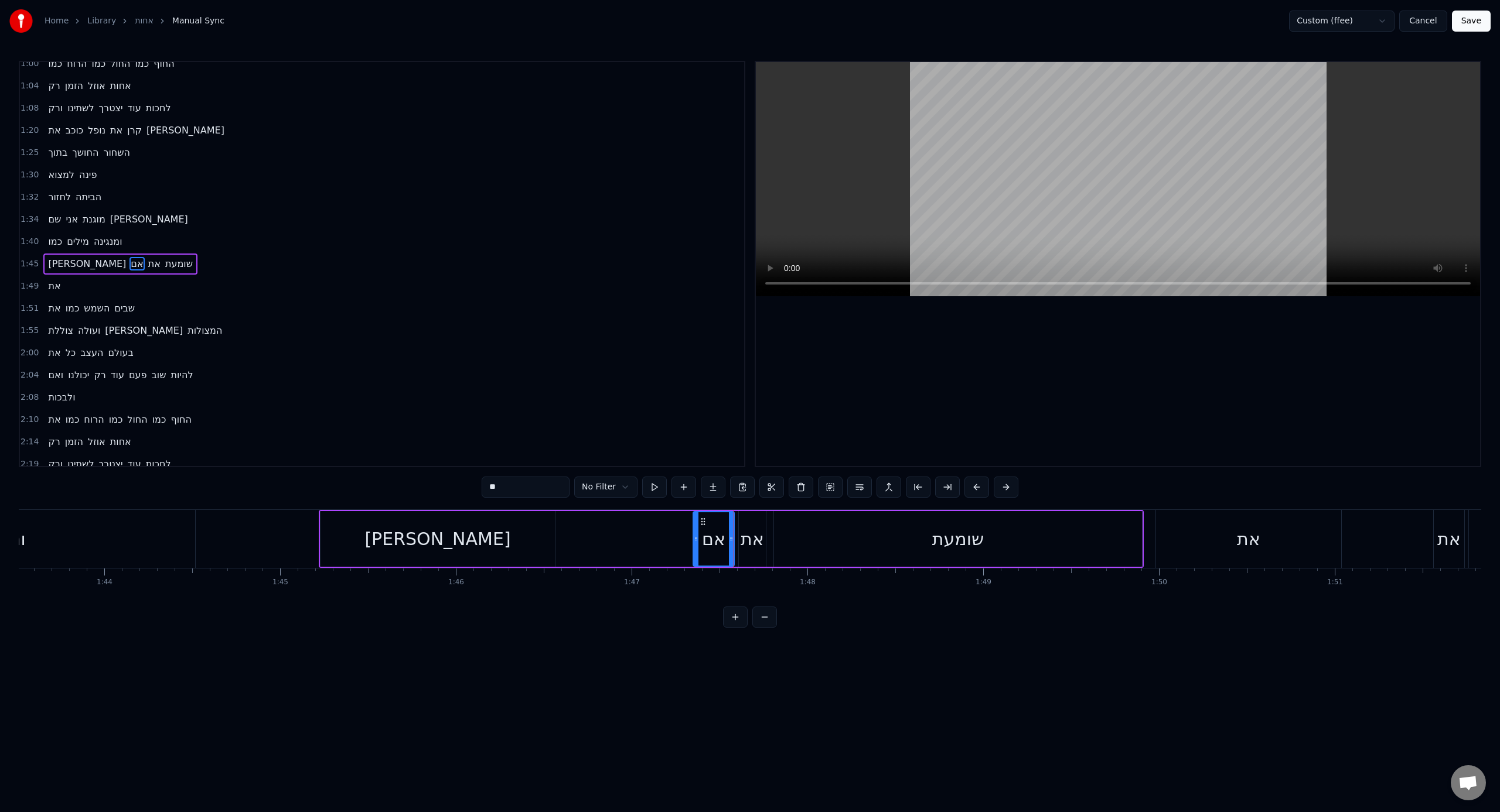
click at [885, 503] on div "שומעת" at bounding box center [958, 539] width 368 height 56
type input "*****"
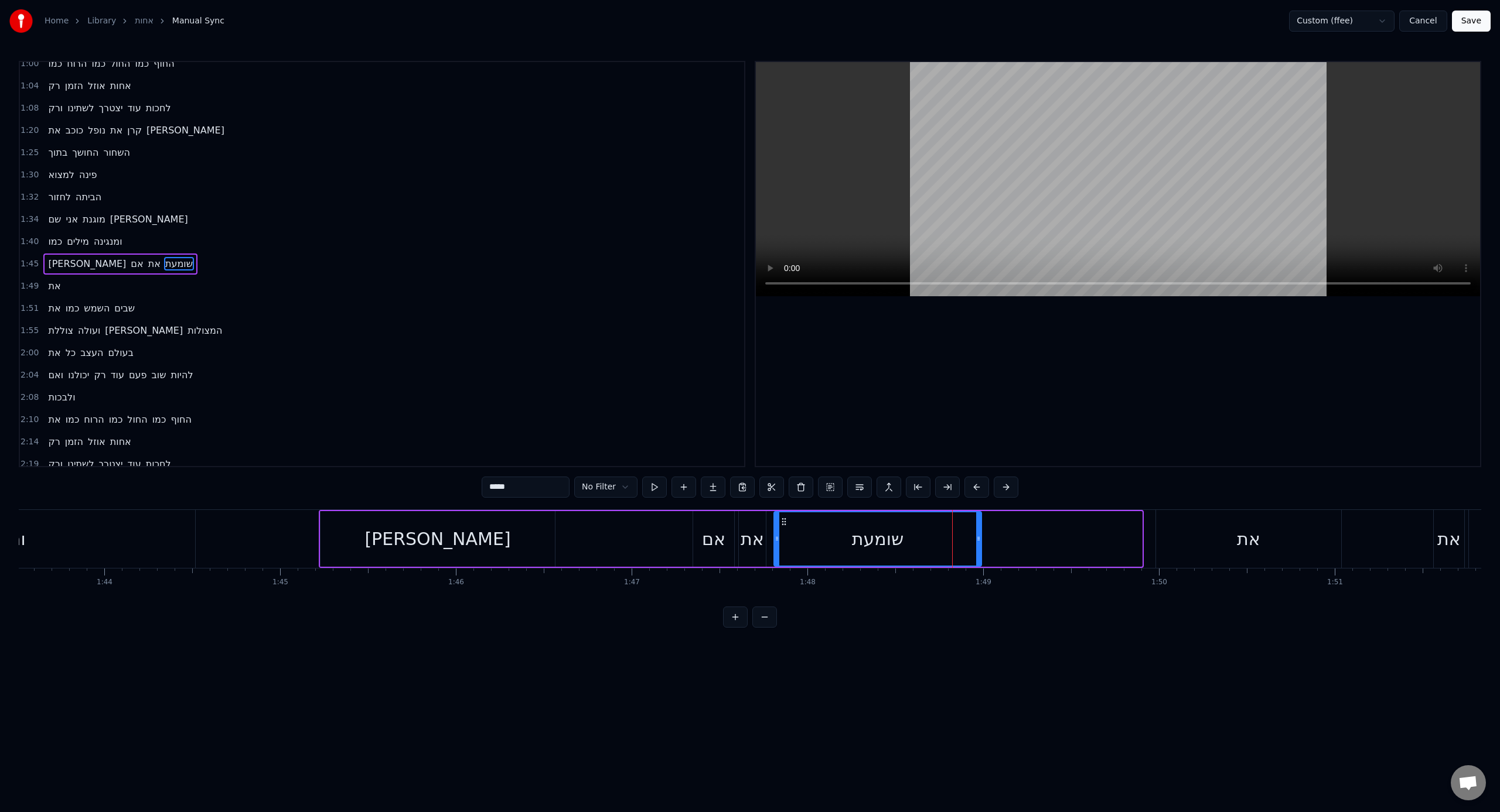
drag, startPoint x: 1139, startPoint y: 551, endPoint x: 978, endPoint y: 552, distance: 161.0
click at [885, 503] on div at bounding box center [978, 539] width 4 height 53
drag, startPoint x: 977, startPoint y: 550, endPoint x: 1046, endPoint y: 548, distance: 69.0
click at [885, 503] on div at bounding box center [1036, 539] width 4 height 53
drag, startPoint x: 1046, startPoint y: 548, endPoint x: 1061, endPoint y: 548, distance: 15.0
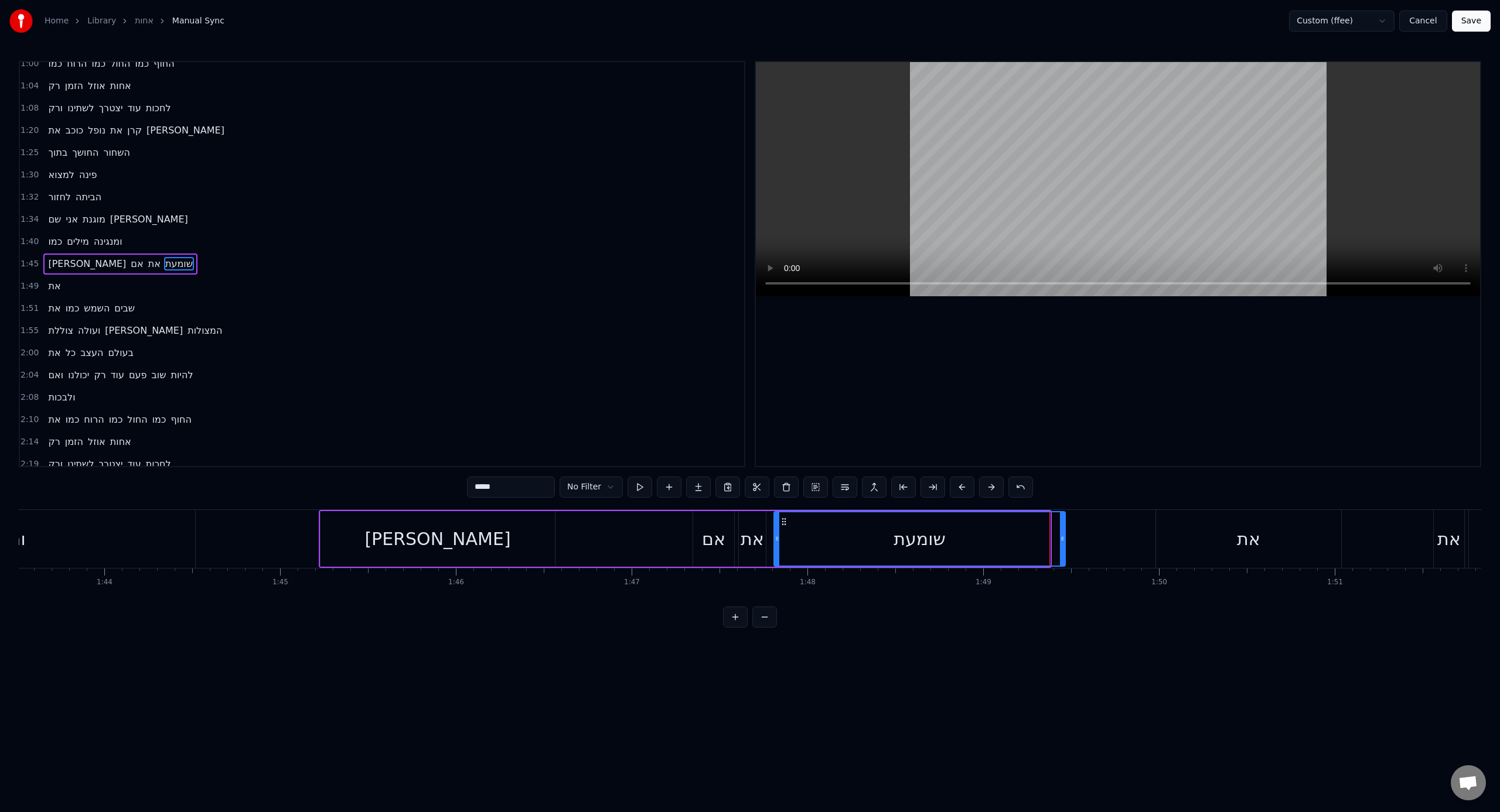
click at [885, 503] on div at bounding box center [1062, 539] width 4 height 53
drag, startPoint x: 1060, startPoint y: 548, endPoint x: 1076, endPoint y: 551, distance: 16.3
click at [885, 503] on div at bounding box center [1076, 539] width 4 height 53
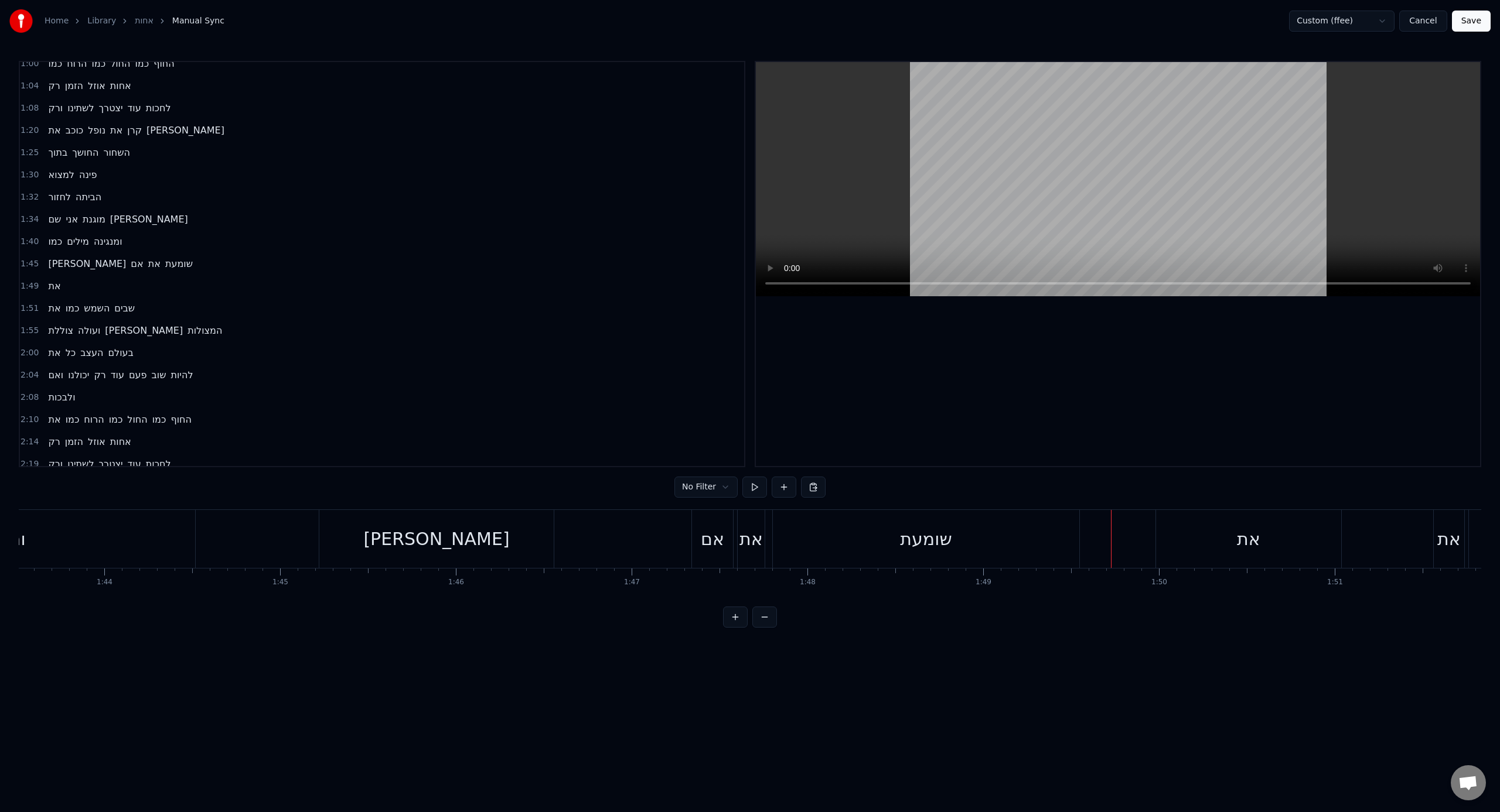
click at [885, 503] on div "את" at bounding box center [1248, 539] width 185 height 58
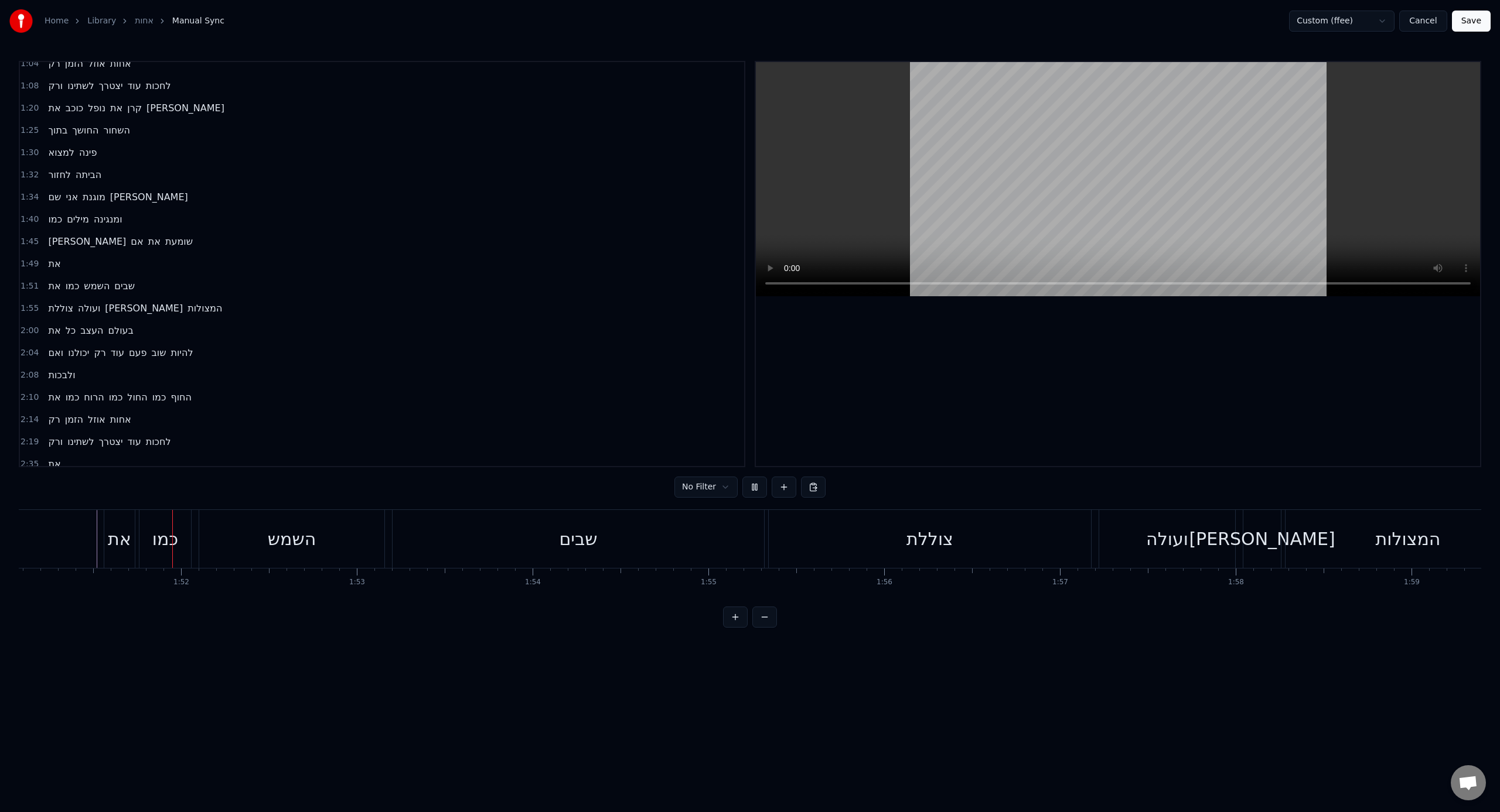
scroll to position [0, 19543]
click at [804, 503] on div "צוללת" at bounding box center [910, 539] width 322 height 58
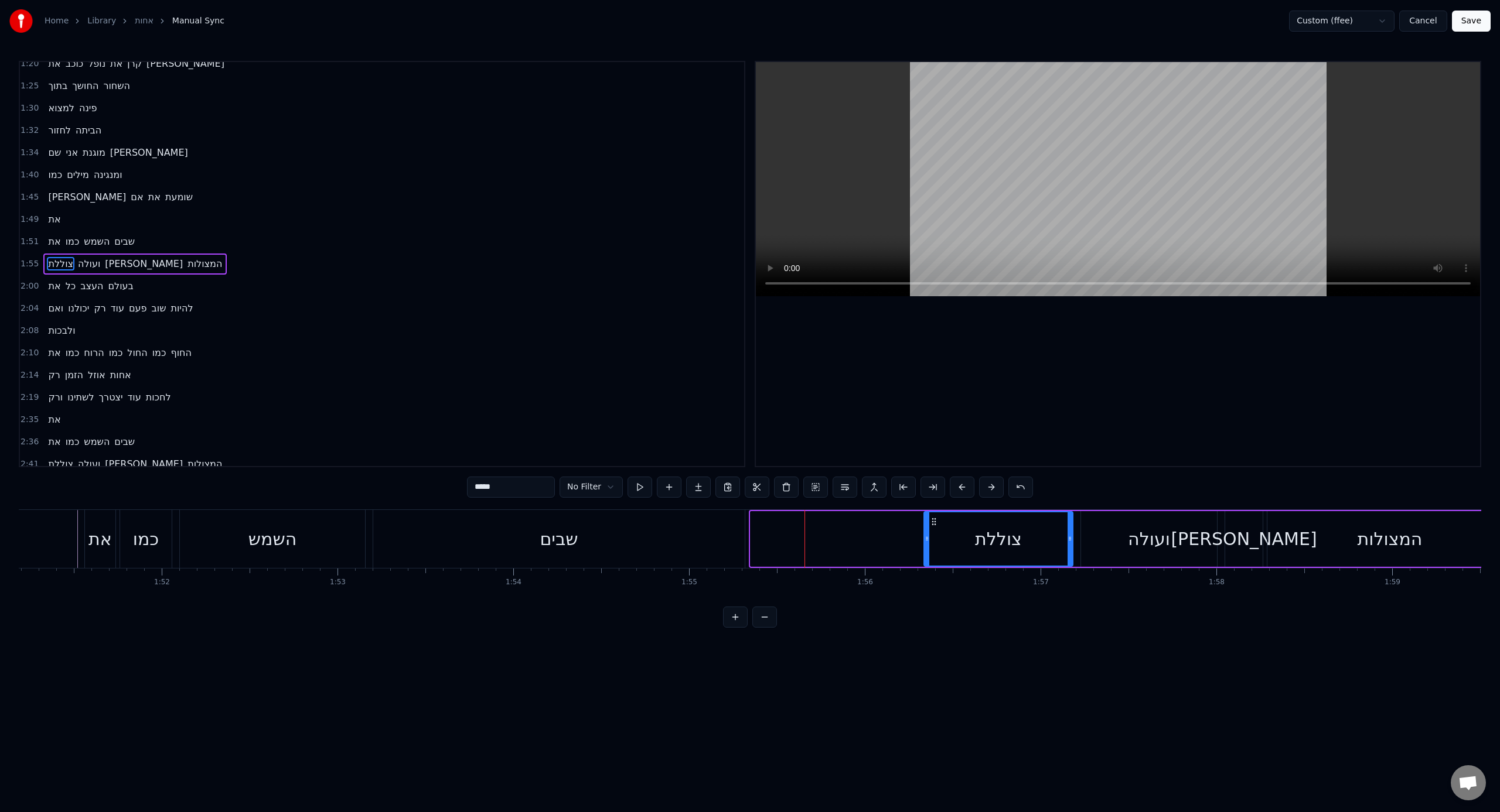
drag, startPoint x: 753, startPoint y: 555, endPoint x: 918, endPoint y: 549, distance: 165.1
click at [885, 503] on div at bounding box center [926, 539] width 4 height 53
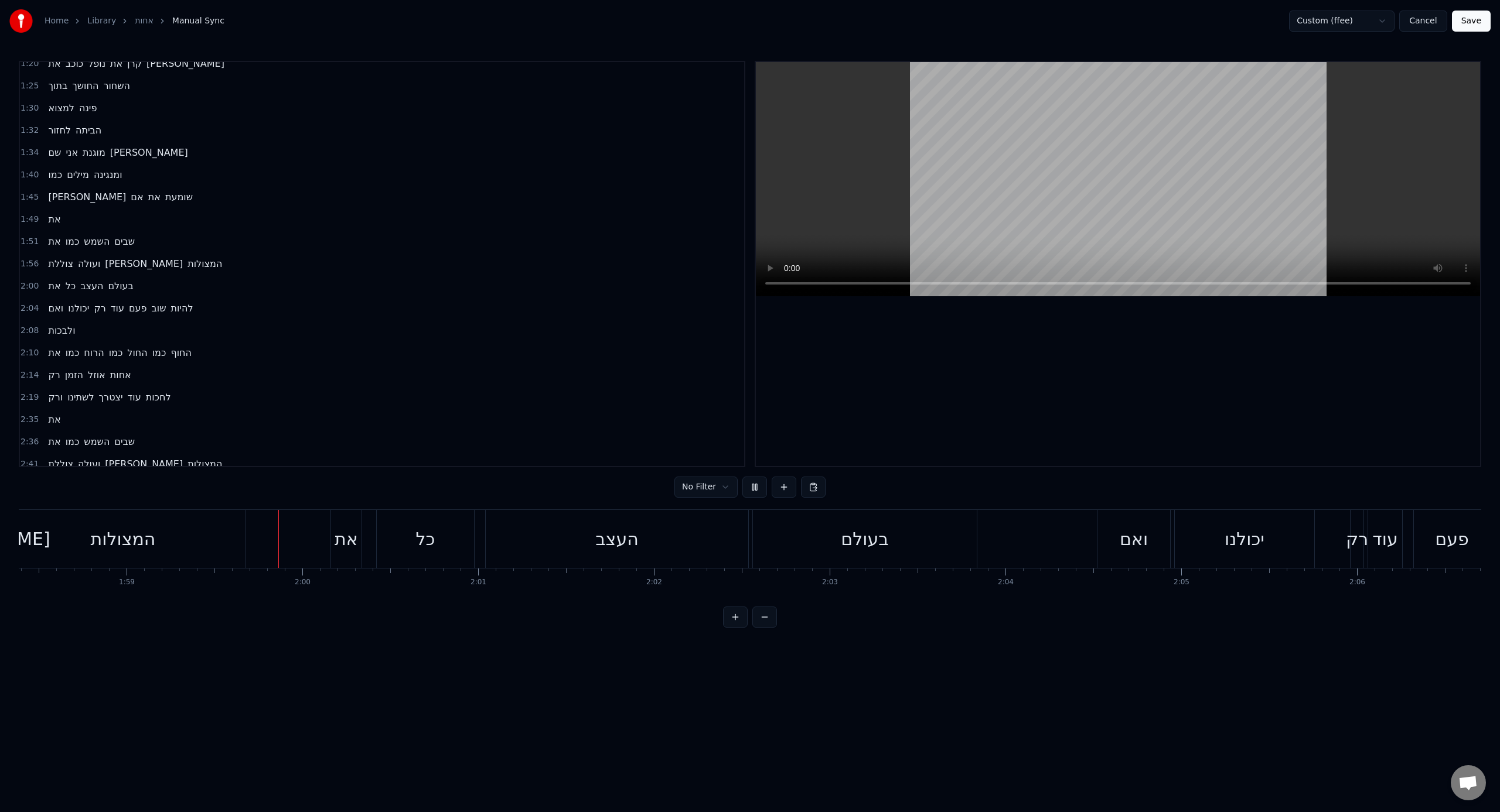
scroll to position [0, 20898]
click at [328, 503] on div "כל" at bounding box center [336, 539] width 19 height 26
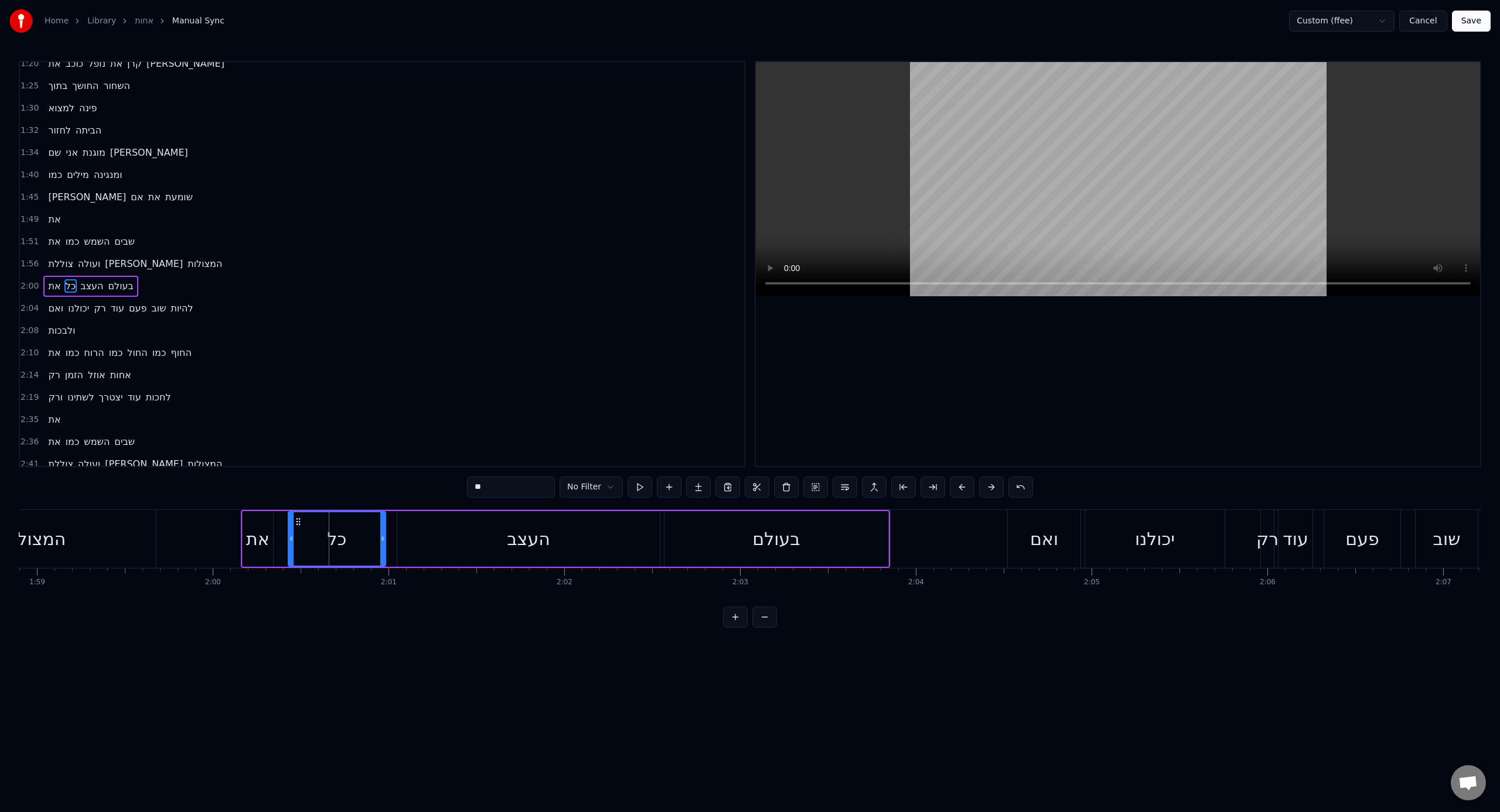
scroll to position [410, 0]
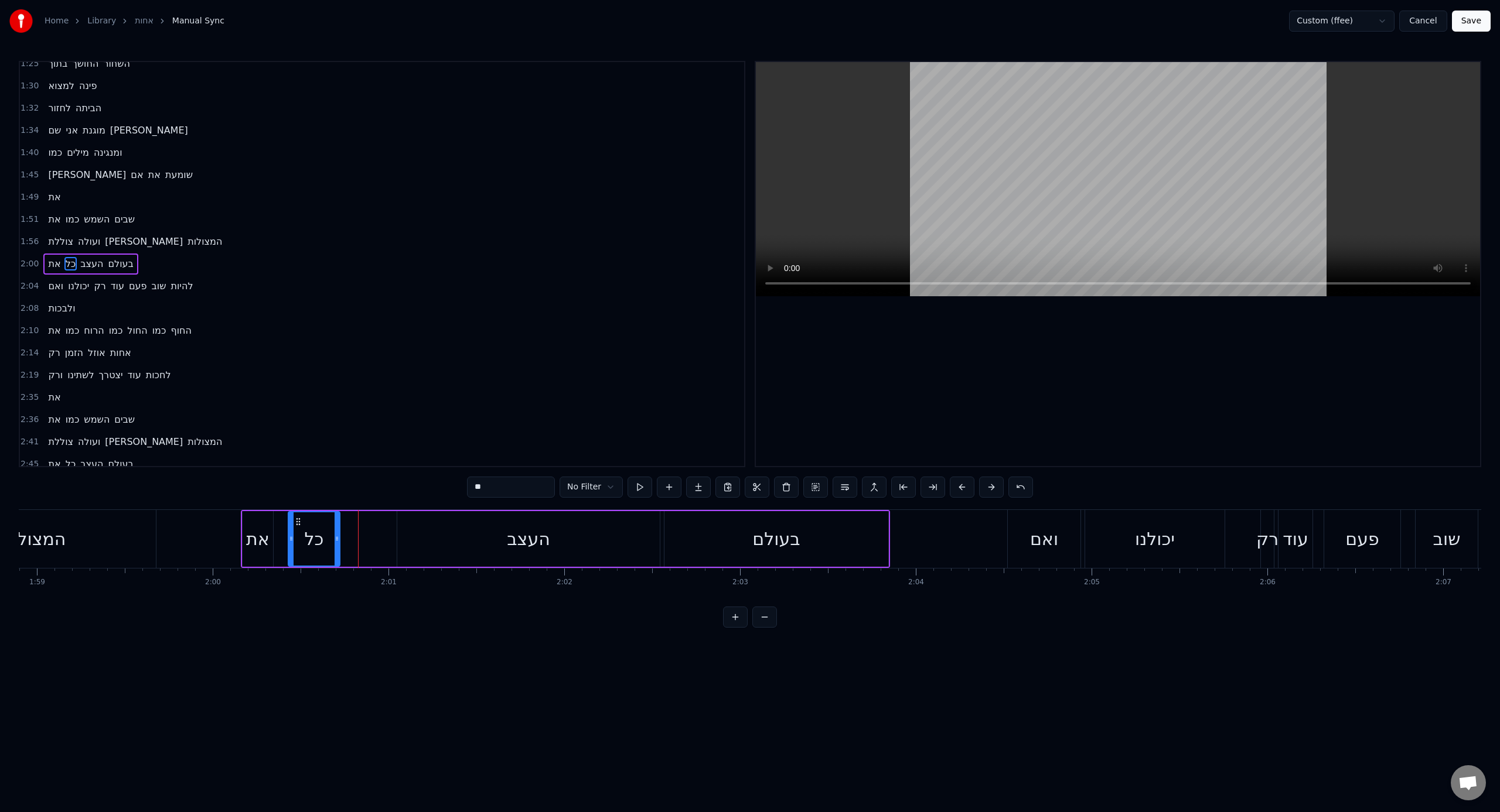
drag, startPoint x: 382, startPoint y: 544, endPoint x: 369, endPoint y: 541, distance: 13.3
click at [339, 503] on div at bounding box center [337, 539] width 4 height 53
drag, startPoint x: 423, startPoint y: 532, endPoint x: 410, endPoint y: 537, distance: 13.9
click at [423, 503] on div "העצב" at bounding box center [528, 539] width 262 height 56
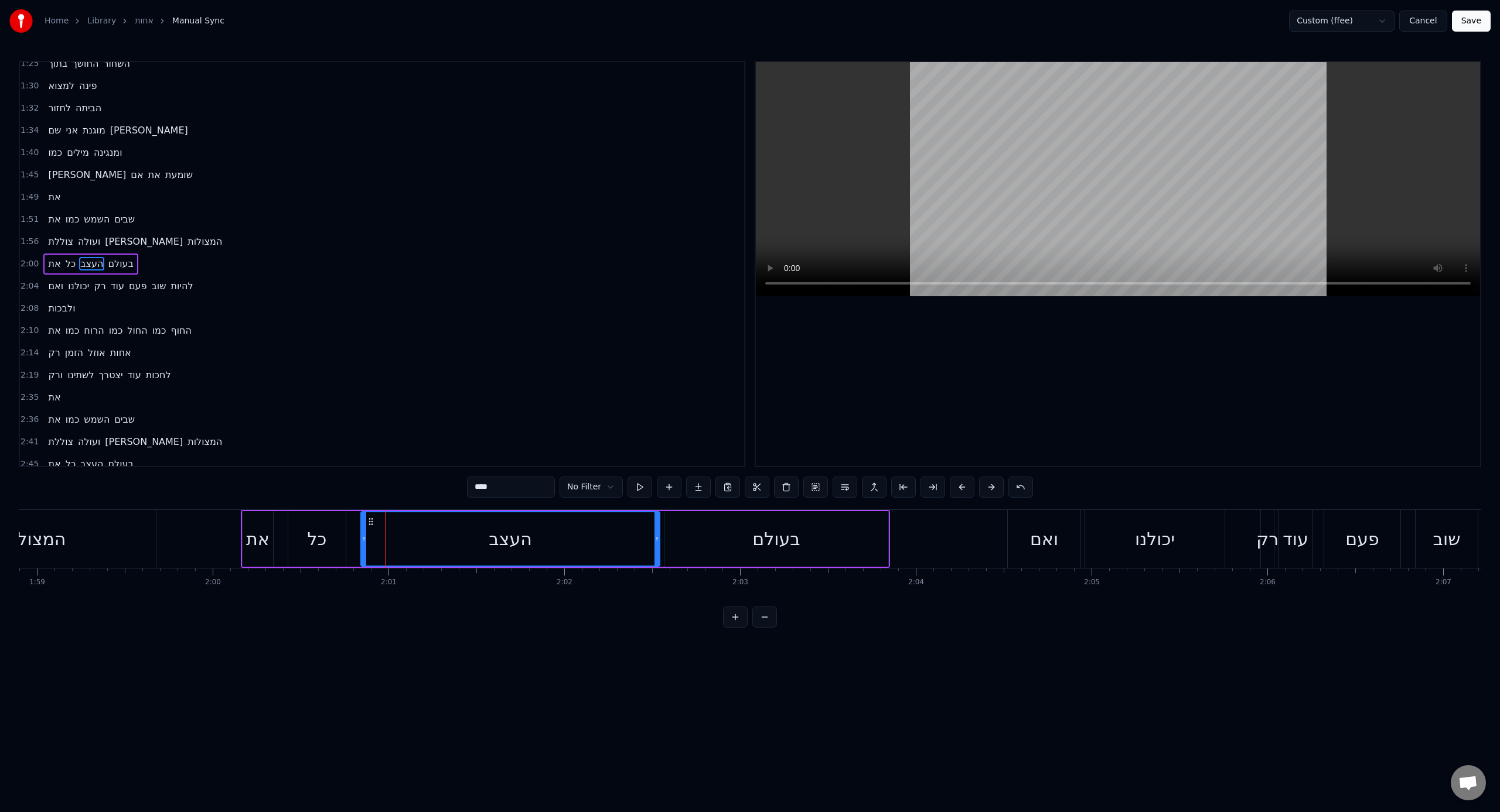
drag, startPoint x: 400, startPoint y: 539, endPoint x: 364, endPoint y: 541, distance: 36.1
click at [364, 503] on icon at bounding box center [364, 539] width 4 height 10
drag, startPoint x: 655, startPoint y: 541, endPoint x: 525, endPoint y: 542, distance: 130.0
click at [523, 503] on icon at bounding box center [522, 539] width 4 height 10
drag, startPoint x: 688, startPoint y: 541, endPoint x: 661, endPoint y: 543, distance: 27.1
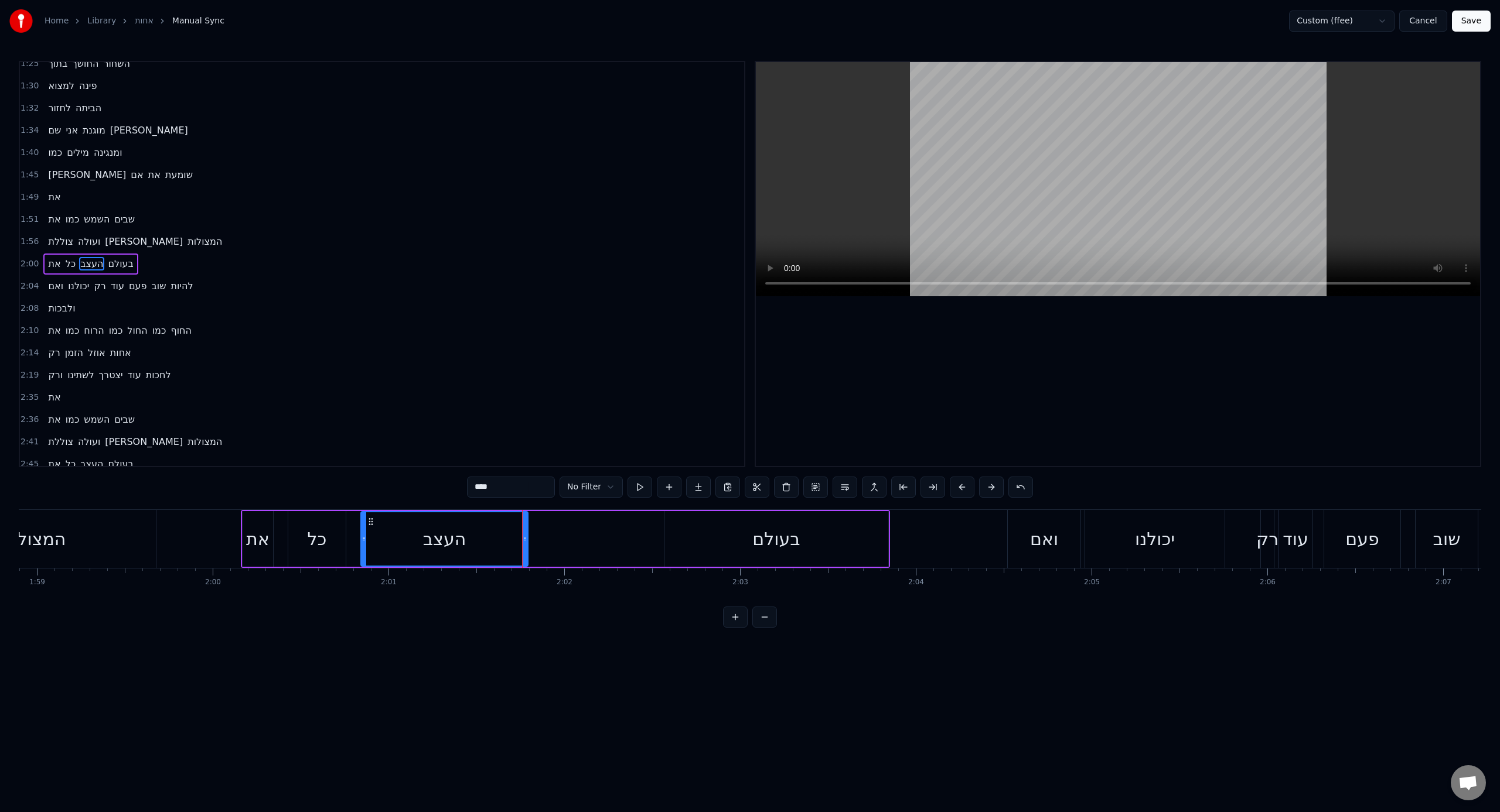
click at [688, 503] on div "בעולם" at bounding box center [777, 539] width 224 height 56
type input "*****"
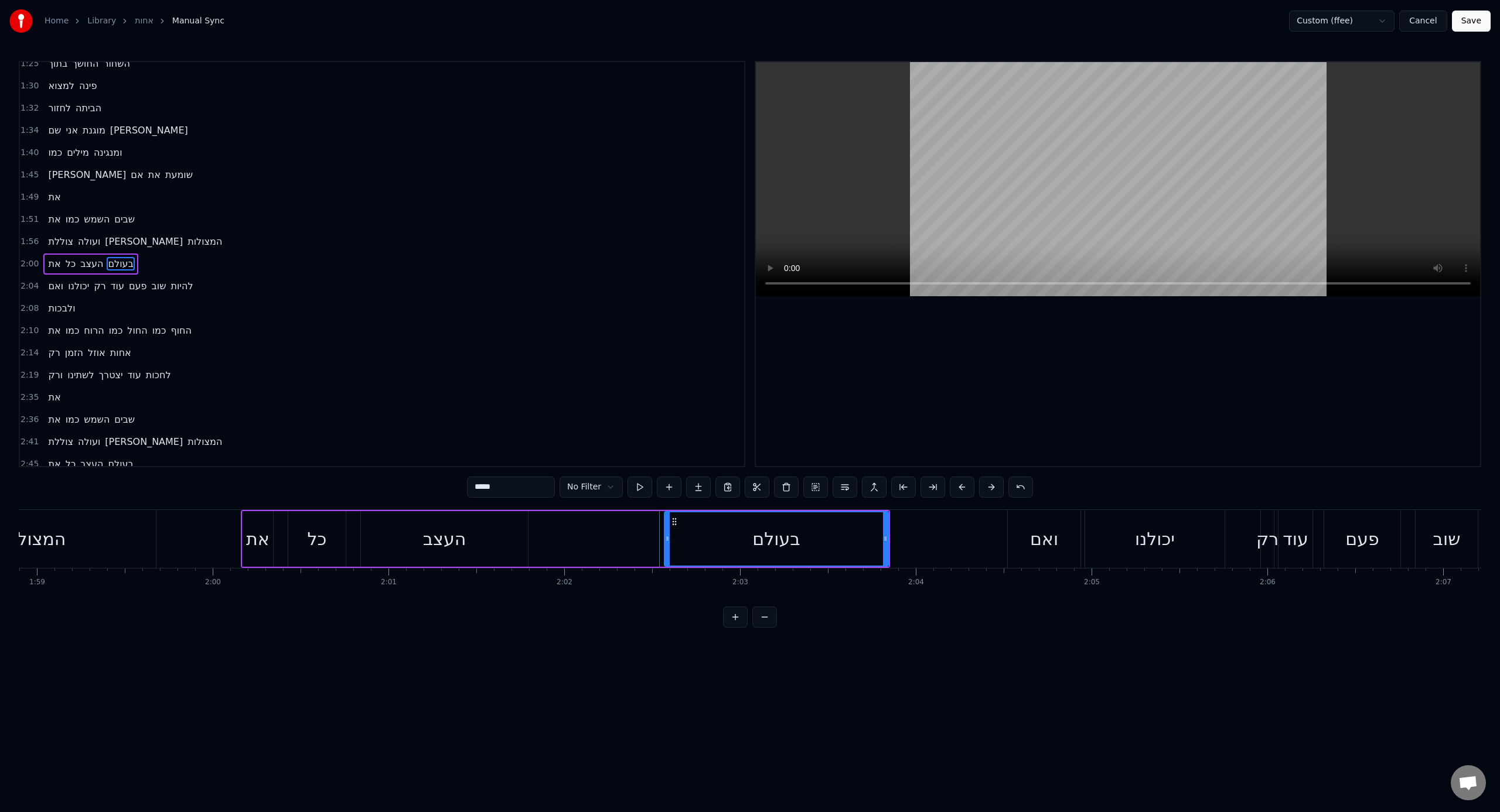
click at [664, 503] on div "בעולם" at bounding box center [776, 539] width 225 height 56
drag, startPoint x: 665, startPoint y: 543, endPoint x: 531, endPoint y: 544, distance: 134.0
click at [531, 503] on div at bounding box center [533, 539] width 4 height 53
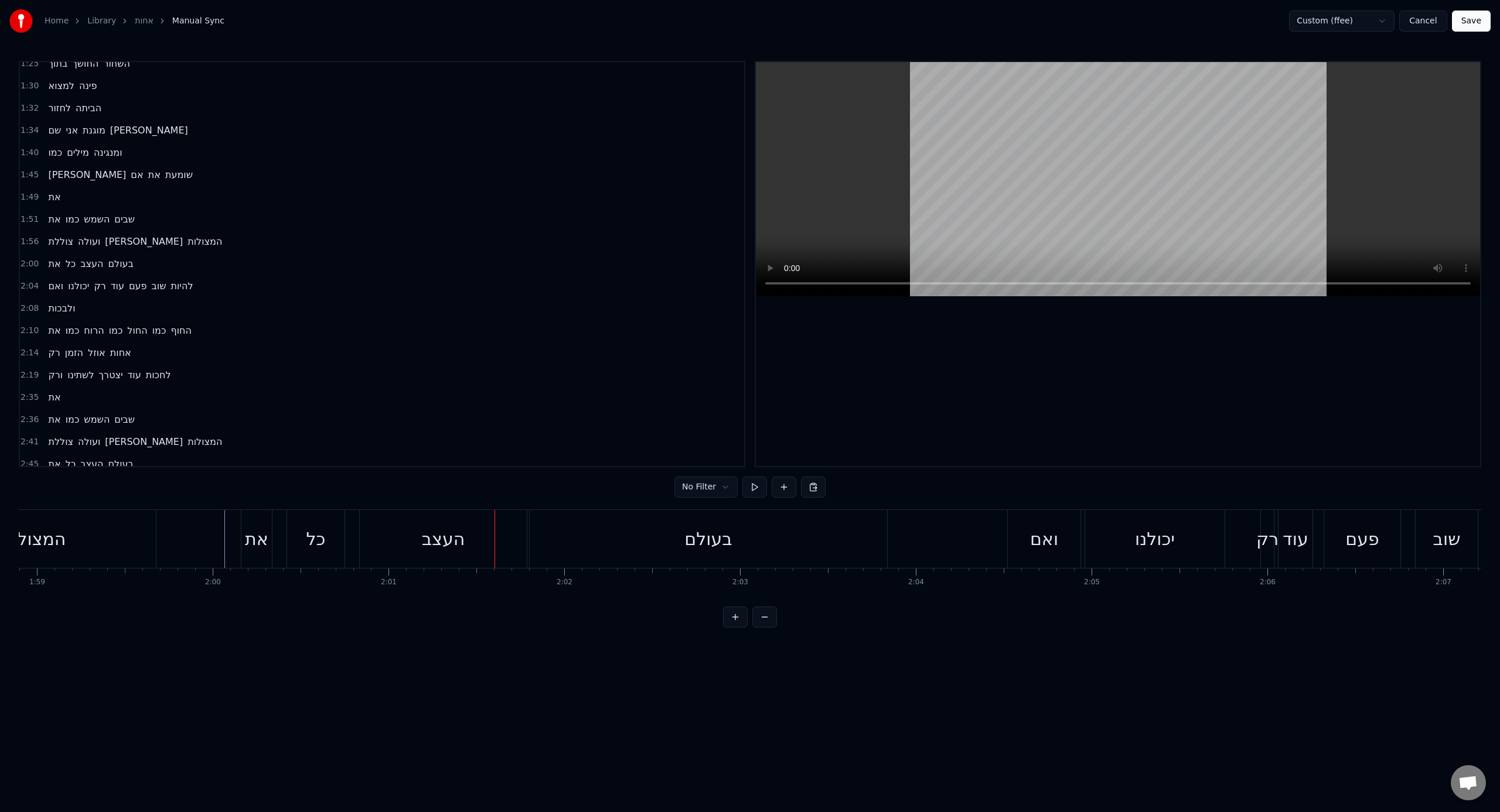
click at [293, 503] on div "כל" at bounding box center [316, 539] width 58 height 58
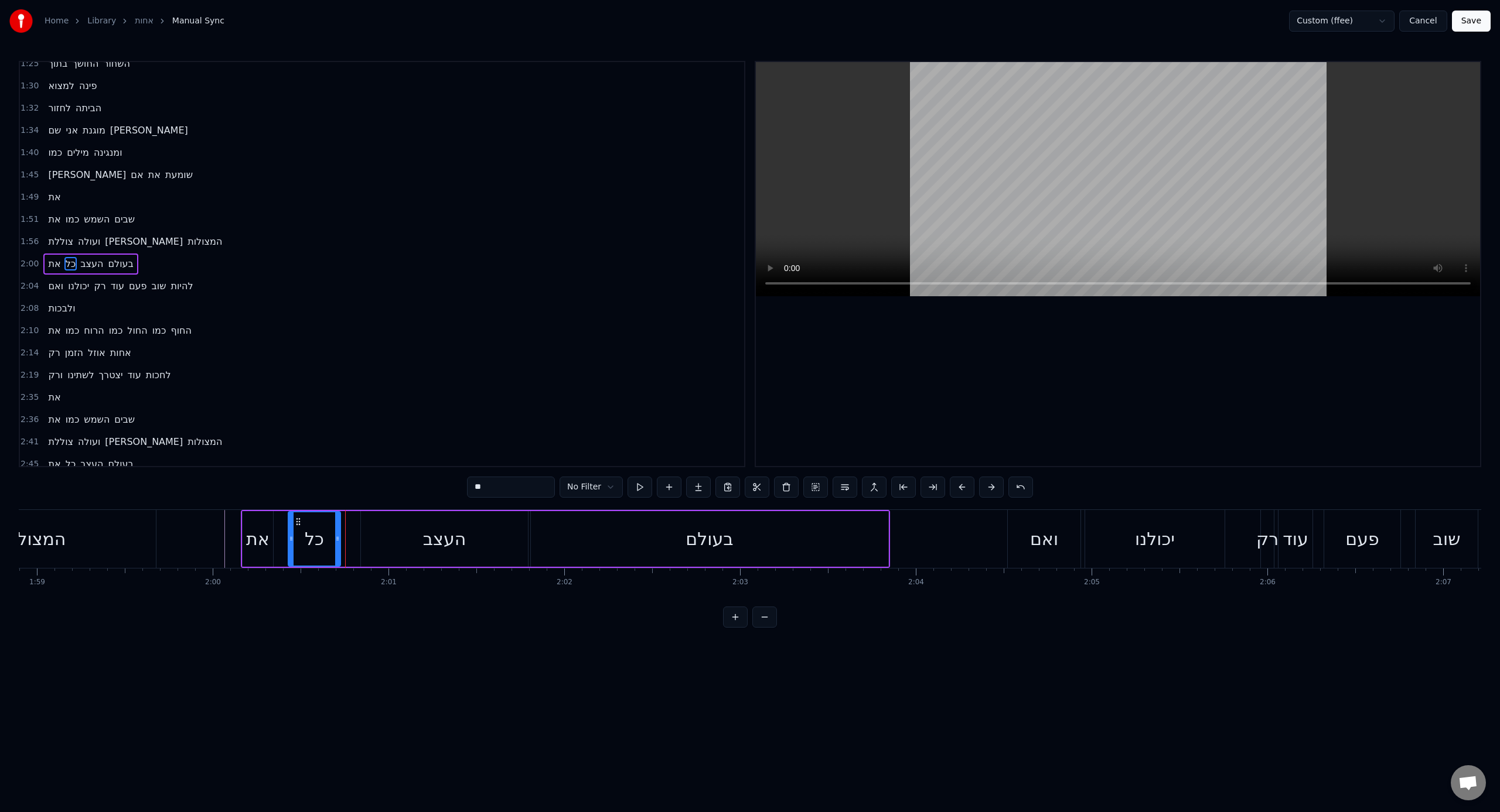
drag, startPoint x: 342, startPoint y: 544, endPoint x: 332, endPoint y: 544, distance: 10.0
click at [335, 503] on div at bounding box center [337, 539] width 4 height 53
click at [367, 503] on div "העצב" at bounding box center [444, 539] width 167 height 56
click at [360, 503] on div "העצב" at bounding box center [444, 539] width 168 height 56
drag, startPoint x: 363, startPoint y: 542, endPoint x: 347, endPoint y: 541, distance: 16.0
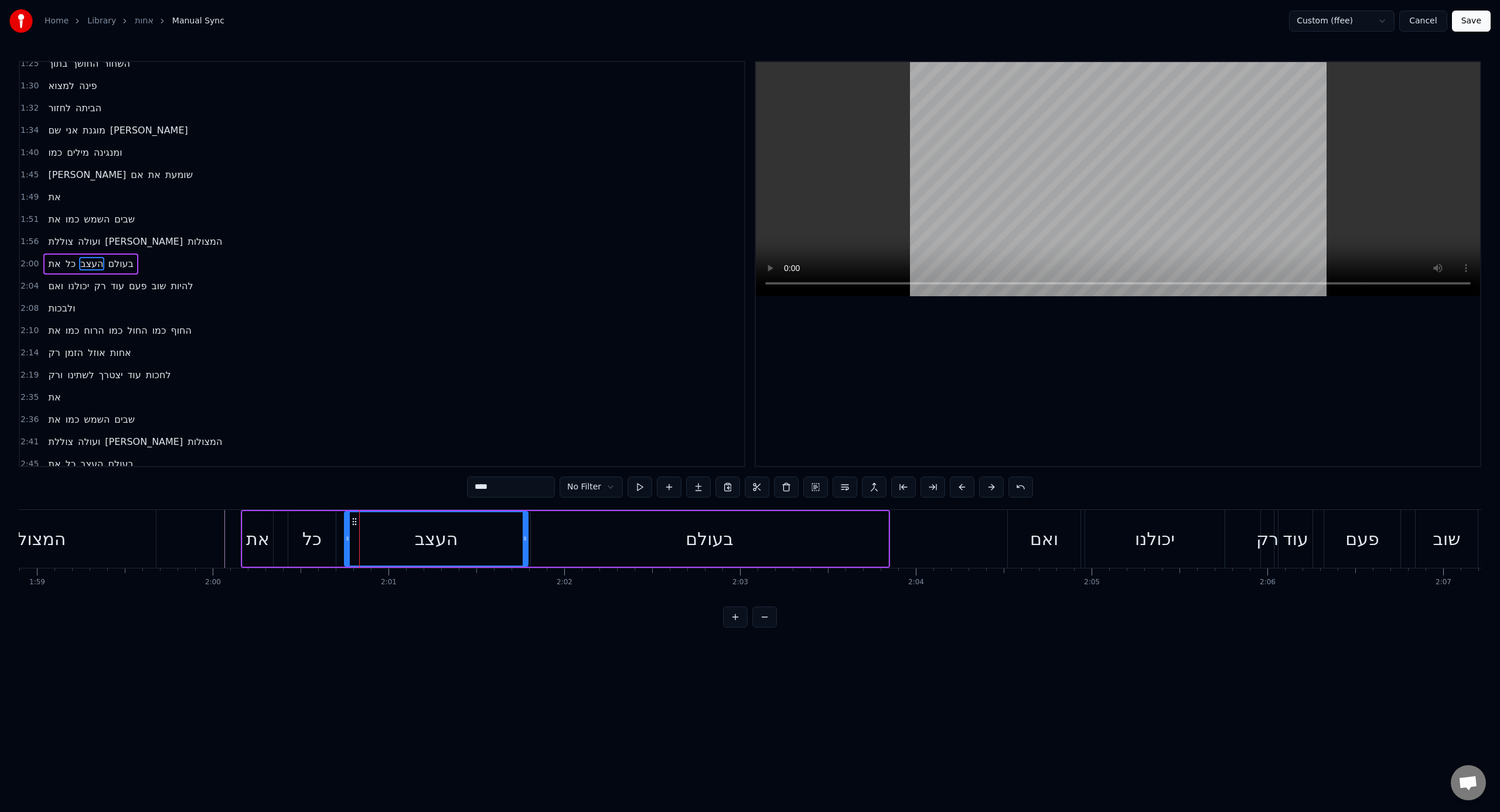
click at [347, 503] on icon at bounding box center [347, 539] width 4 height 10
click at [566, 503] on div "בעולם" at bounding box center [709, 539] width 357 height 56
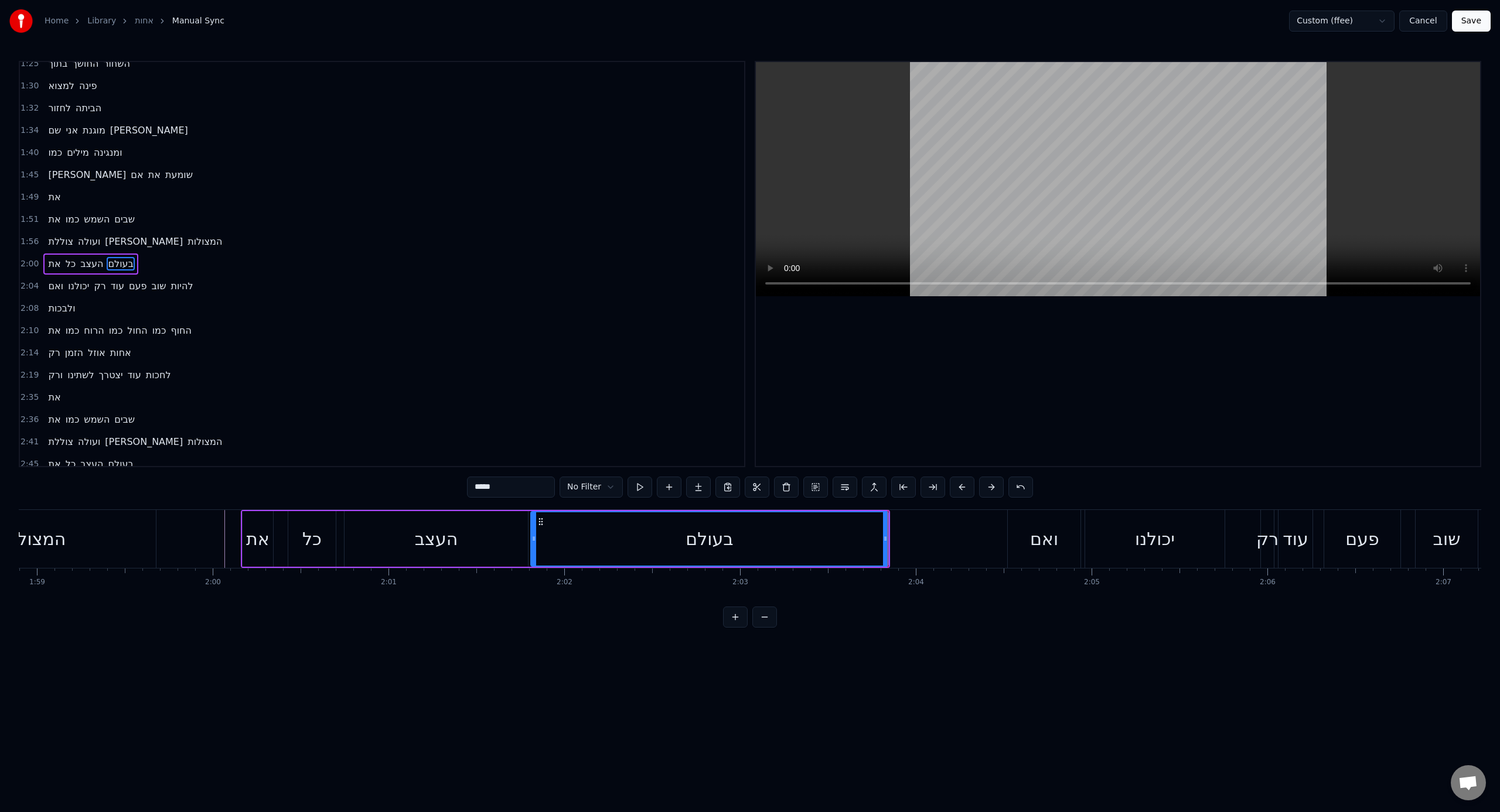
click at [885, 503] on div "ואם" at bounding box center [1044, 539] width 72 height 58
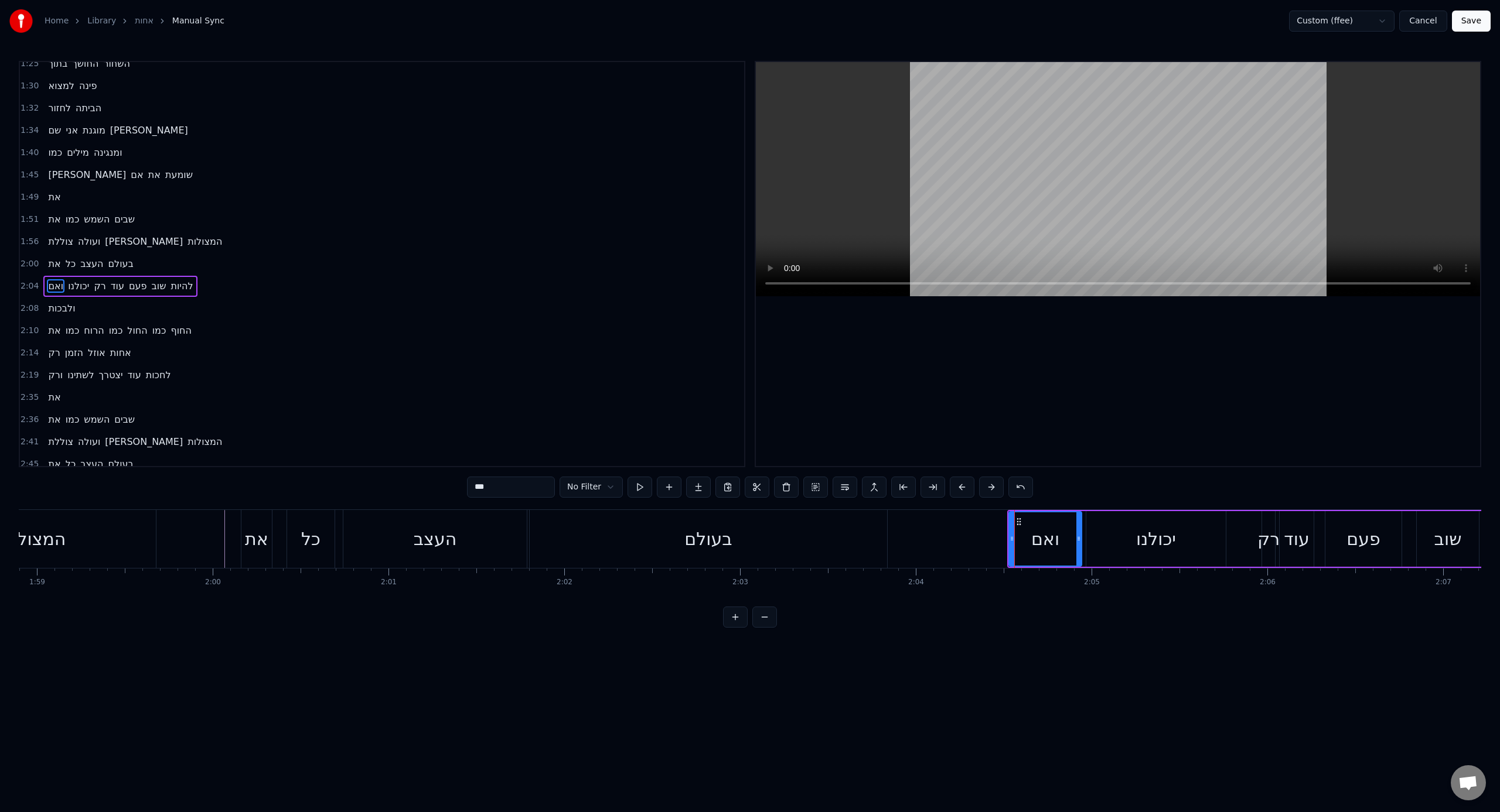
scroll to position [432, 0]
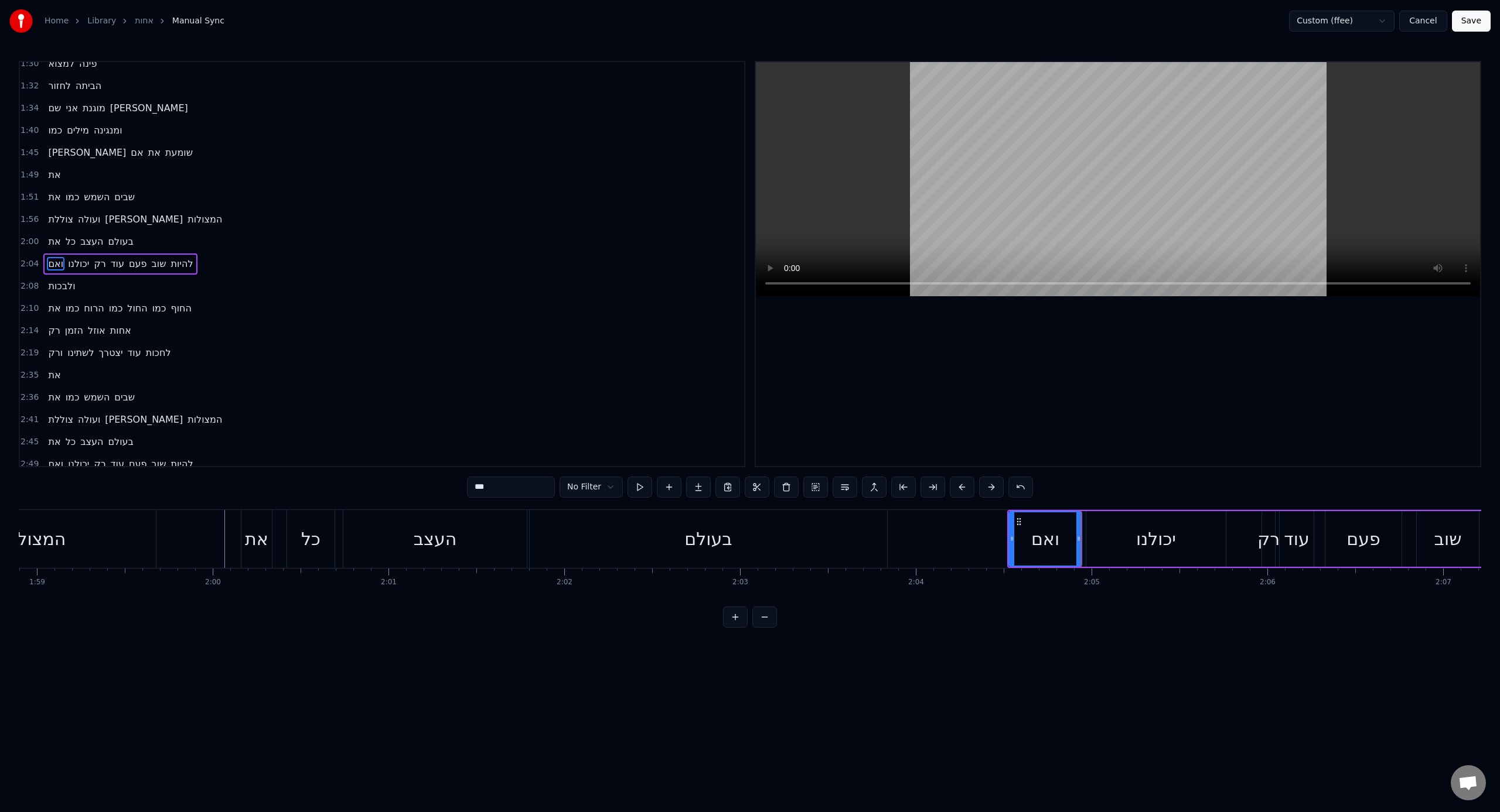
click at [885, 503] on div "יכולנו" at bounding box center [1156, 539] width 140 height 56
click at [885, 503] on div "רק" at bounding box center [1268, 539] width 22 height 26
click at [885, 503] on div "יכולנו" at bounding box center [1156, 539] width 40 height 26
click at [885, 503] on div "רק" at bounding box center [1268, 539] width 22 height 26
drag, startPoint x: 1262, startPoint y: 542, endPoint x: 1232, endPoint y: 544, distance: 30.1
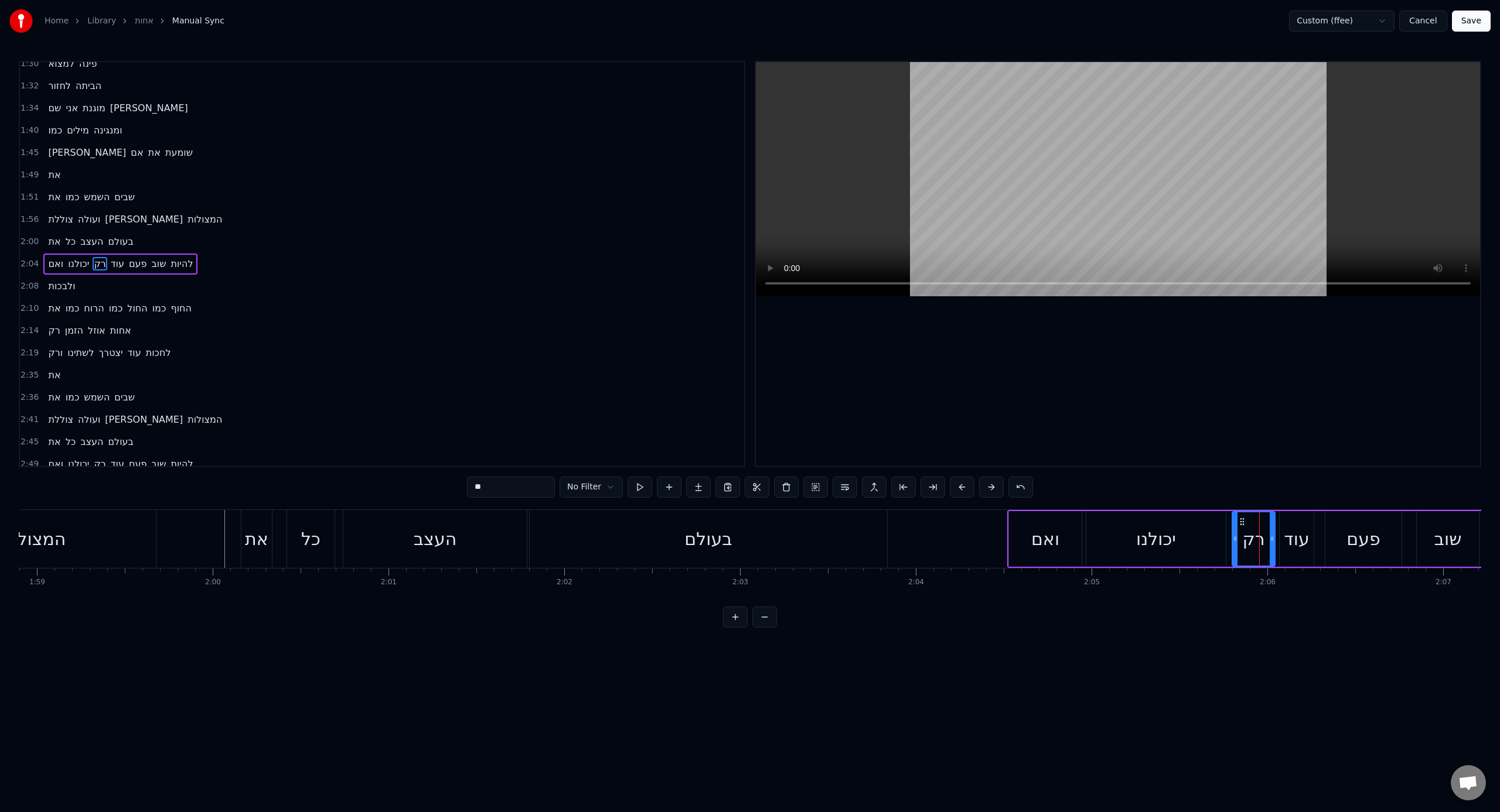
click at [885, 503] on div at bounding box center [1234, 539] width 4 height 53
drag, startPoint x: 1271, startPoint y: 547, endPoint x: 1260, endPoint y: 547, distance: 11.0
click at [885, 503] on div at bounding box center [1261, 539] width 4 height 53
click at [885, 503] on div "עוד" at bounding box center [1296, 539] width 34 height 56
click at [885, 503] on div "ואם" at bounding box center [1045, 539] width 28 height 26
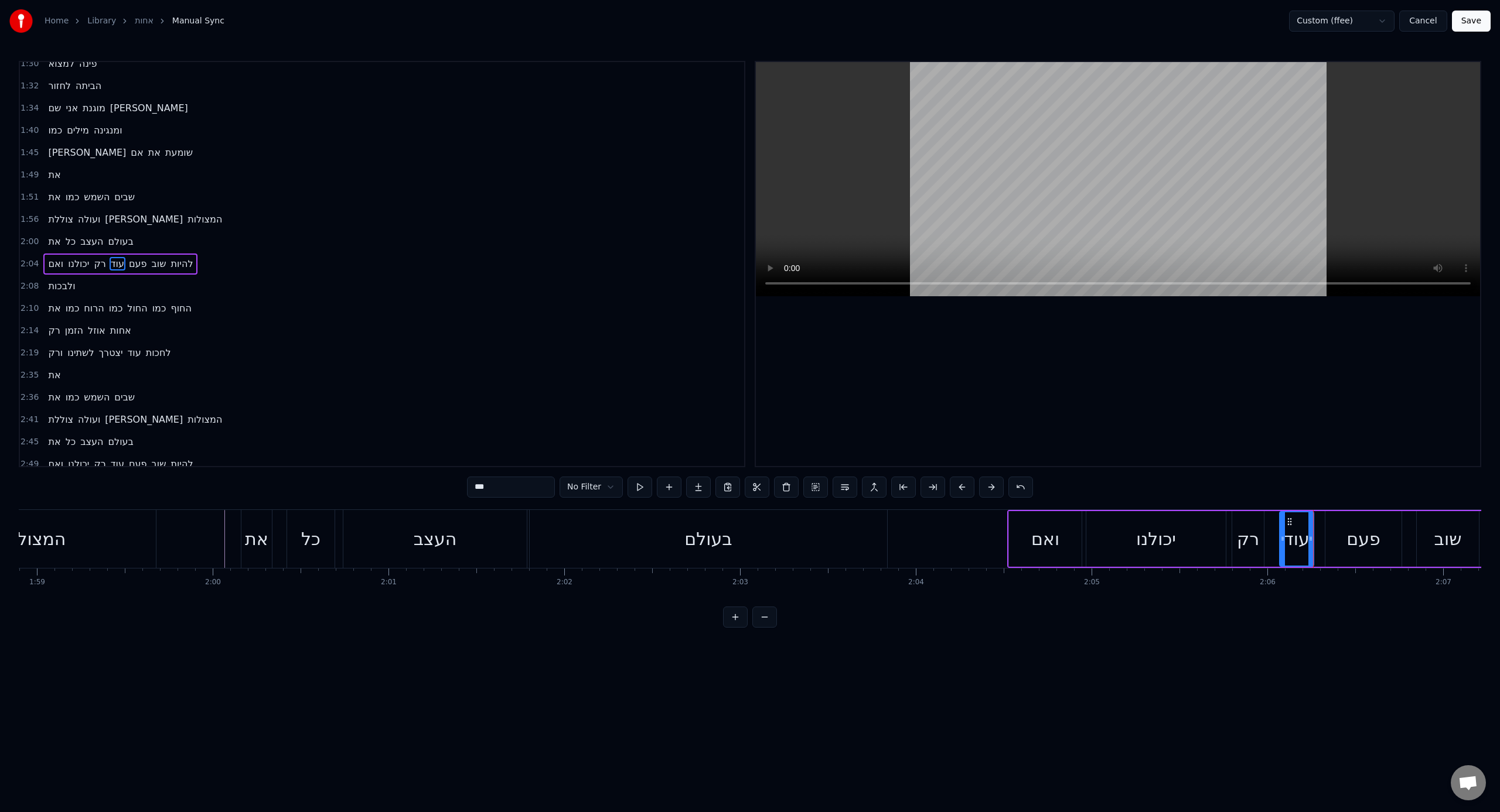
type input "***"
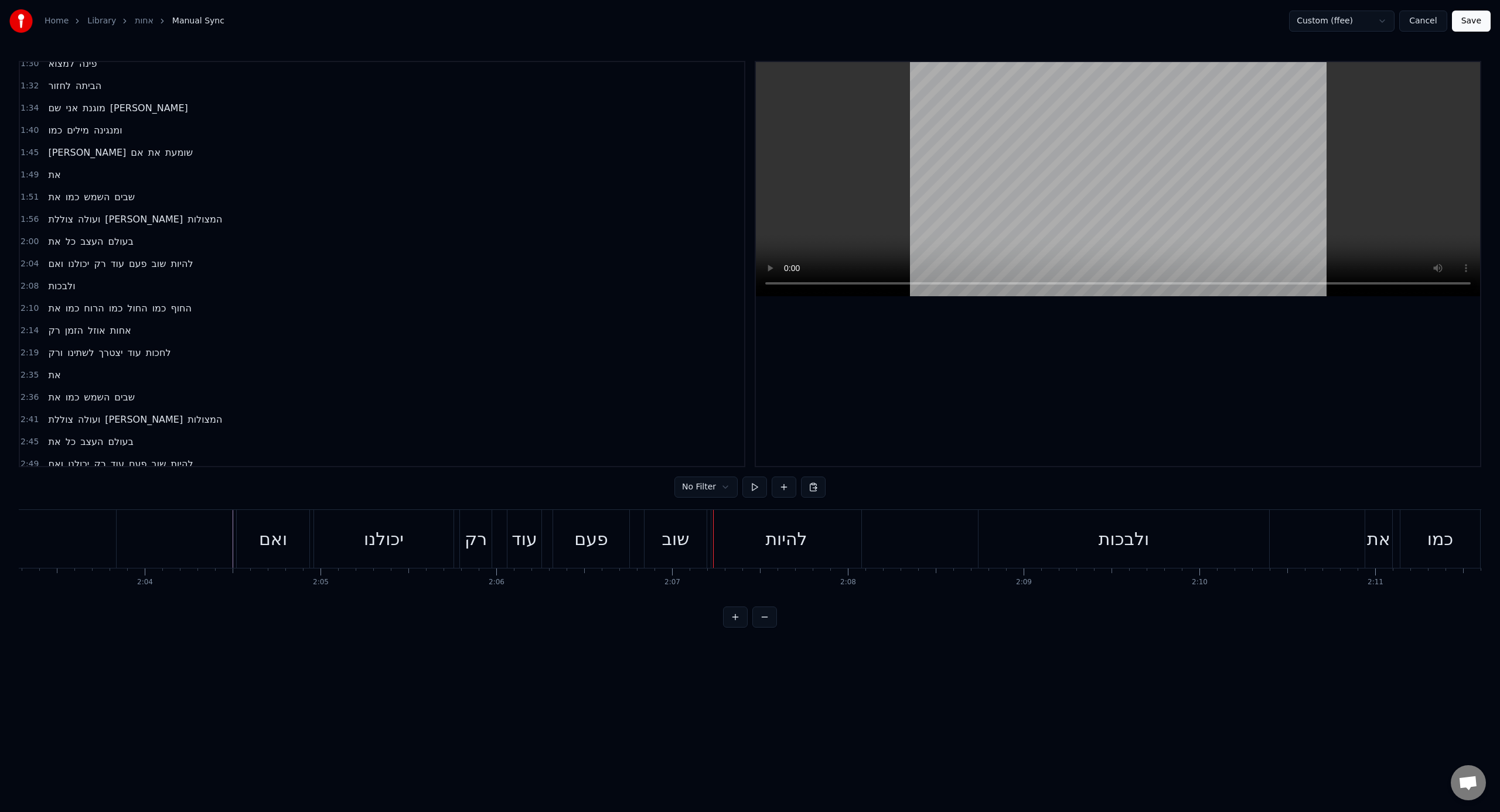
scroll to position [0, 21555]
click at [617, 503] on div "ואם יכולנו רק עוד פעם שוב להיות" at bounding box center [663, 539] width 628 height 58
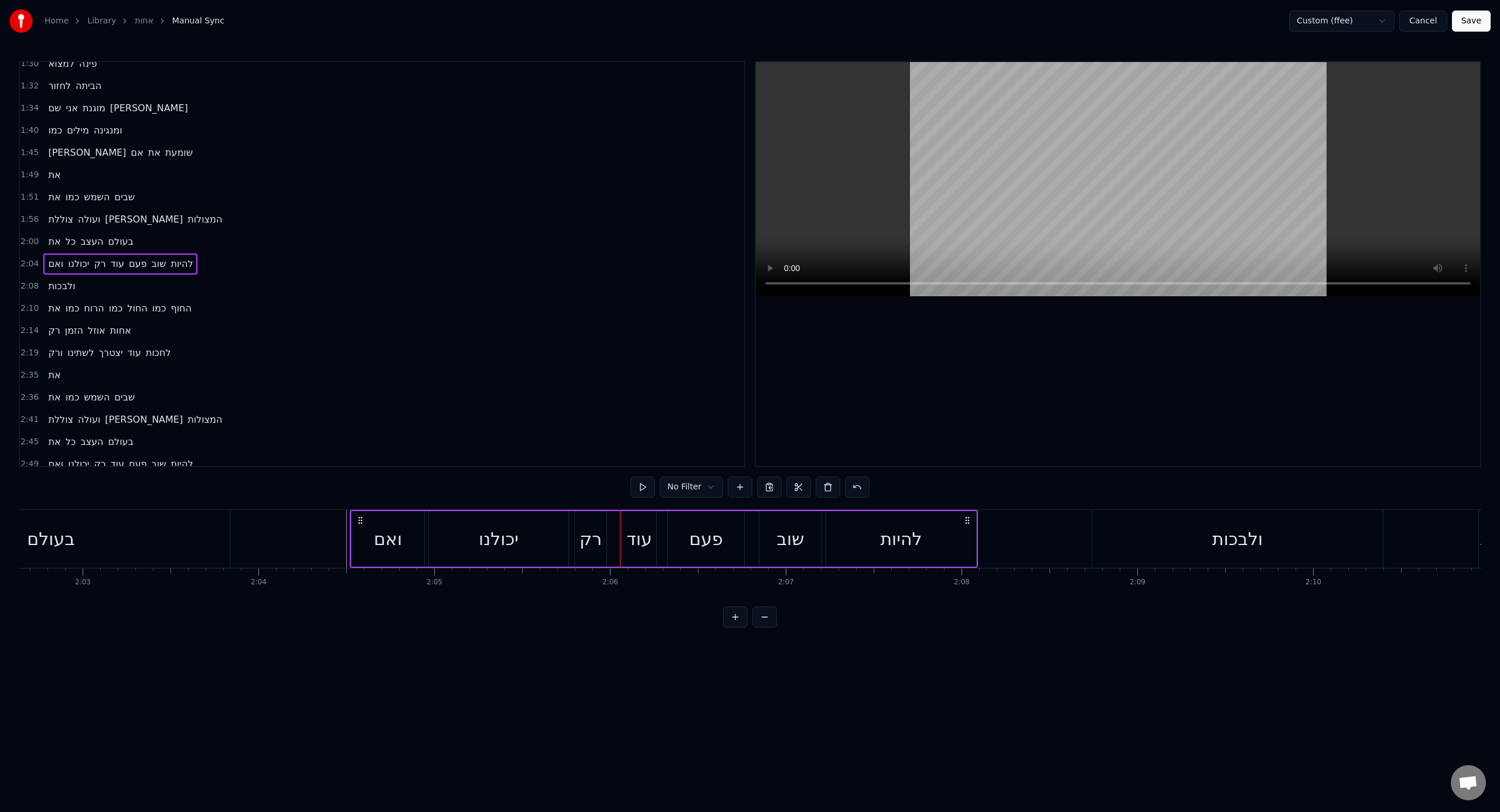
click at [632, 503] on div "עוד" at bounding box center [638, 539] width 25 height 26
click at [618, 503] on div at bounding box center [620, 539] width 4 height 53
click at [713, 503] on div "פעם" at bounding box center [706, 539] width 76 height 56
click at [782, 503] on div "שוב" at bounding box center [790, 539] width 62 height 56
drag, startPoint x: 762, startPoint y: 553, endPoint x: 749, endPoint y: 553, distance: 13.0
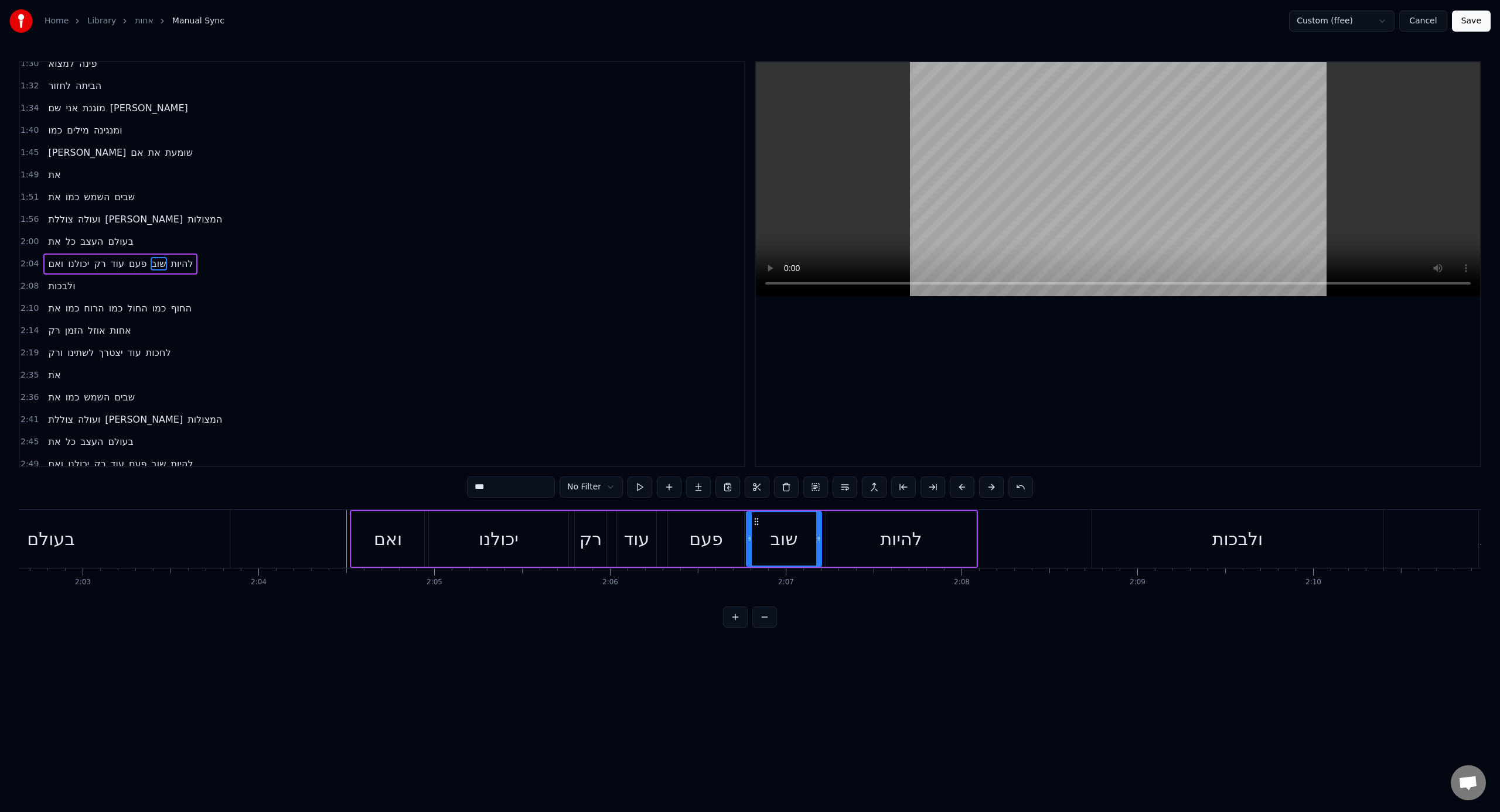
click at [749, 503] on div at bounding box center [749, 539] width 4 height 53
click at [827, 503] on div "להיות" at bounding box center [901, 539] width 150 height 56
type input "*****"
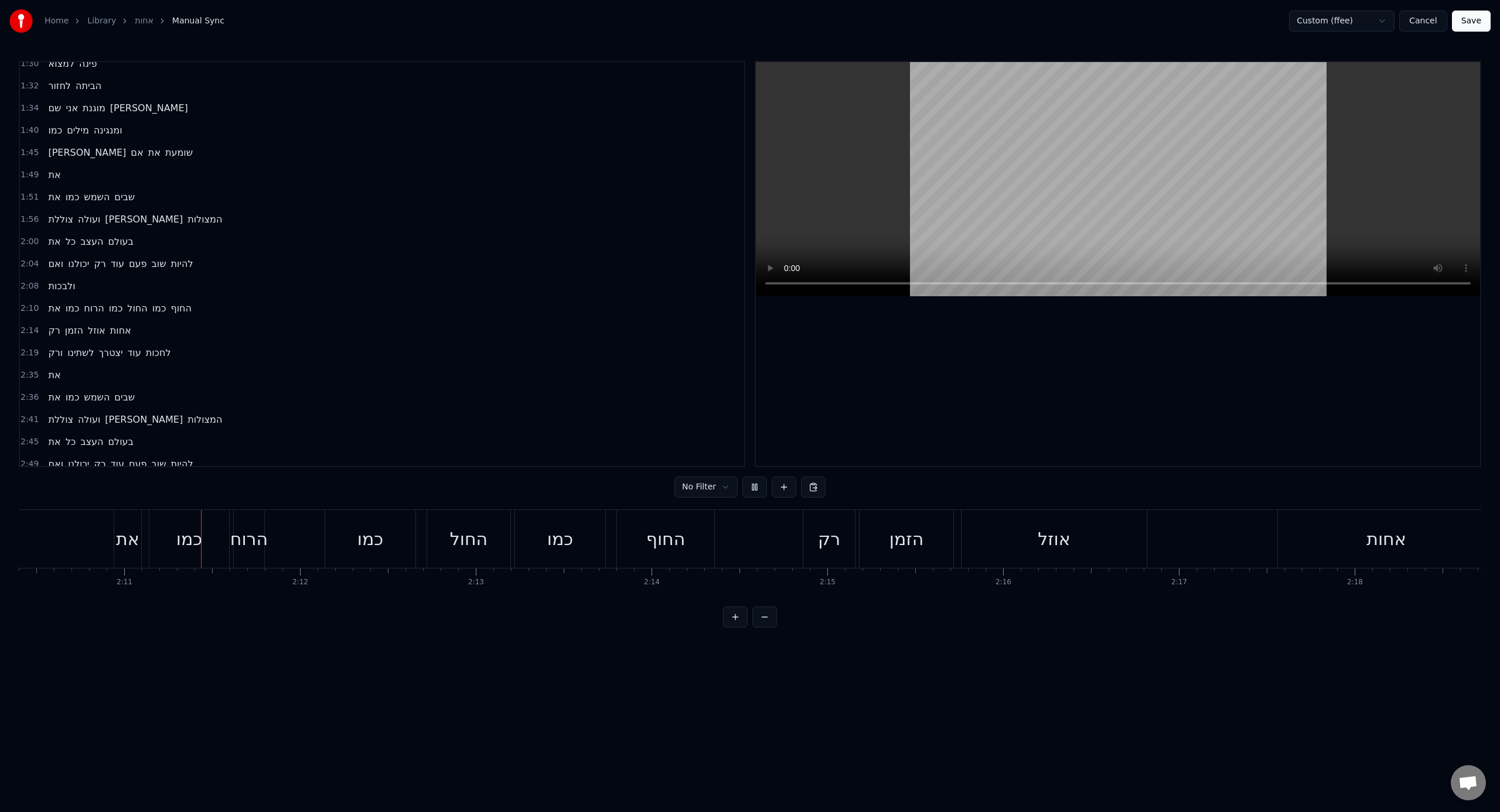
scroll to position [0, 22926]
click at [110, 503] on div "את" at bounding box center [122, 539] width 24 height 26
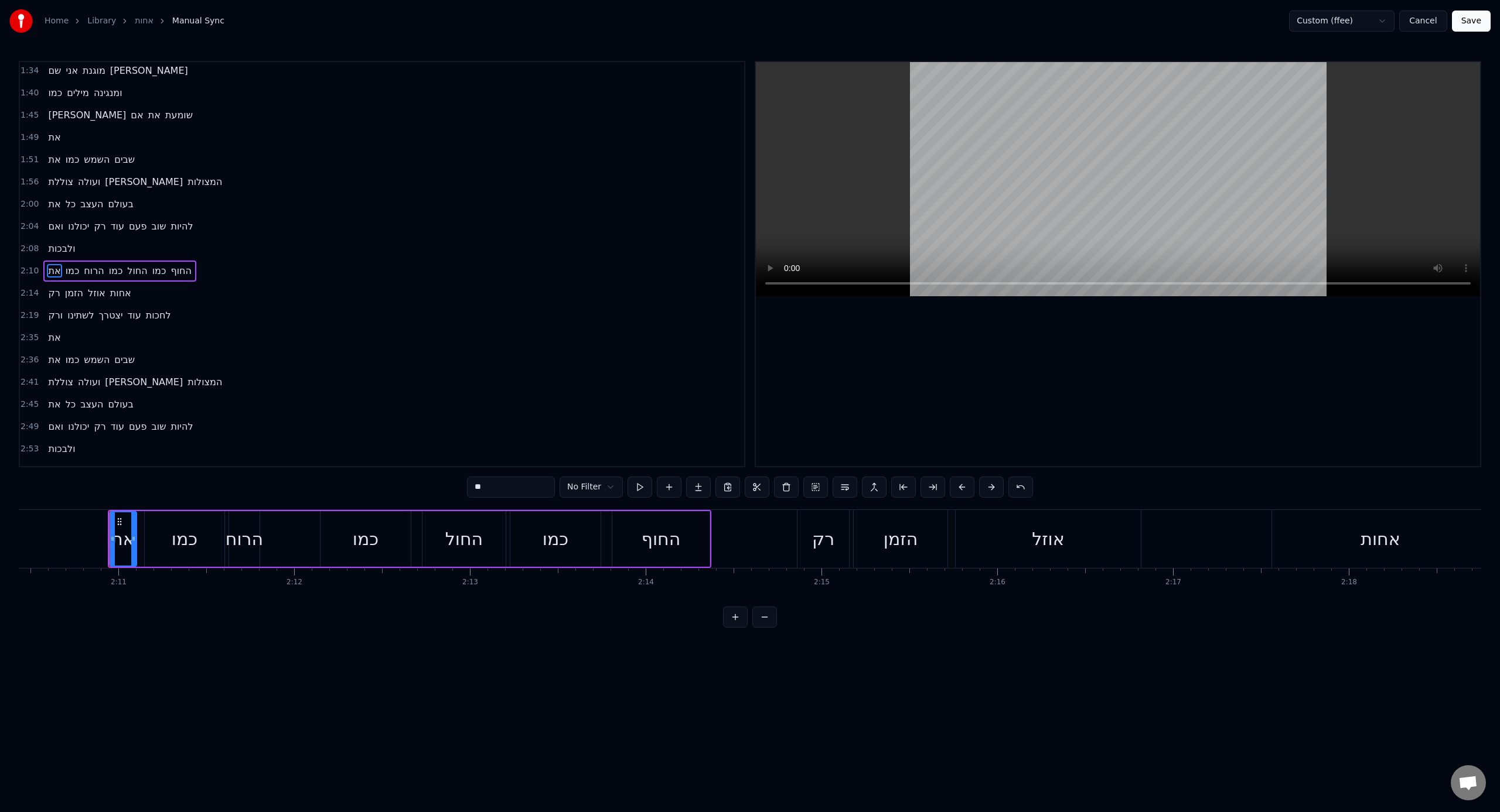
scroll to position [477, 0]
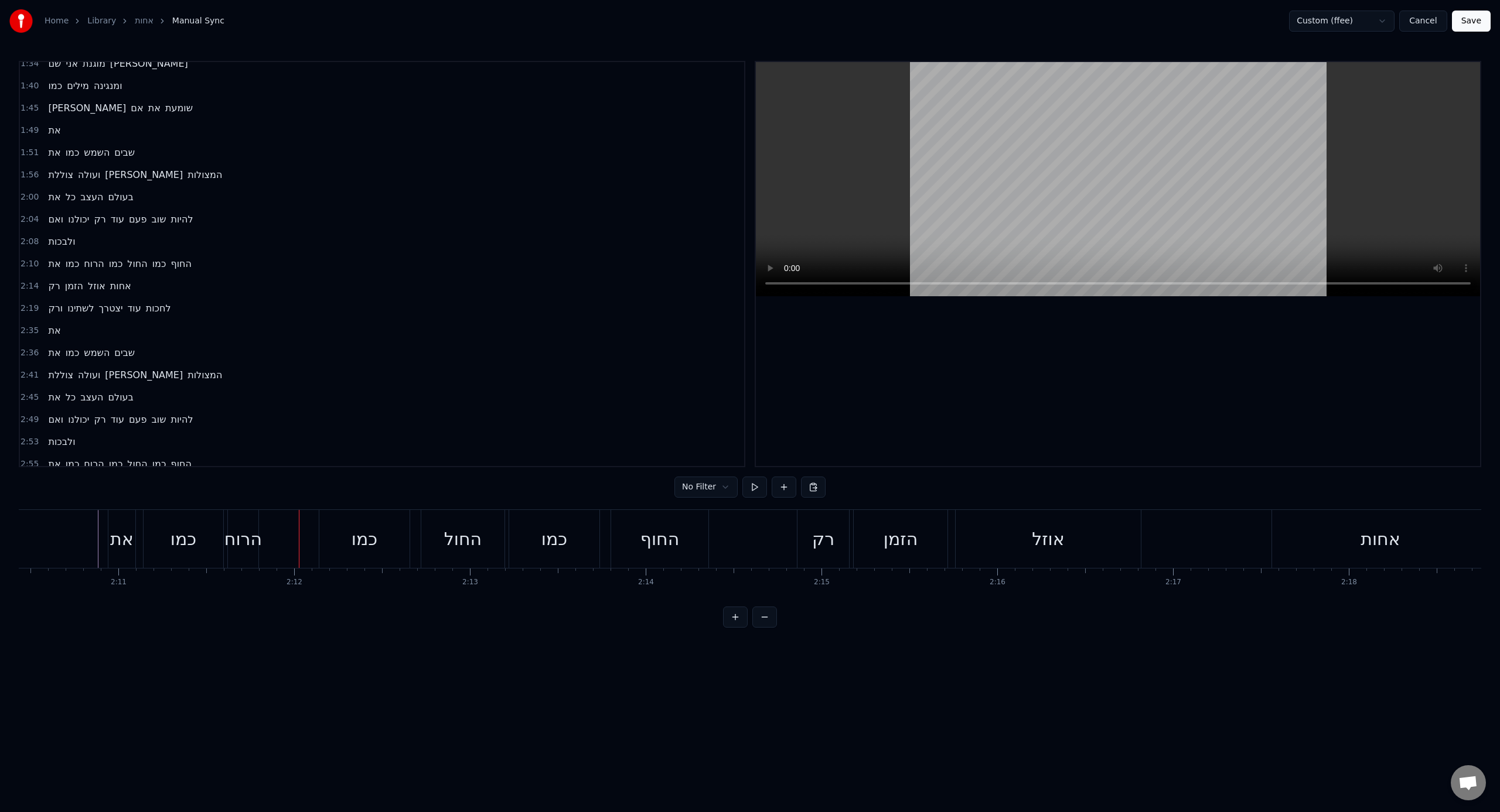
click at [246, 503] on div "הרוח" at bounding box center [243, 539] width 31 height 58
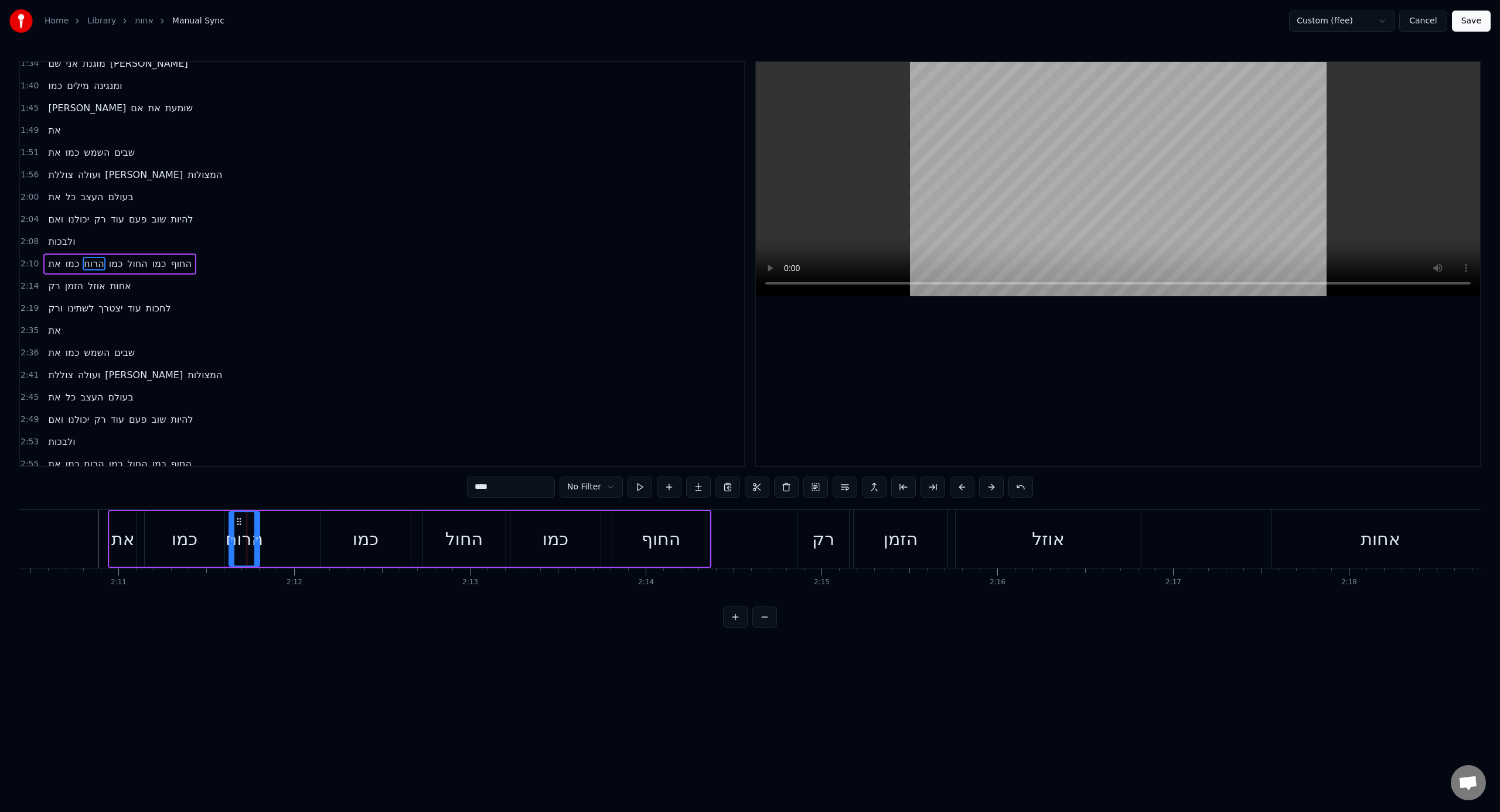
click at [259, 503] on div at bounding box center [256, 539] width 4 height 53
click at [257, 503] on div at bounding box center [257, 539] width 1 height 58
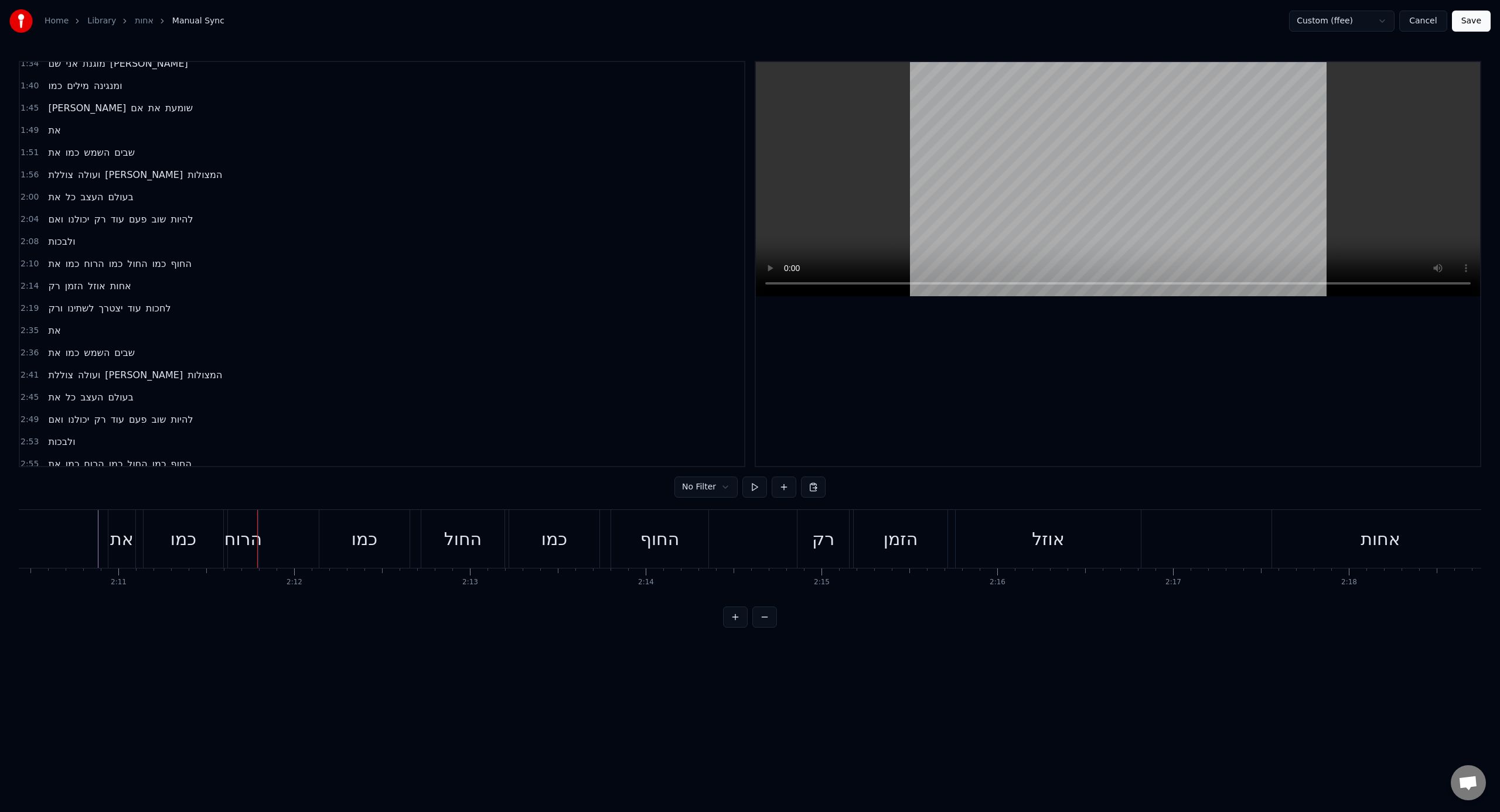
click at [259, 503] on div "הרוח" at bounding box center [243, 539] width 38 height 26
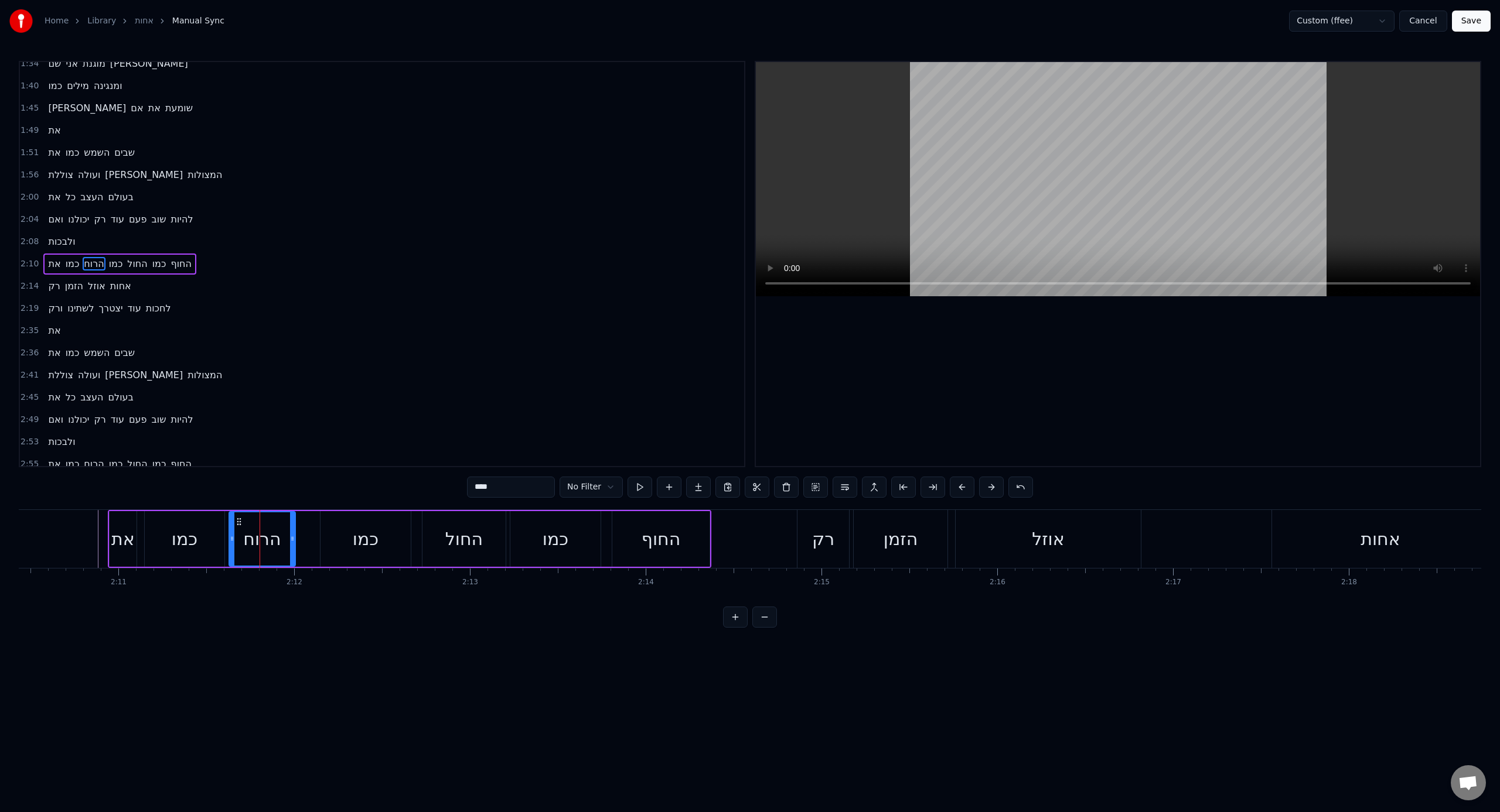
drag, startPoint x: 257, startPoint y: 548, endPoint x: 296, endPoint y: 548, distance: 39.0
click at [294, 503] on div at bounding box center [292, 539] width 4 height 53
click at [334, 503] on div "כמו" at bounding box center [366, 539] width 90 height 56
type input "***"
drag, startPoint x: 407, startPoint y: 544, endPoint x: 380, endPoint y: 545, distance: 27.0
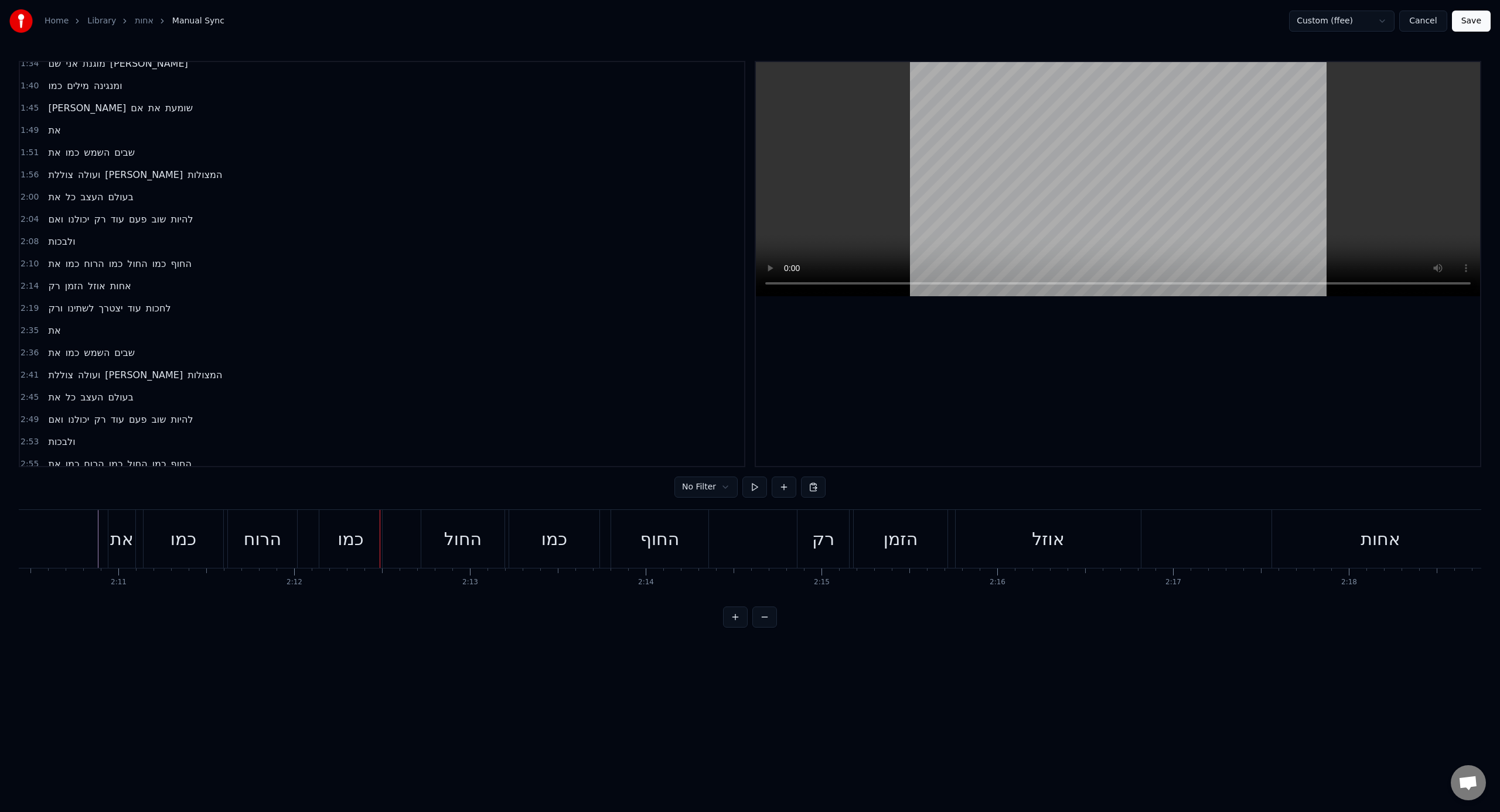
click at [439, 503] on div "החול" at bounding box center [463, 539] width 83 height 58
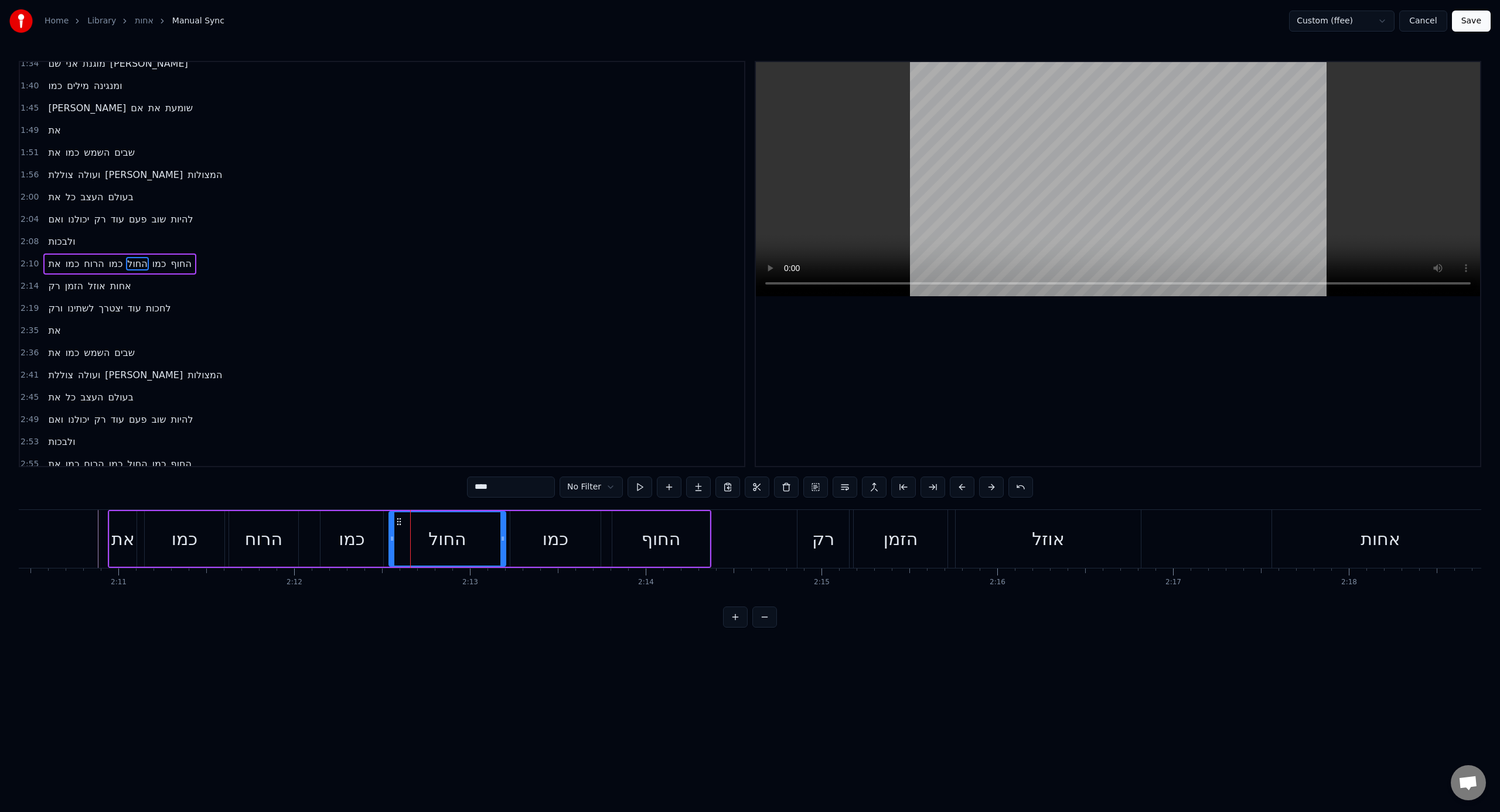
drag, startPoint x: 426, startPoint y: 537, endPoint x: 392, endPoint y: 542, distance: 34.4
click at [392, 503] on icon at bounding box center [392, 539] width 4 height 10
click at [507, 503] on div "את כמו הרוח כמו החול כמו החוף" at bounding box center [409, 539] width 604 height 58
click at [519, 503] on div "כמו" at bounding box center [555, 539] width 90 height 56
drag, startPoint x: 595, startPoint y: 536, endPoint x: 569, endPoint y: 538, distance: 26.1
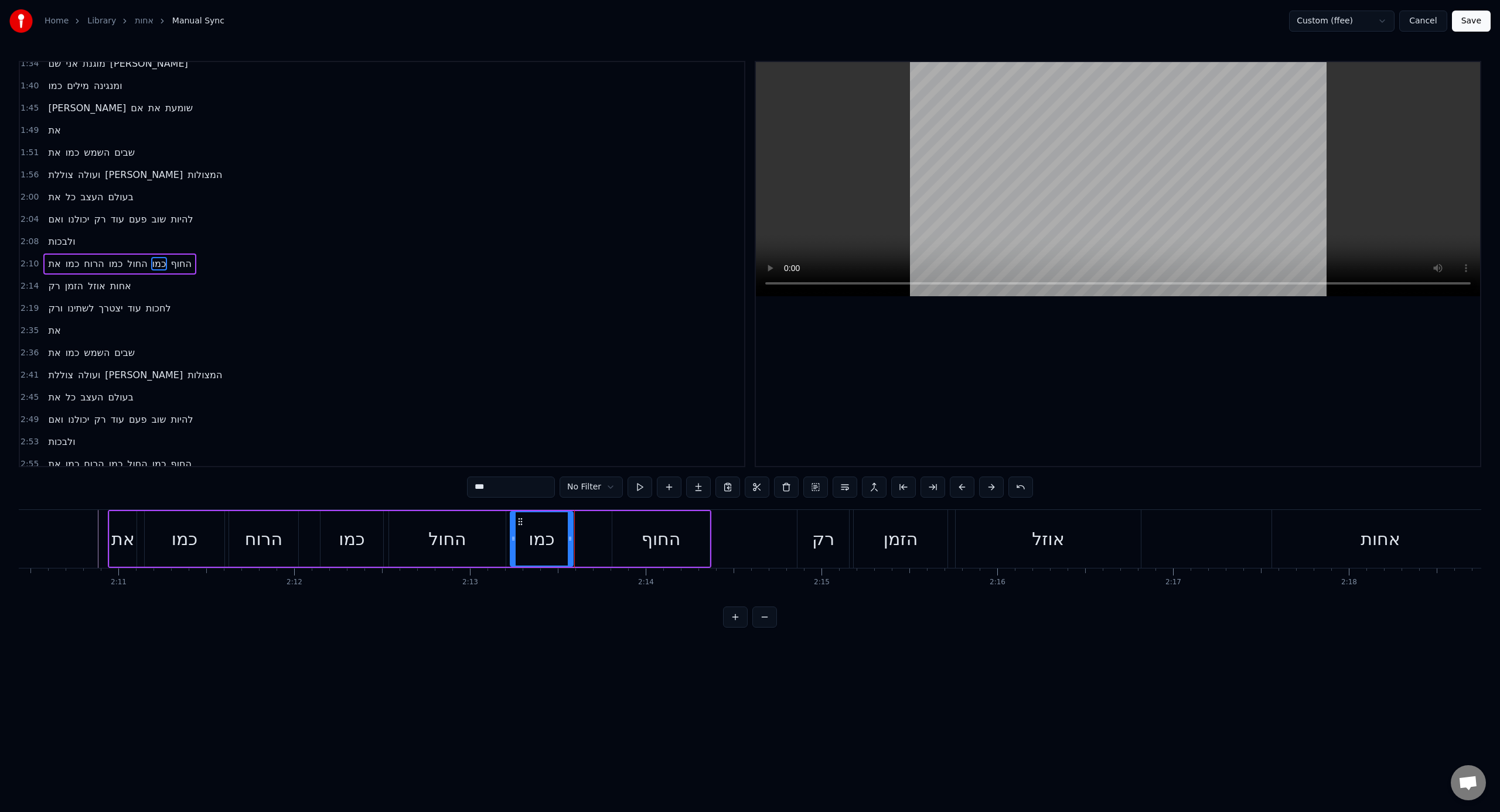
click at [569, 503] on icon at bounding box center [570, 539] width 4 height 10
click at [617, 503] on div "החוף" at bounding box center [661, 539] width 97 height 56
type input "****"
drag, startPoint x: 615, startPoint y: 538, endPoint x: 586, endPoint y: 539, distance: 29.0
click at [586, 503] on icon at bounding box center [586, 539] width 4 height 10
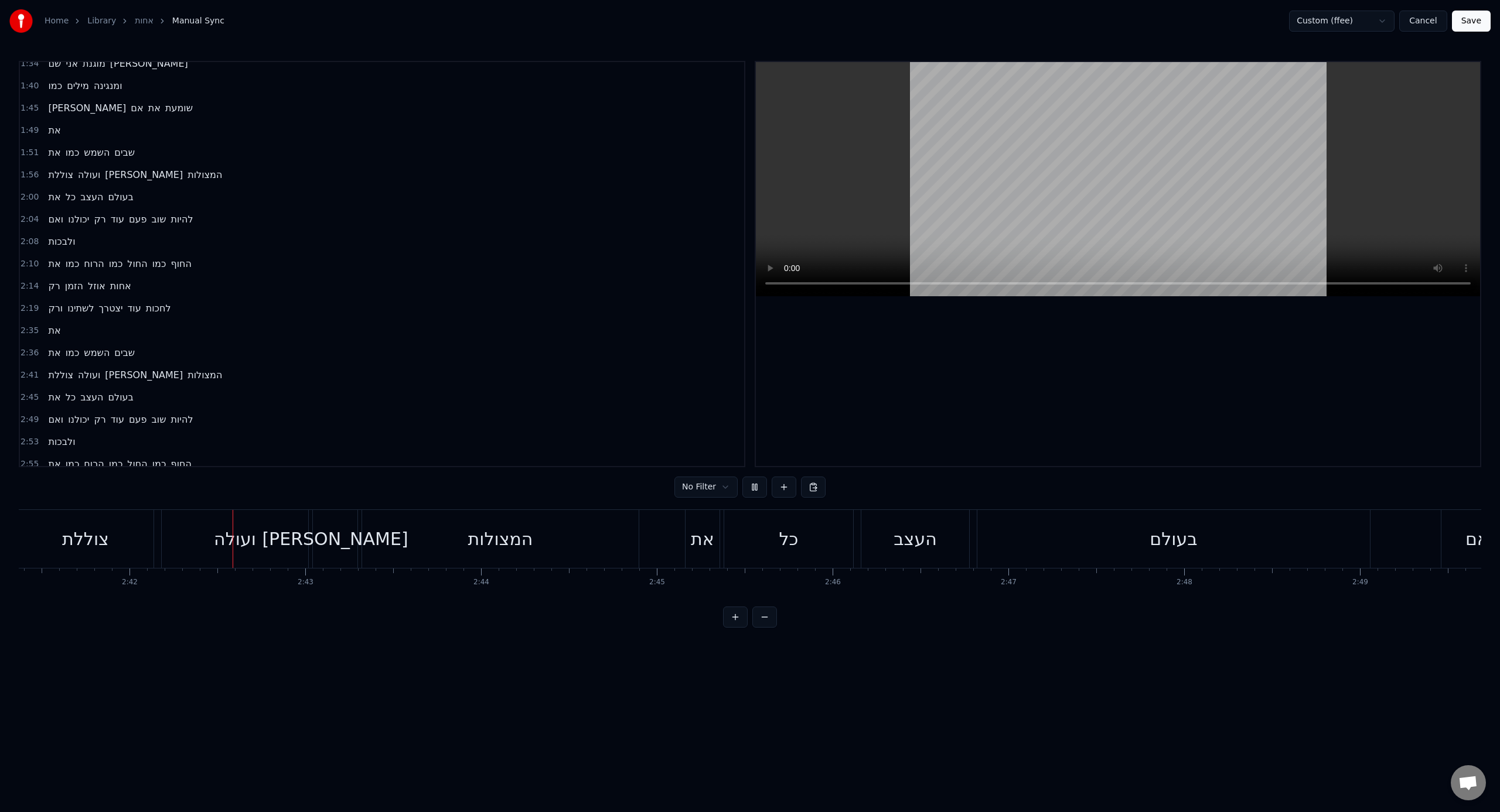
scroll to position [0, 28404]
click at [694, 503] on div "כל" at bounding box center [747, 539] width 129 height 58
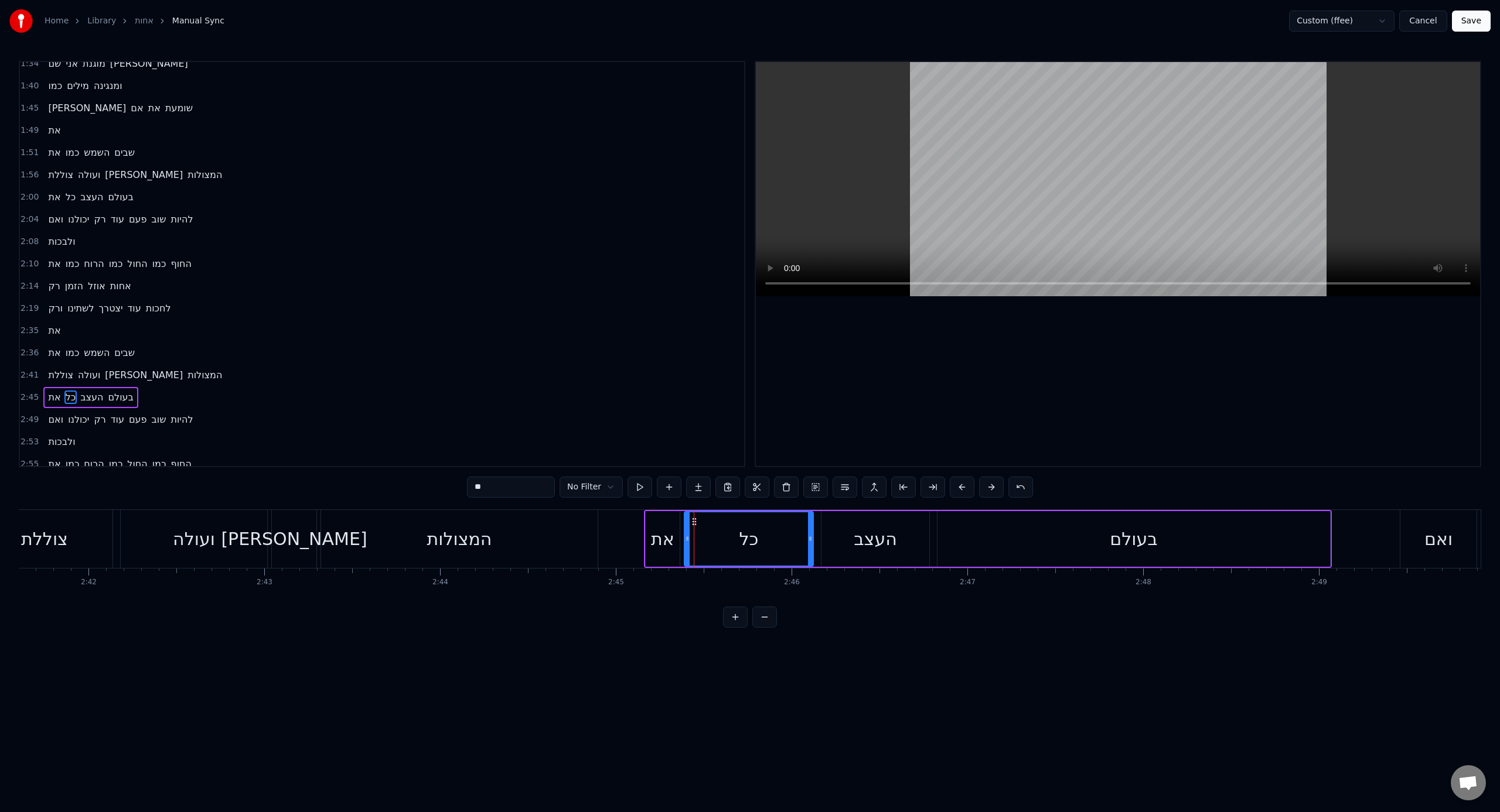
scroll to position [530, 0]
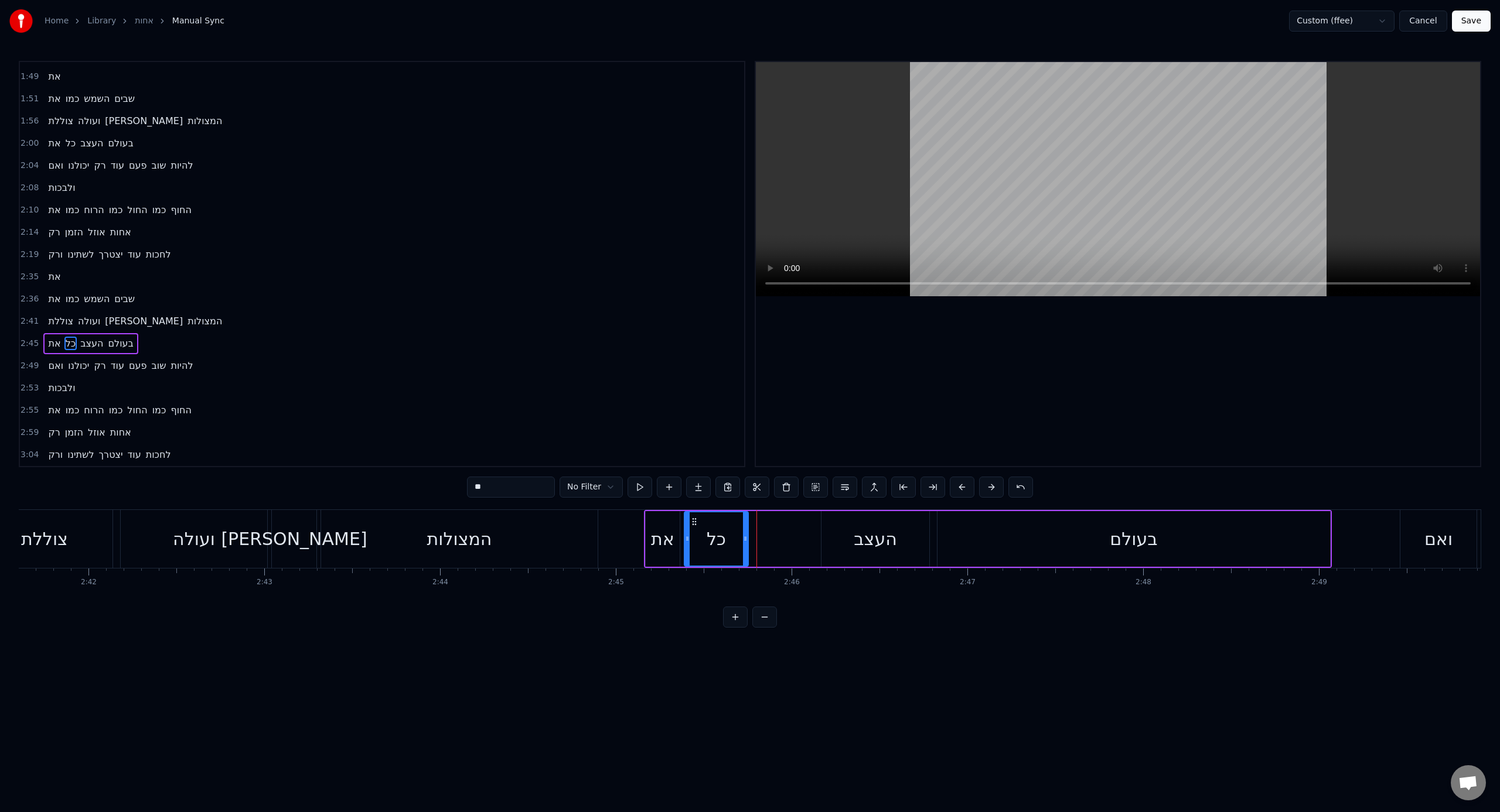
drag, startPoint x: 810, startPoint y: 544, endPoint x: 833, endPoint y: 541, distance: 23.2
click at [744, 503] on div at bounding box center [745, 539] width 4 height 53
click at [841, 503] on div "העצב" at bounding box center [875, 539] width 108 height 56
type input "****"
drag, startPoint x: 825, startPoint y: 541, endPoint x: 766, endPoint y: 547, distance: 59.3
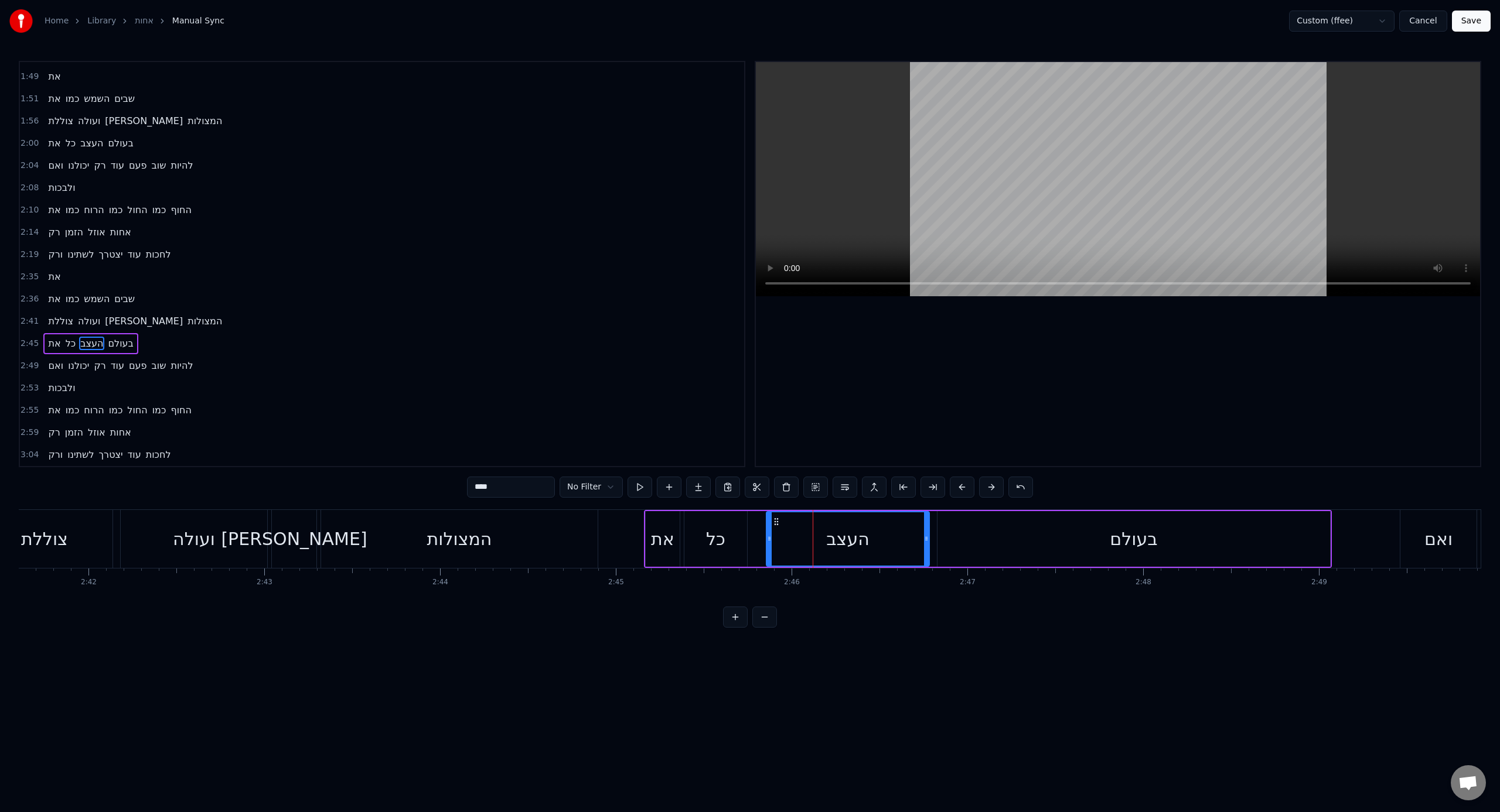
click at [767, 503] on div at bounding box center [769, 539] width 4 height 53
click at [885, 503] on div "את כל העצב בעולם" at bounding box center [988, 539] width 688 height 58
click at [885, 503] on div "בעולם" at bounding box center [1133, 539] width 392 height 56
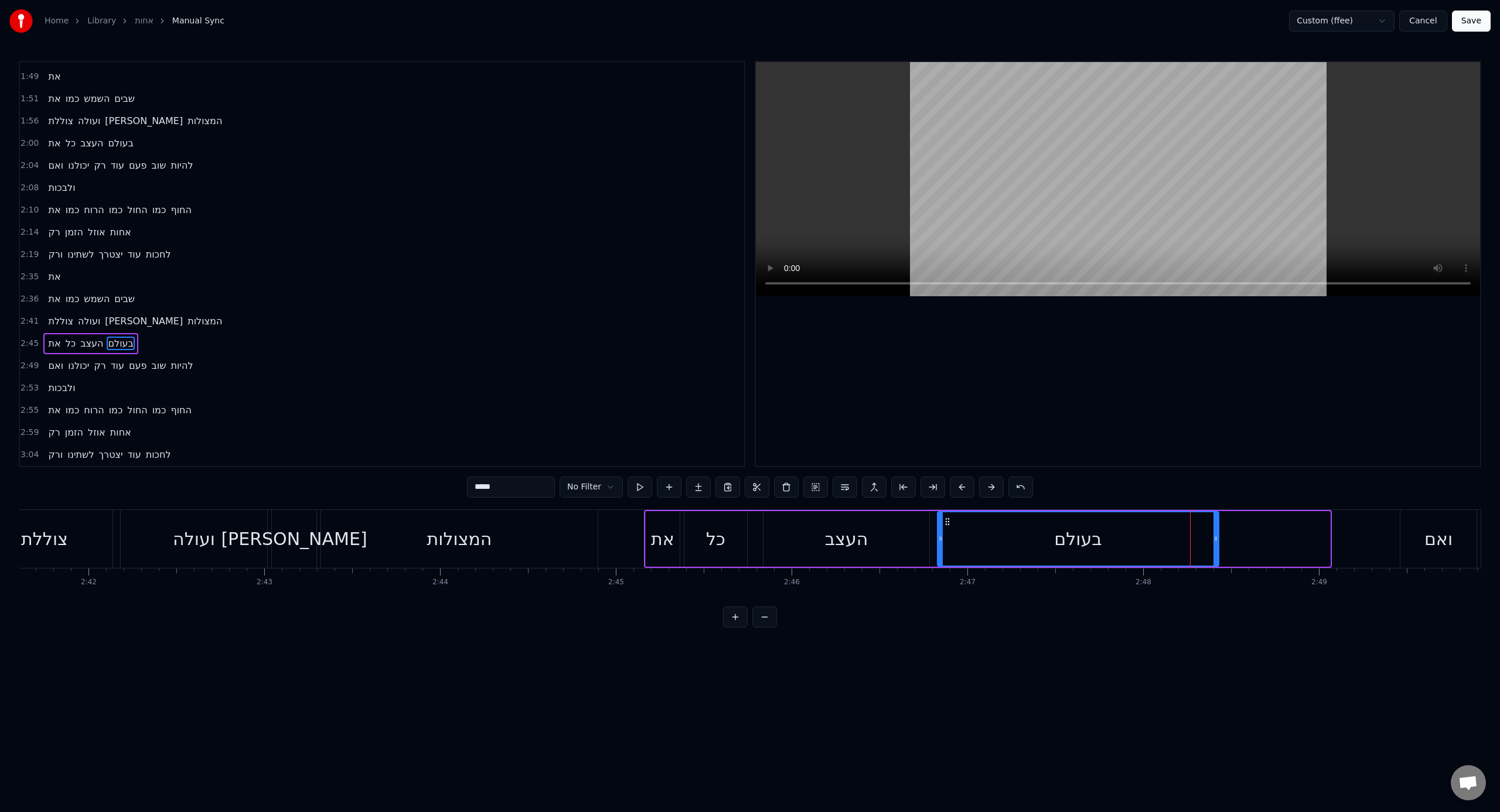
drag, startPoint x: 1328, startPoint y: 546, endPoint x: 1213, endPoint y: 548, distance: 115.0
click at [885, 503] on div at bounding box center [1215, 539] width 4 height 53
drag, startPoint x: 1213, startPoint y: 548, endPoint x: 1289, endPoint y: 548, distance: 76.0
click at [885, 503] on div at bounding box center [1289, 539] width 4 height 53
click at [666, 503] on div "את" at bounding box center [662, 539] width 34 height 56
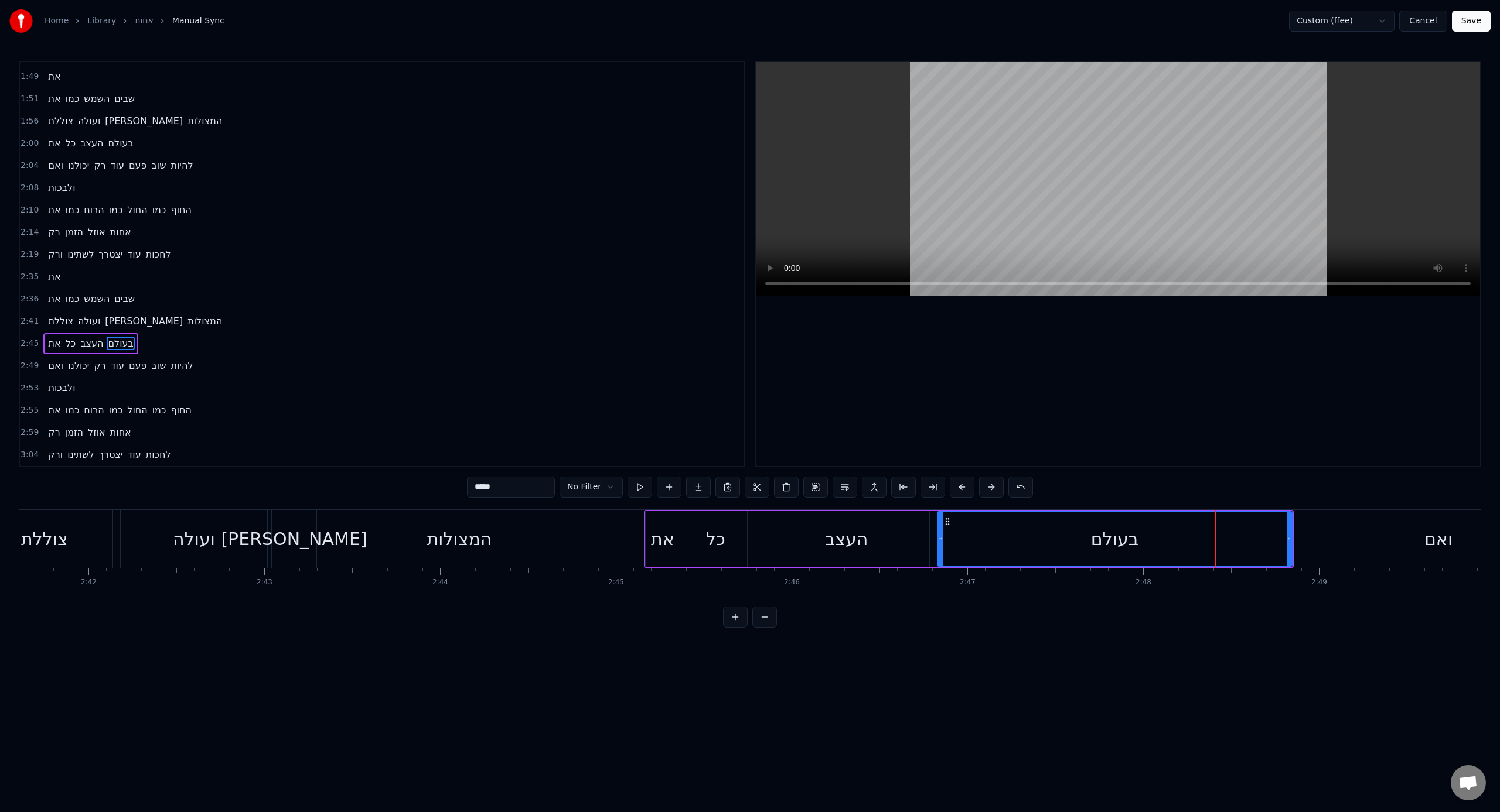
type input "**"
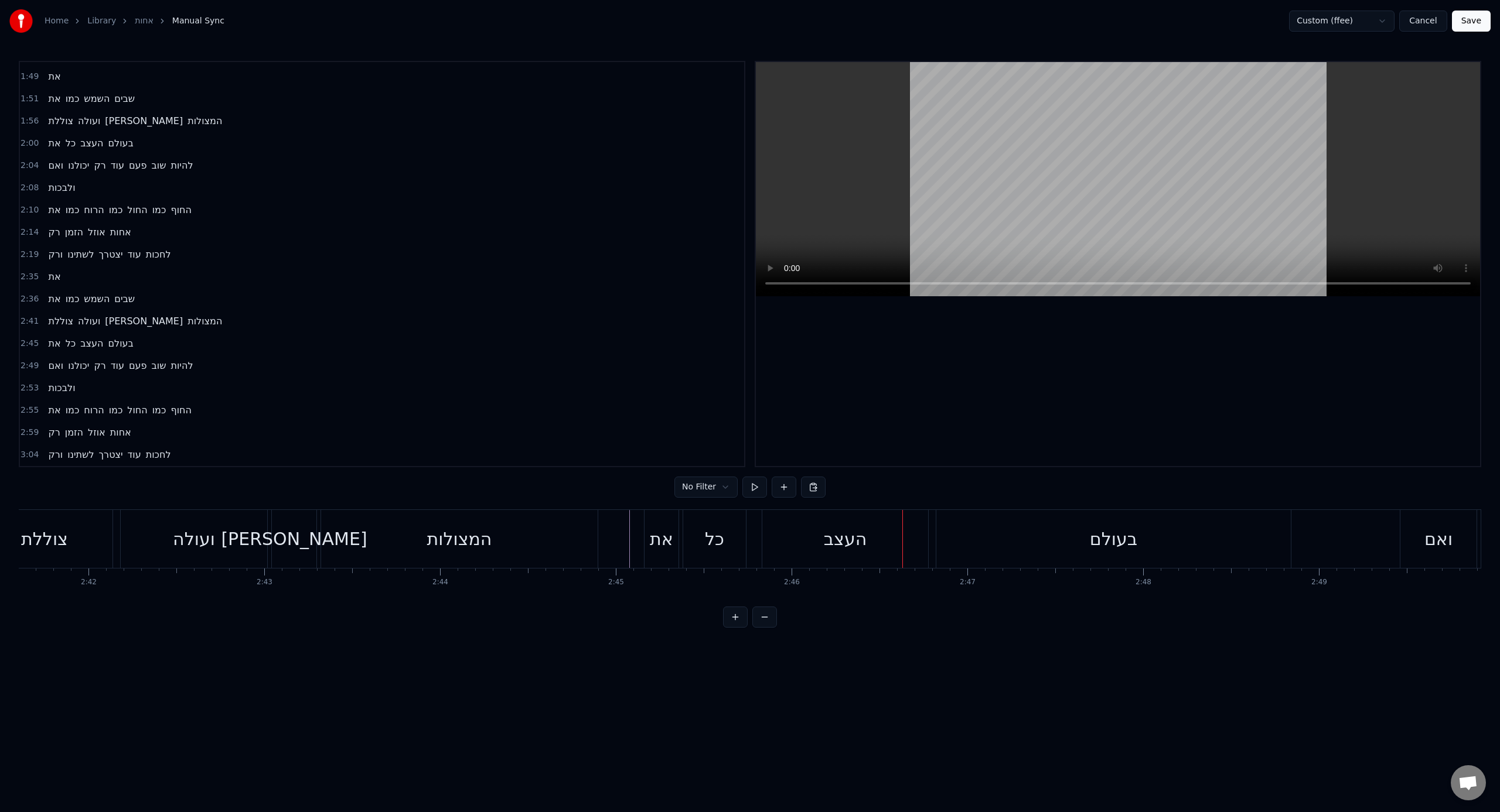
click at [783, 503] on div "העצב" at bounding box center [845, 539] width 166 height 58
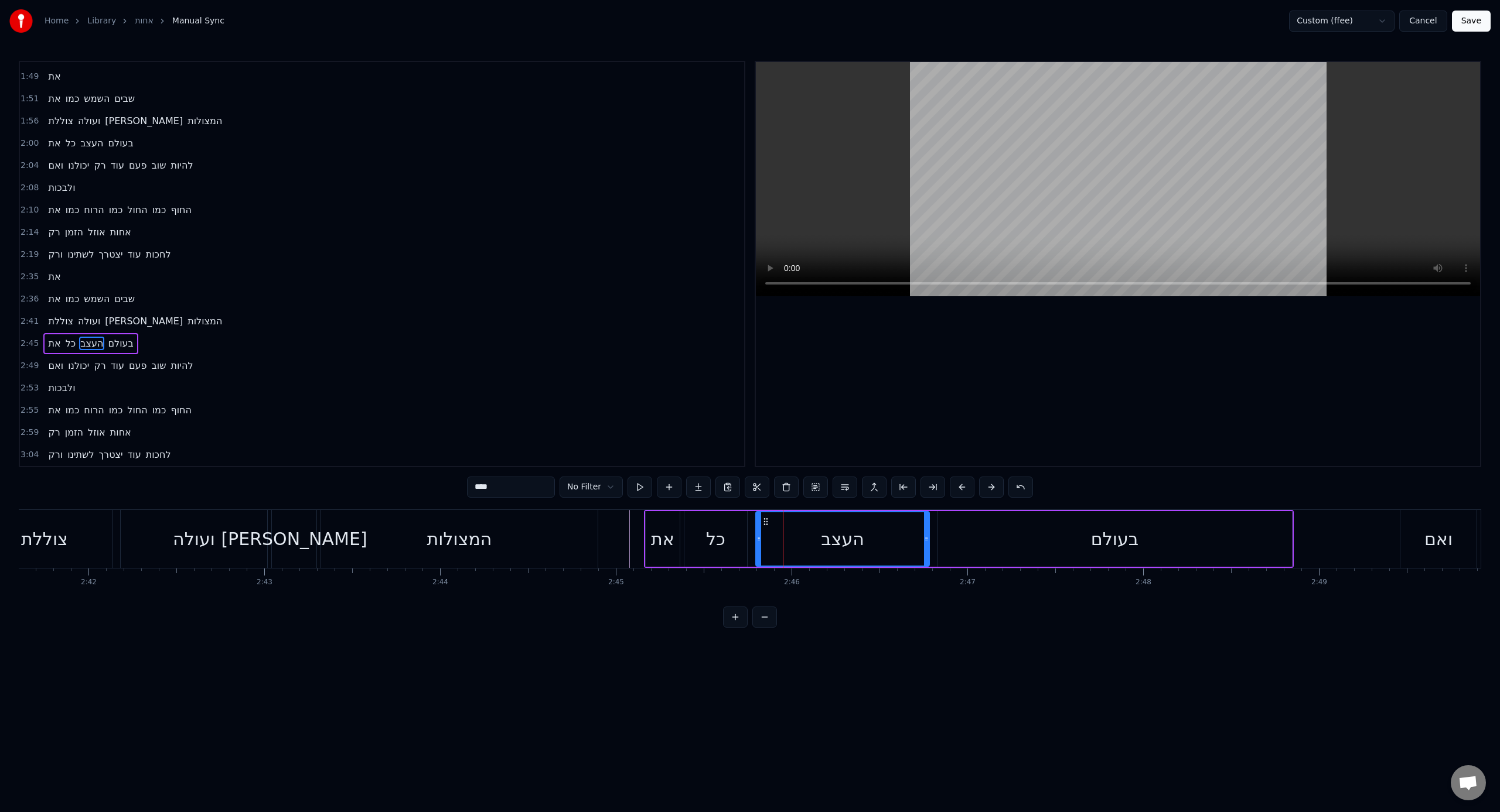
drag, startPoint x: 767, startPoint y: 541, endPoint x: 758, endPoint y: 539, distance: 9.2
click at [758, 503] on icon at bounding box center [758, 539] width 4 height 10
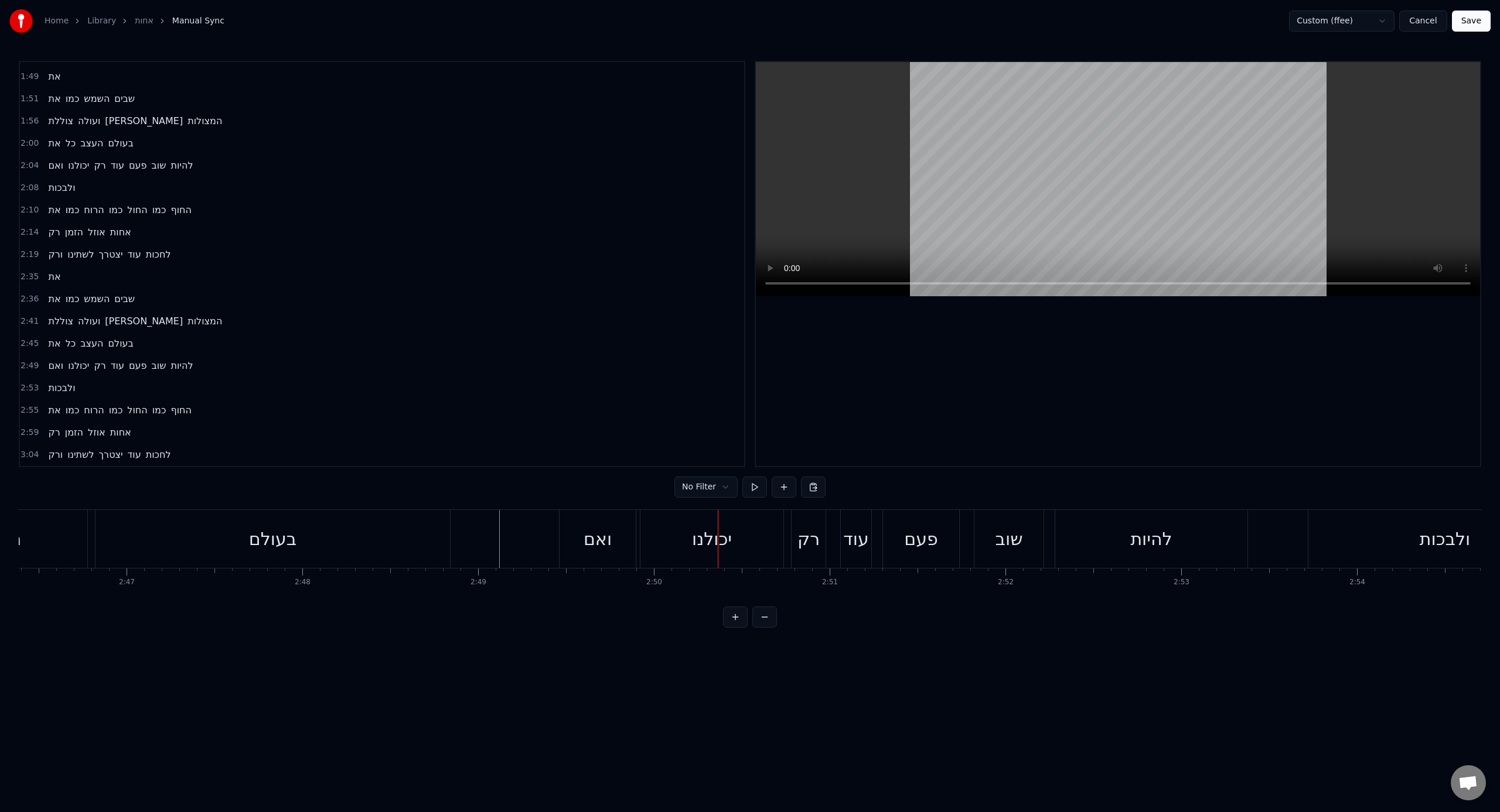
scroll to position [0, 29230]
click at [588, 503] on div "ואם" at bounding box center [611, 539] width 76 height 58
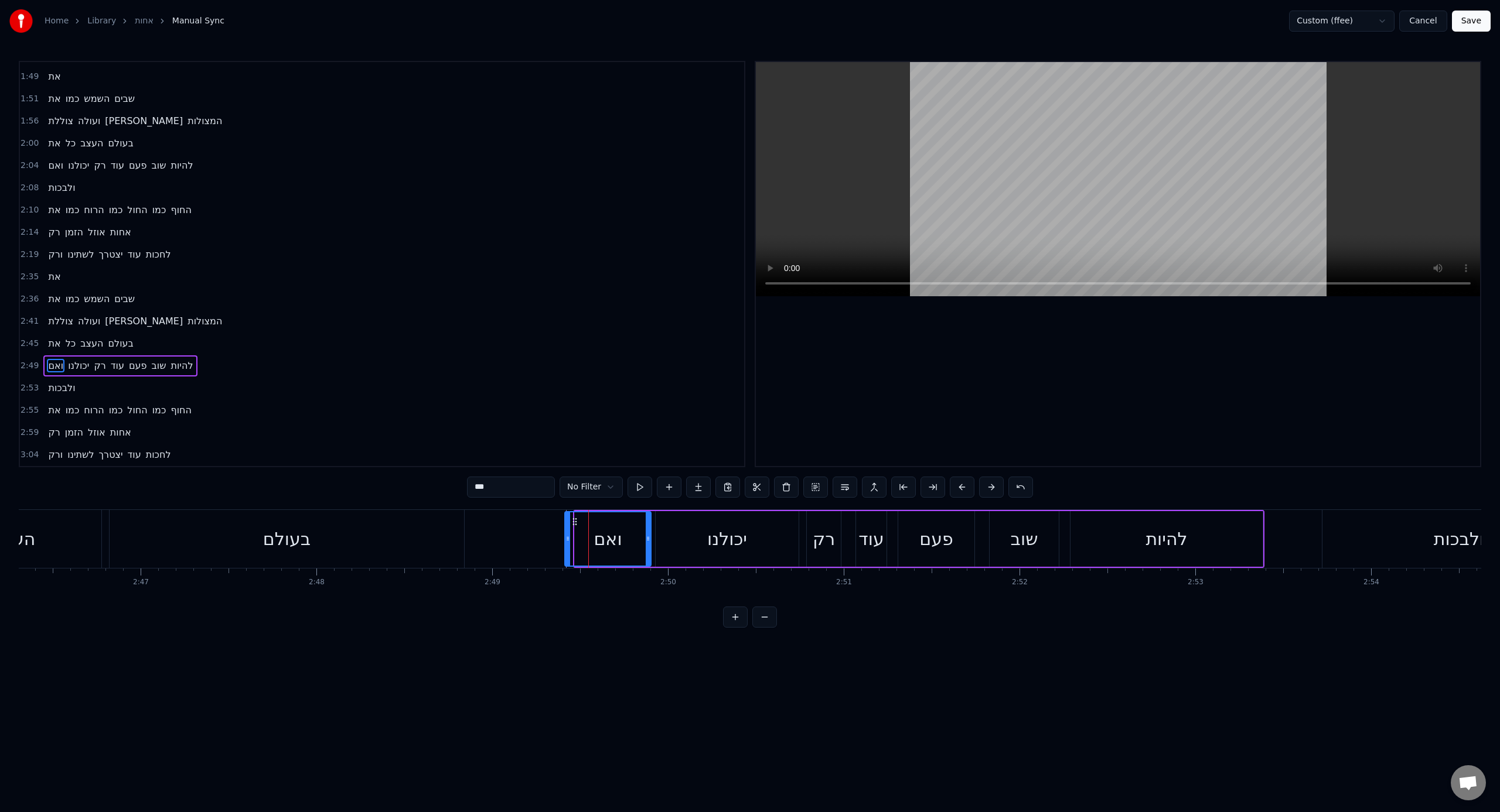
drag, startPoint x: 576, startPoint y: 550, endPoint x: 566, endPoint y: 550, distance: 10.0
click at [566, 503] on div at bounding box center [567, 539] width 4 height 53
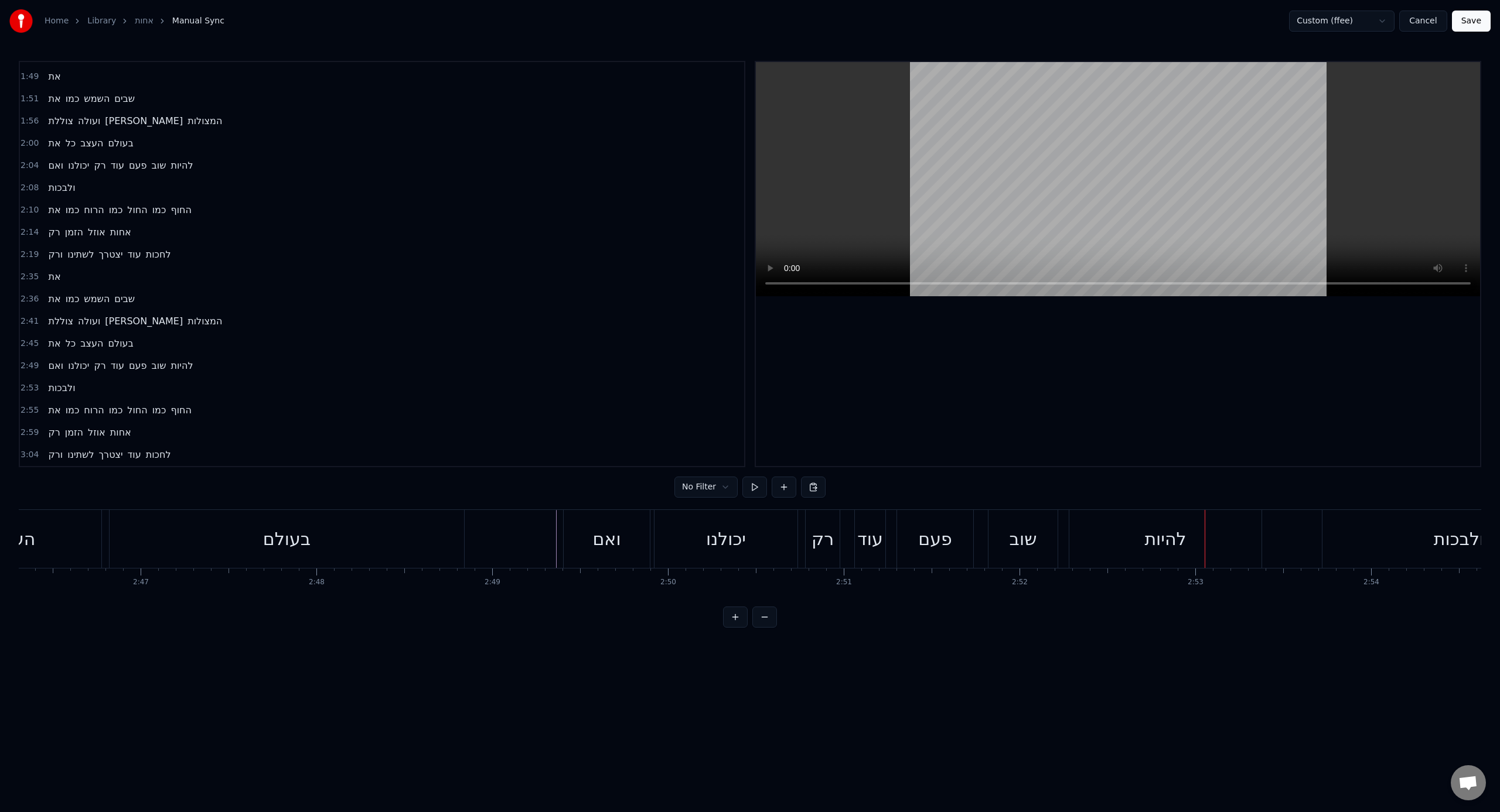
click at [885, 503] on div "ואם יכולנו רק עוד פעם שוב להיות" at bounding box center [913, 539] width 701 height 58
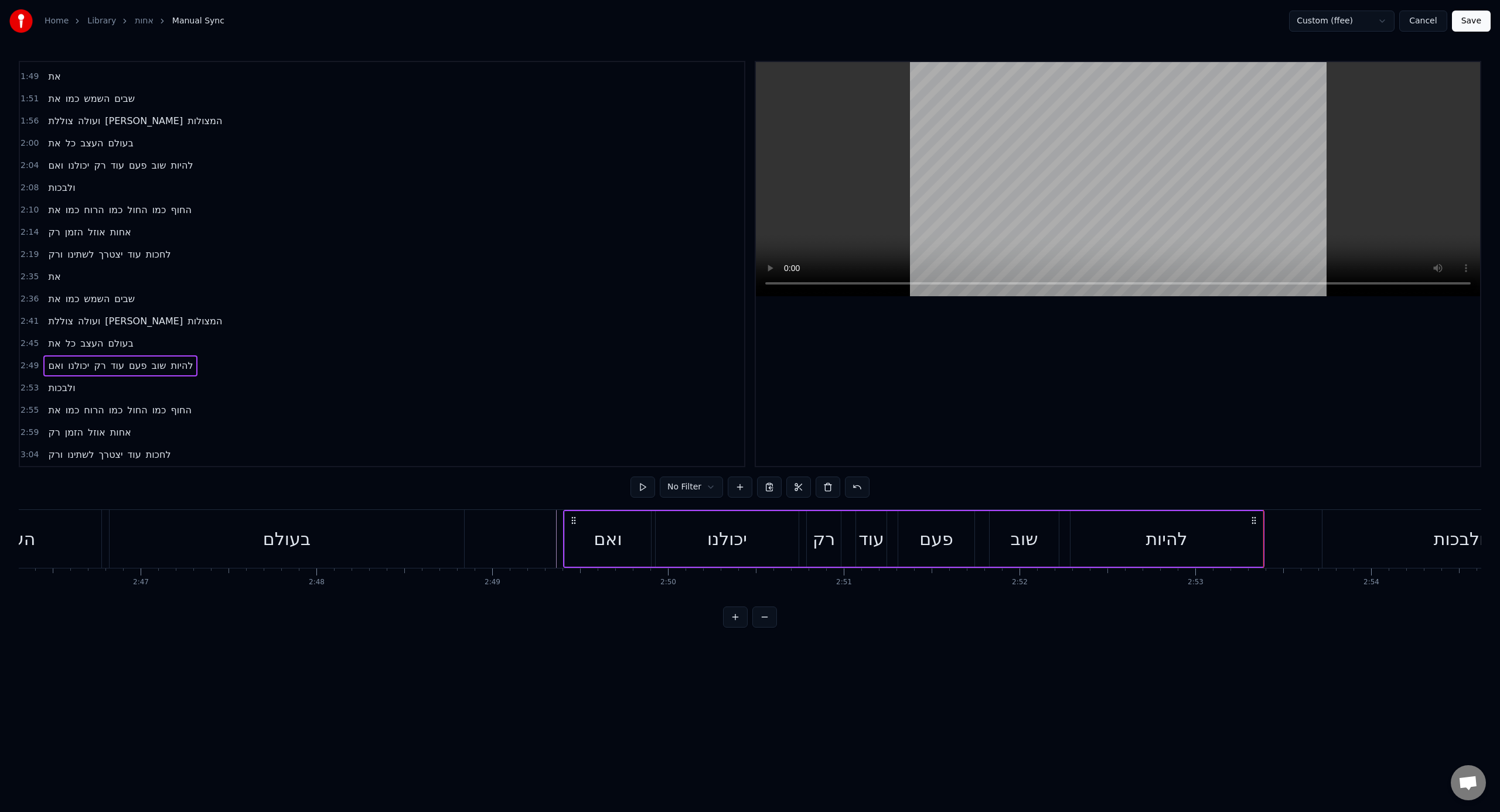
click at [885, 503] on div at bounding box center [1263, 539] width 1 height 58
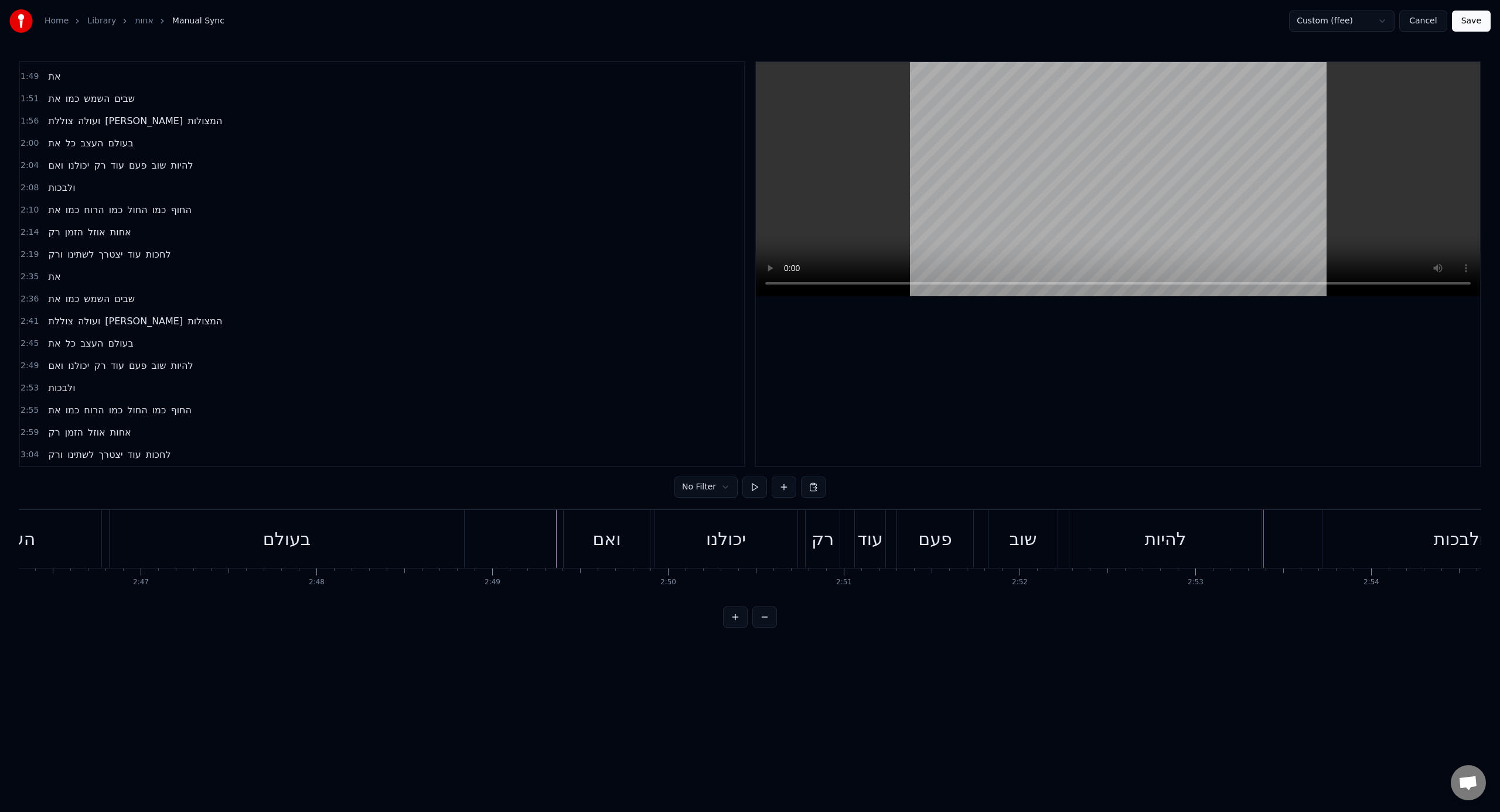
click at [885, 503] on div "להיות" at bounding box center [1165, 539] width 192 height 58
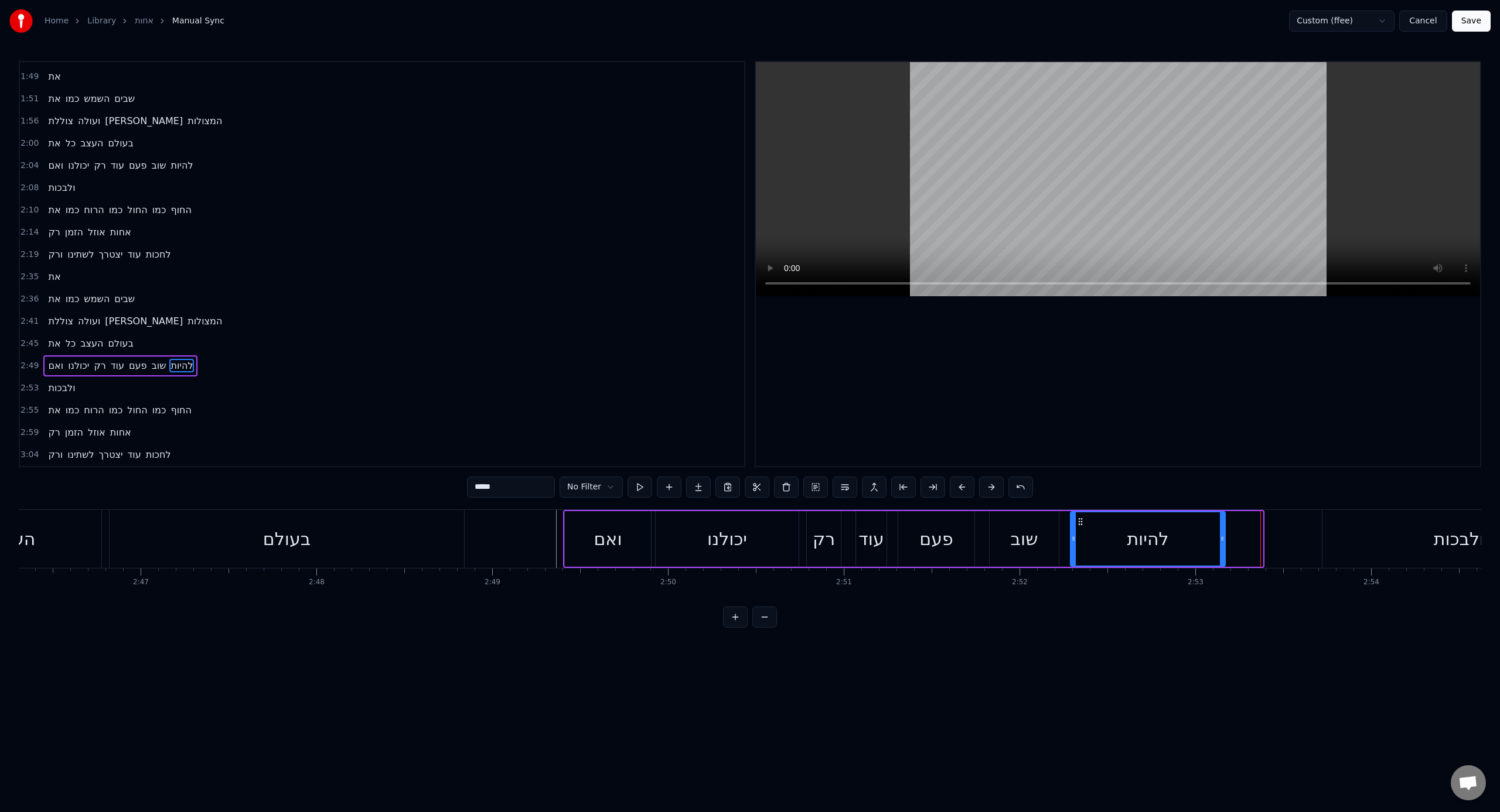
drag, startPoint x: 1261, startPoint y: 540, endPoint x: 1224, endPoint y: 540, distance: 37.0
click at [885, 503] on icon at bounding box center [1222, 539] width 4 height 10
click at [885, 503] on div "ולבכות" at bounding box center [1458, 539] width 273 height 58
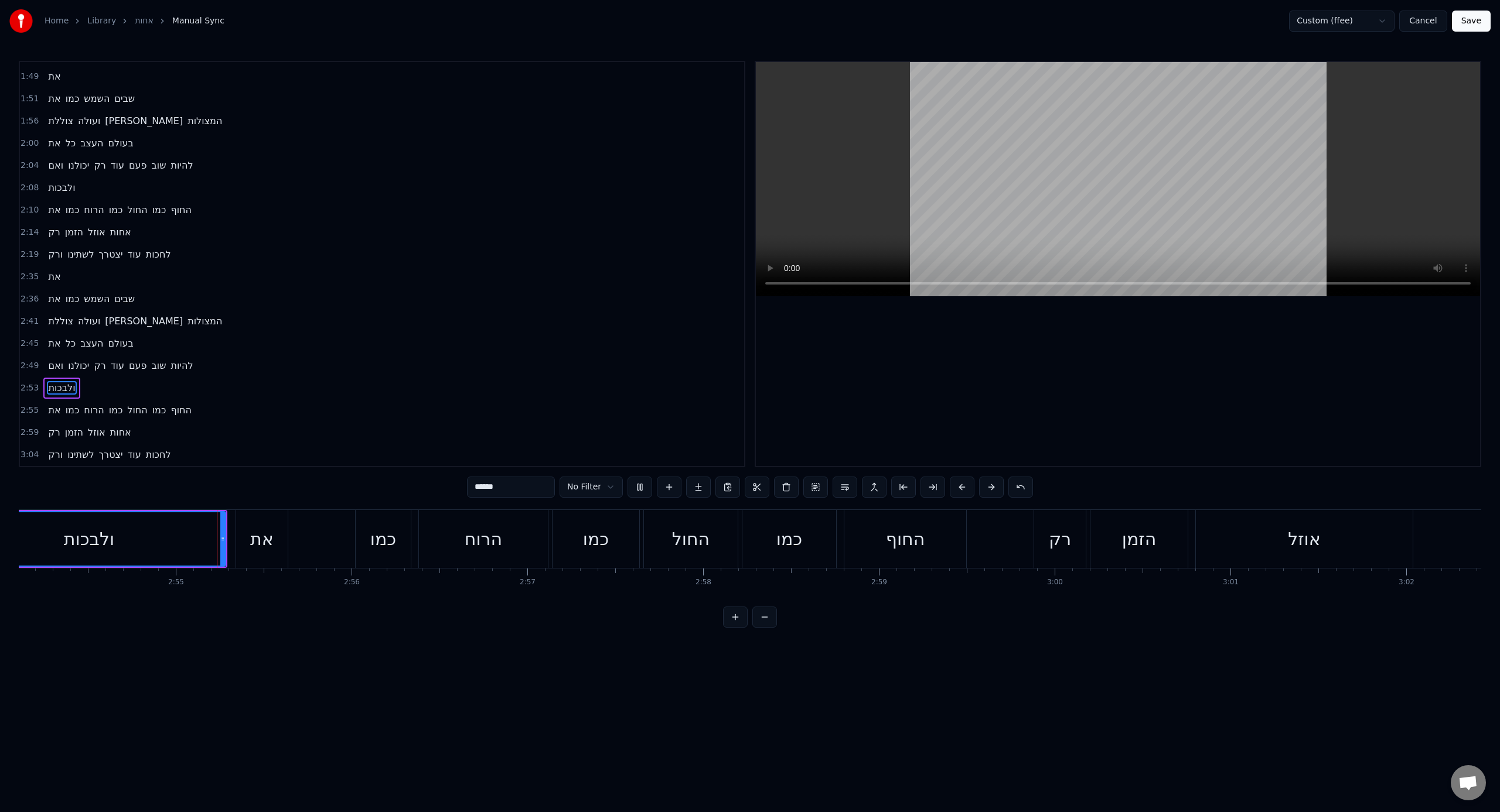
scroll to position [0, 30604]
click at [254, 503] on div "את" at bounding box center [259, 539] width 24 height 26
type input "**"
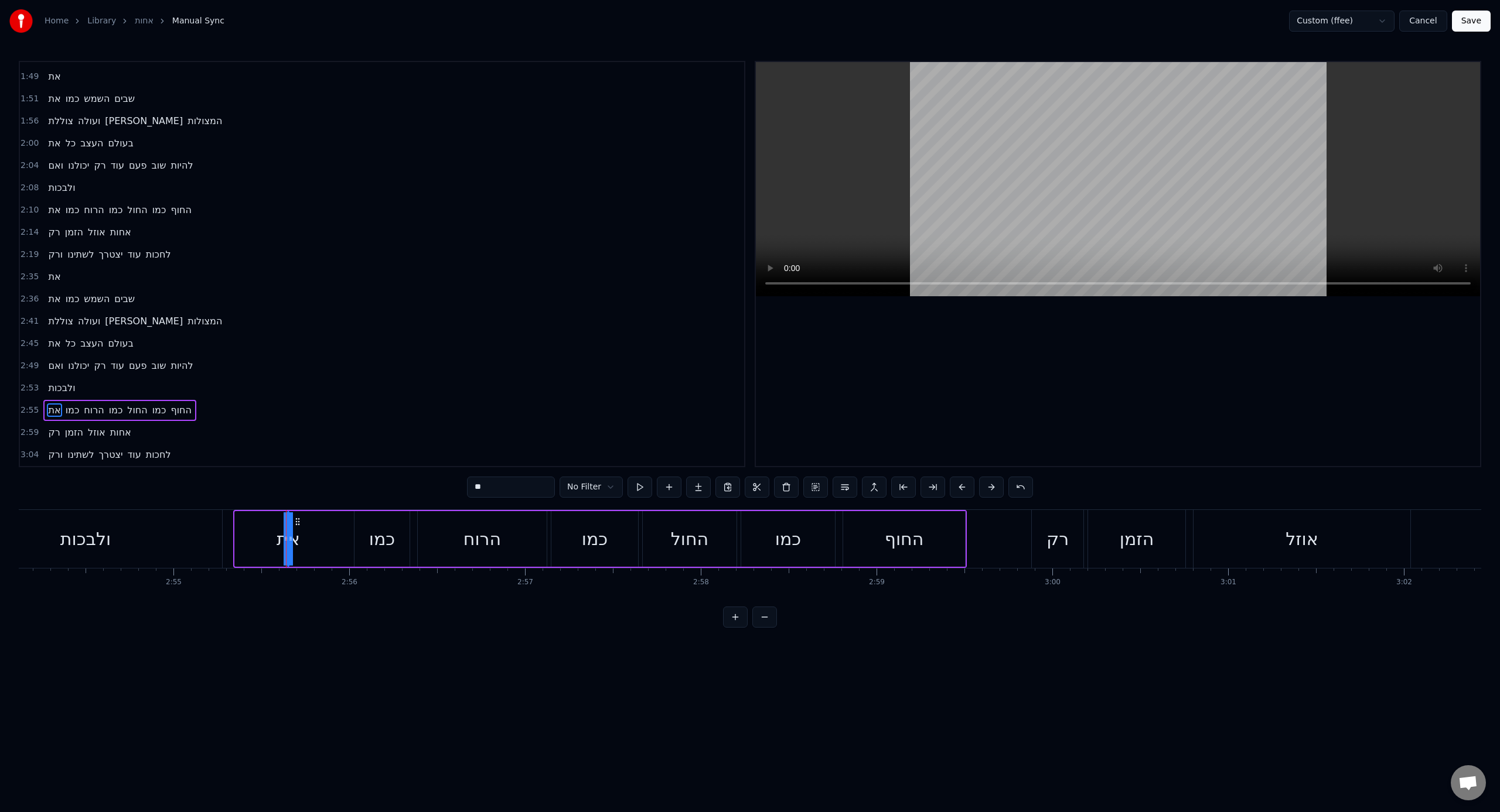
drag, startPoint x: 238, startPoint y: 529, endPoint x: 333, endPoint y: 521, distance: 95.3
click at [333, 503] on div "את כמו הרוח כמו החול כמו החוף" at bounding box center [600, 539] width 734 height 58
click at [282, 503] on div "את" at bounding box center [261, 539] width 52 height 56
drag, startPoint x: 282, startPoint y: 539, endPoint x: 337, endPoint y: 537, distance: 55.0
click at [343, 503] on icon at bounding box center [340, 539] width 4 height 10
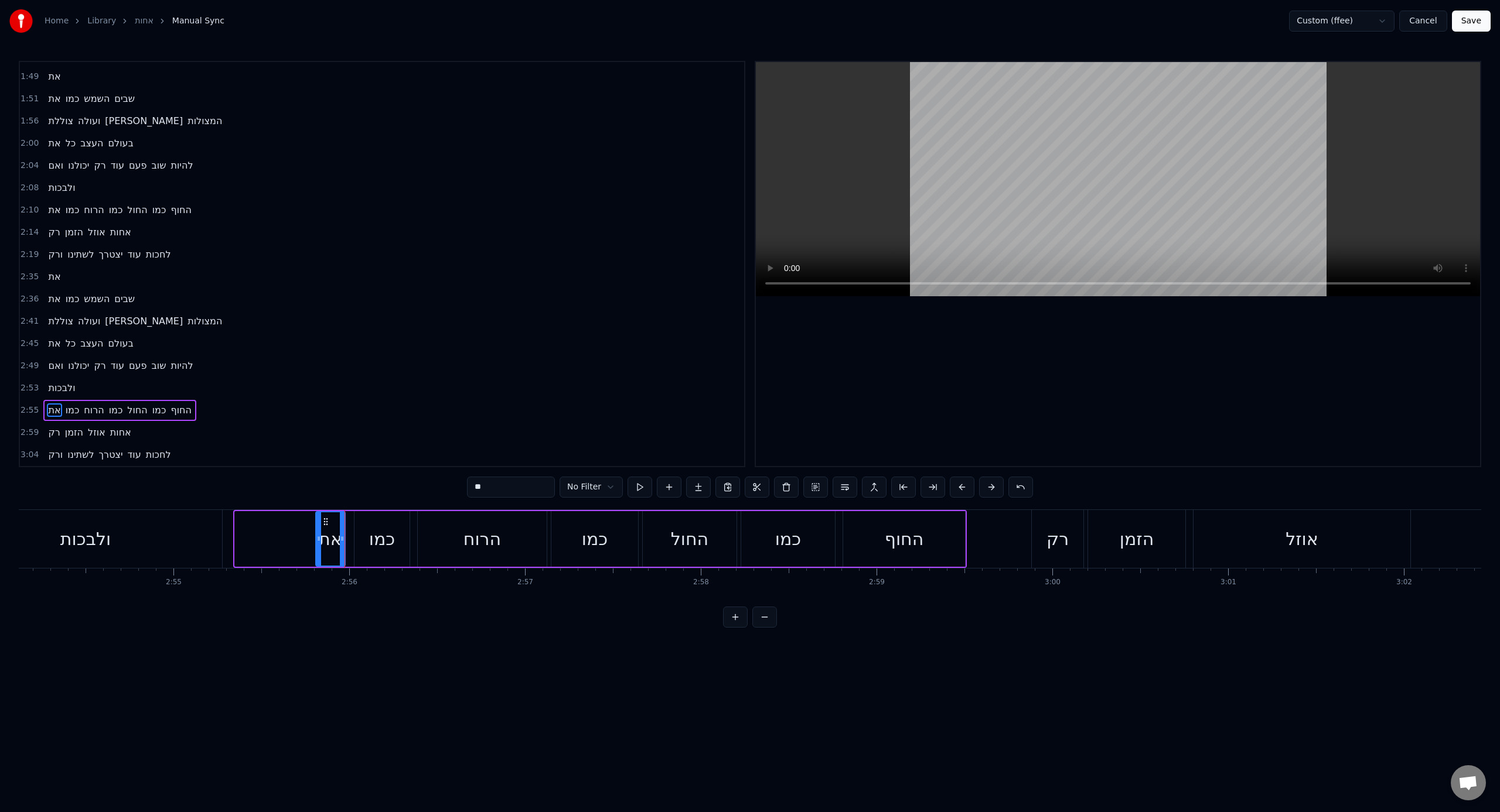
drag, startPoint x: 236, startPoint y: 541, endPoint x: 316, endPoint y: 536, distance: 80.2
click at [316, 503] on icon at bounding box center [318, 539] width 4 height 10
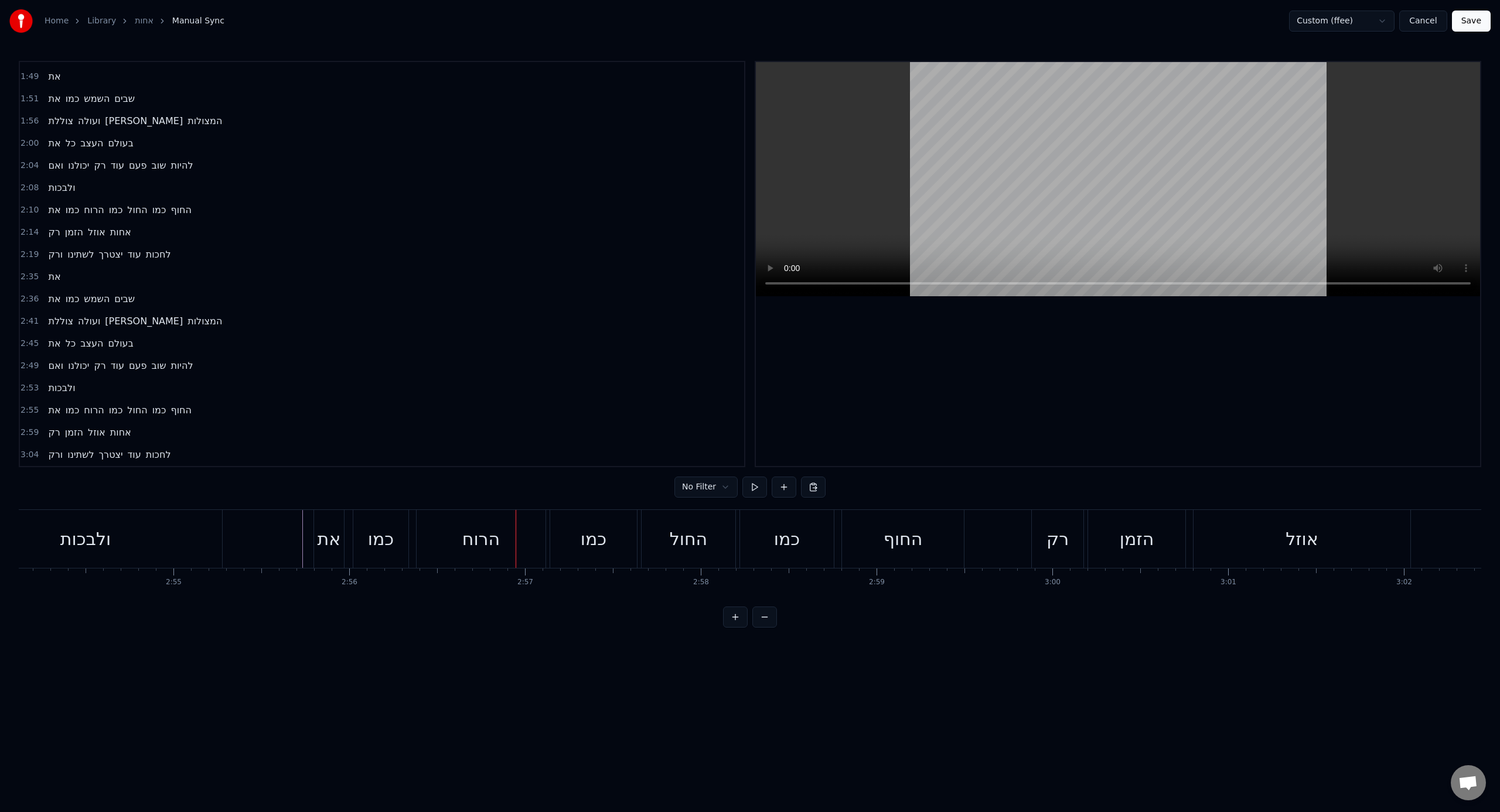
click at [885, 15] on button "Save" at bounding box center [1471, 20] width 38 height 21
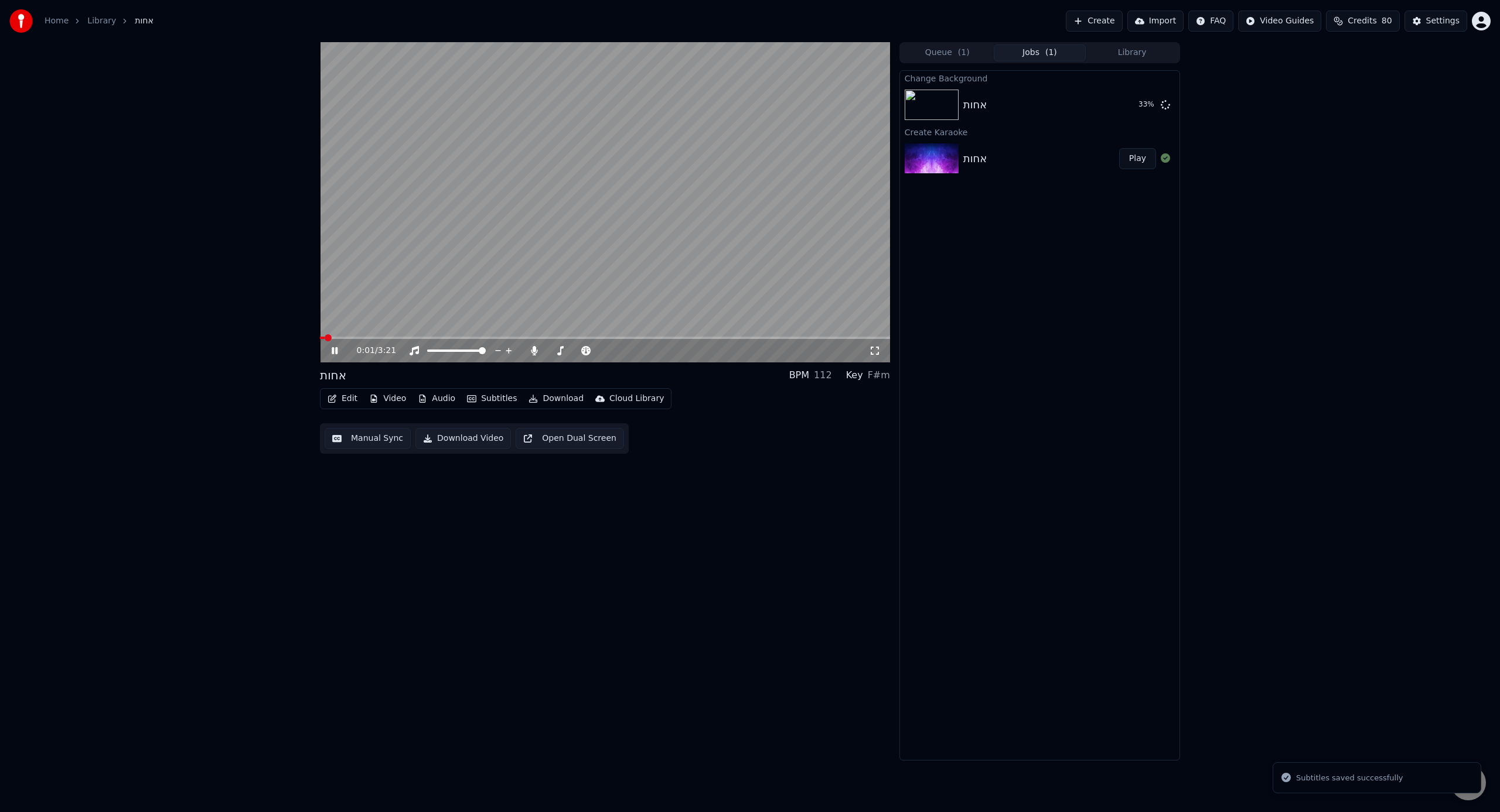
click at [684, 338] on div "0:01 / 3:21" at bounding box center [605, 349] width 570 height 26
click at [687, 337] on span at bounding box center [605, 338] width 570 height 3
click at [549, 338] on span at bounding box center [504, 338] width 369 height 3
click at [339, 405] on button "Edit" at bounding box center [342, 399] width 39 height 17
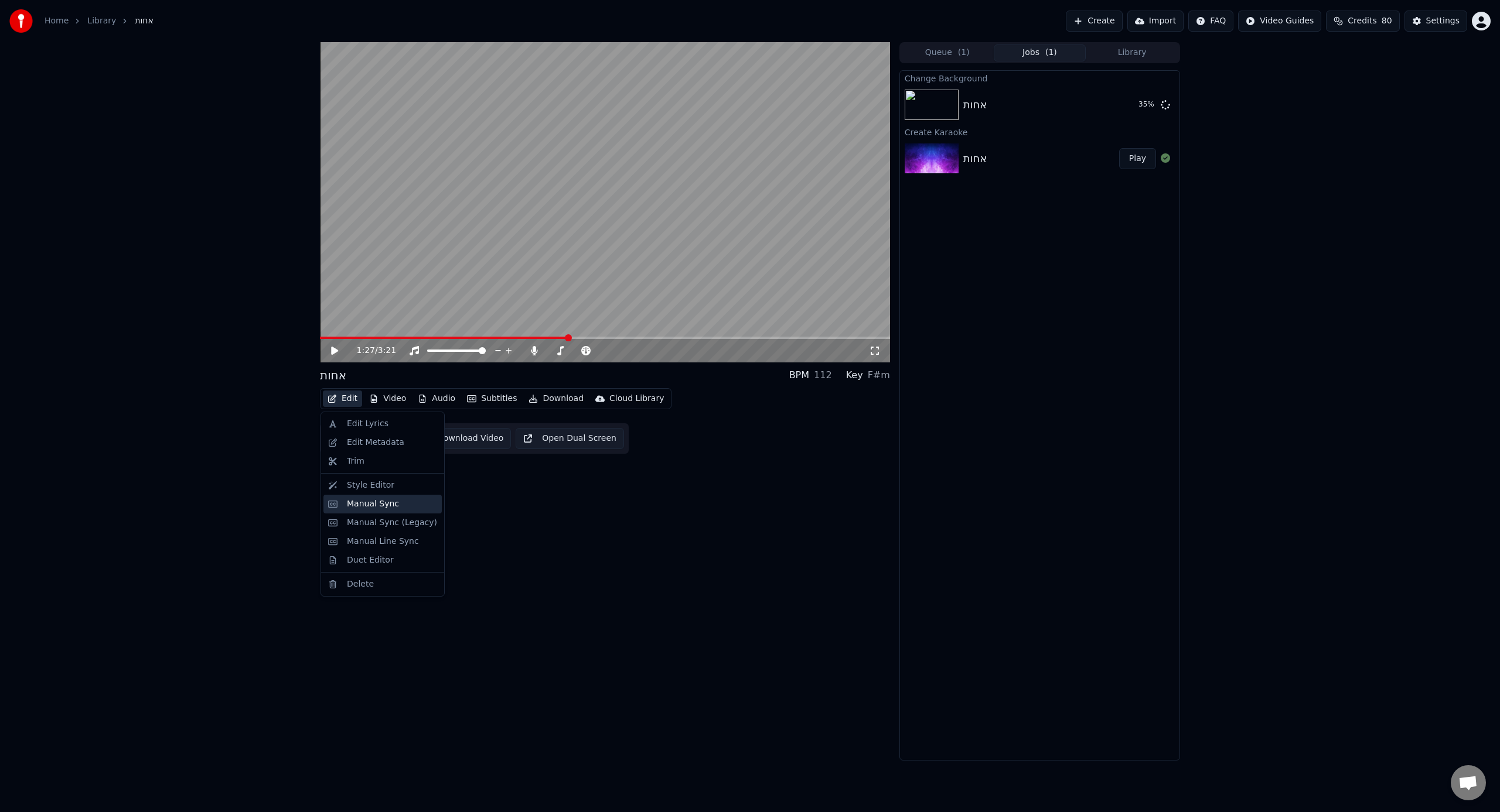
click at [378, 503] on div "Manual Sync" at bounding box center [382, 504] width 118 height 19
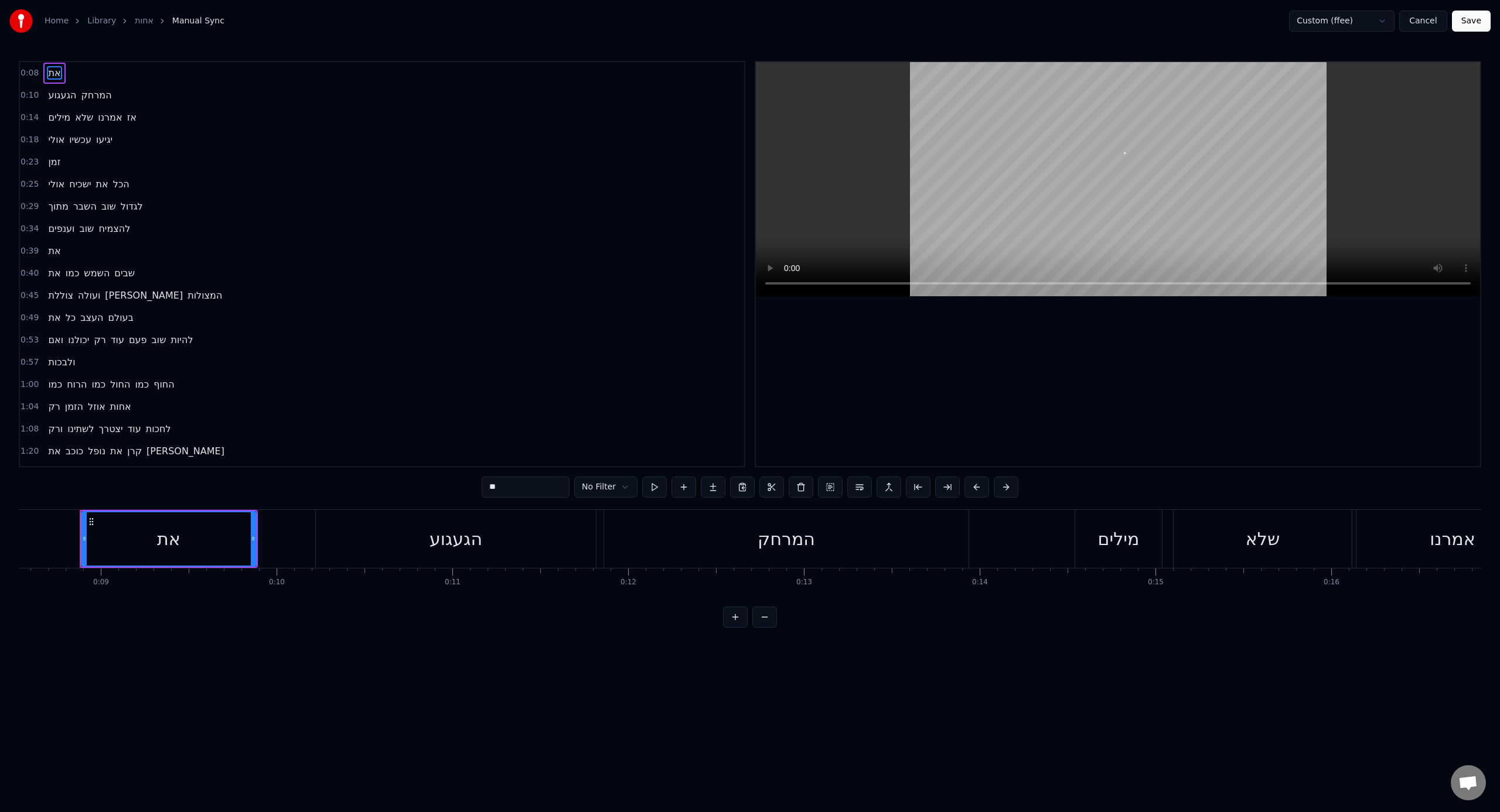
scroll to position [0, 1502]
drag, startPoint x: 1305, startPoint y: 595, endPoint x: 1299, endPoint y: 599, distance: 7.2
click at [885, 503] on div "את הגעגוע המרחק מילים שלא אמרנו אז אולי עכשיו יגיעו זמן אולי ישכיח את הכל מתוך …" at bounding box center [750, 553] width 1462 height 88
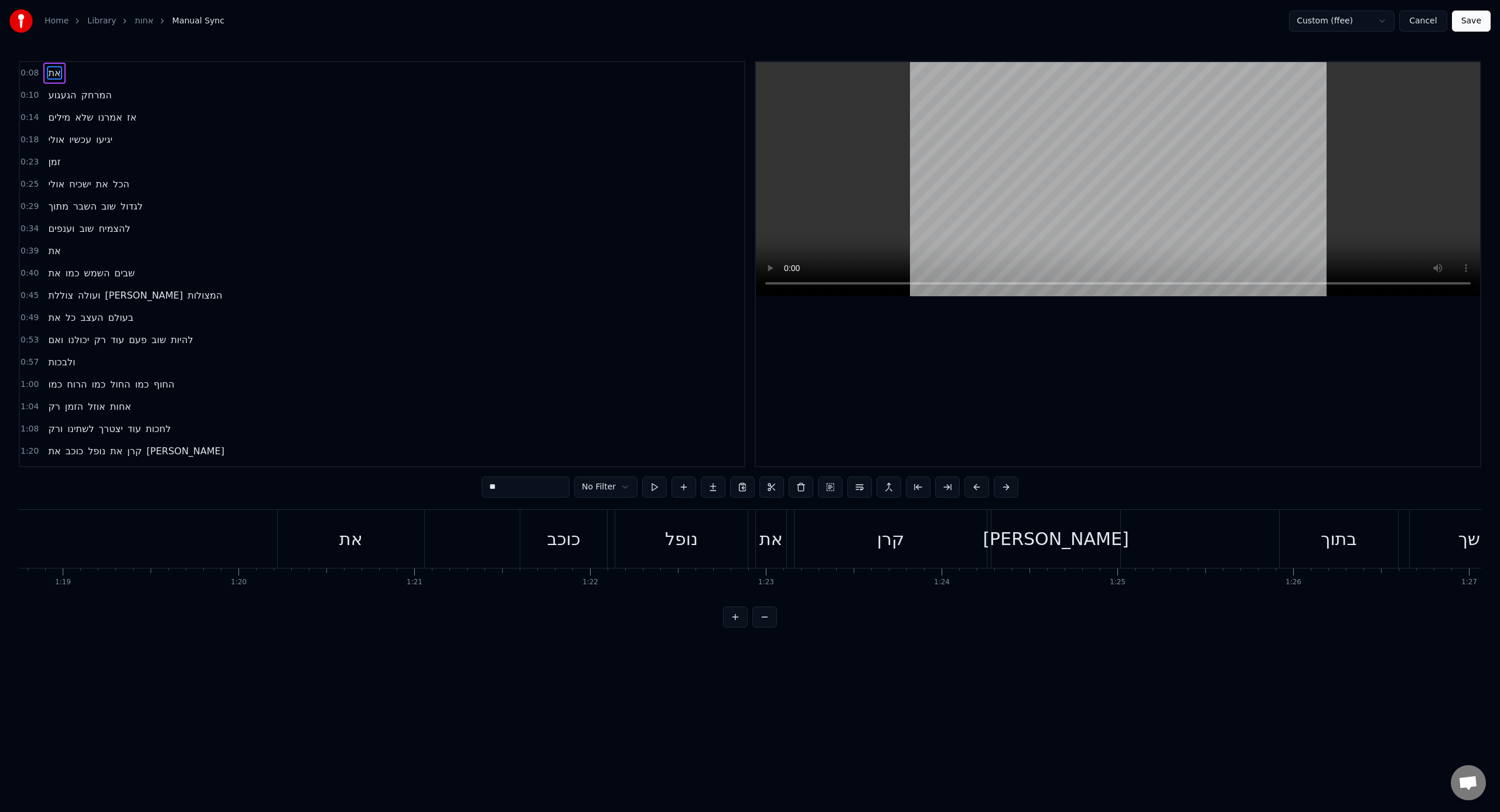
scroll to position [0, 13870]
click at [343, 503] on div "את" at bounding box center [322, 539] width 147 height 58
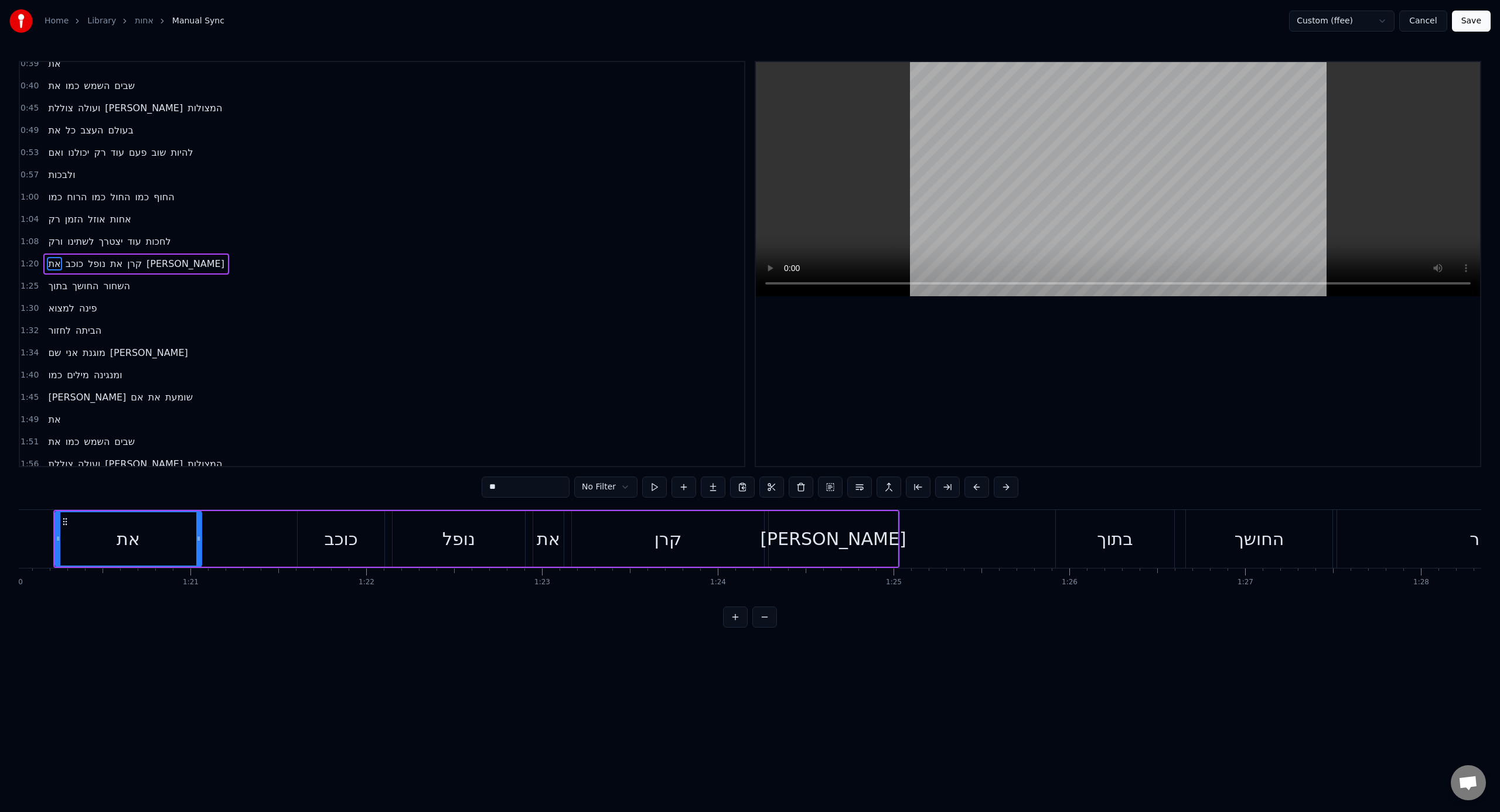
scroll to position [0, 14108]
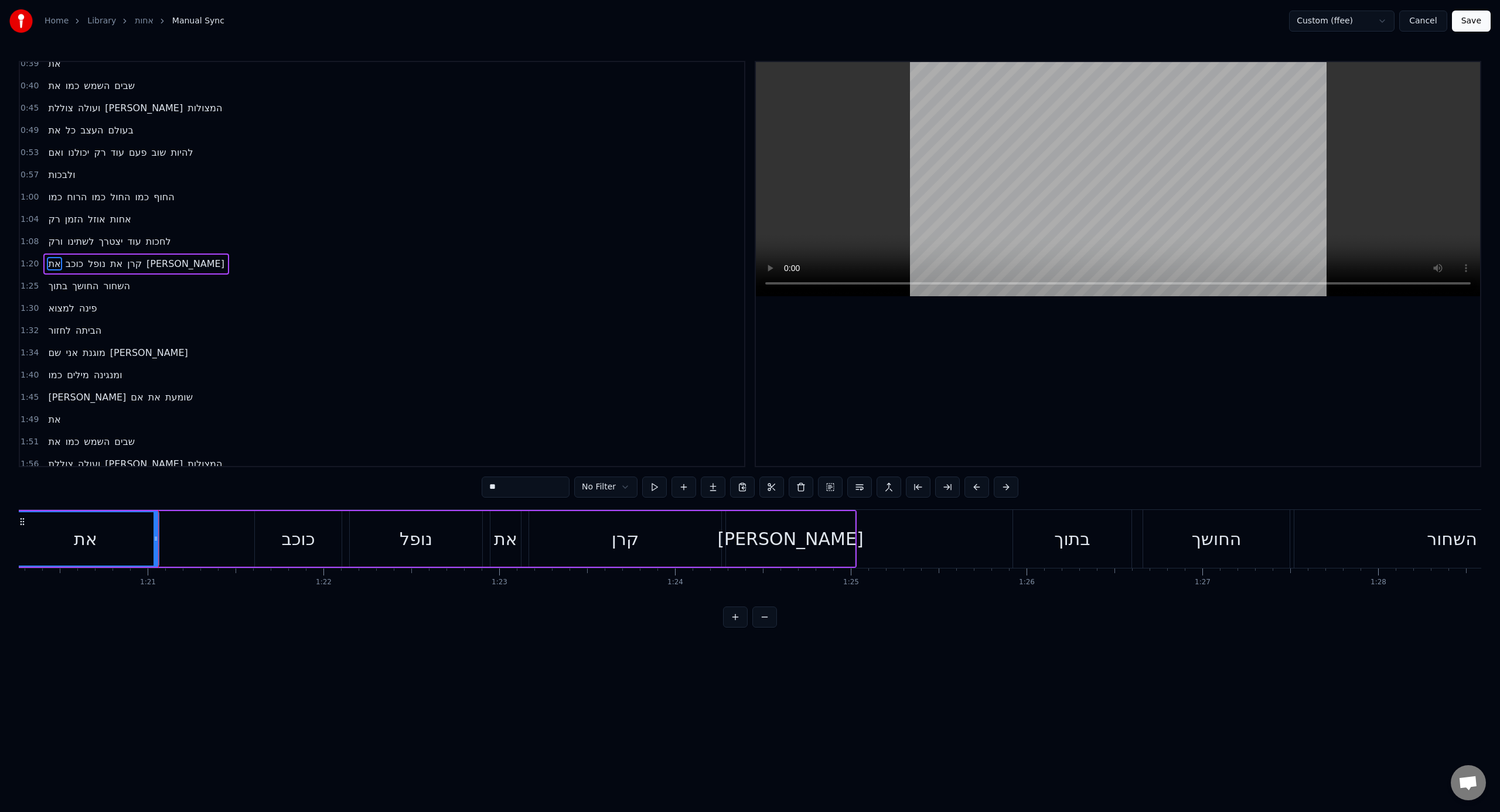
click at [885, 503] on div "בתוך" at bounding box center [1072, 539] width 36 height 26
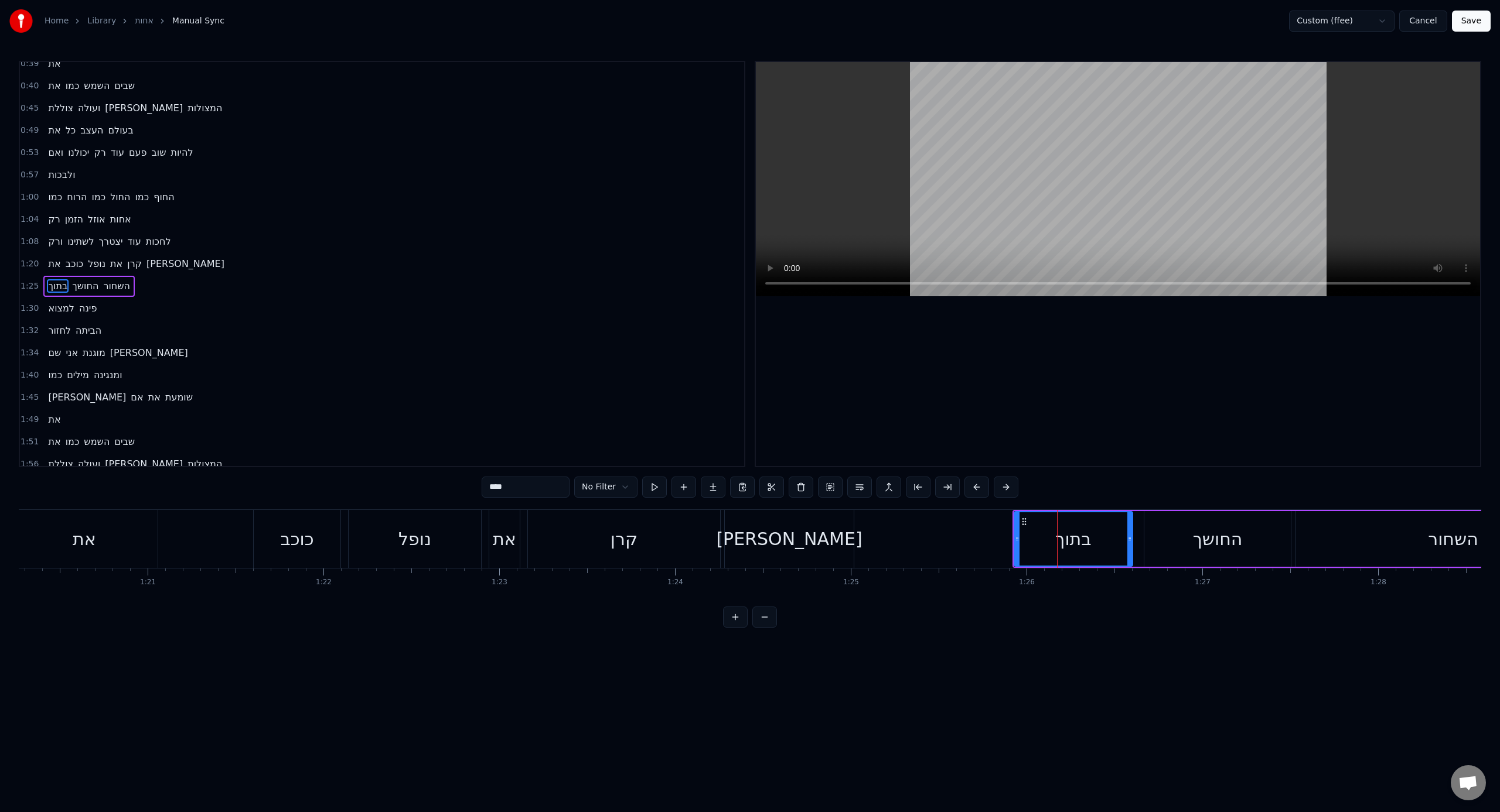
scroll to position [210, 0]
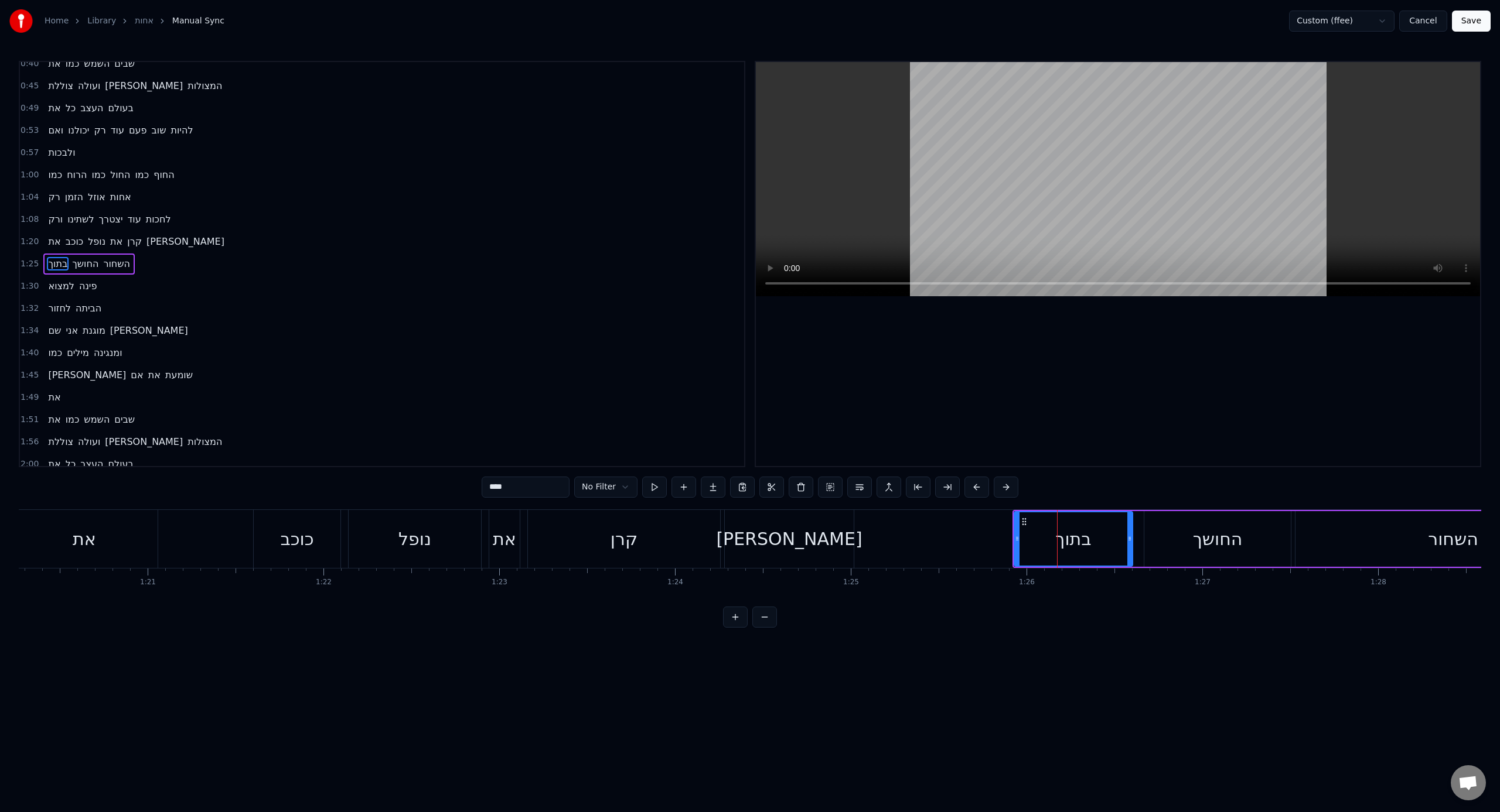
click at [503, 491] on input "****" at bounding box center [525, 487] width 88 height 21
type input "****"
click at [885, 24] on button "Save" at bounding box center [1471, 20] width 38 height 21
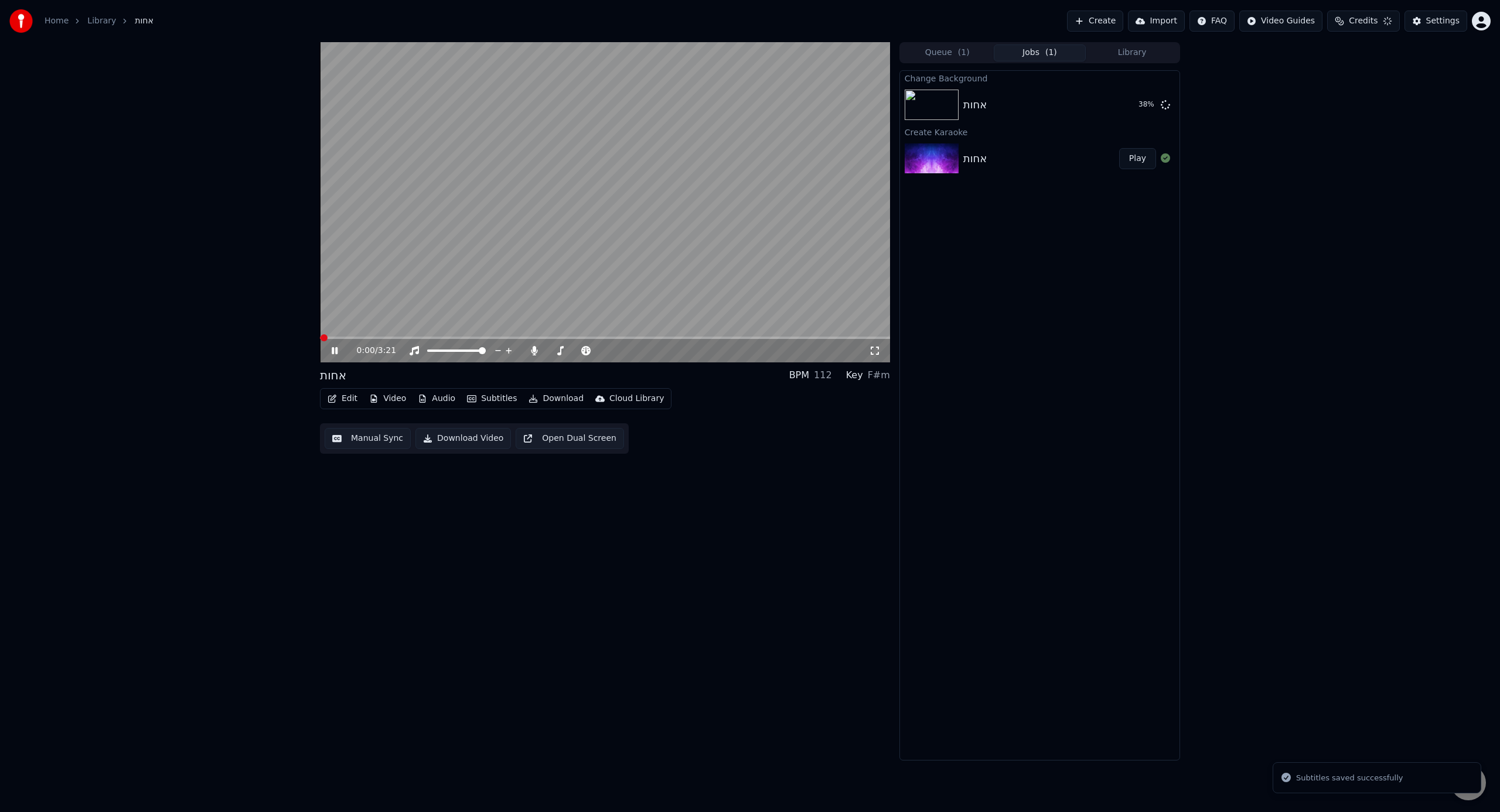
click at [395, 340] on div "0:00 / 3:21" at bounding box center [605, 351] width 570 height 24
click at [396, 338] on span at bounding box center [605, 338] width 570 height 3
click at [342, 404] on button "Edit" at bounding box center [342, 399] width 39 height 17
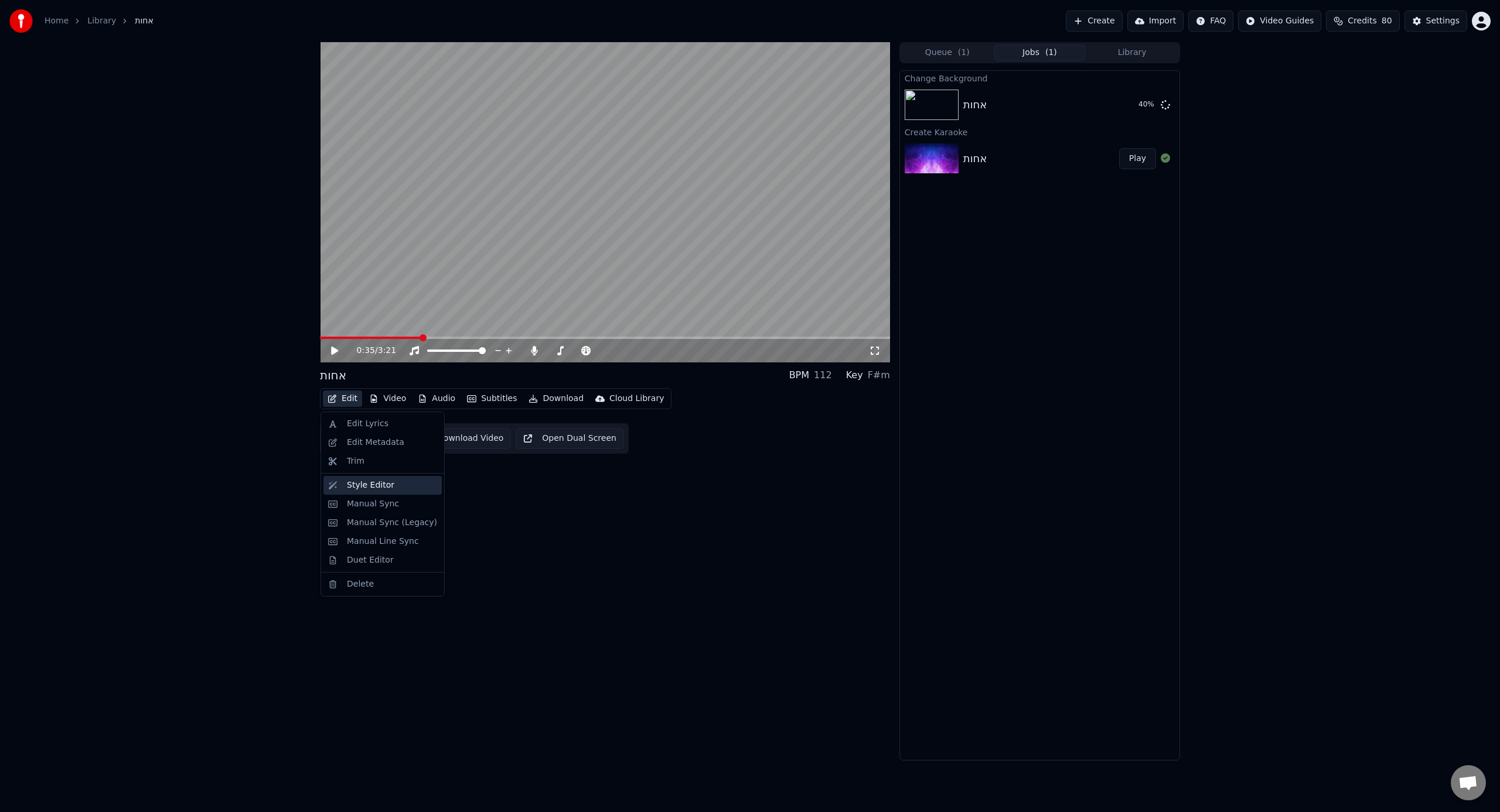
click at [398, 489] on div "Style Editor" at bounding box center [392, 486] width 90 height 12
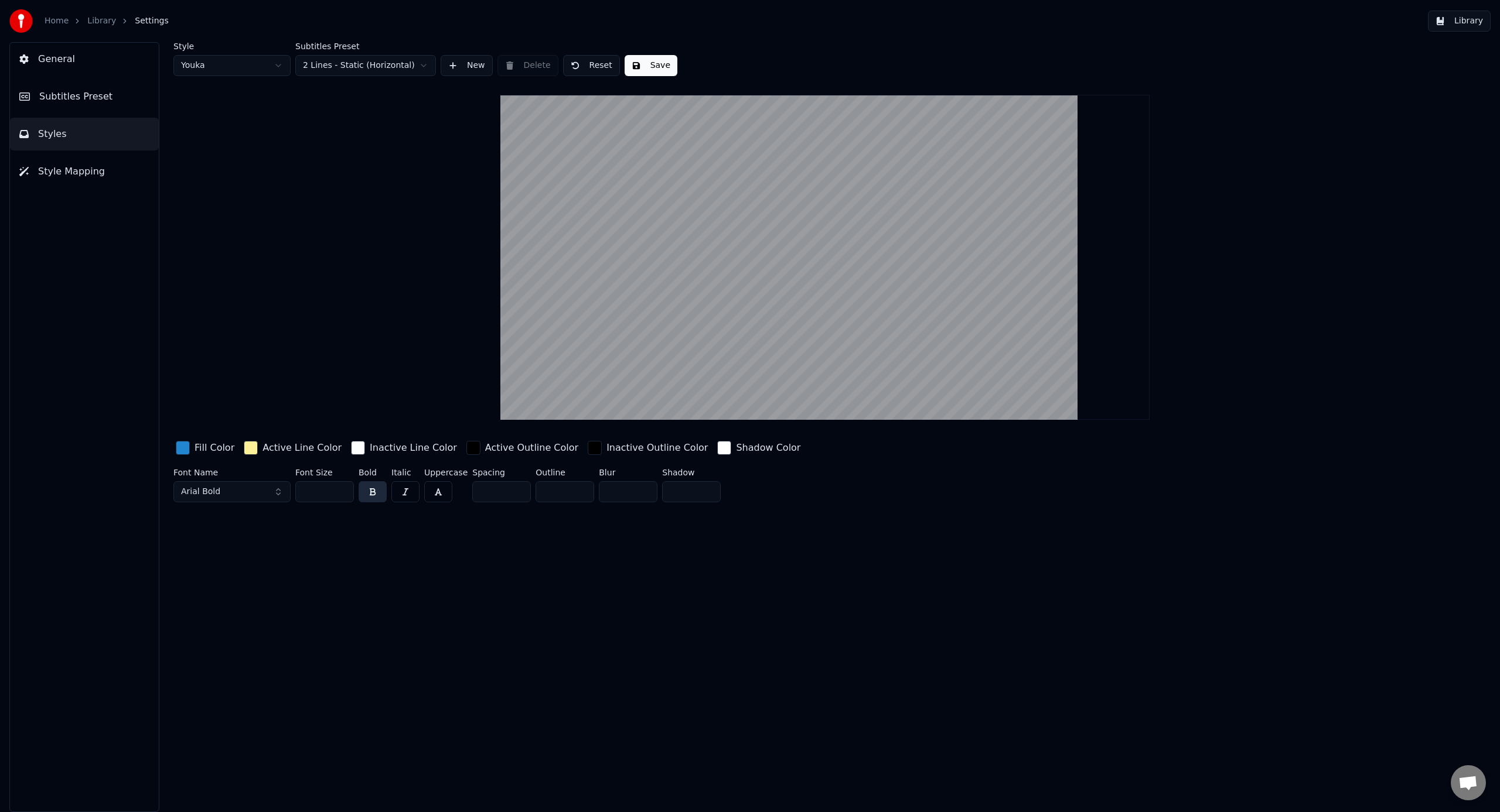
click at [241, 63] on html "Home Library Settings Library General Subtitles Preset Styles Style Mapping Sty…" at bounding box center [750, 406] width 1500 height 812
click at [314, 489] on input "**" at bounding box center [325, 491] width 59 height 21
type input "***"
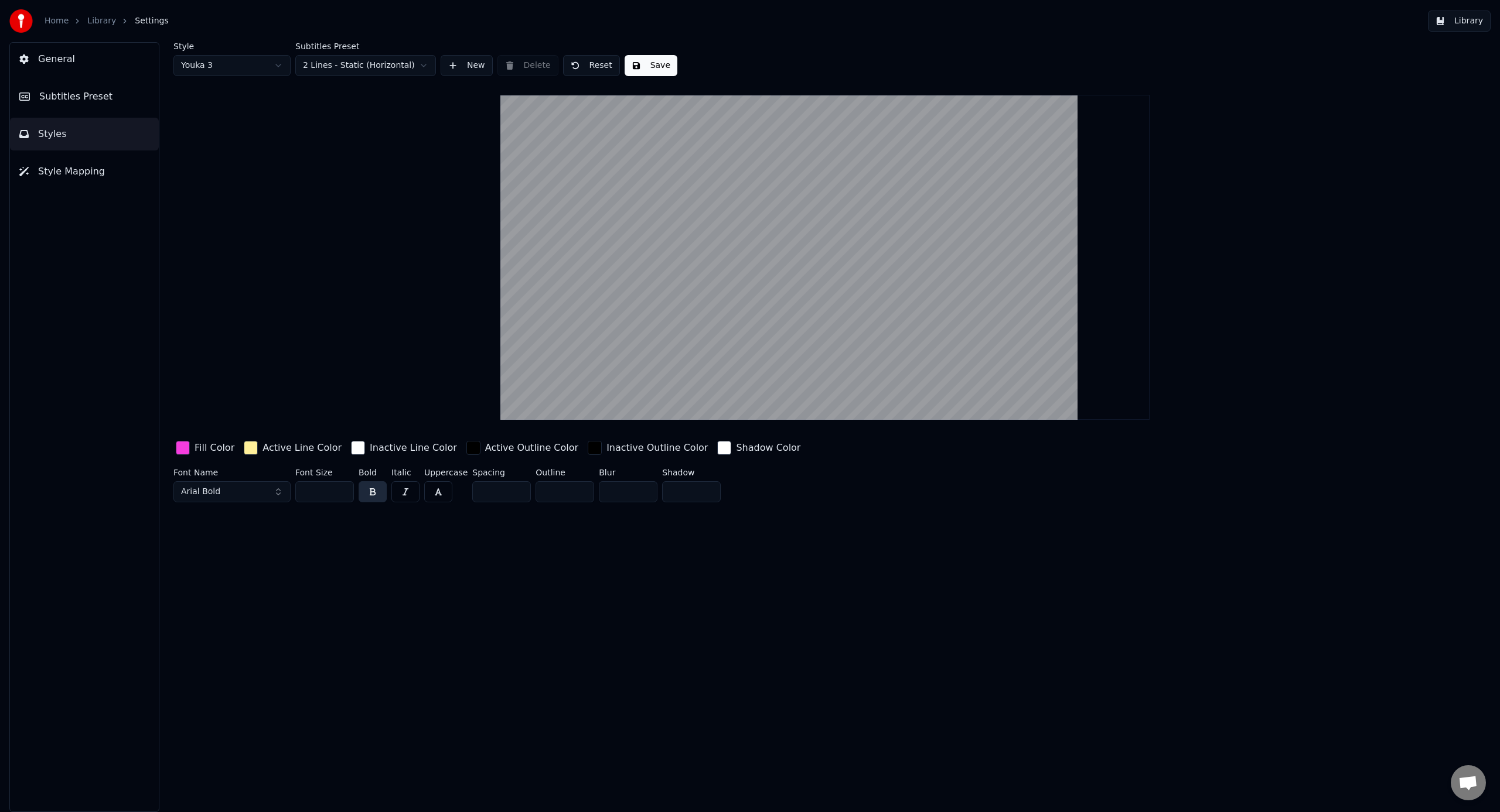
click at [198, 67] on html "Home Library Settings Library General Subtitles Preset Styles Style Mapping Sty…" at bounding box center [750, 406] width 1500 height 812
click at [219, 51] on html "Home Library Settings Library General Subtitles Preset Styles Style Mapping Sty…" at bounding box center [750, 406] width 1500 height 812
click at [645, 68] on button "Save" at bounding box center [651, 65] width 52 height 21
click at [100, 23] on link "Library" at bounding box center [101, 21] width 29 height 12
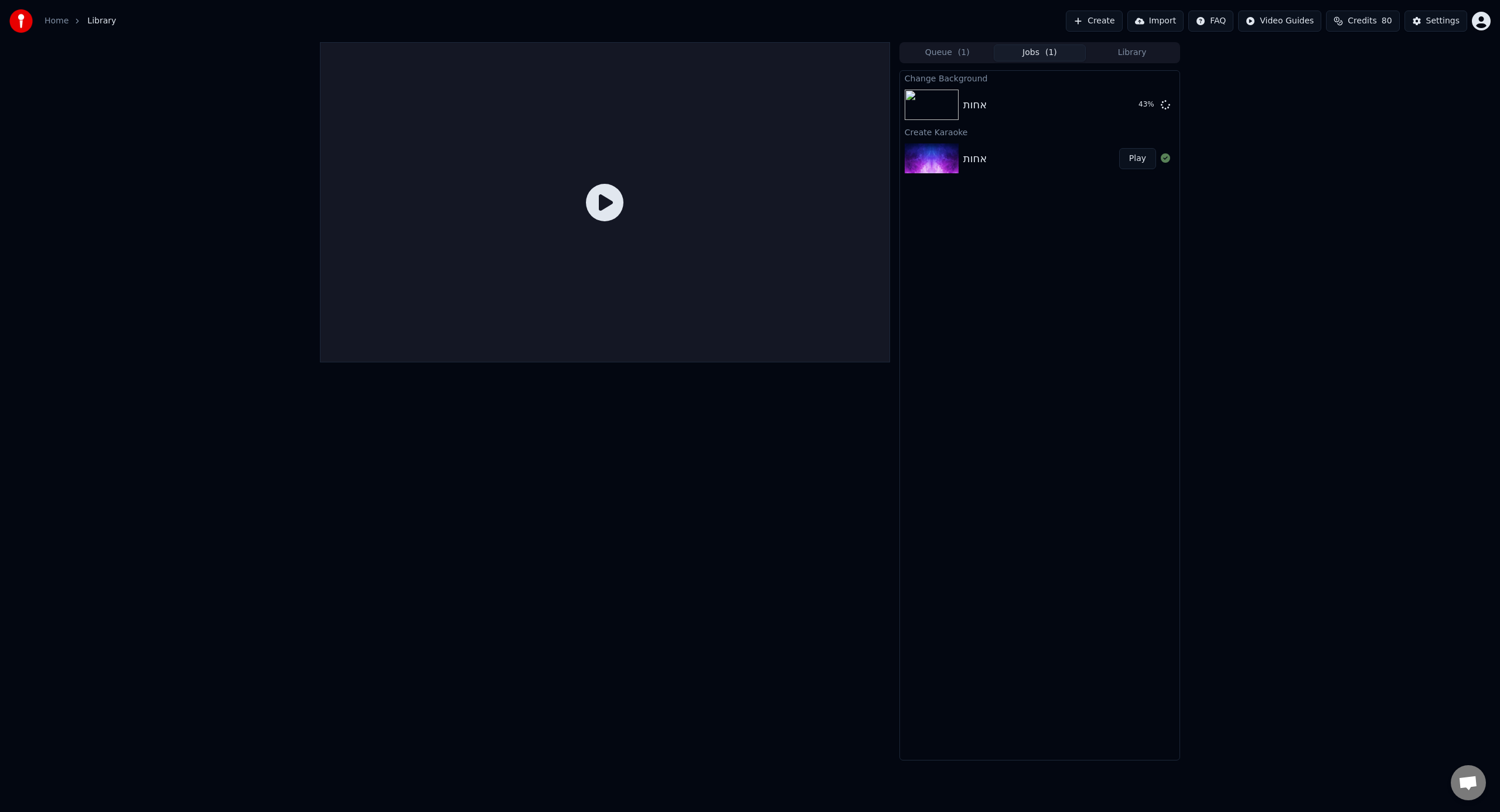
click at [885, 159] on div "אחות" at bounding box center [1041, 159] width 156 height 17
click at [885, 157] on button "Play" at bounding box center [1138, 159] width 37 height 21
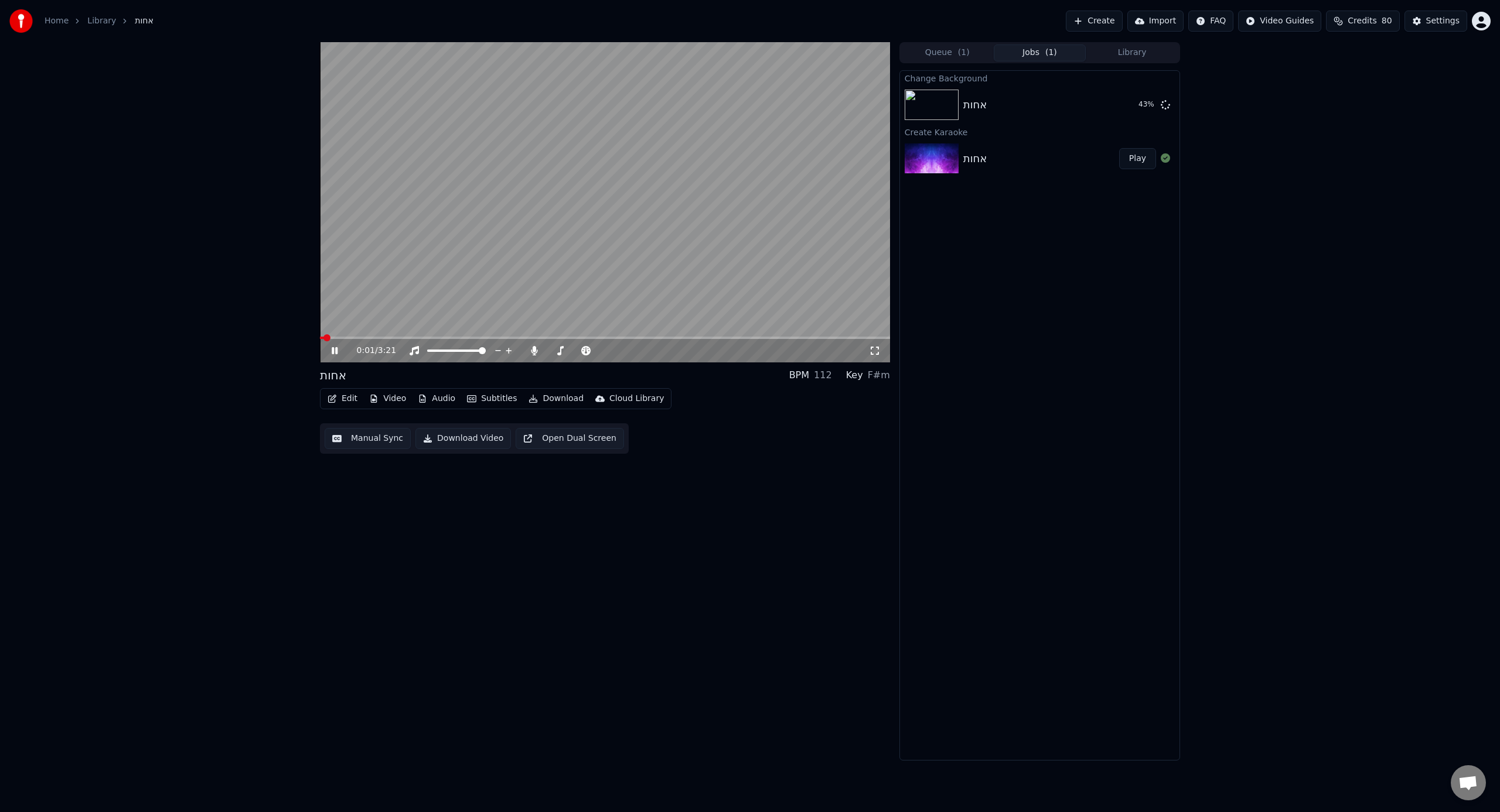
click at [407, 335] on video at bounding box center [605, 202] width 570 height 321
click at [407, 337] on span at bounding box center [605, 338] width 570 height 3
click at [341, 394] on button "Edit" at bounding box center [342, 399] width 39 height 17
click at [376, 503] on div "Duet Editor" at bounding box center [370, 561] width 47 height 12
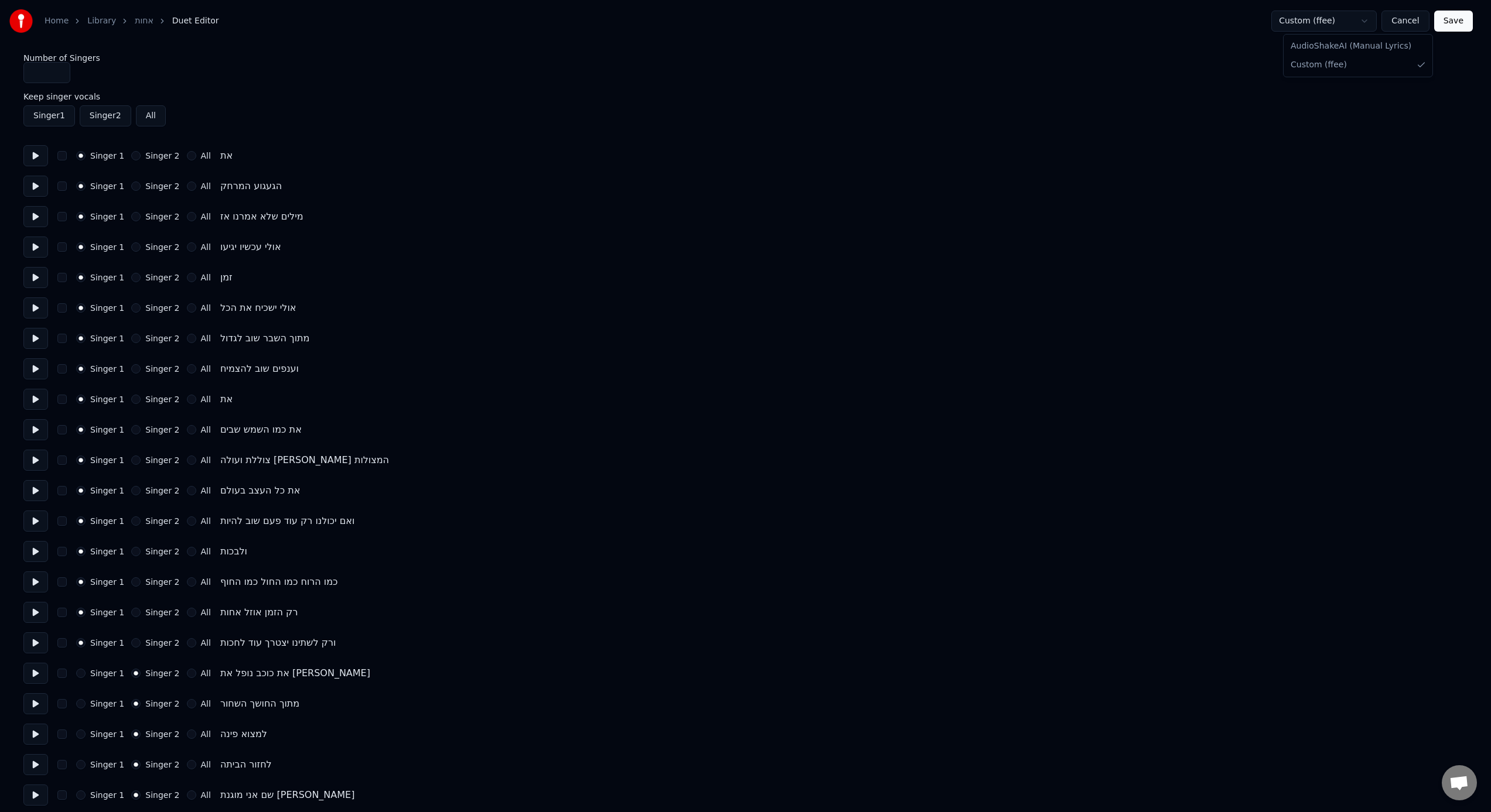
click at [885, 26] on html "Home Library אחות Duet Editor Custom (ffee) Cancel Save Number of Singers * Kee…" at bounding box center [745, 713] width 1491 height 1426
click at [885, 26] on html "Home Library אחות Duet Editor Custom (ffee) Cancel Save Number of Singers * Kee…" at bounding box center [750, 713] width 1500 height 1426
click at [885, 23] on button "Cancel" at bounding box center [1414, 20] width 47 height 21
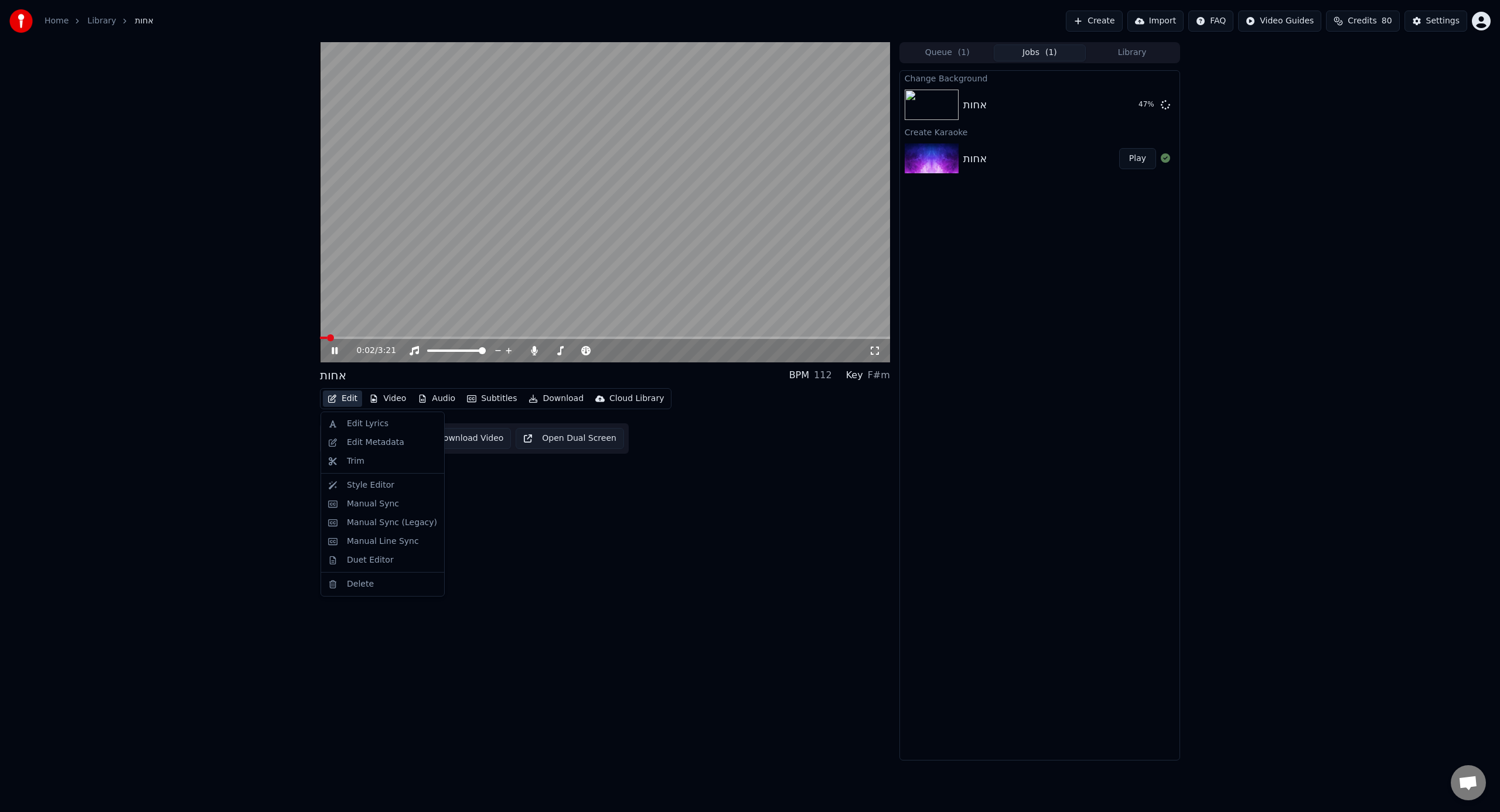
click at [327, 399] on button "Edit" at bounding box center [342, 399] width 39 height 17
click at [363, 483] on div "Style Editor" at bounding box center [371, 486] width 47 height 12
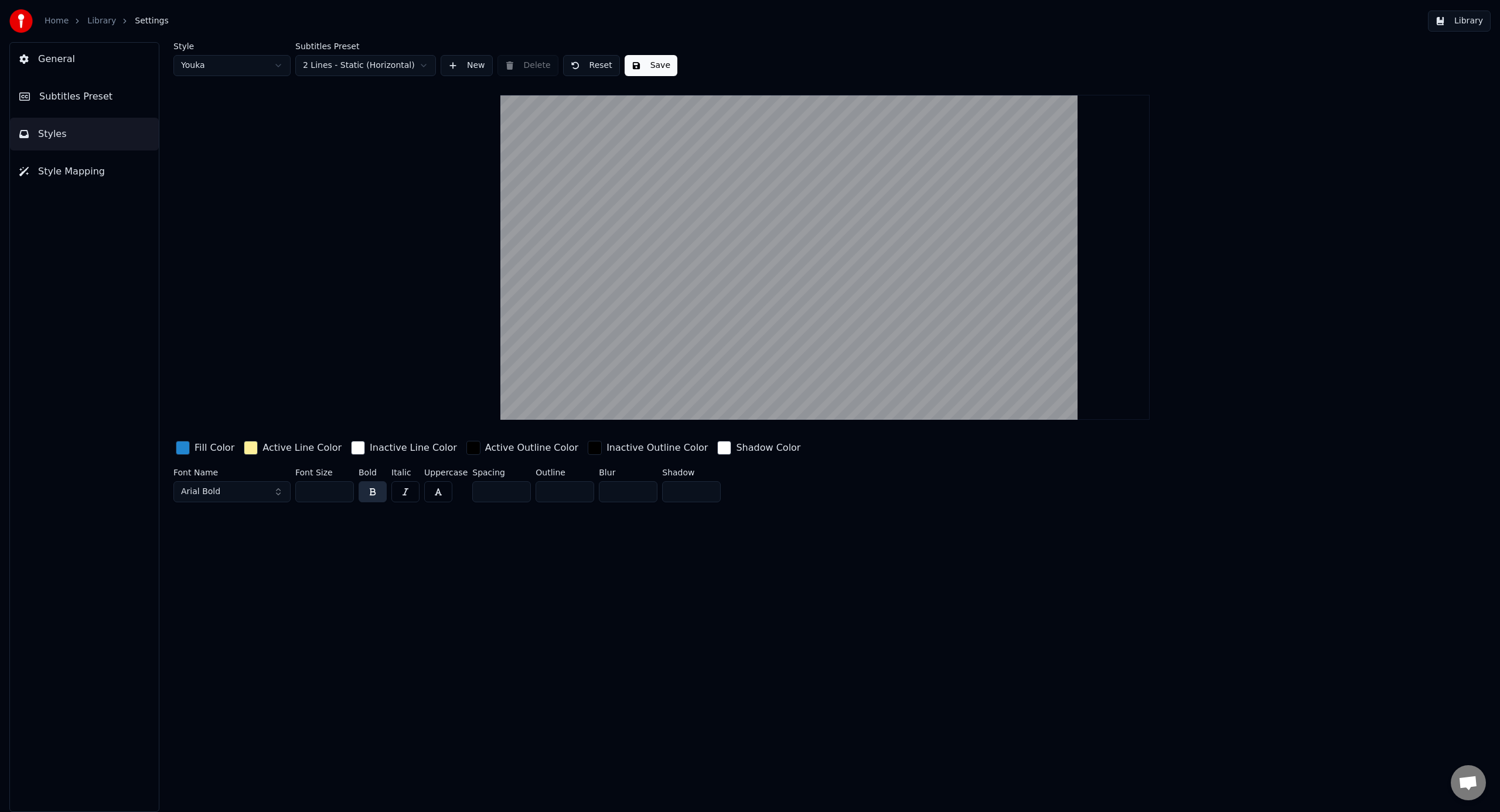
click at [63, 67] on button "General" at bounding box center [85, 59] width 149 height 33
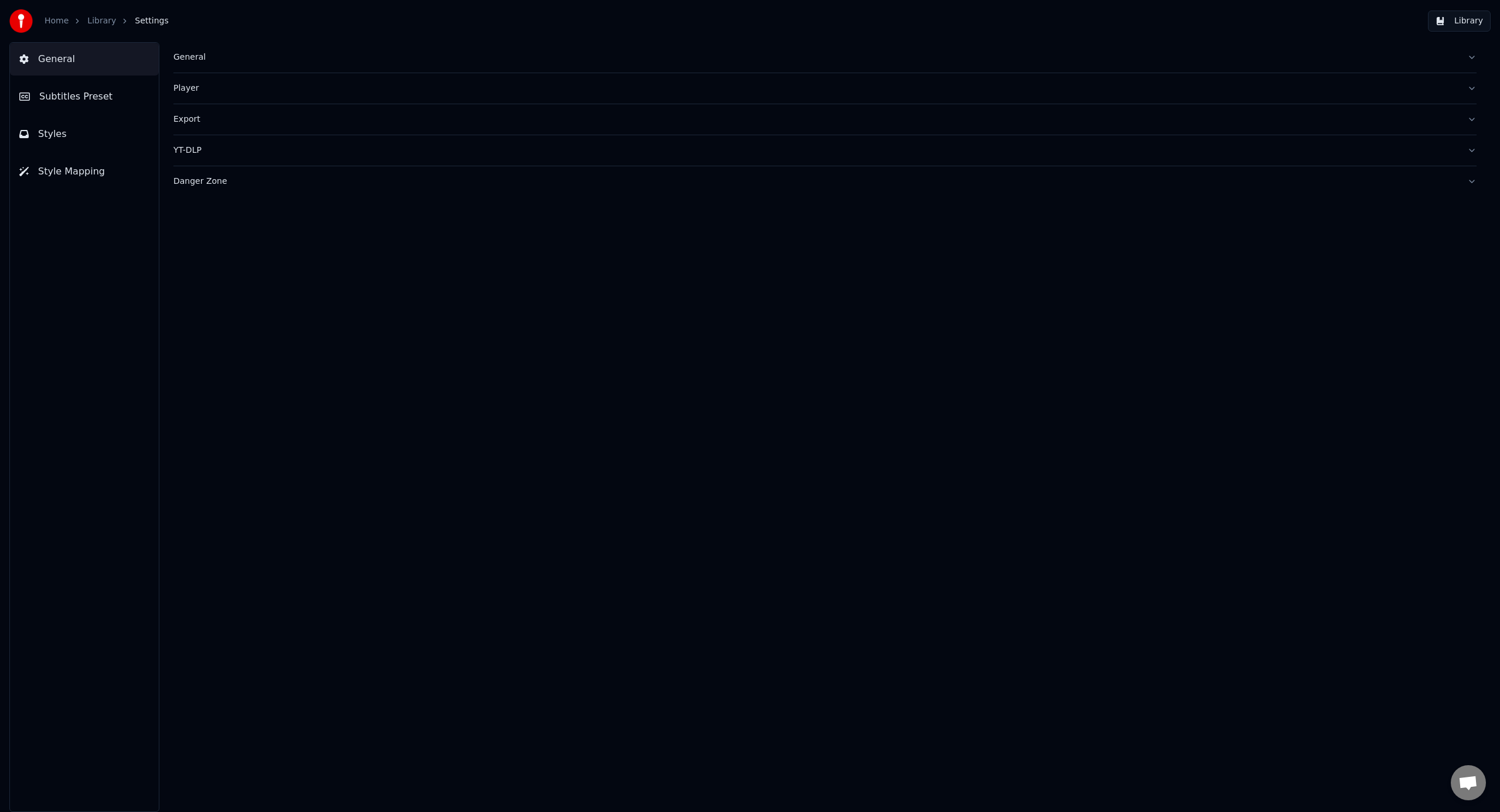
click at [69, 93] on span "Subtitles Preset" at bounding box center [76, 97] width 73 height 14
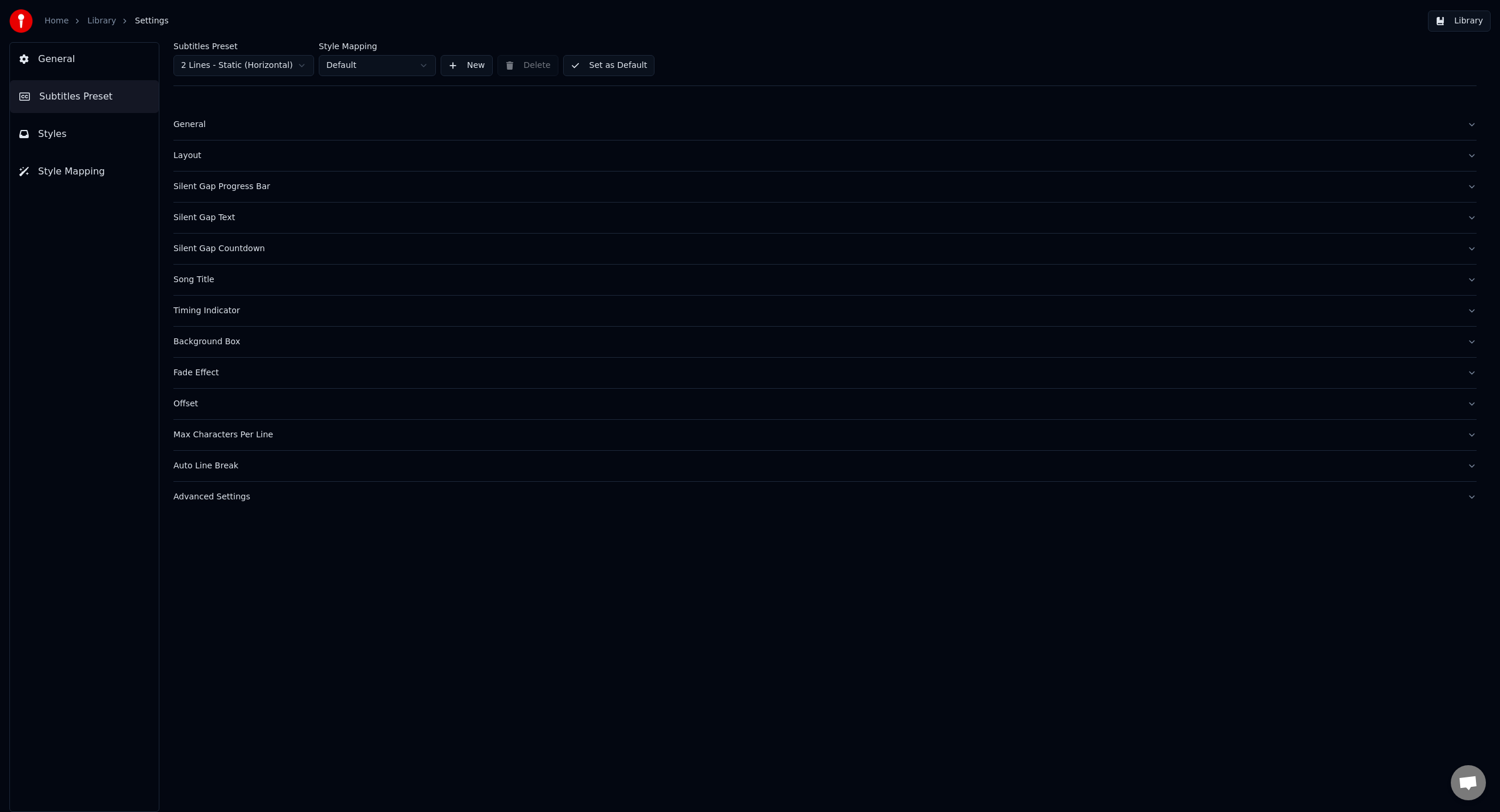
click at [76, 128] on button "Styles" at bounding box center [85, 134] width 149 height 33
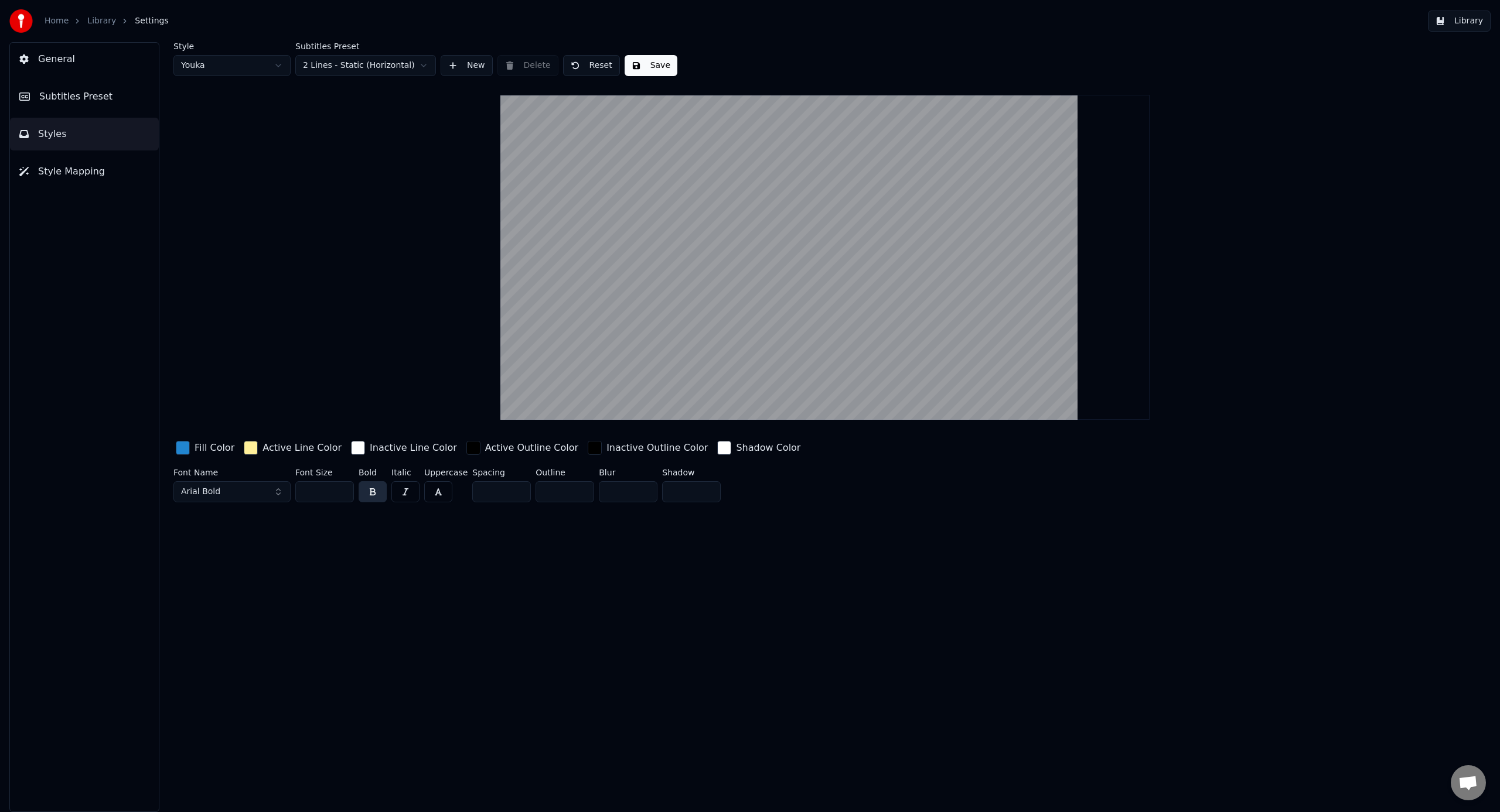
click at [651, 65] on button "Save" at bounding box center [651, 65] width 52 height 21
click at [238, 64] on html "Home Library Settings Library General Subtitles Preset Styles Style Mapping Sty…" at bounding box center [750, 406] width 1500 height 812
drag, startPoint x: 229, startPoint y: 127, endPoint x: 239, endPoint y: 124, distance: 10.4
click at [667, 62] on button "Done" at bounding box center [652, 65] width 54 height 21
click at [641, 70] on button "Done" at bounding box center [652, 65] width 54 height 21
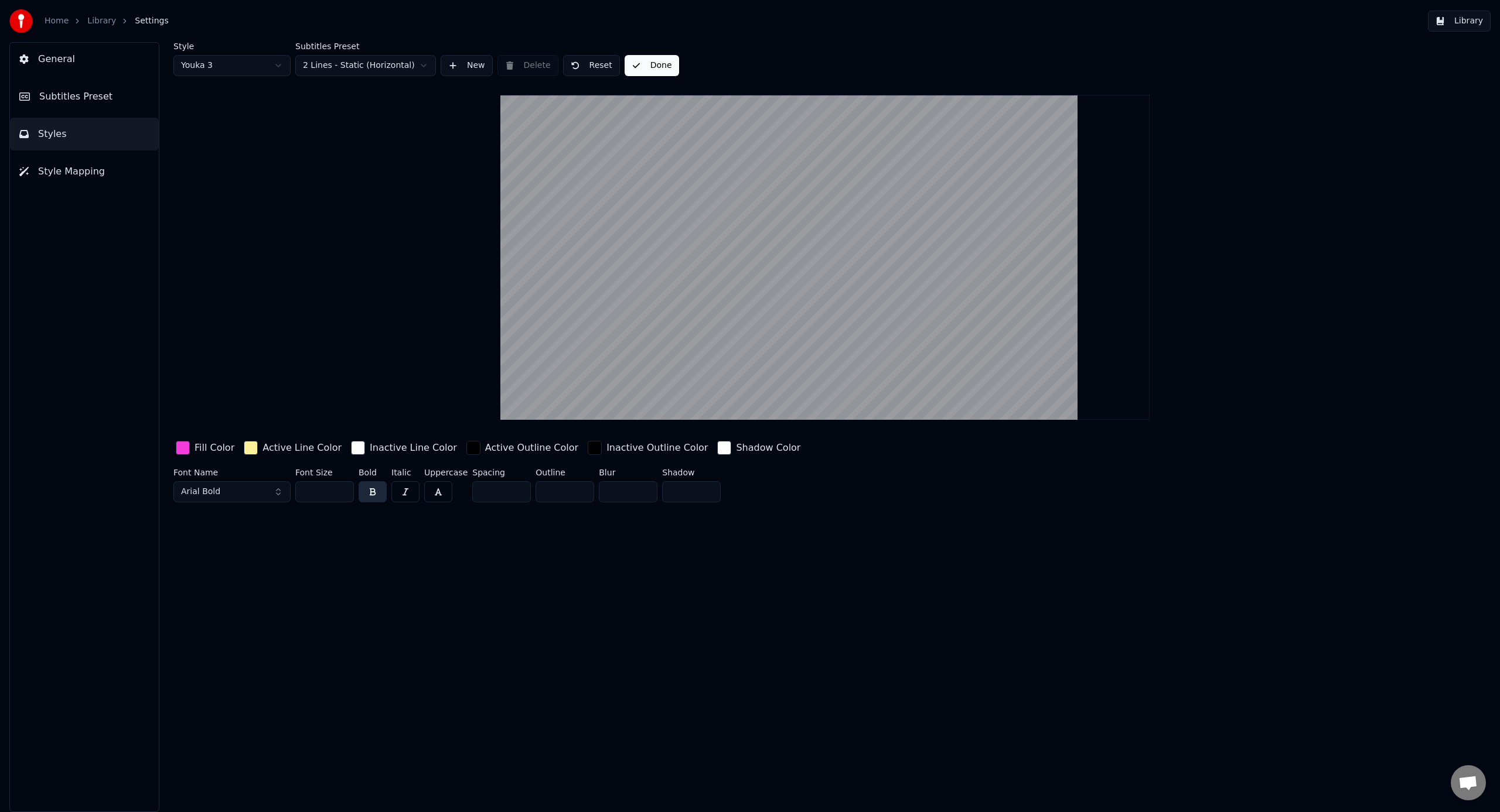
click at [641, 70] on button "Done" at bounding box center [652, 65] width 54 height 21
click at [885, 24] on button "Library" at bounding box center [1459, 20] width 63 height 21
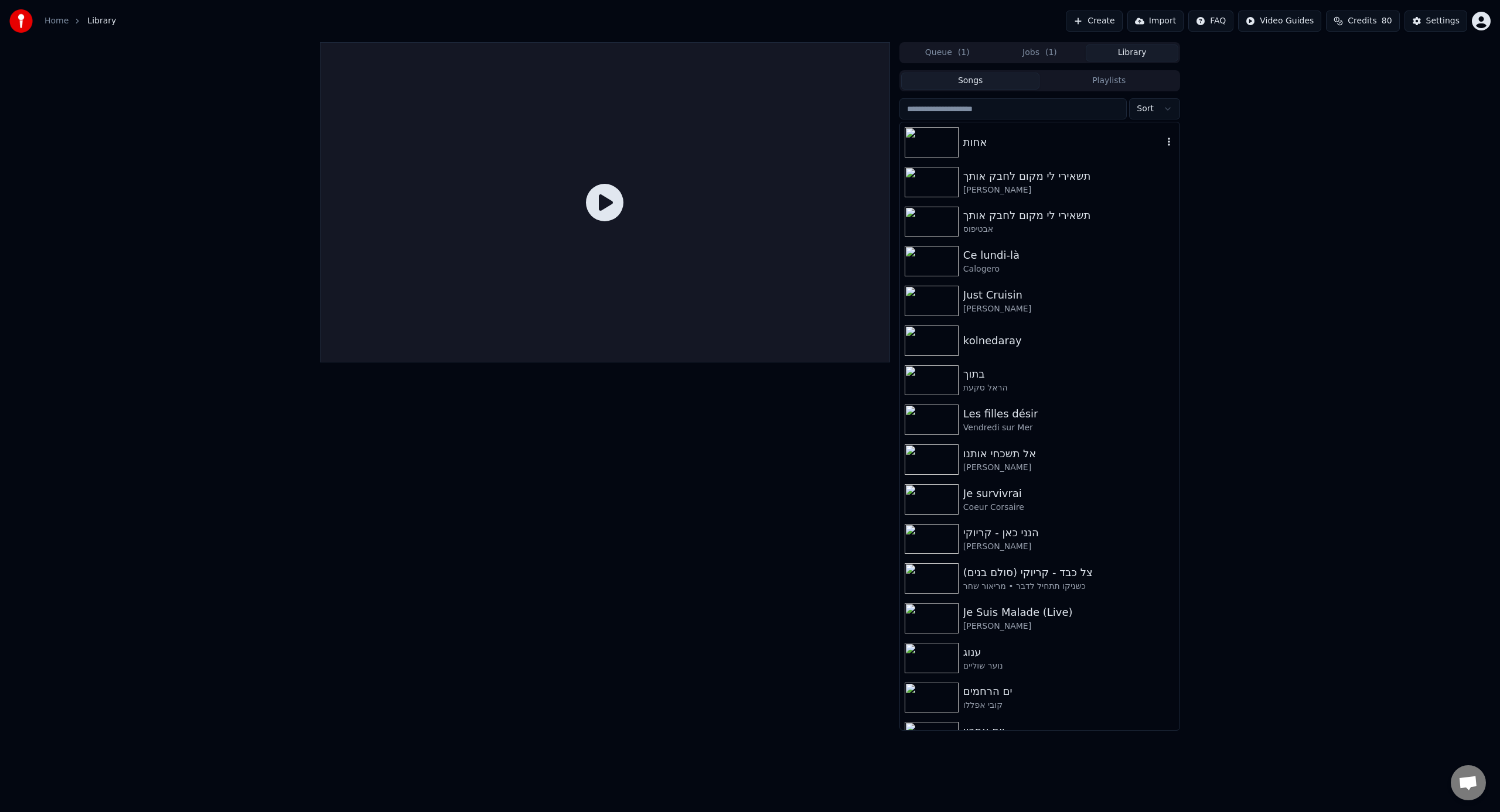
click at [885, 154] on div "אחות" at bounding box center [1040, 142] width 280 height 40
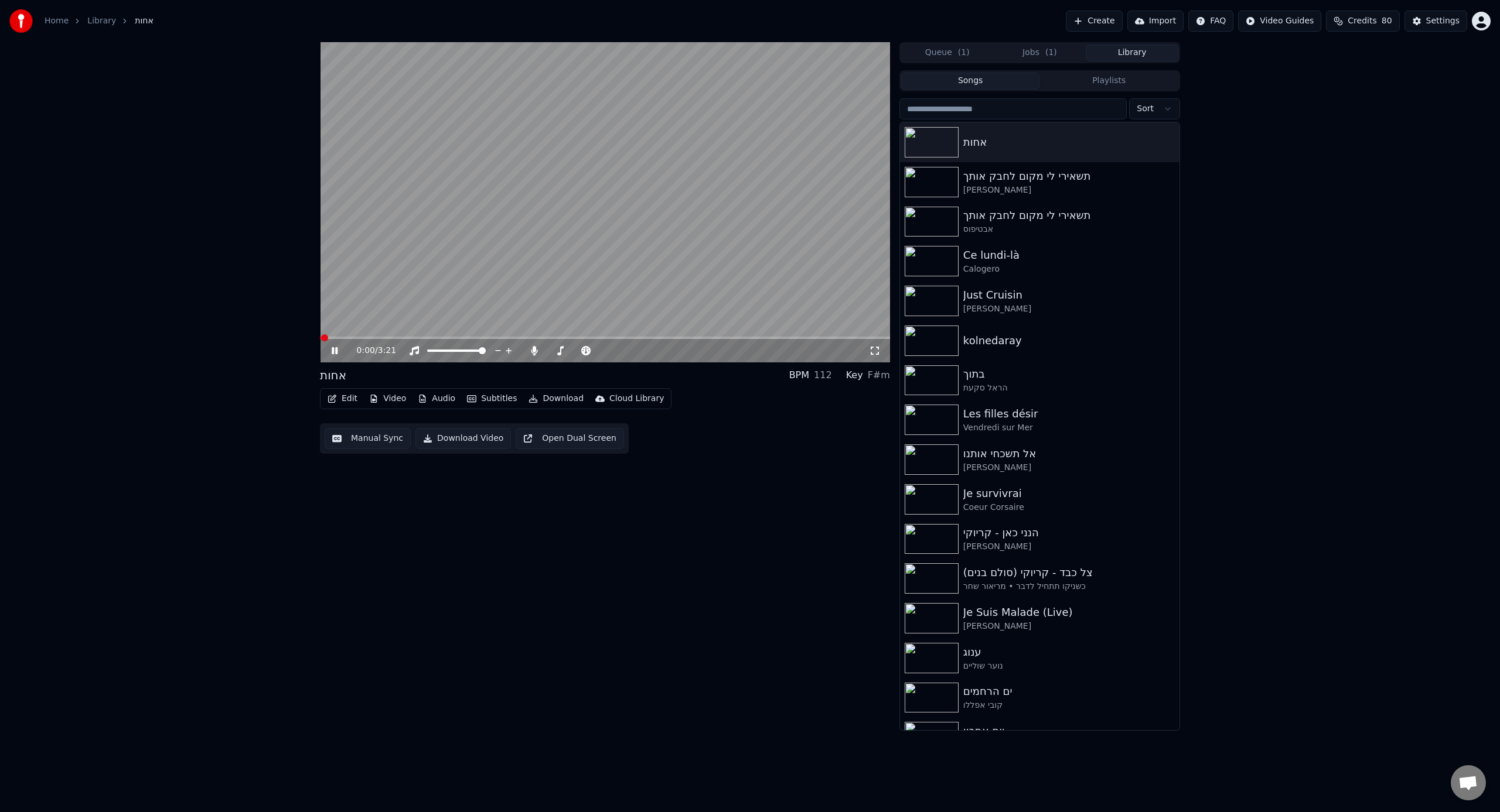
click at [341, 340] on div "0:00 / 3:21" at bounding box center [605, 351] width 570 height 24
click at [345, 337] on span at bounding box center [605, 338] width 570 height 3
click at [404, 301] on video at bounding box center [605, 202] width 570 height 321
click at [431, 399] on button "Audio" at bounding box center [436, 399] width 47 height 17
click at [467, 399] on icon "button" at bounding box center [471, 399] width 10 height 8
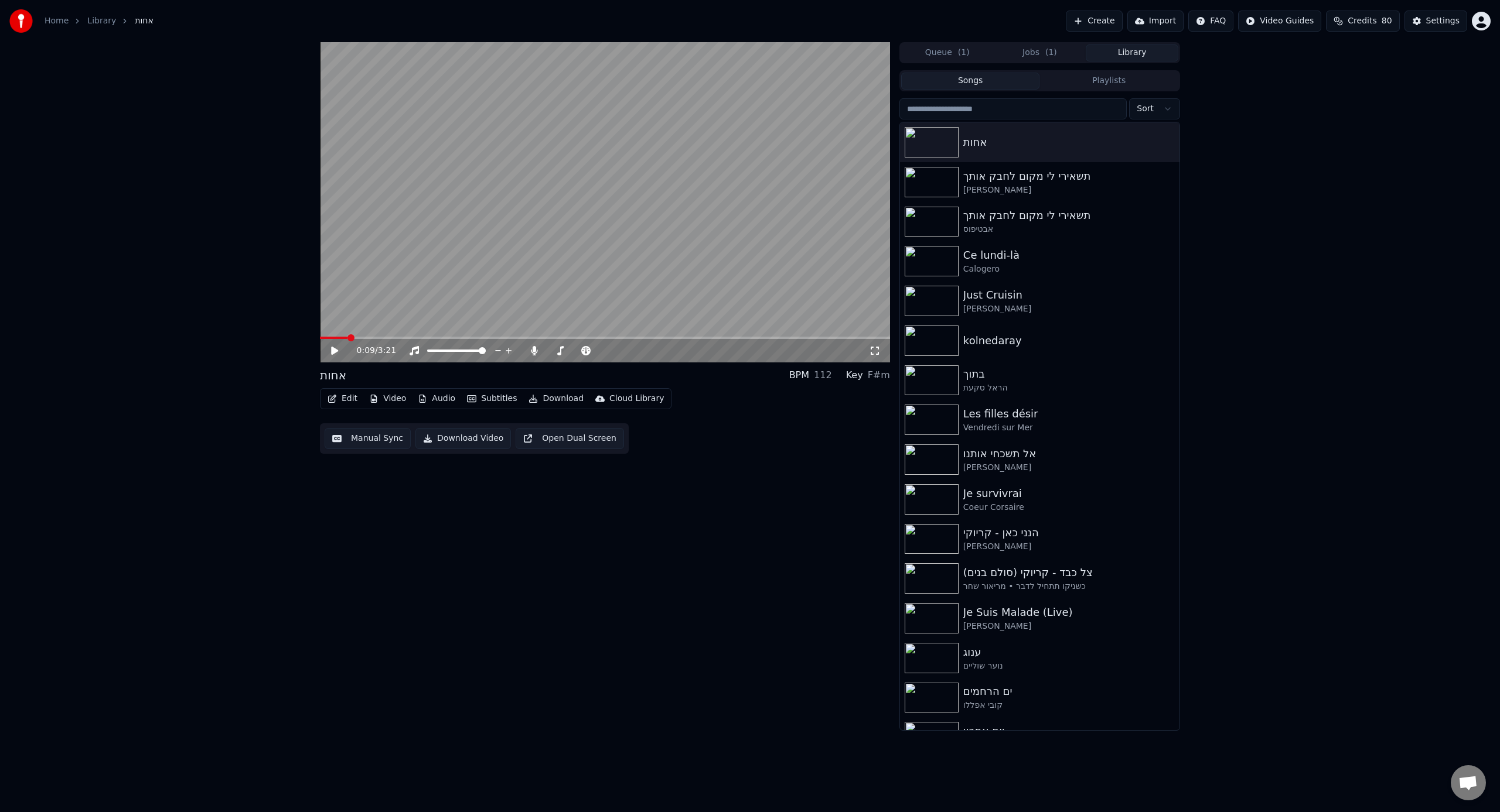
click at [470, 400] on icon "button" at bounding box center [471, 399] width 10 height 8
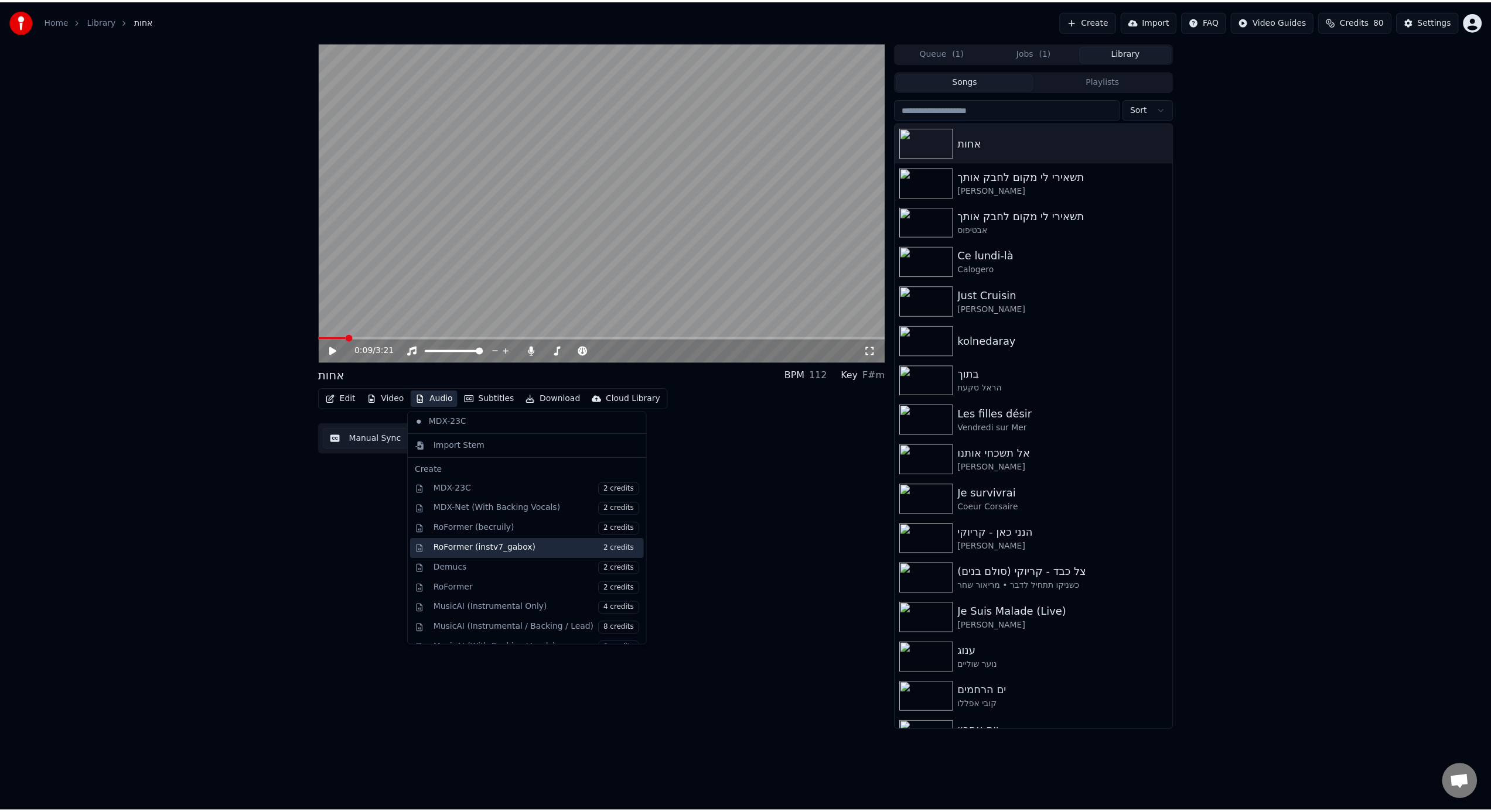
scroll to position [119, 0]
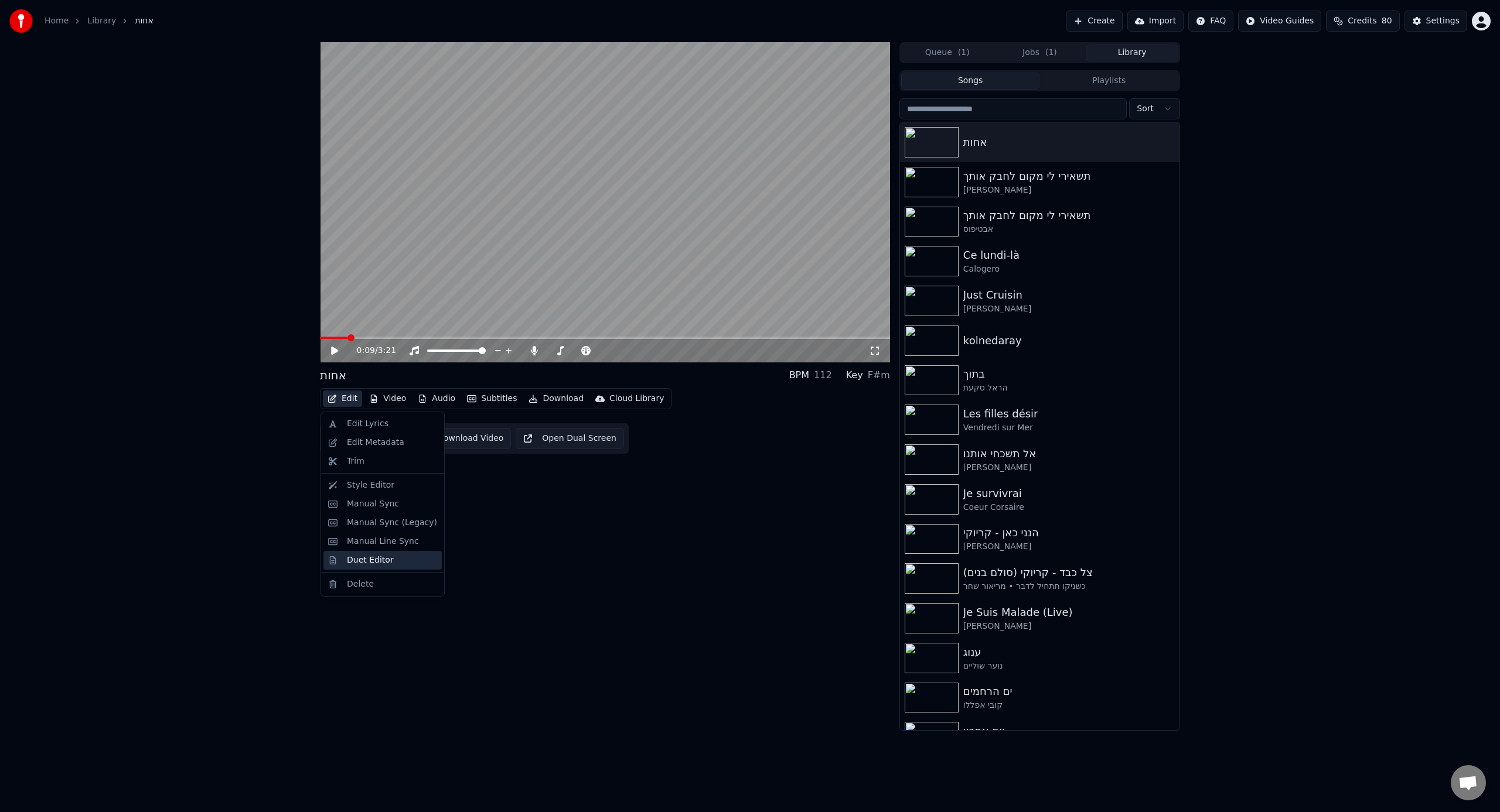
click at [362, 503] on div "Duet Editor" at bounding box center [370, 561] width 47 height 12
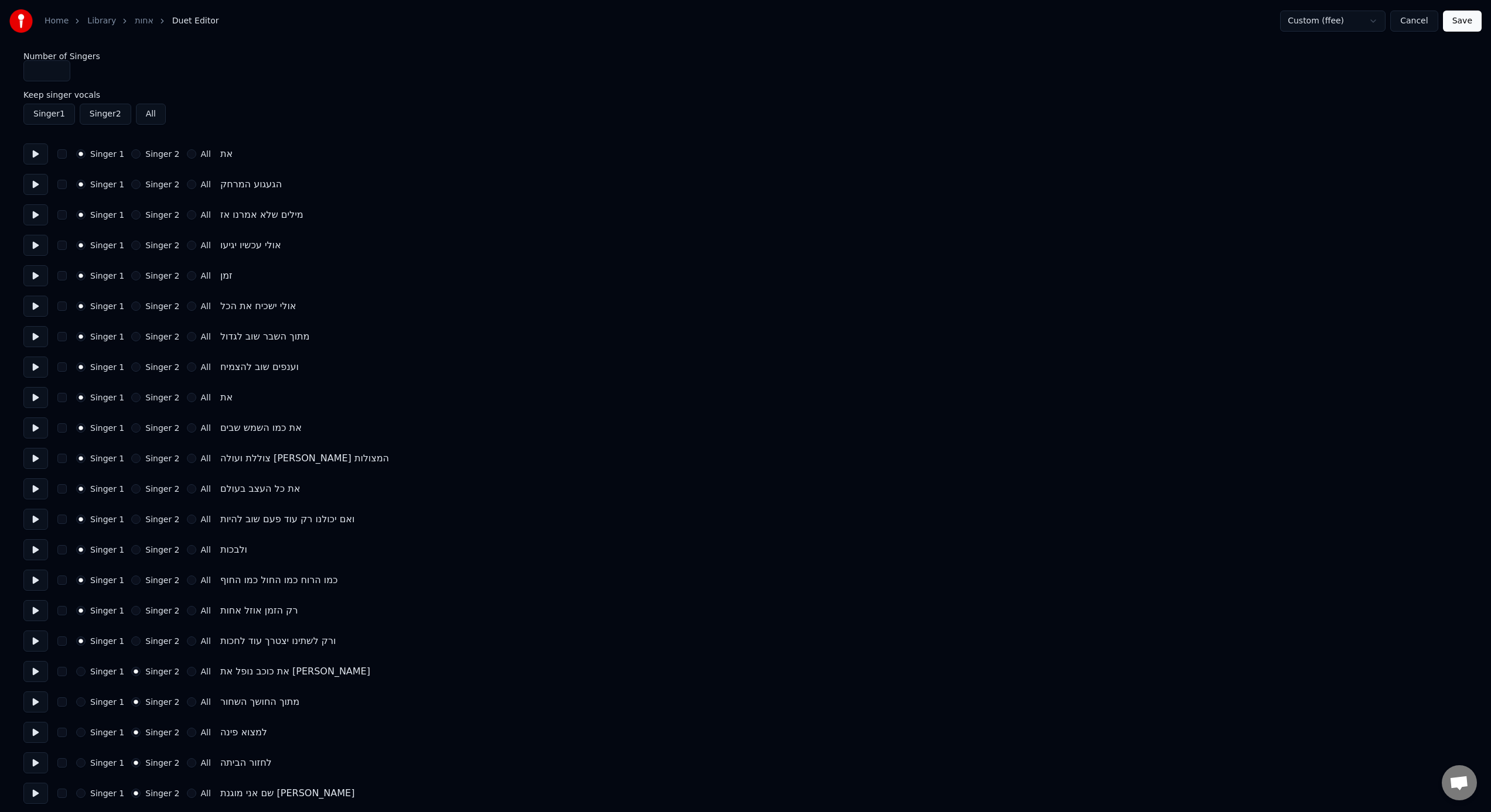
scroll to position [3, 0]
click at [56, 118] on button "Singer 1" at bounding box center [49, 113] width 52 height 21
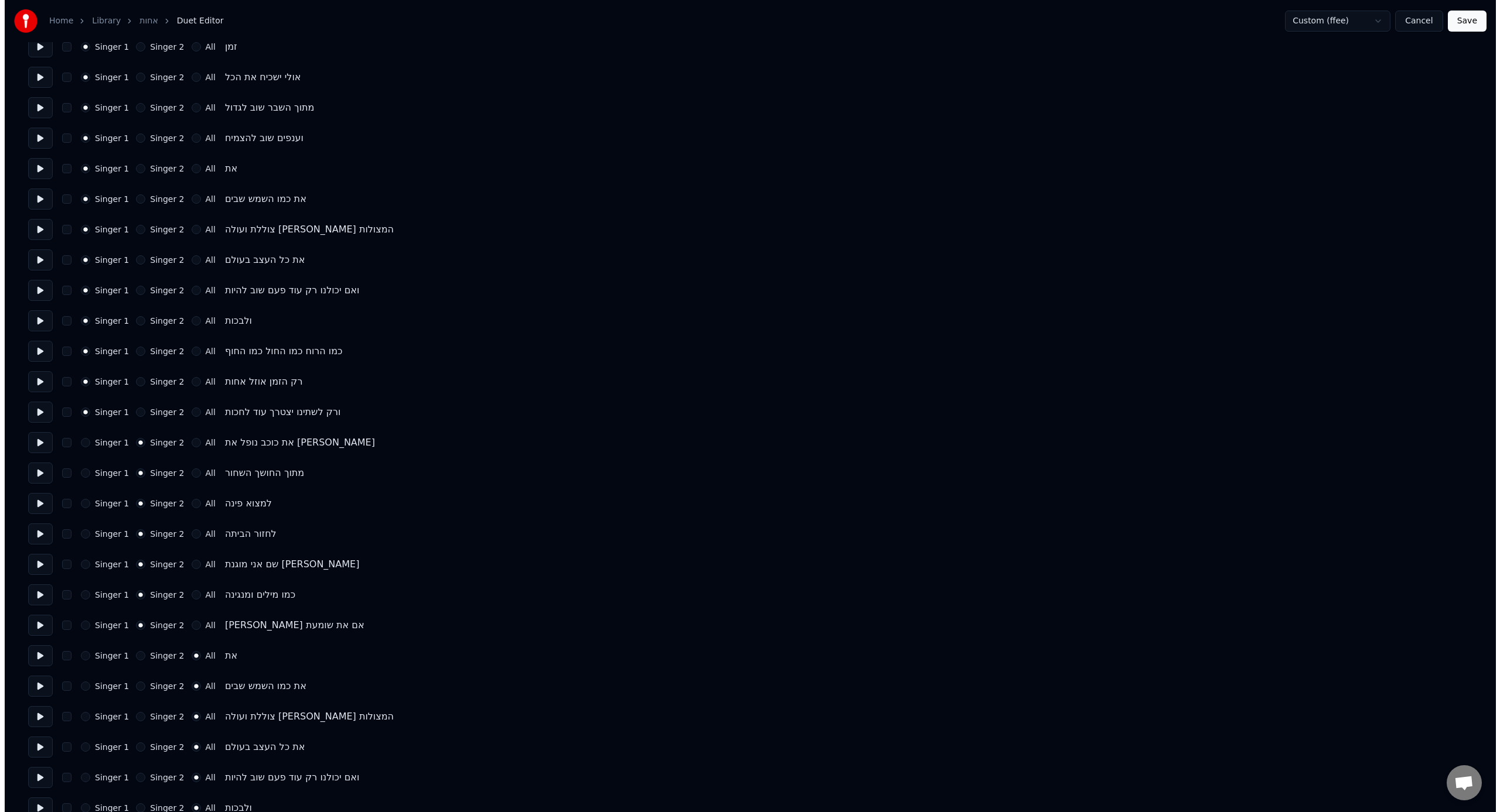
scroll to position [0, 0]
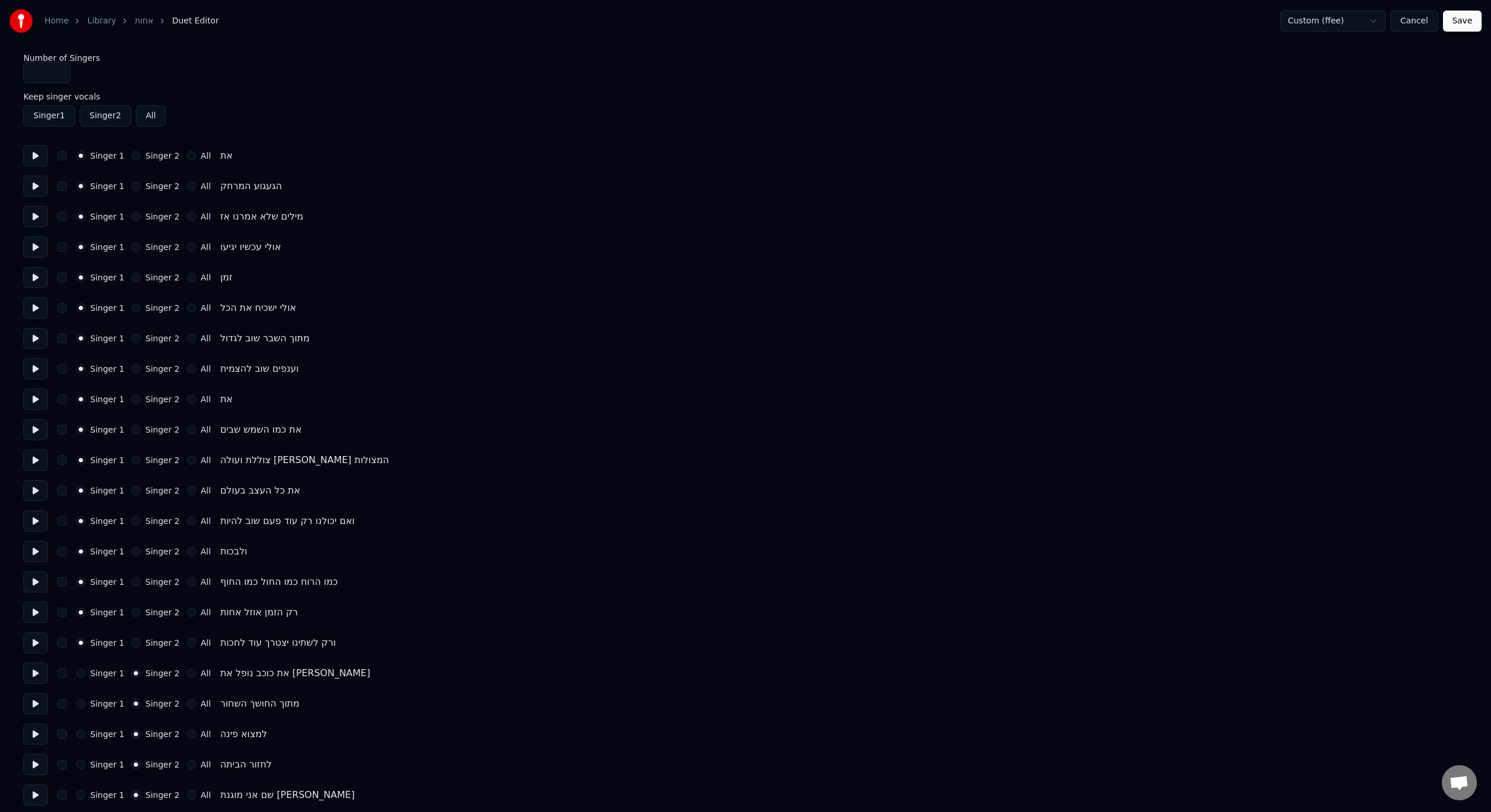
drag, startPoint x: 1436, startPoint y: 21, endPoint x: 1429, endPoint y: 24, distance: 7.6
click at [885, 22] on button "Cancel" at bounding box center [1414, 20] width 47 height 21
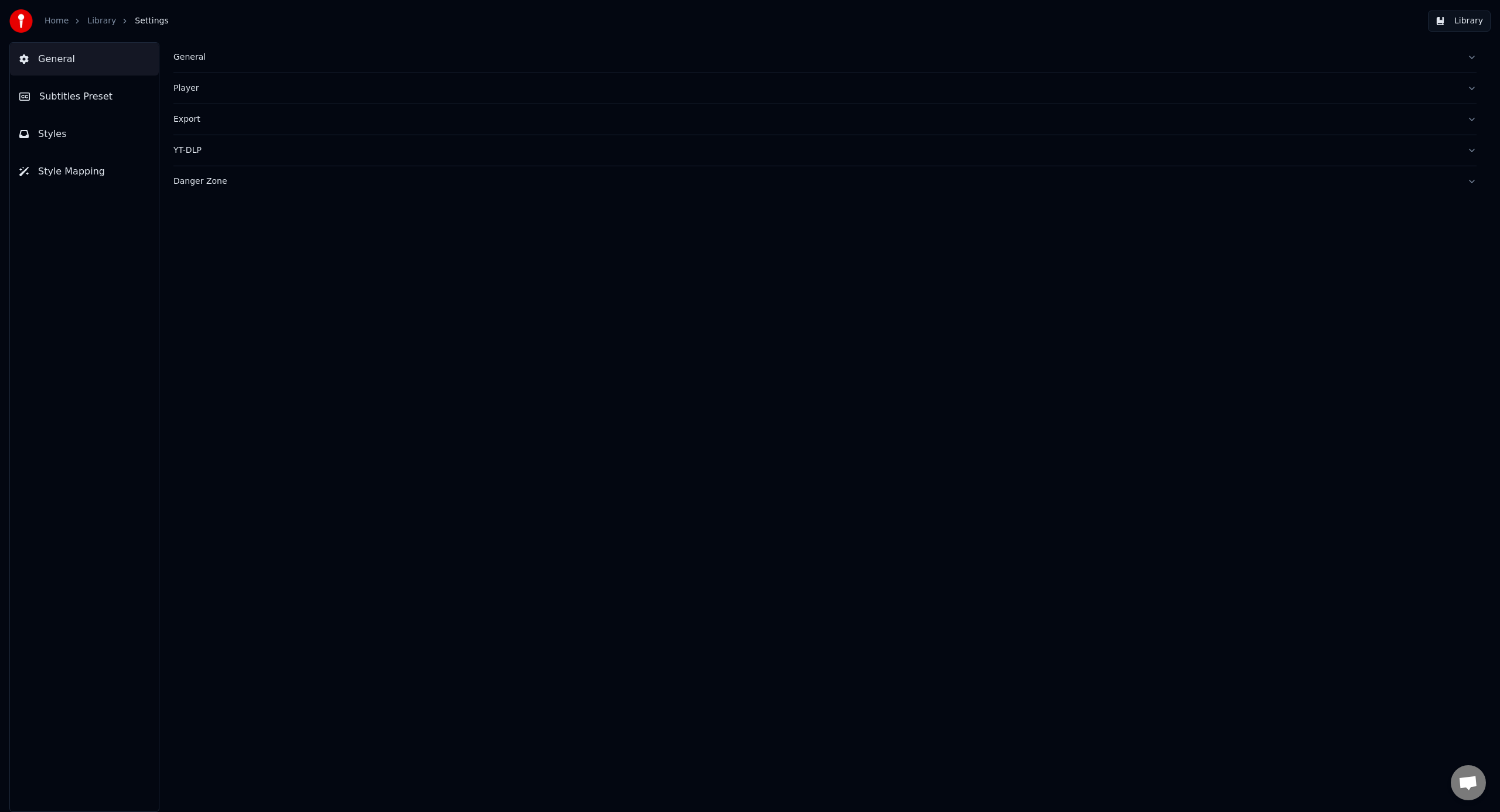
click at [100, 21] on link "Library" at bounding box center [101, 21] width 29 height 12
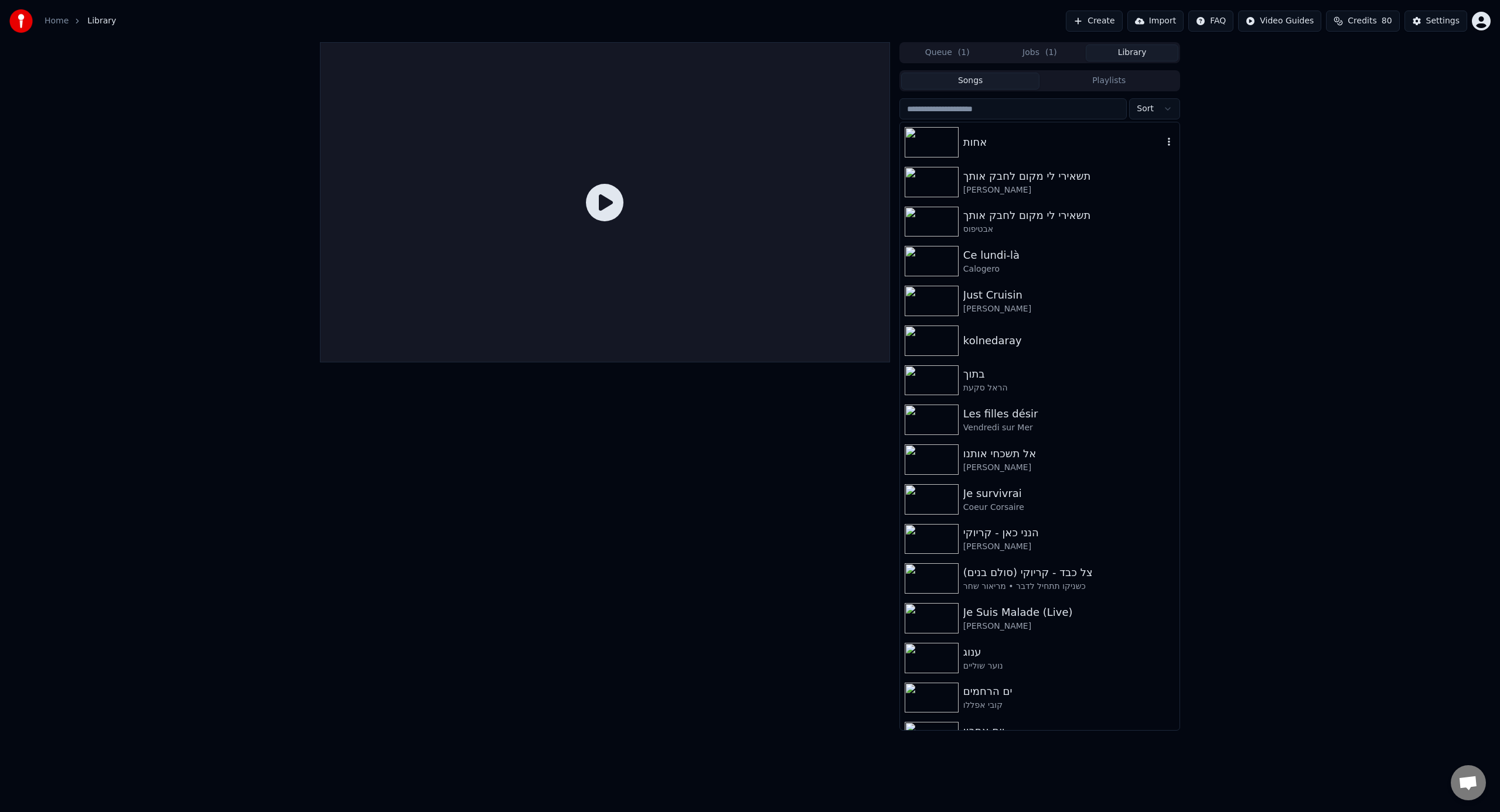
click at [885, 138] on div "אחות" at bounding box center [1063, 143] width 200 height 17
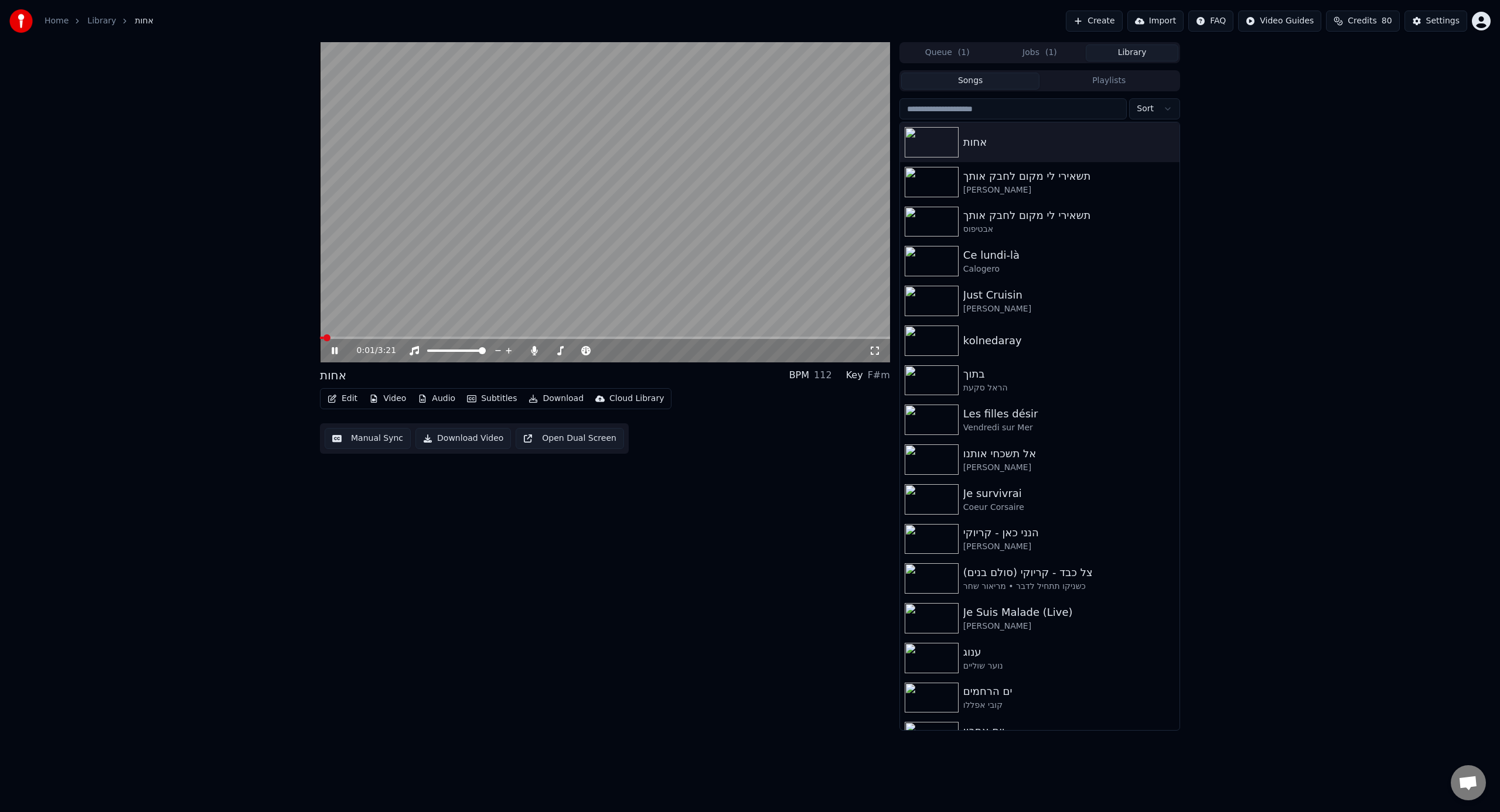
click at [885, 56] on button "Jobs ( 1 )" at bounding box center [1040, 53] width 93 height 17
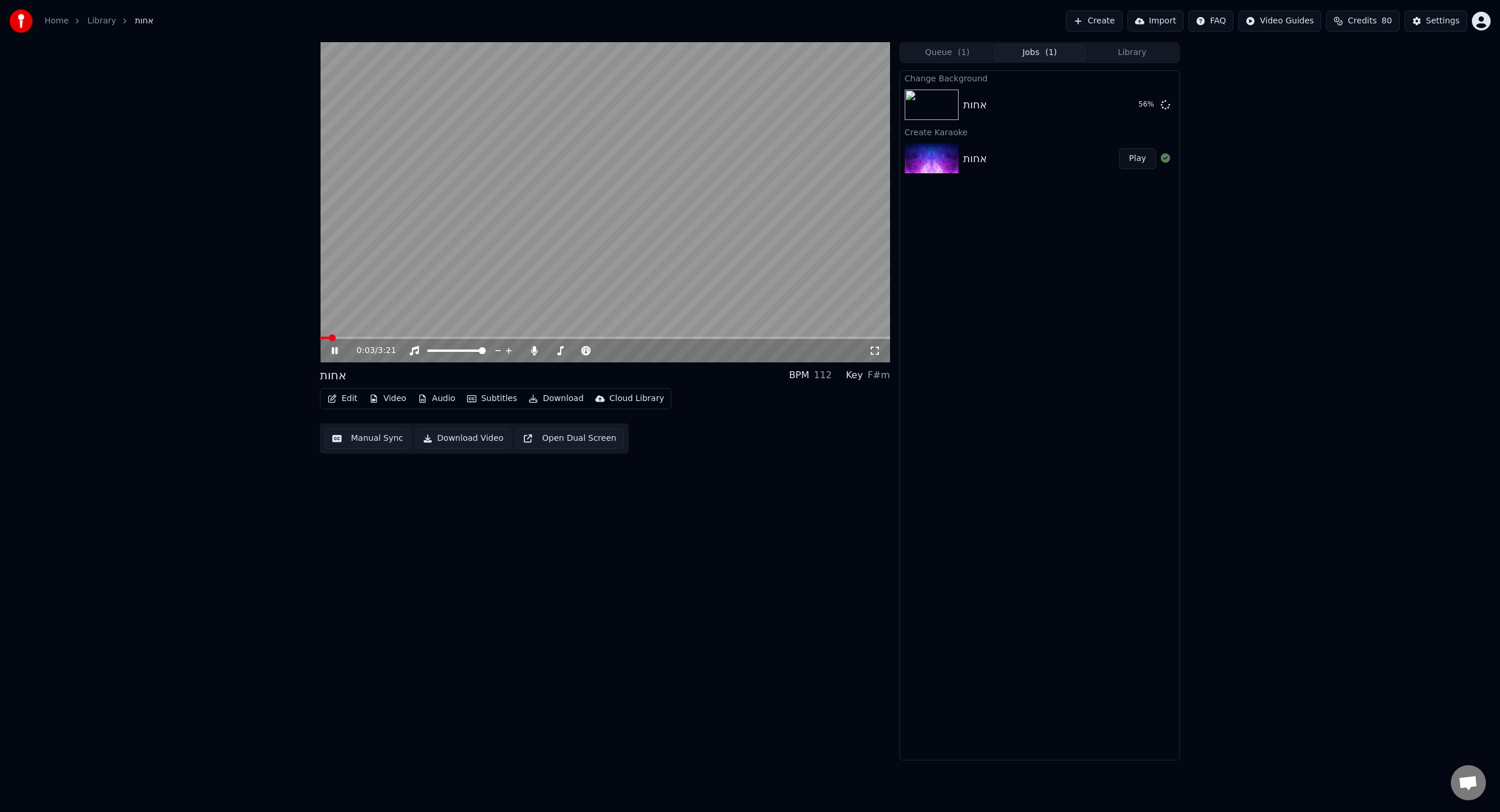
click at [378, 337] on span at bounding box center [605, 338] width 570 height 3
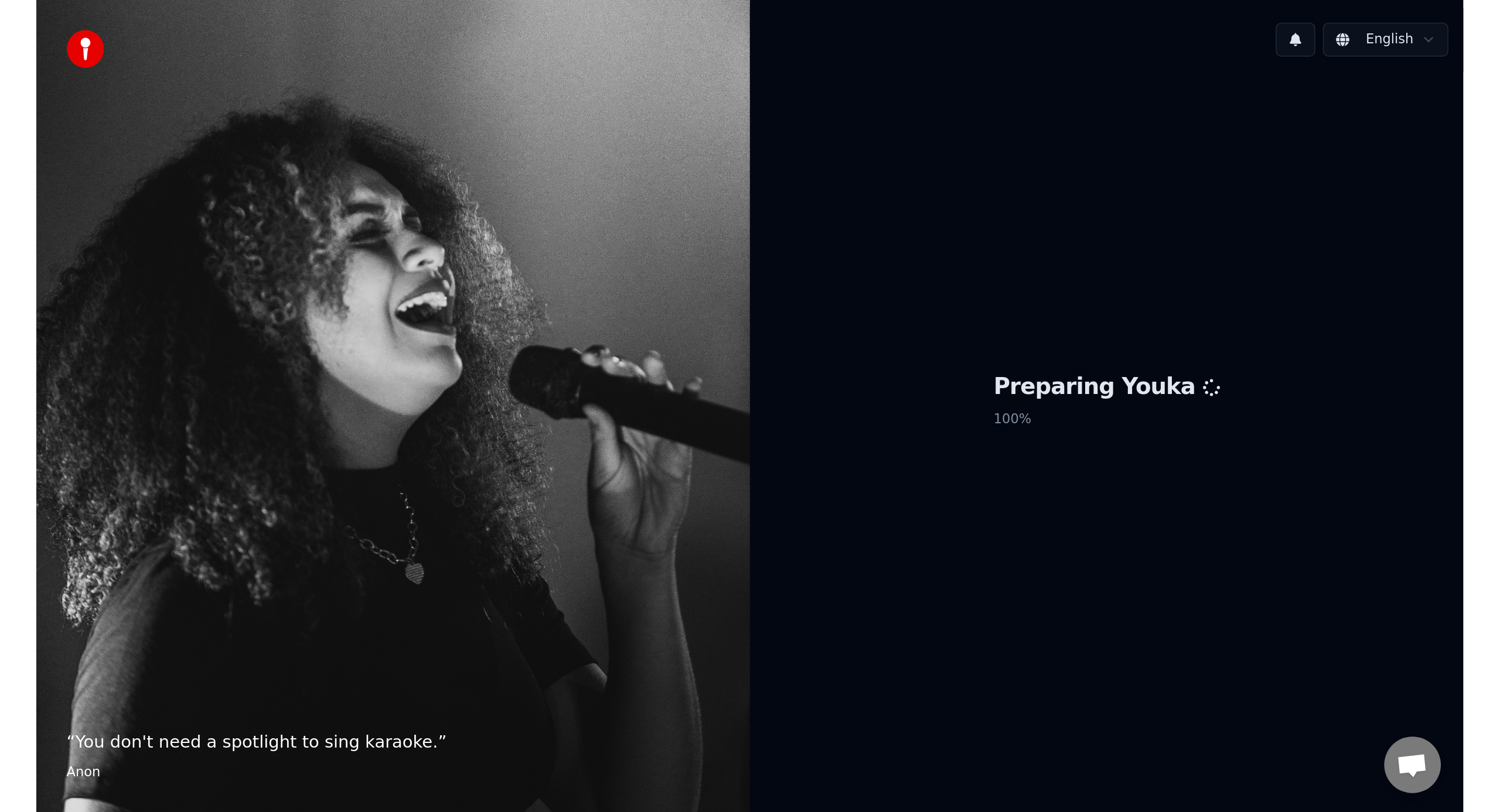
scroll to position [231, 0]
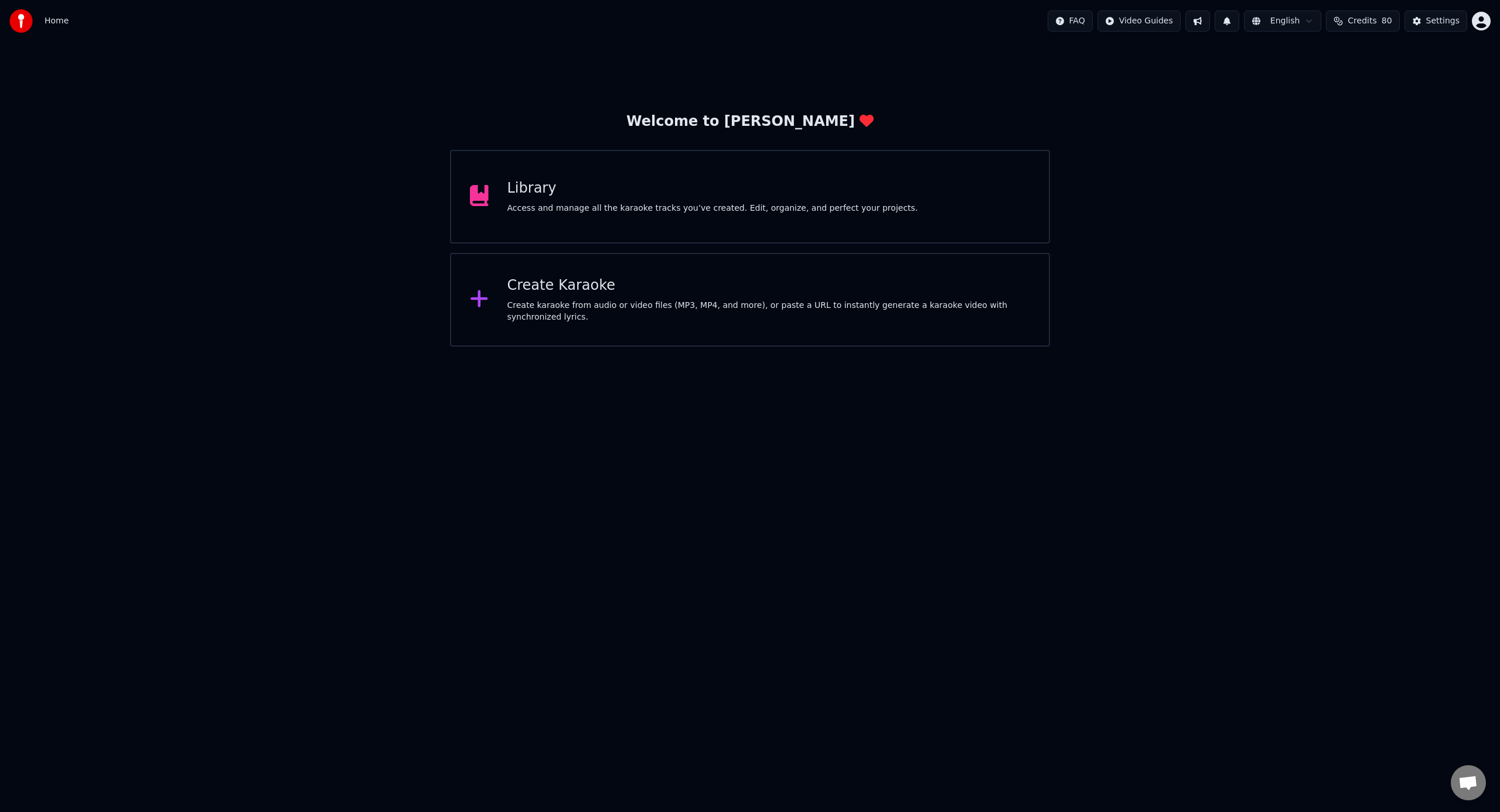
click at [631, 177] on div "Library Access and manage all the karaoke tracks you’ve created. Edit, organize…" at bounding box center [750, 196] width 600 height 93
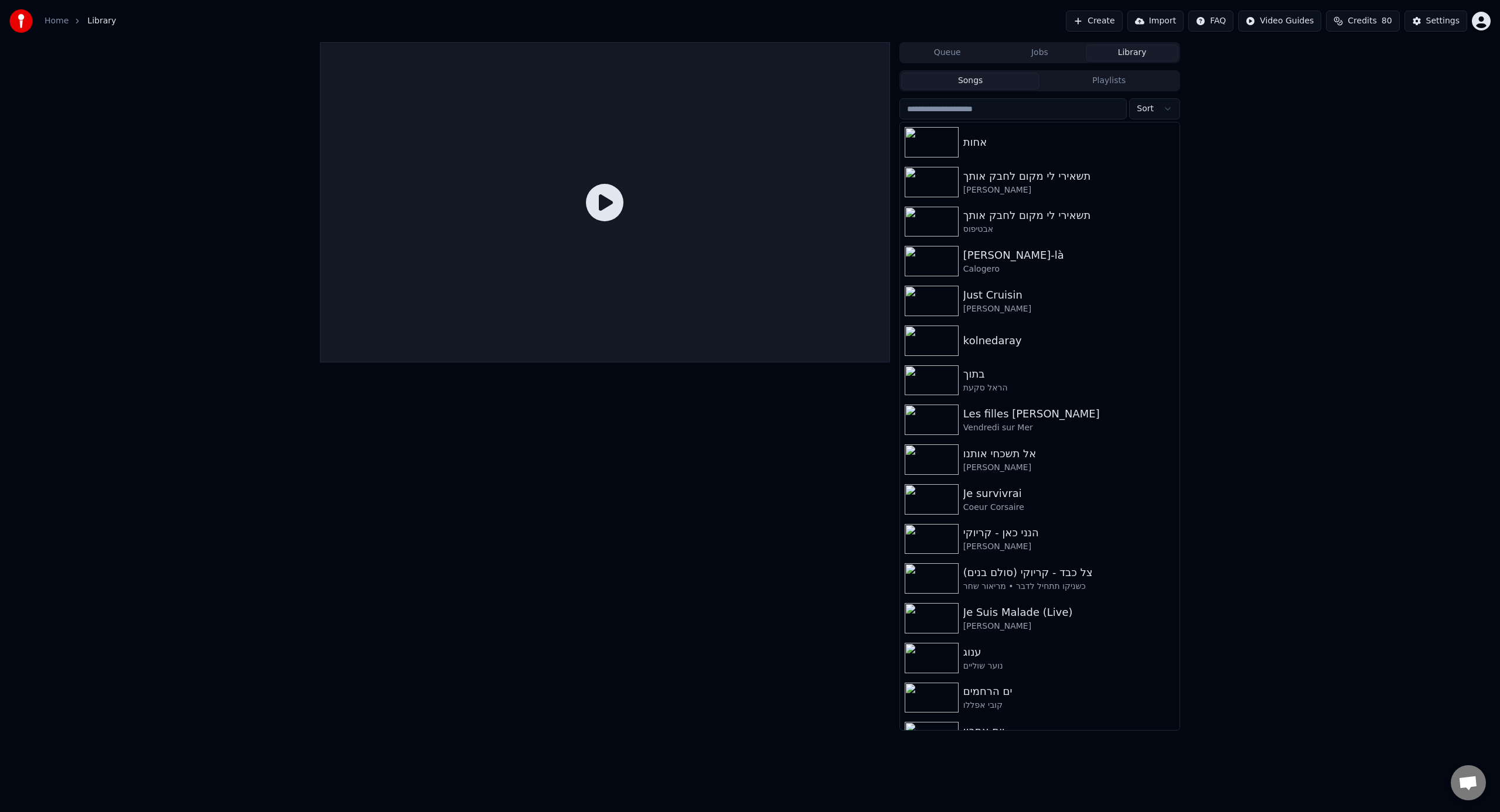
click at [885, 56] on button "Jobs" at bounding box center [1040, 53] width 93 height 17
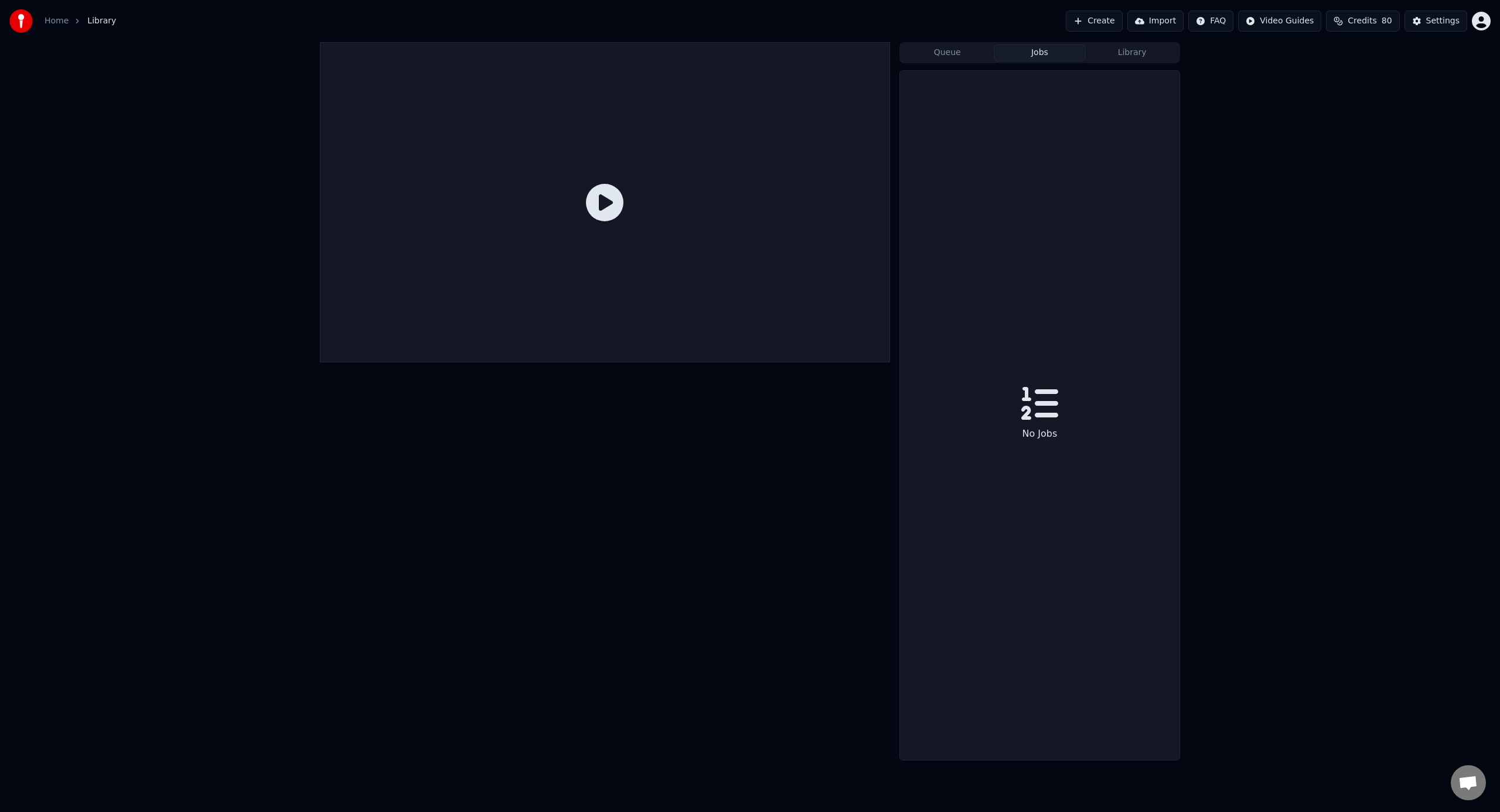
click at [885, 59] on button "Queue" at bounding box center [947, 53] width 93 height 17
click at [885, 52] on button "Library" at bounding box center [1132, 53] width 93 height 17
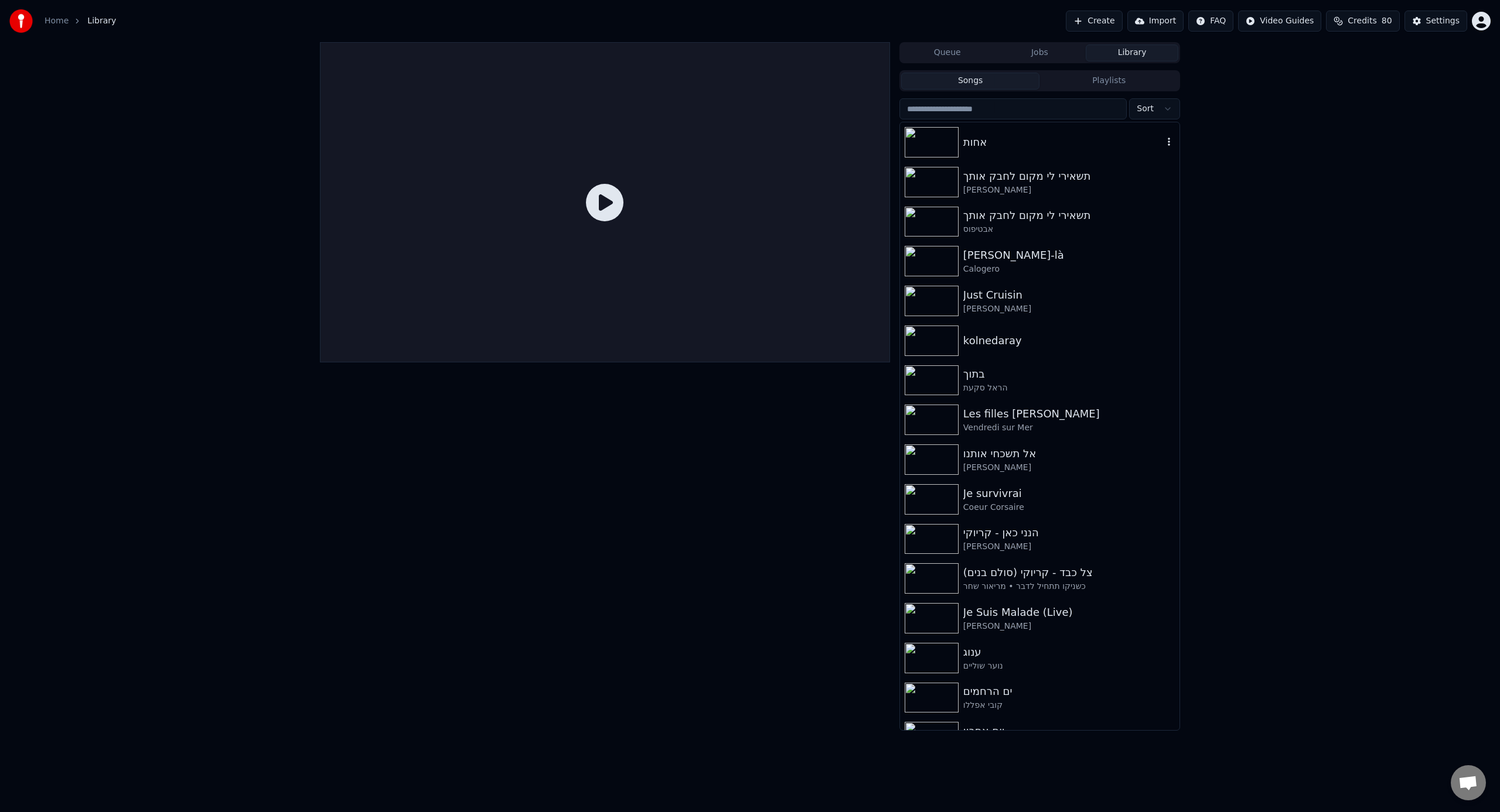
click at [885, 141] on div "אחות" at bounding box center [1063, 143] width 200 height 17
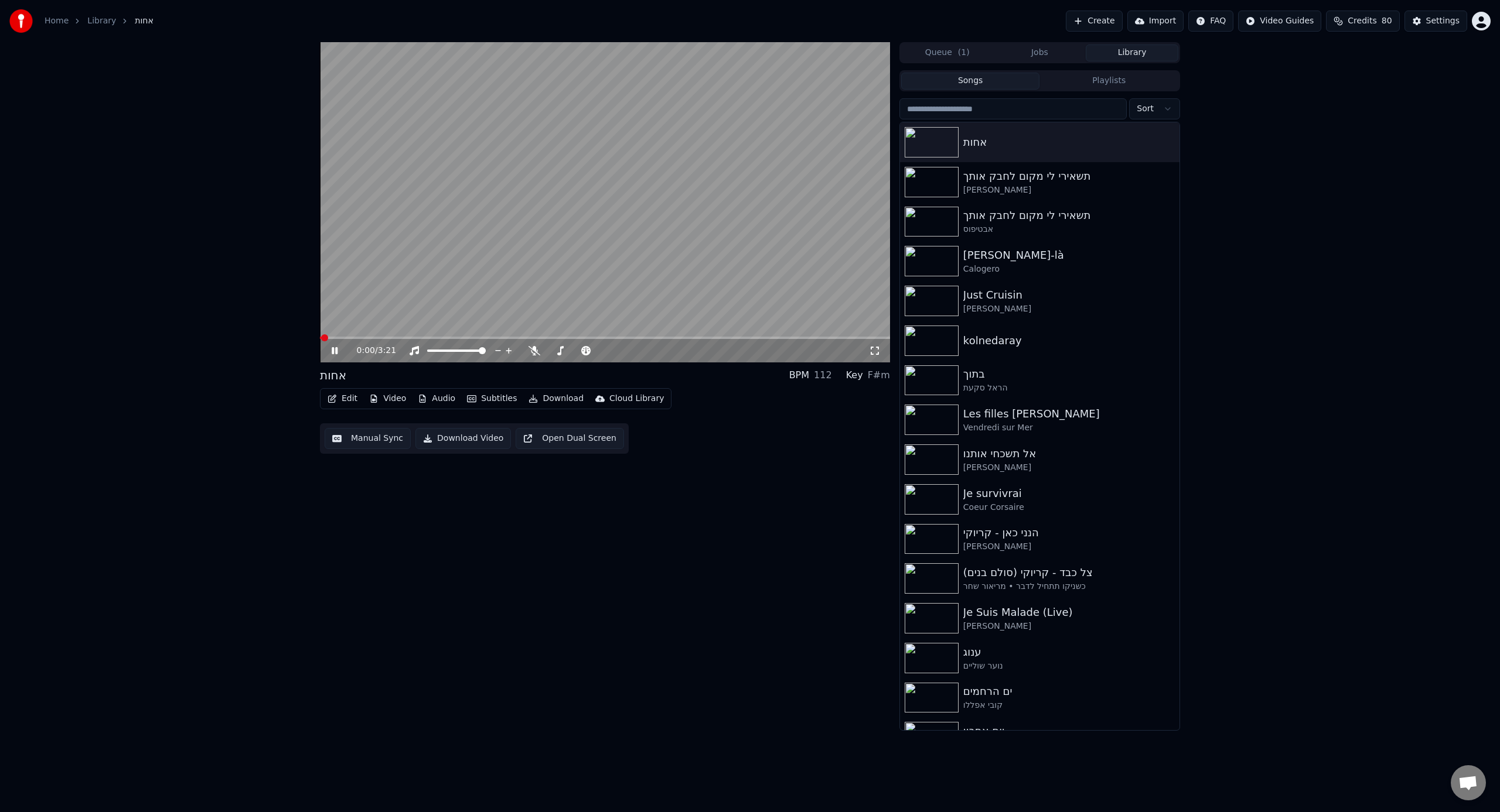
click at [391, 397] on button "Video" at bounding box center [387, 399] width 46 height 17
click at [431, 504] on div "Change Background" at bounding box center [430, 523] width 83 height 12
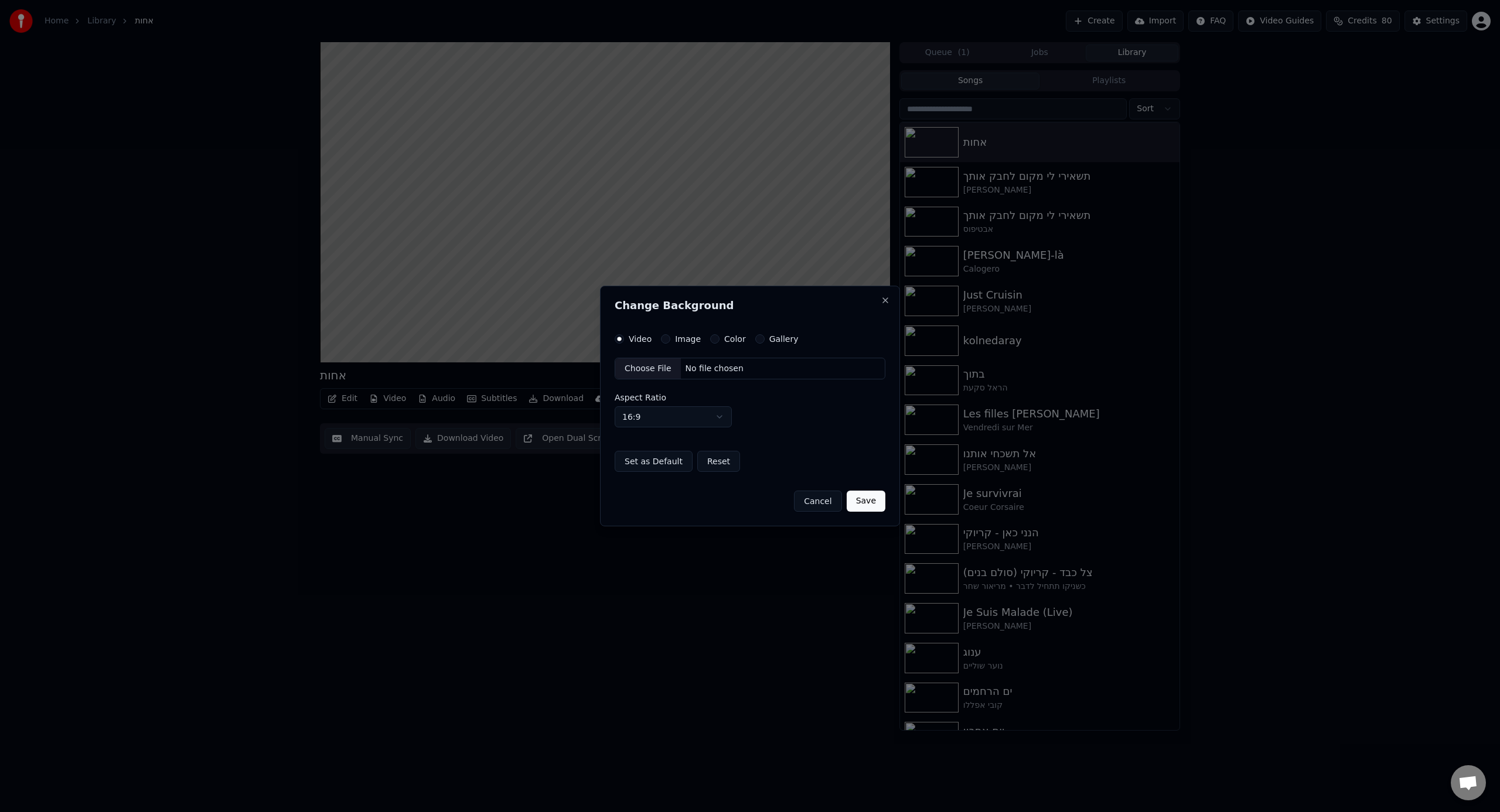
click at [655, 367] on div "Choose File" at bounding box center [648, 369] width 65 height 21
click at [871, 504] on button "Save" at bounding box center [866, 501] width 38 height 21
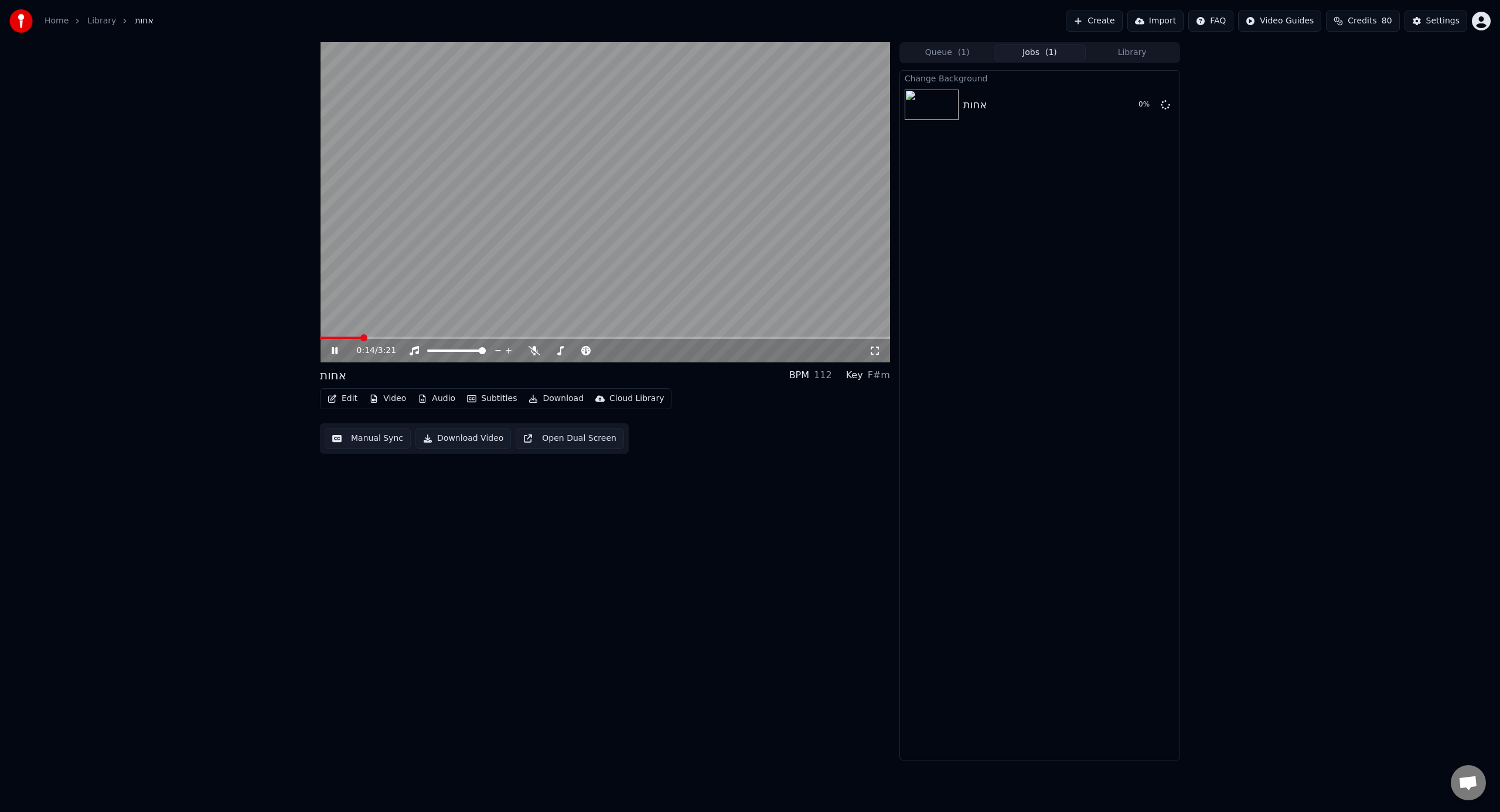
click at [885, 488] on div "0:14 / 3:21 אחות BPM 112 Key F#m Edit Video Audio Subtitles Download Cloud Libr…" at bounding box center [750, 401] width 1500 height 719
click at [483, 349] on span at bounding box center [479, 351] width 7 height 7
drag, startPoint x: 1219, startPoint y: 576, endPoint x: 1240, endPoint y: 562, distance: 25.2
click at [885, 504] on div "אחות BPM 112 Key F#m Edit Video Audio Subtitles Download Cloud Library Manual S…" at bounding box center [750, 401] width 1500 height 719
click at [885, 459] on div "Change Background אחות 6 %" at bounding box center [1040, 415] width 280 height 690
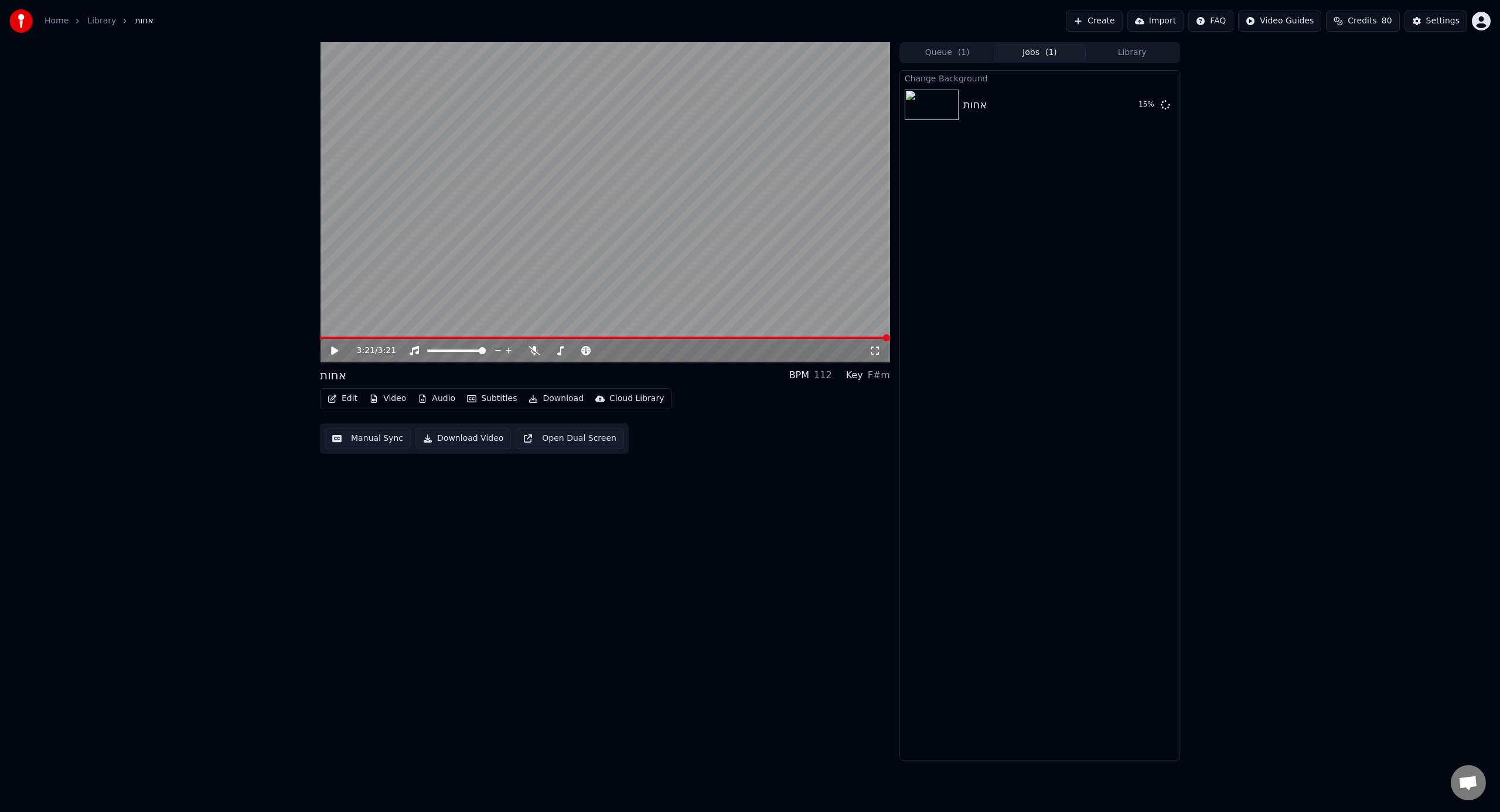
click at [438, 397] on button "Audio" at bounding box center [436, 399] width 47 height 17
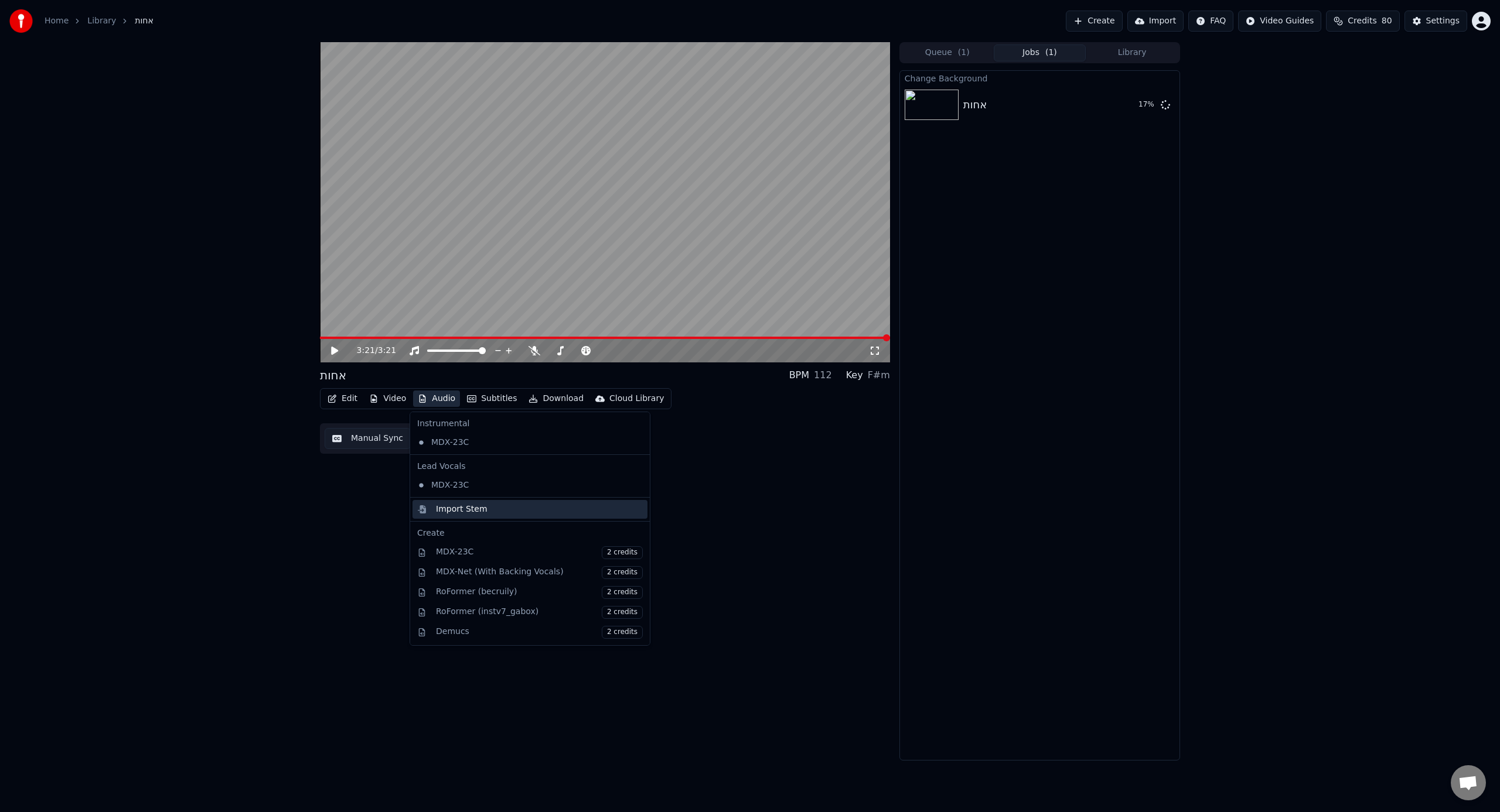
click at [451, 504] on div "Import Stem" at bounding box center [462, 509] width 52 height 12
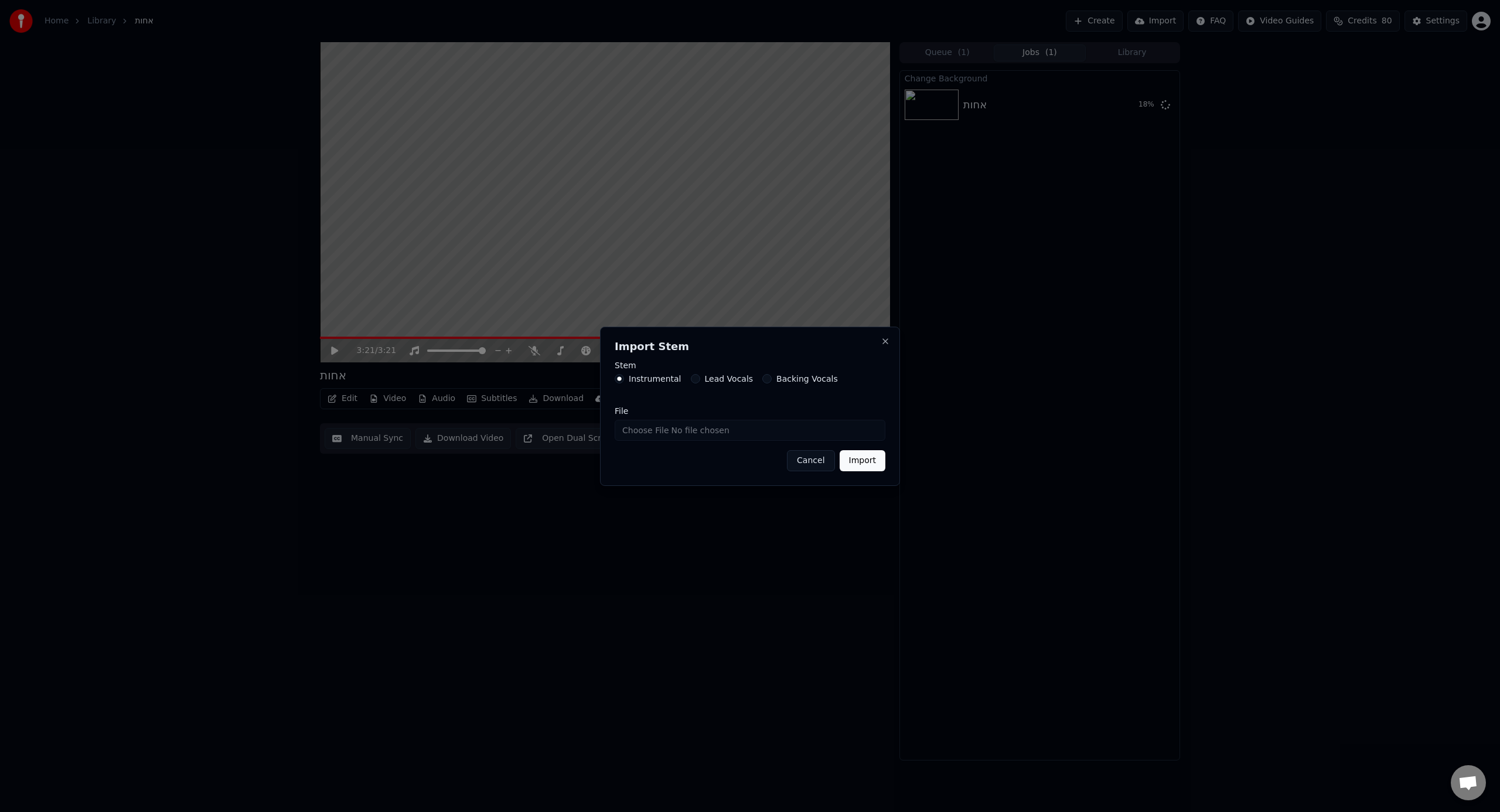
click at [652, 436] on input "File" at bounding box center [750, 430] width 271 height 21
type input "**********"
click at [860, 466] on button "Import" at bounding box center [862, 461] width 45 height 21
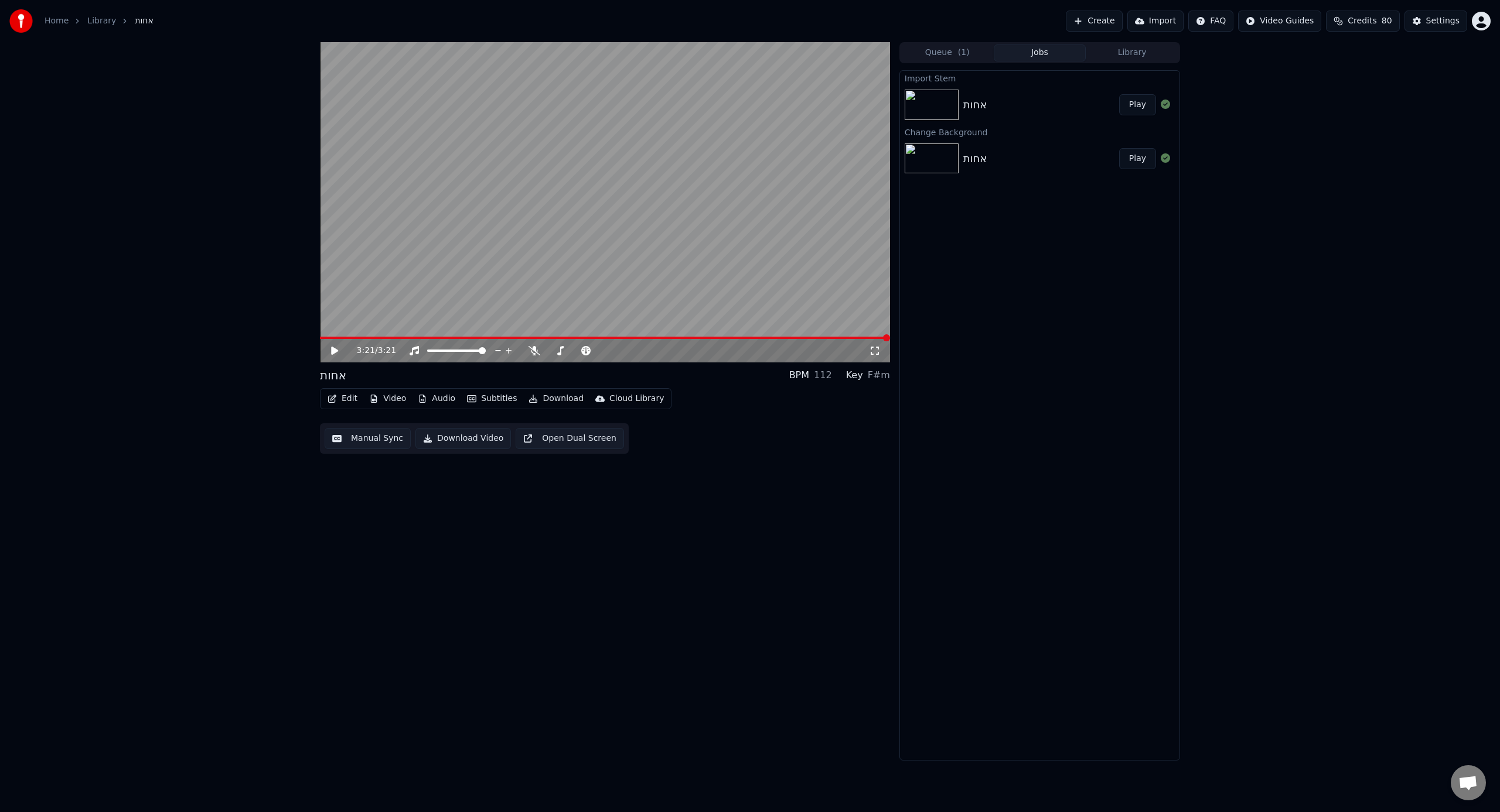
scroll to position [231, 0]
click at [885, 287] on div "Import Stem אחות Play Change Background אחות Play" at bounding box center [1040, 415] width 280 height 690
click at [885, 163] on button "Play" at bounding box center [1138, 159] width 37 height 21
click at [431, 402] on button "Audio" at bounding box center [436, 399] width 47 height 17
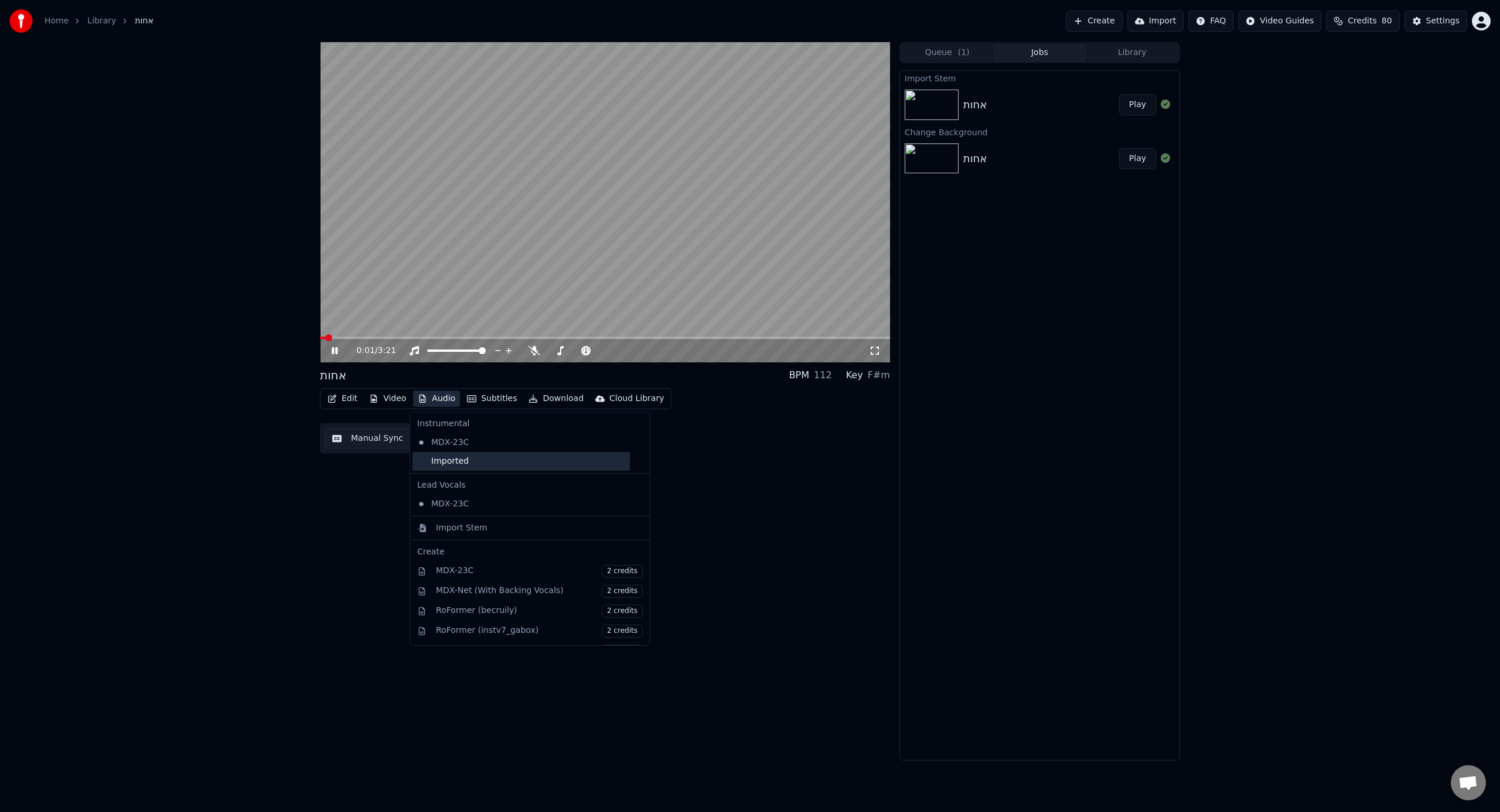
click at [446, 460] on div "Imported" at bounding box center [521, 461] width 218 height 19
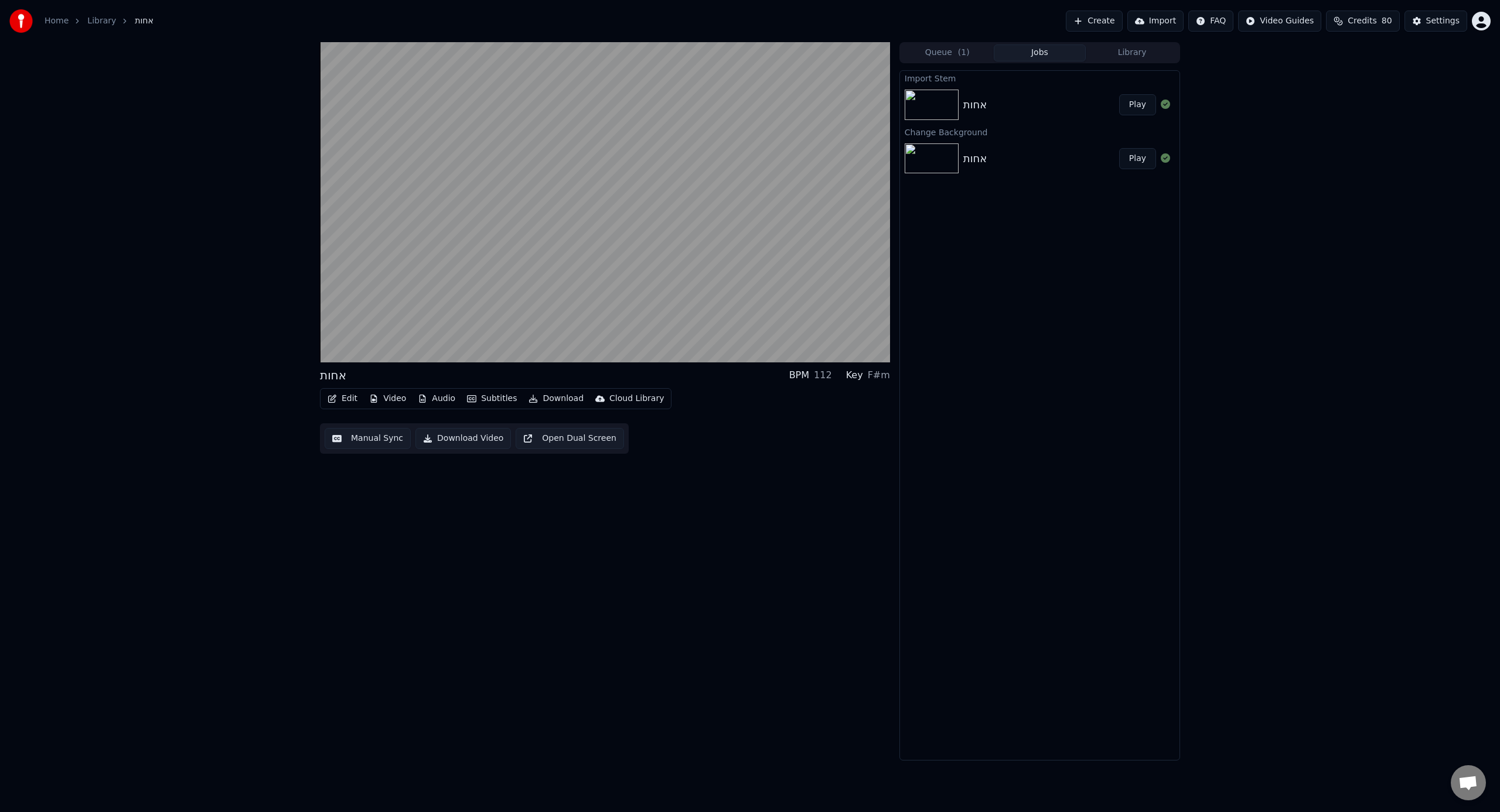
click at [885, 464] on div "Import Stem אחות Play Change Background אחות Play" at bounding box center [1040, 415] width 280 height 690
click at [558, 402] on button "Download" at bounding box center [556, 399] width 65 height 17
click at [741, 438] on div "Edit Video Audio Subtitles Download Cloud Library Manual Sync Download Video Op…" at bounding box center [605, 421] width 570 height 65
click at [459, 440] on button "Download Video" at bounding box center [463, 438] width 95 height 21
click at [885, 442] on div "אחות BPM 112 Key F#m Edit Video Audio Subtitles Download Cloud Library Manual S…" at bounding box center [750, 401] width 1500 height 719
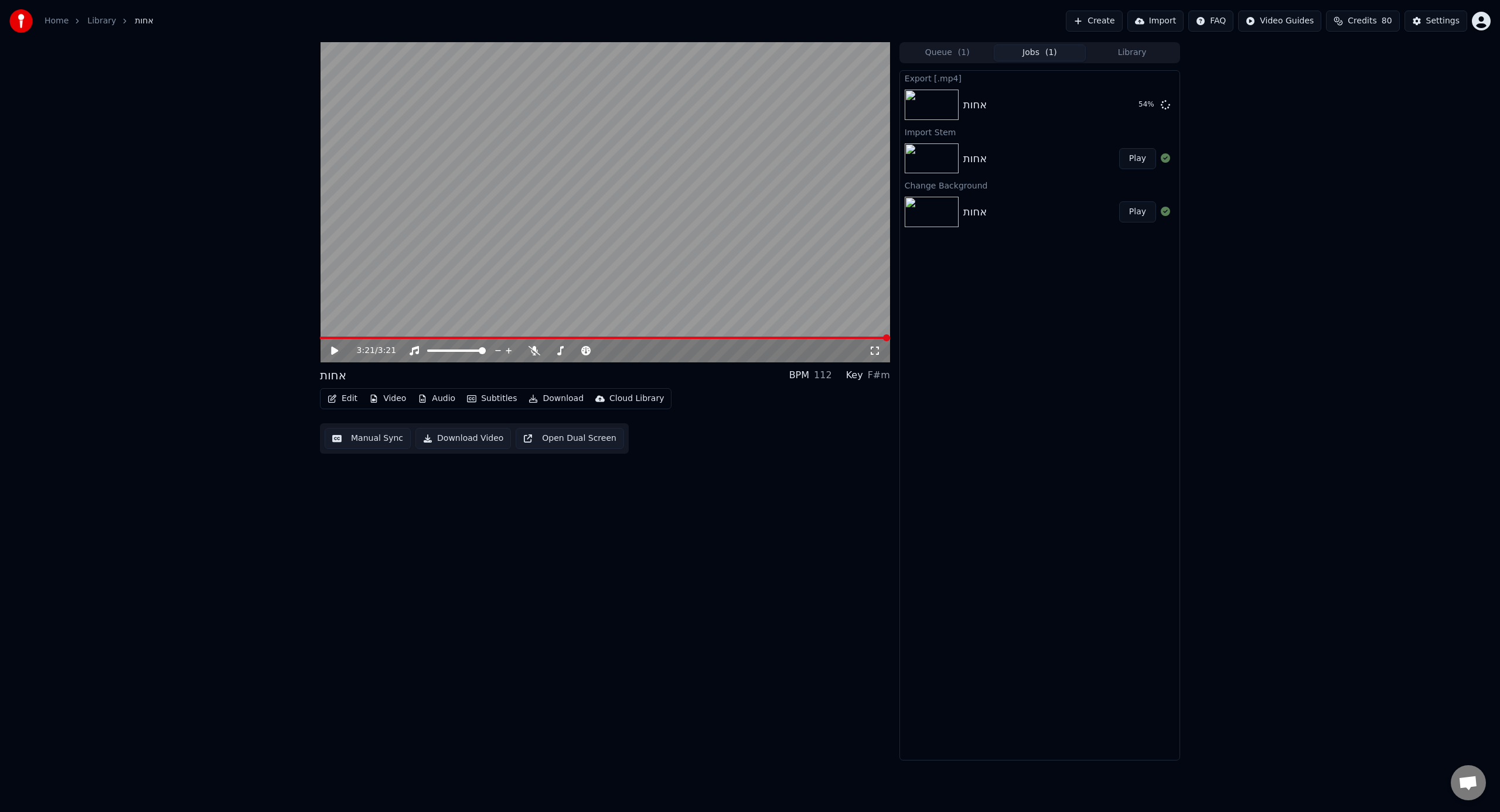
click at [885, 21] on html "Home Library אחות Create Import FAQ Video Guides Credits 80 Settings 3:21 / 3:2…" at bounding box center [750, 406] width 1500 height 812
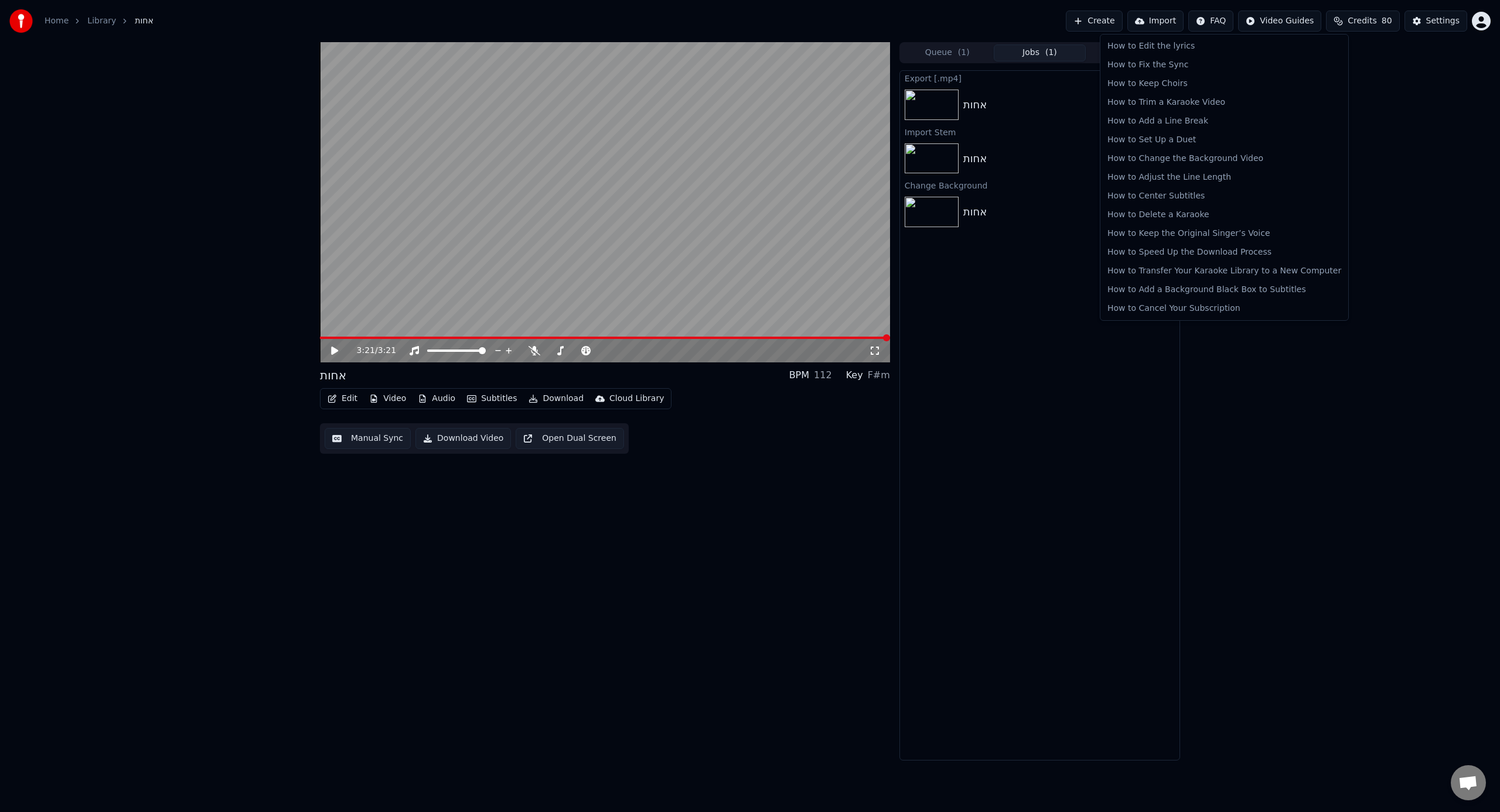
click at [885, 21] on html "Home Library אחות Create Import FAQ Video Guides Credits 80 Settings 3:21 / 3:2…" at bounding box center [750, 406] width 1500 height 812
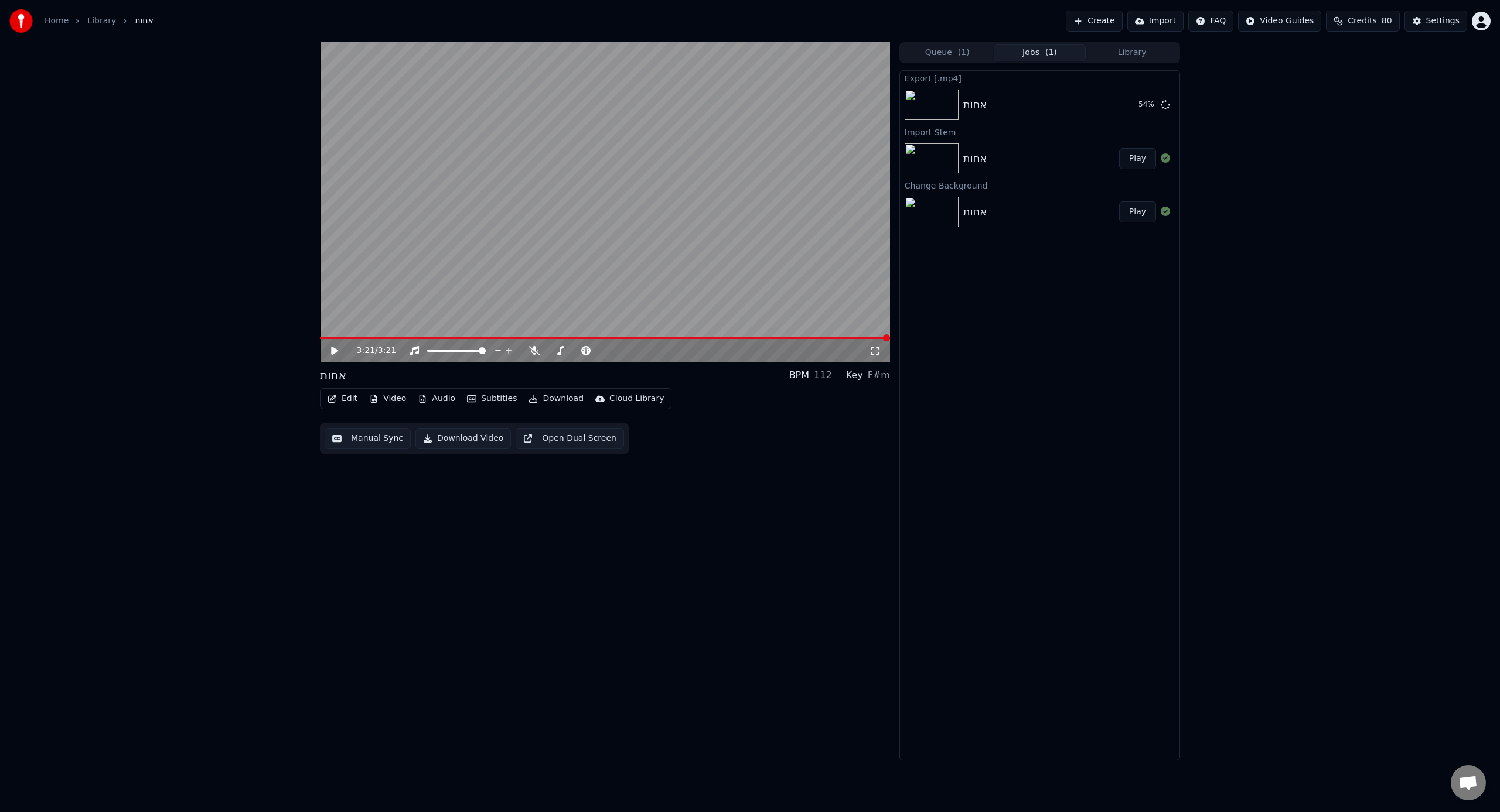
click at [885, 27] on html "Home Library אחות Create Import FAQ Video Guides Credits 80 Settings 3:21 / 3:2…" at bounding box center [750, 406] width 1500 height 812
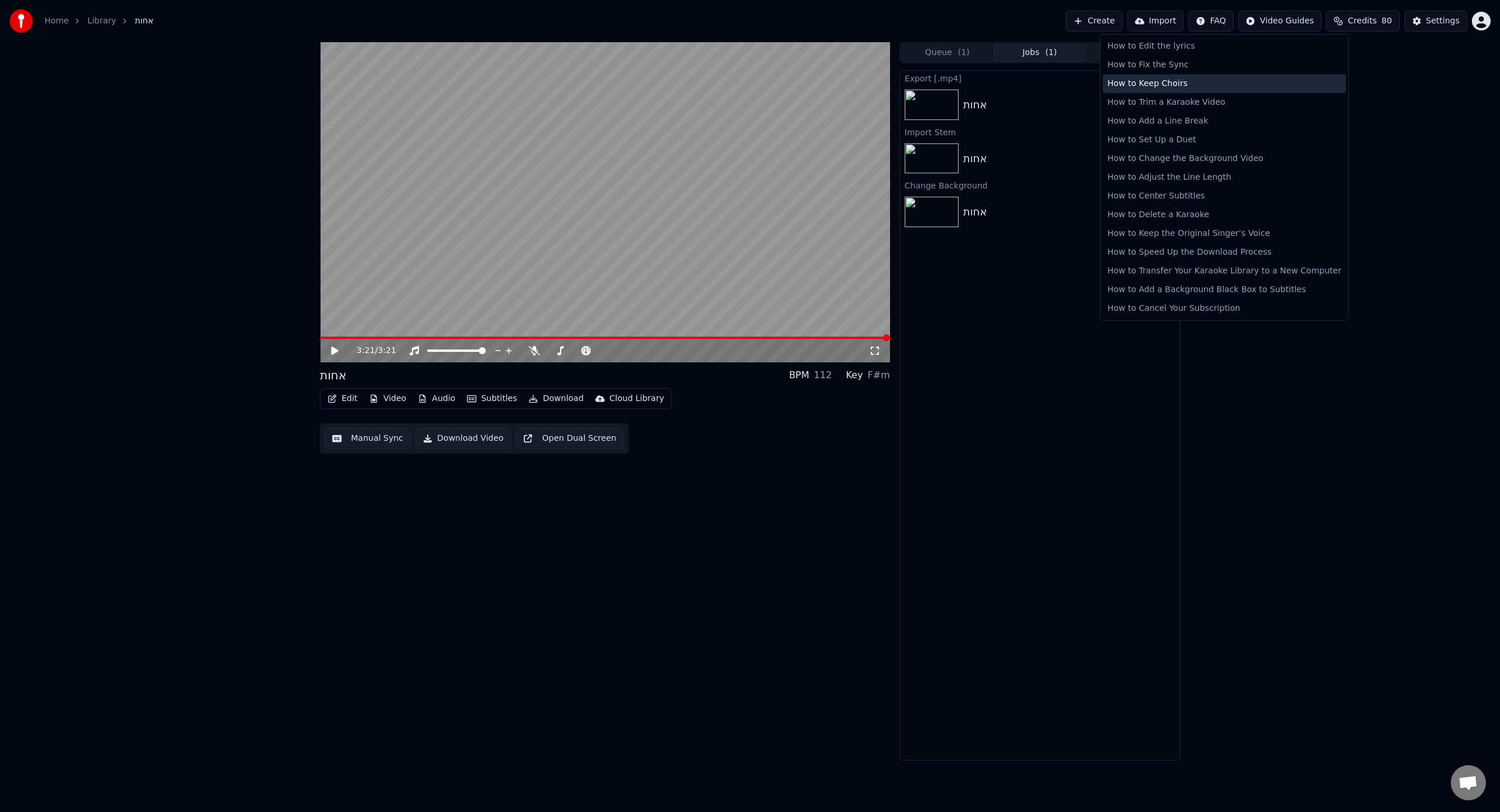
click at [885, 90] on div "How to Keep Choirs" at bounding box center [1224, 83] width 243 height 19
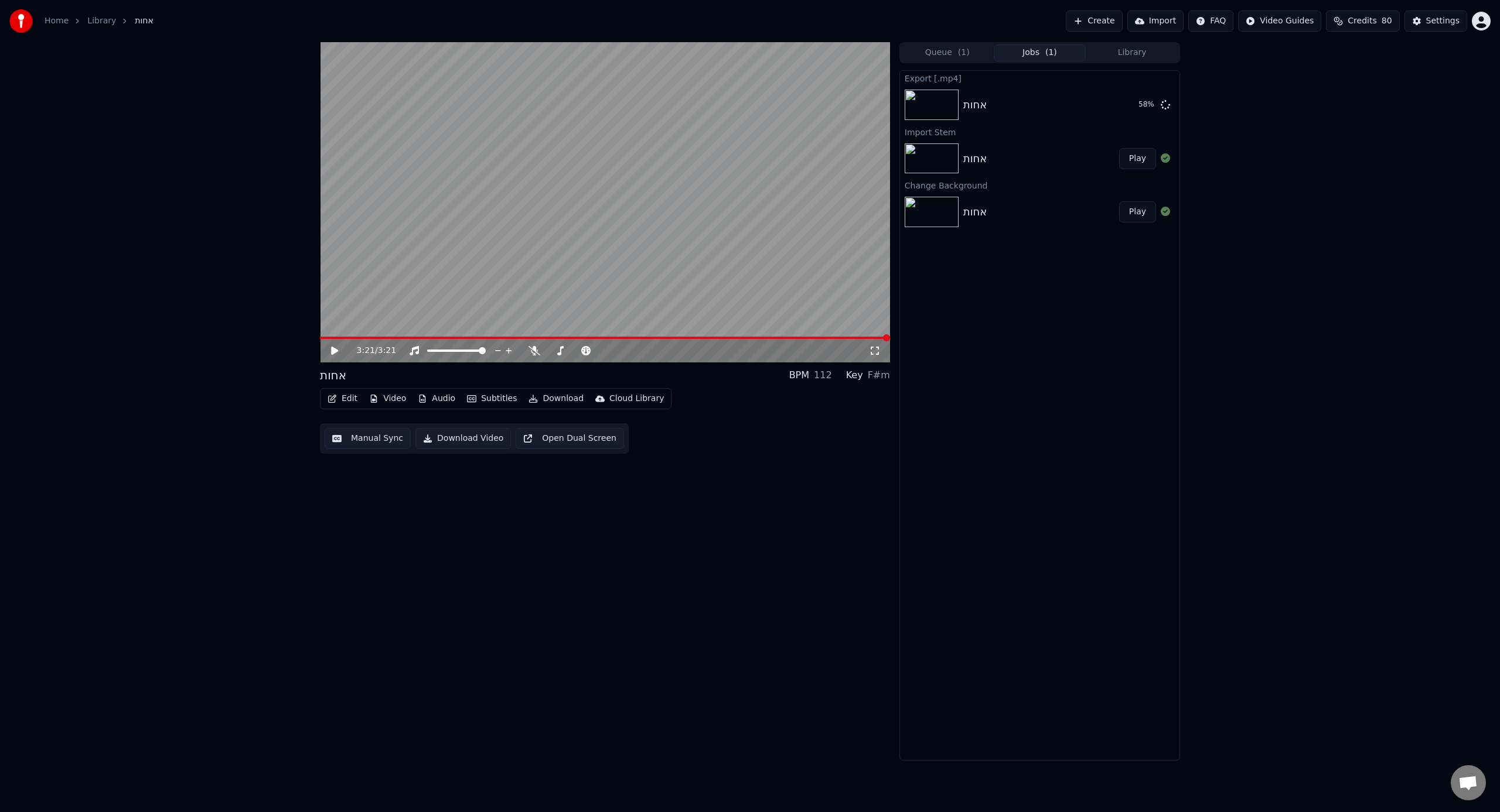
click at [885, 383] on div "3:21 / 3:21 אחות BPM 112 Key F#m Edit Video Audio Subtitles Download Cloud Libr…" at bounding box center [750, 401] width 1500 height 719
click at [885, 327] on div "3:21 / 3:21 אחות BPM 112 Key F#m Edit Video Audio Subtitles Download Cloud Libr…" at bounding box center [750, 401] width 1500 height 719
click at [885, 365] on div "Export [.mp4] אחות 59 % Import Stem אחות Play Change Background אחות Play" at bounding box center [1040, 415] width 280 height 690
click at [885, 100] on button "Show" at bounding box center [1135, 104] width 42 height 21
